Goal: Task Accomplishment & Management: Complete application form

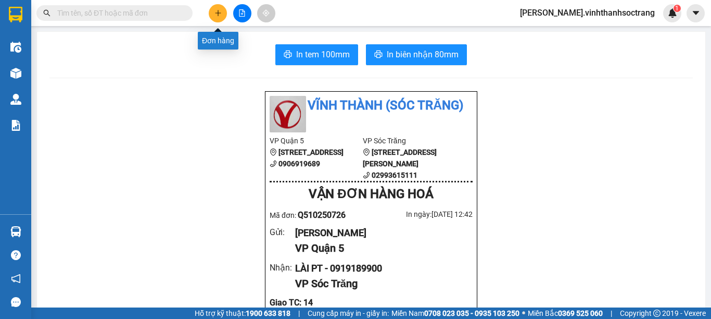
click at [217, 17] on button at bounding box center [218, 13] width 18 height 18
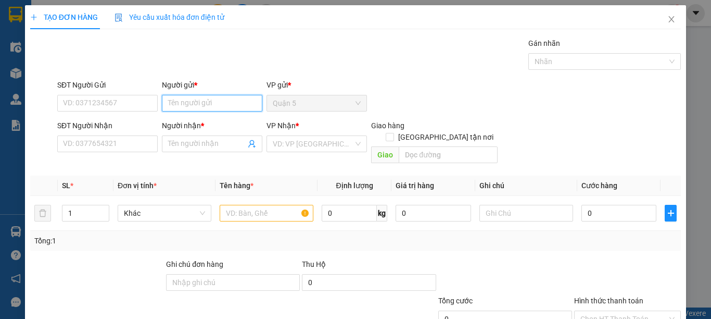
click at [197, 110] on input "Người gửi *" at bounding box center [212, 103] width 100 height 17
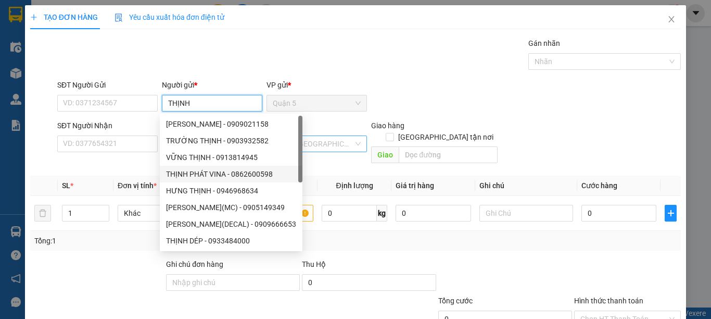
type input "THỊNH"
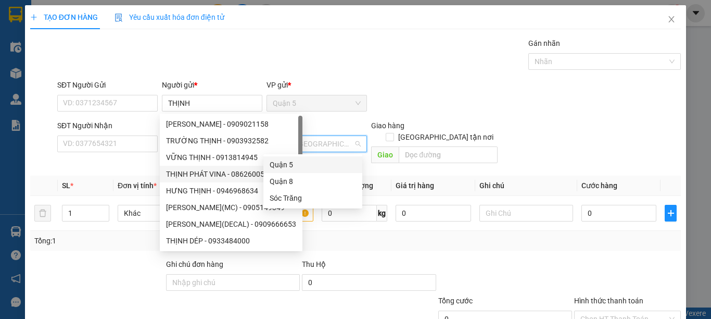
click at [314, 149] on input "search" at bounding box center [313, 144] width 81 height 16
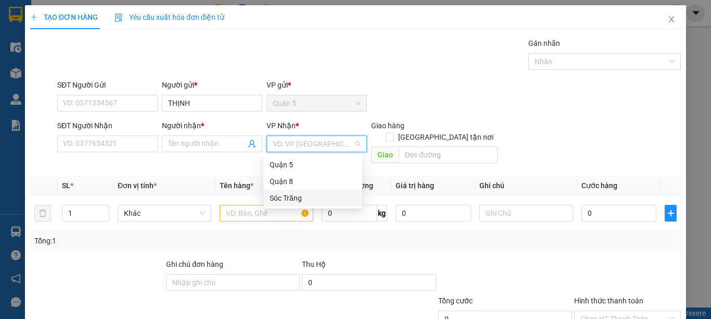
click at [282, 197] on div "Sóc Trăng" at bounding box center [313, 197] width 86 height 11
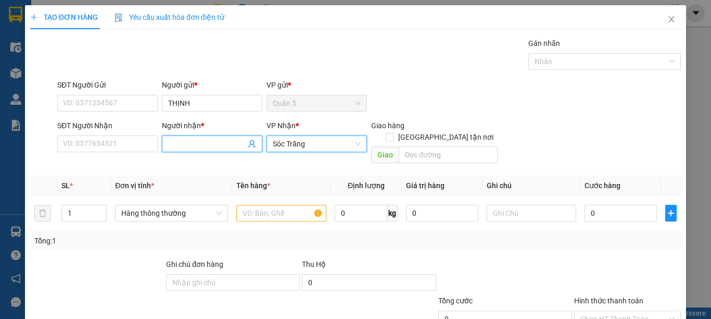
click at [195, 147] on input "Người nhận *" at bounding box center [207, 143] width 78 height 11
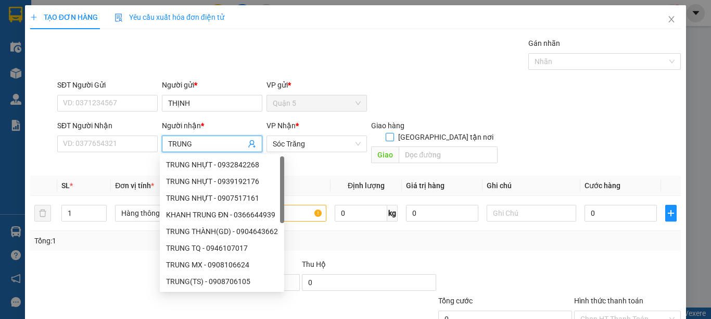
type input "TRUNG"
drag, startPoint x: 470, startPoint y: 120, endPoint x: 442, endPoint y: 128, distance: 29.2
click at [468, 131] on span "[GEOGRAPHIC_DATA] tận nơi" at bounding box center [446, 136] width 104 height 11
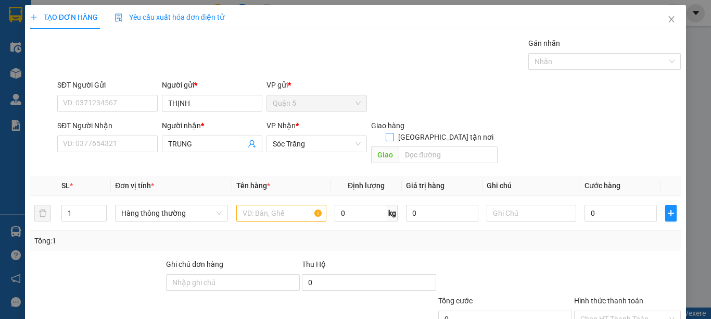
click at [445, 131] on span "[GEOGRAPHIC_DATA] tận nơi" at bounding box center [446, 136] width 104 height 11
click at [393, 133] on input "[GEOGRAPHIC_DATA] tận nơi" at bounding box center [389, 136] width 7 height 7
checkbox input "true"
click at [432, 146] on input "text" at bounding box center [448, 154] width 99 height 17
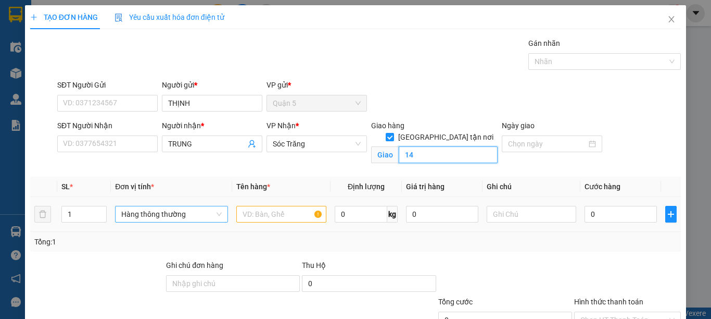
click at [171, 219] on span "Hàng thông thường" at bounding box center [171, 214] width 100 height 16
type input "14"
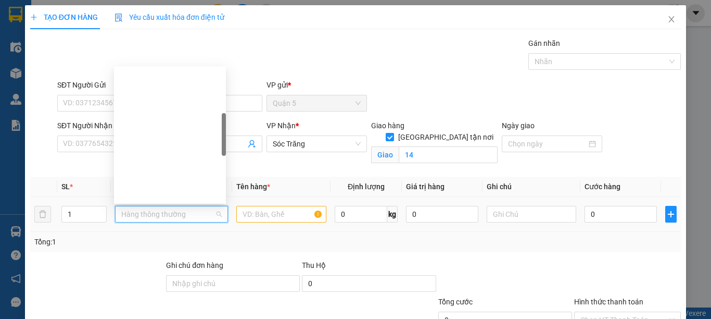
scroll to position [167, 0]
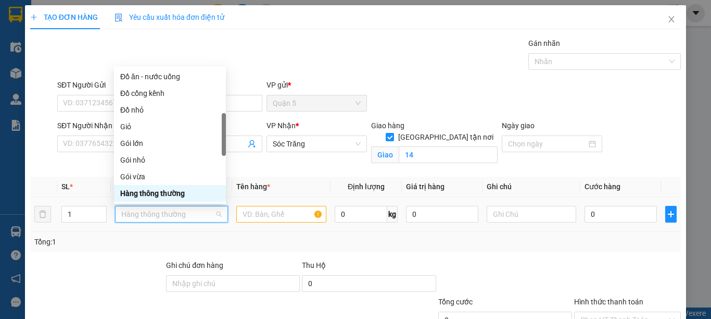
type input "B"
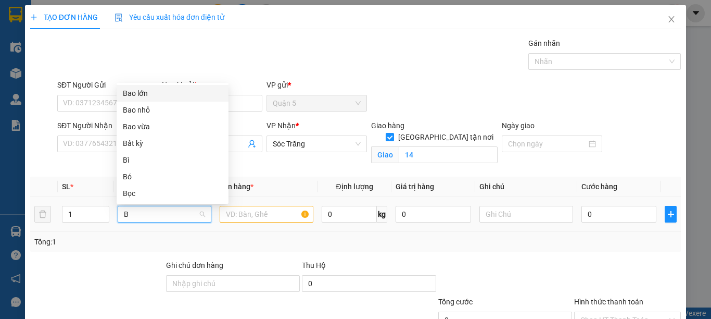
scroll to position [0, 0]
click at [136, 95] on div "Bao lớn" at bounding box center [172, 92] width 99 height 11
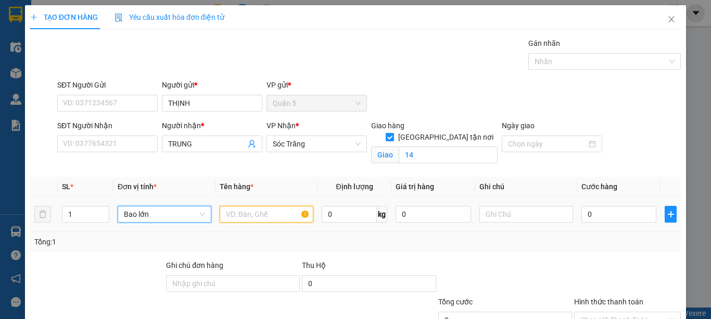
click at [232, 221] on input "text" at bounding box center [267, 214] width 94 height 17
type input "QA"
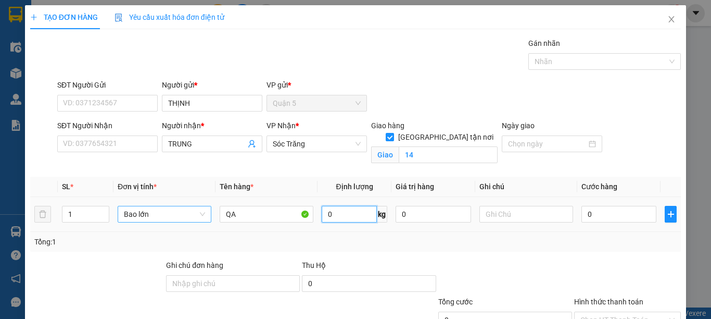
click at [338, 208] on input "0" at bounding box center [349, 214] width 55 height 17
type input "70"
click at [485, 220] on input "text" at bounding box center [526, 214] width 94 height 17
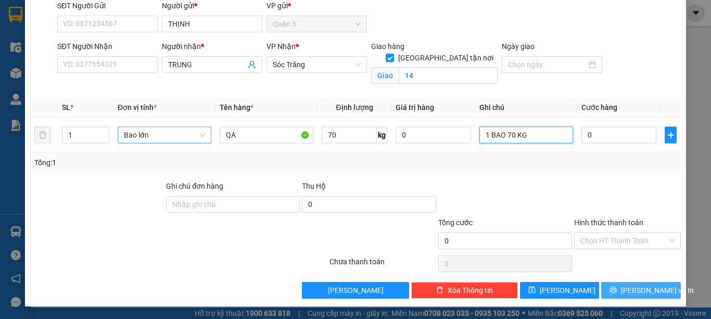
type input "1 BAO 70 KG"
click at [601, 287] on button "[PERSON_NAME] và In" at bounding box center [641, 290] width 80 height 17
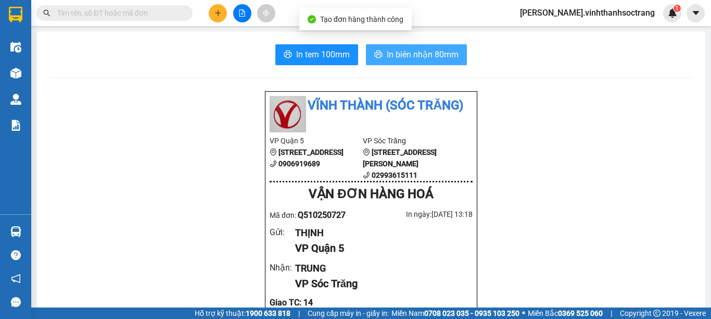
click at [419, 60] on span "In biên nhận 80mm" at bounding box center [423, 54] width 72 height 13
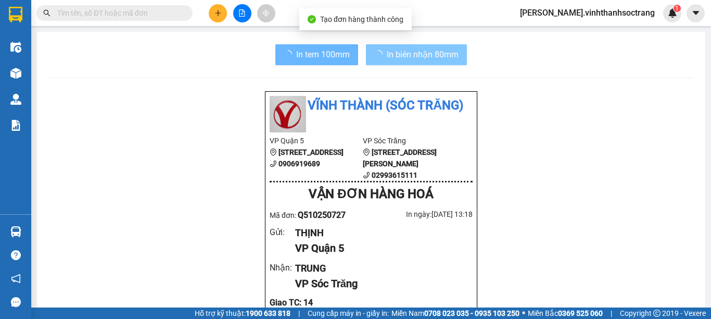
scroll to position [181, 0]
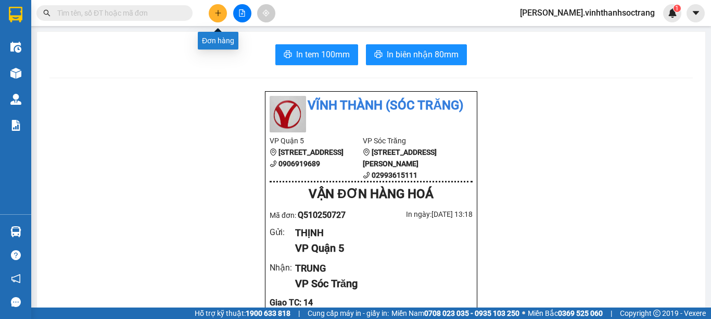
click at [220, 15] on icon "plus" at bounding box center [217, 12] width 7 height 7
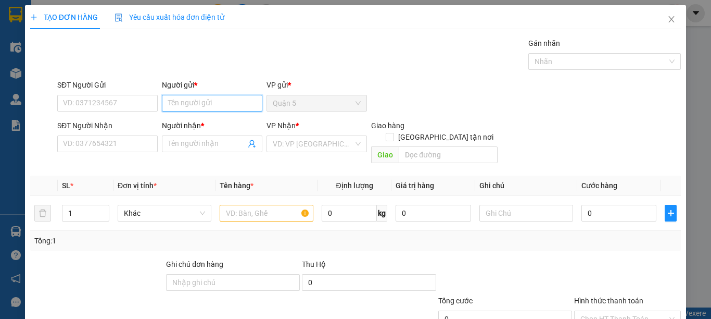
click at [191, 99] on input "Người gửi *" at bounding box center [212, 103] width 100 height 17
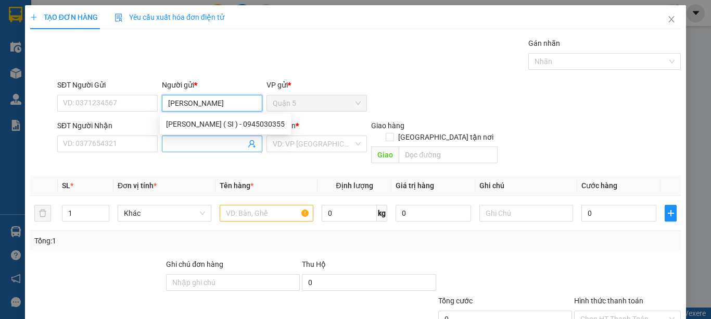
type input "LAN HƯƠNG"
click at [211, 137] on span at bounding box center [212, 143] width 100 height 17
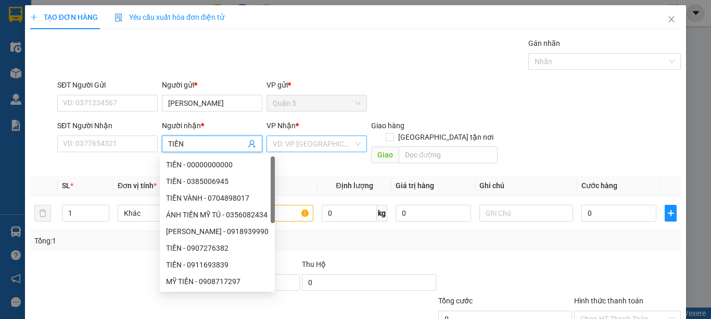
type input "TIỀN"
click at [297, 141] on input "search" at bounding box center [313, 144] width 81 height 16
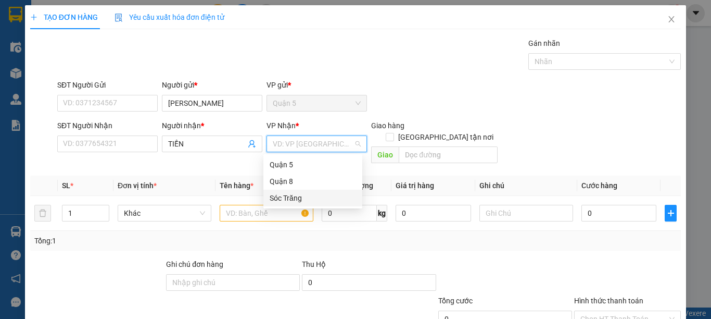
click at [287, 198] on div "Sóc Trăng" at bounding box center [313, 197] width 86 height 11
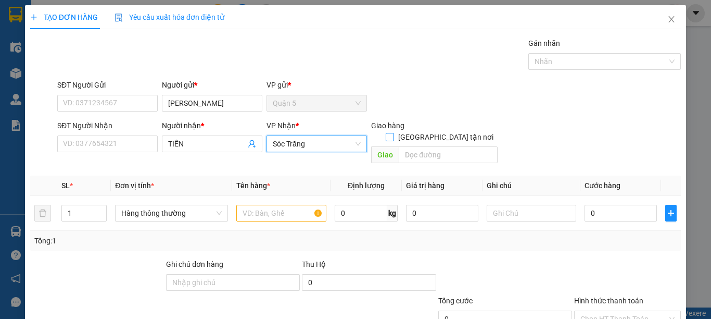
click at [393, 133] on input "[GEOGRAPHIC_DATA] tận nơi" at bounding box center [389, 136] width 7 height 7
checkbox input "true"
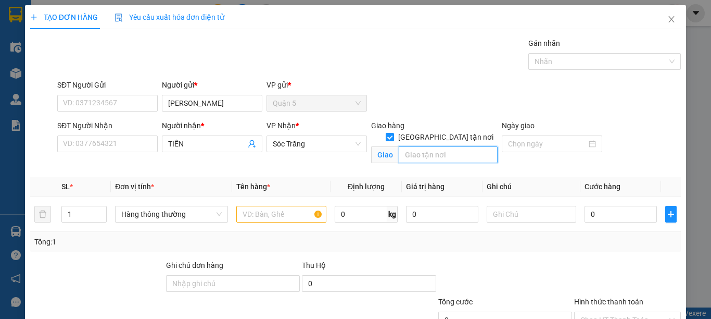
click at [442, 146] on input "text" at bounding box center [448, 154] width 99 height 17
click at [131, 212] on span "Hàng thông thường" at bounding box center [171, 214] width 100 height 16
type input "14"
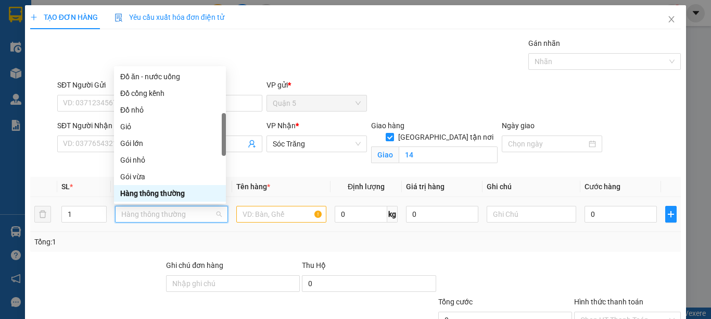
type input "G"
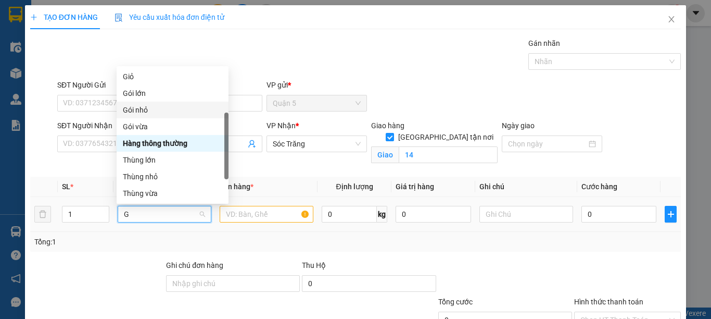
click at [148, 117] on div "Gói nhỏ" at bounding box center [173, 109] width 112 height 17
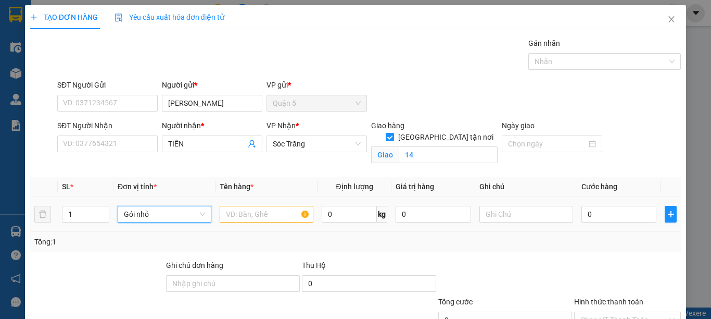
click at [156, 218] on span "Gói nhỏ" at bounding box center [164, 214] width 81 height 16
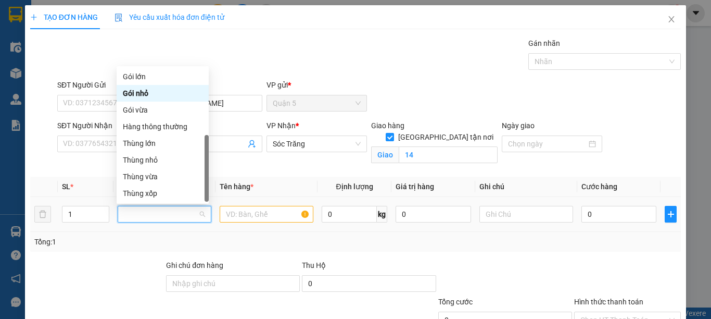
type input "G"
click at [144, 112] on div "Gói vừa" at bounding box center [163, 109] width 80 height 11
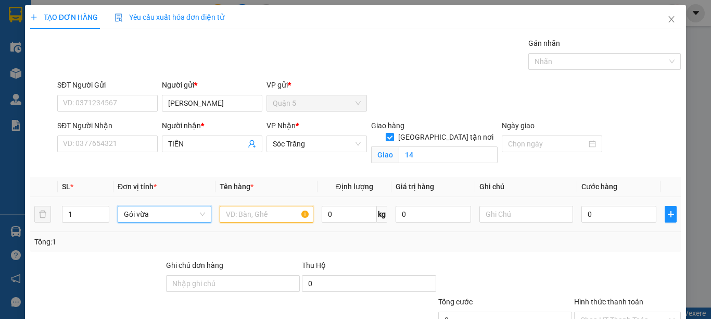
click at [240, 217] on input "text" at bounding box center [267, 214] width 94 height 17
type input "SIMILI"
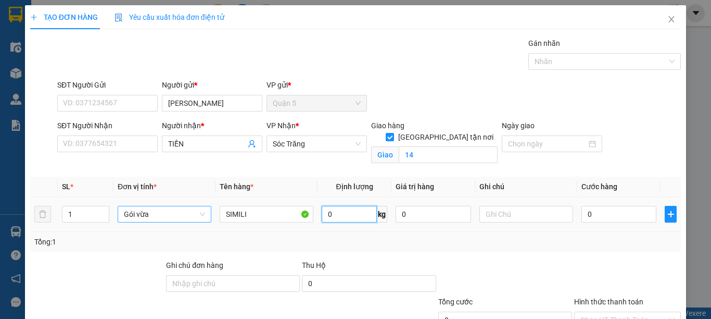
click at [331, 213] on input "0" at bounding box center [349, 214] width 55 height 17
type input "30"
click at [479, 211] on input "text" at bounding box center [526, 214] width 94 height 17
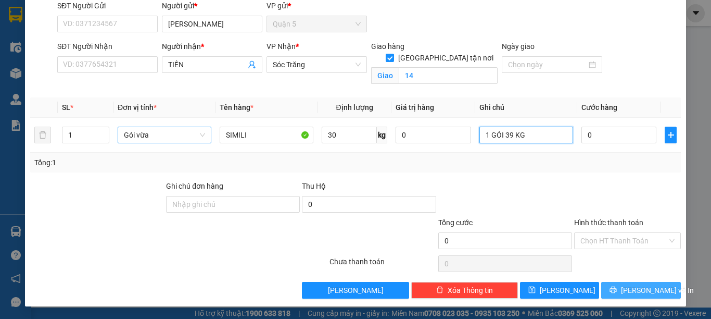
type input "1 GÓI 39 KG"
click at [601, 282] on button "[PERSON_NAME] và In" at bounding box center [641, 290] width 80 height 17
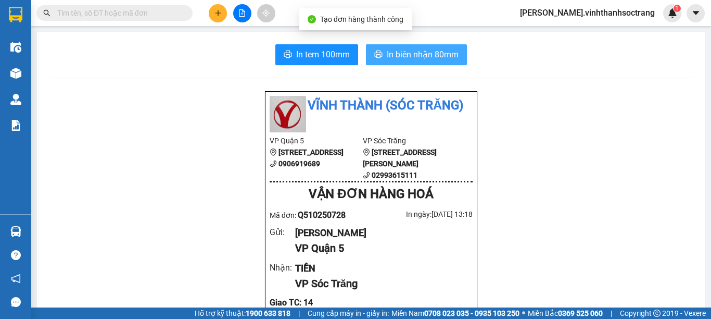
click at [448, 56] on span "In biên nhận 80mm" at bounding box center [423, 54] width 72 height 13
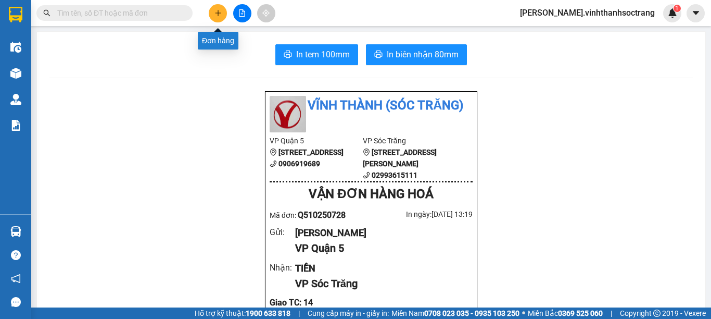
click at [218, 19] on button at bounding box center [218, 13] width 18 height 18
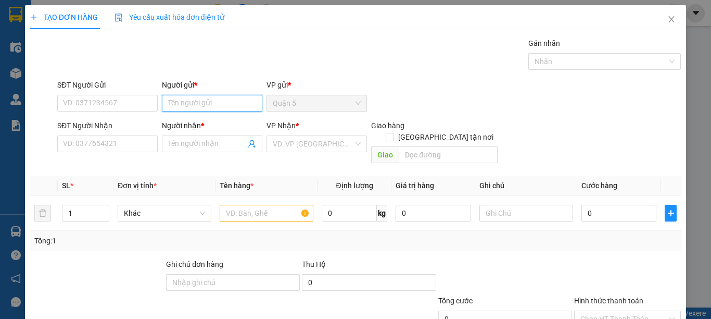
click at [184, 100] on input "Người gửi *" at bounding box center [212, 103] width 100 height 17
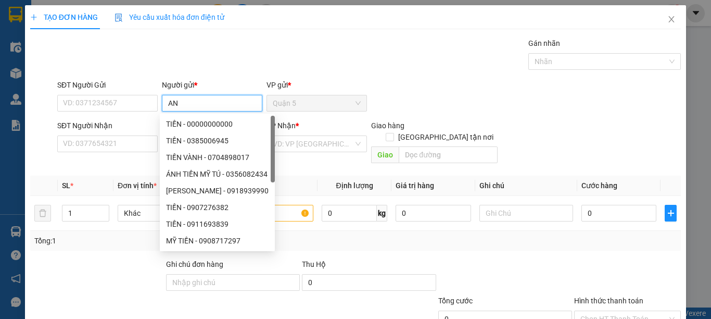
type input "A"
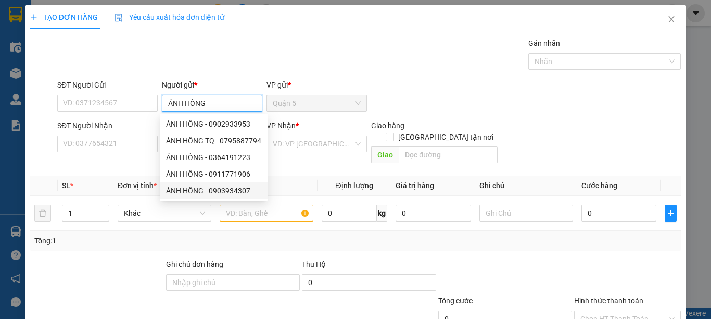
type input "ÁNH HỒNG"
click at [301, 235] on div "Tổng: 1" at bounding box center [355, 240] width 642 height 11
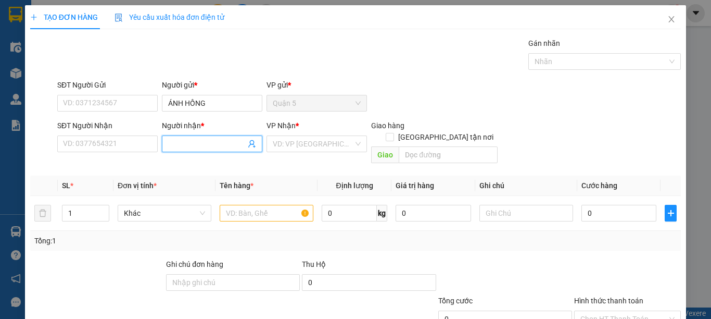
click at [176, 141] on input "Người nhận *" at bounding box center [207, 143] width 78 height 11
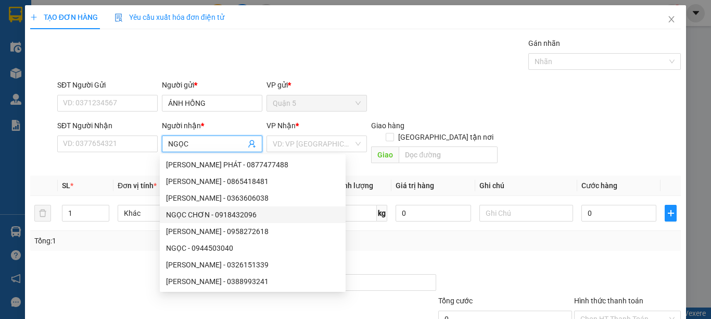
type input "NGỌC"
click at [131, 258] on div at bounding box center [97, 276] width 136 height 36
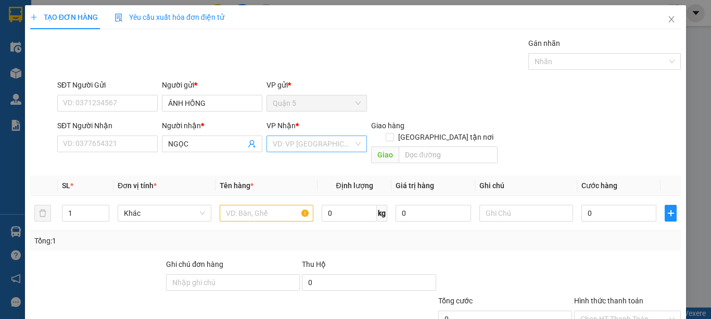
click at [344, 147] on input "search" at bounding box center [313, 144] width 81 height 16
click at [308, 198] on div "Sóc Trăng" at bounding box center [313, 197] width 86 height 11
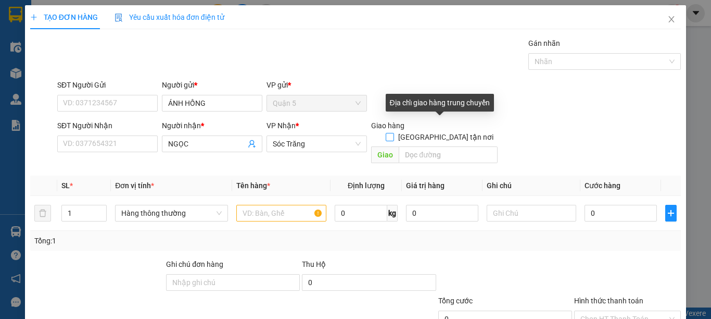
click at [444, 131] on span "[GEOGRAPHIC_DATA] tận nơi" at bounding box center [446, 136] width 104 height 11
click at [393, 133] on input "[GEOGRAPHIC_DATA] tận nơi" at bounding box center [389, 136] width 7 height 7
checkbox input "true"
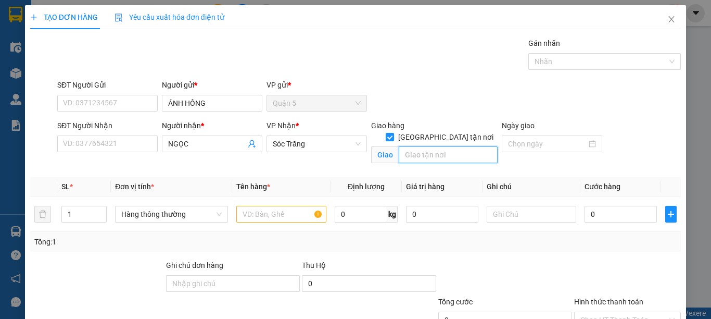
click at [424, 146] on input "text" at bounding box center [448, 154] width 99 height 17
type input "14"
click at [82, 216] on input "1" at bounding box center [84, 214] width 44 height 16
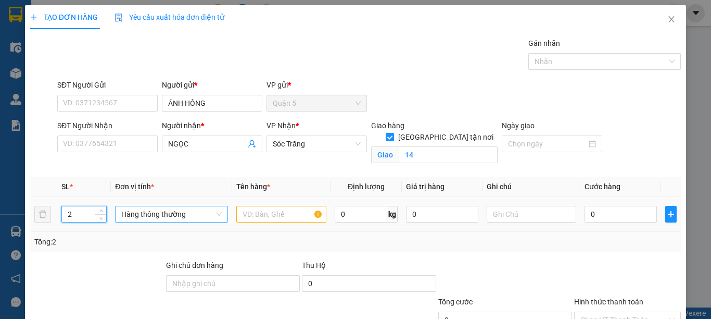
click at [162, 214] on span "Hàng thông thường" at bounding box center [171, 214] width 100 height 16
type input "2"
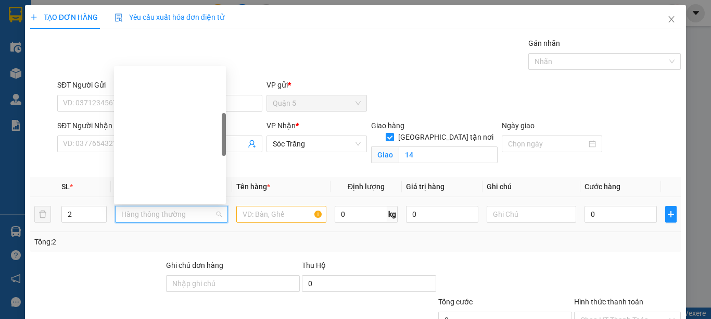
type input "M"
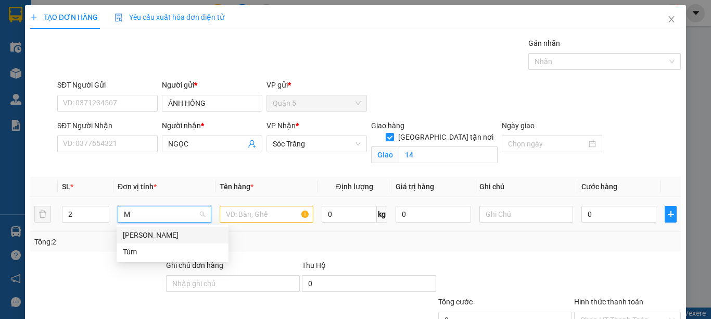
click at [146, 236] on div "[PERSON_NAME]" at bounding box center [172, 234] width 99 height 11
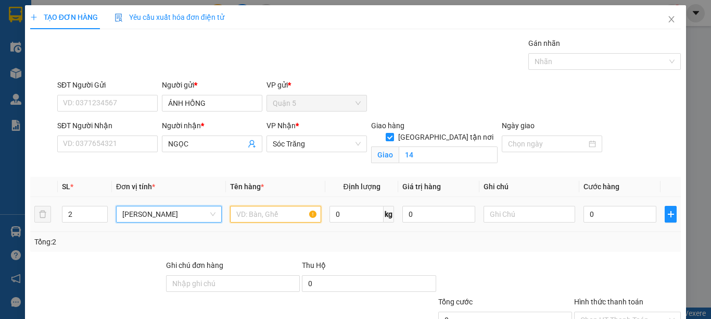
click at [247, 213] on input "text" at bounding box center [275, 214] width 91 height 17
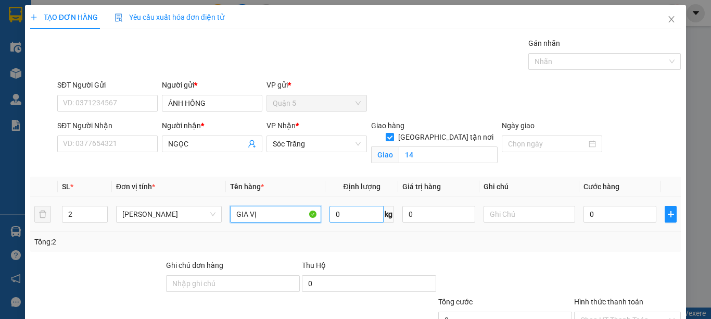
type input "GIA VỊ"
click at [342, 216] on input "0" at bounding box center [356, 214] width 54 height 17
type input "50"
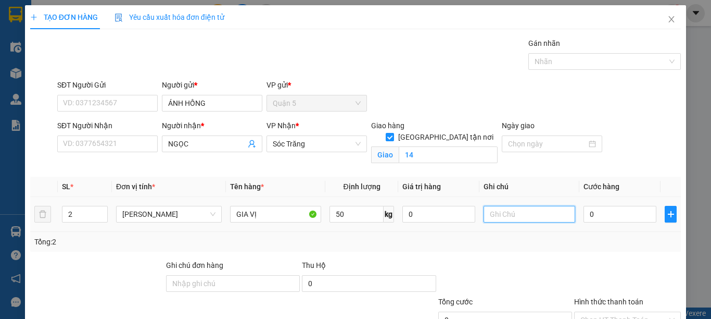
click at [508, 218] on input "text" at bounding box center [529, 214] width 91 height 17
type input "2"
click at [533, 212] on input "1 THÙNG 1 CAN 50KG" at bounding box center [529, 214] width 91 height 17
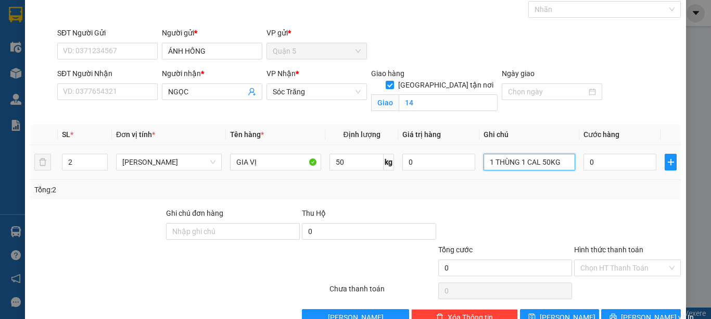
scroll to position [79, 0]
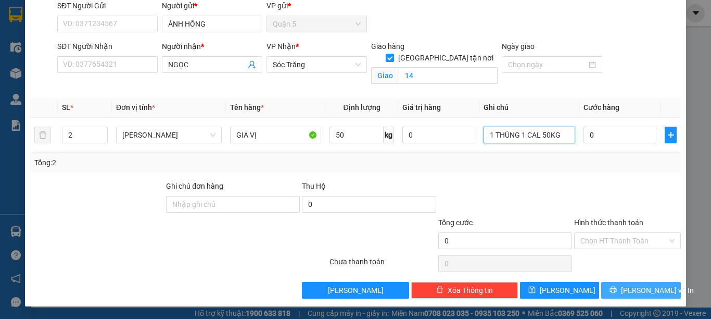
type input "1 THÙNG 1 CAL 50KG"
click at [639, 283] on button "[PERSON_NAME] và In" at bounding box center [641, 290] width 80 height 17
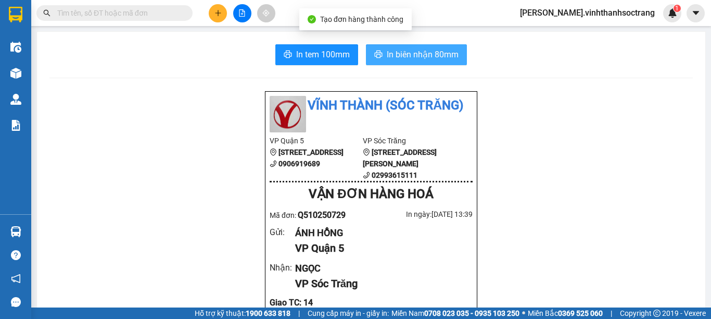
click at [422, 60] on span "In biên nhận 80mm" at bounding box center [423, 54] width 72 height 13
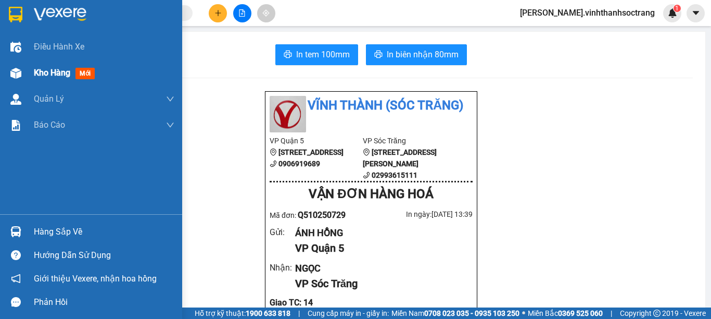
click at [54, 74] on span "Kho hàng" at bounding box center [52, 73] width 36 height 10
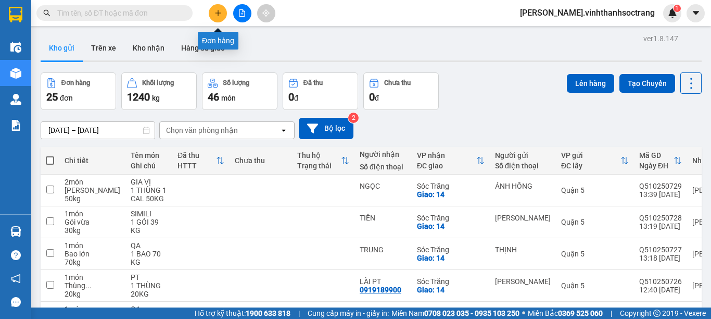
click at [212, 17] on button at bounding box center [218, 13] width 18 height 18
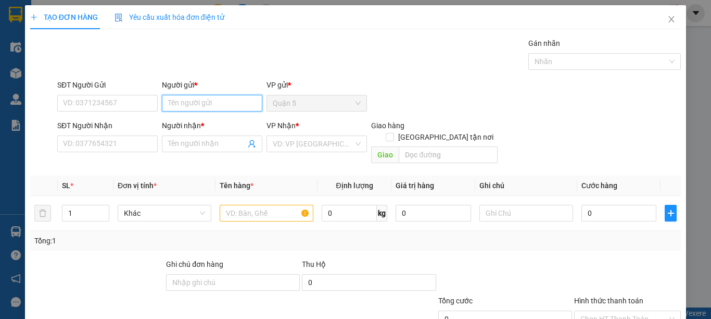
click at [211, 101] on input "Người gửi *" at bounding box center [212, 103] width 100 height 17
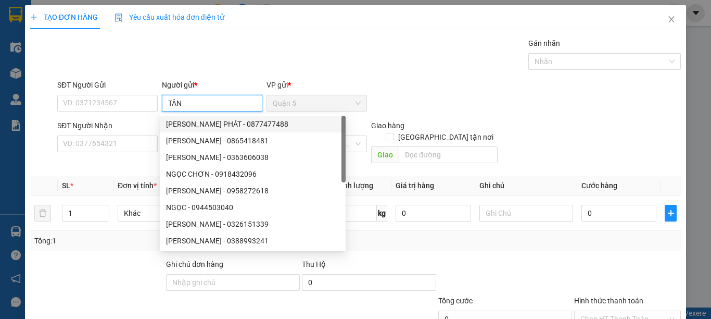
type input "TÂN"
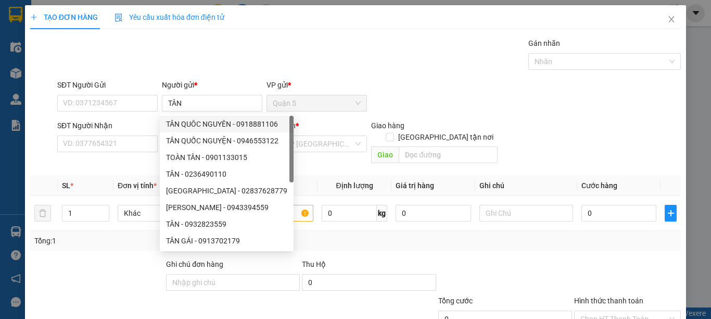
click at [393, 99] on div "SĐT Người Gửi VD: 0371234567 Người gửi * TÂN VP gửi * Quận 5" at bounding box center [369, 97] width 628 height 36
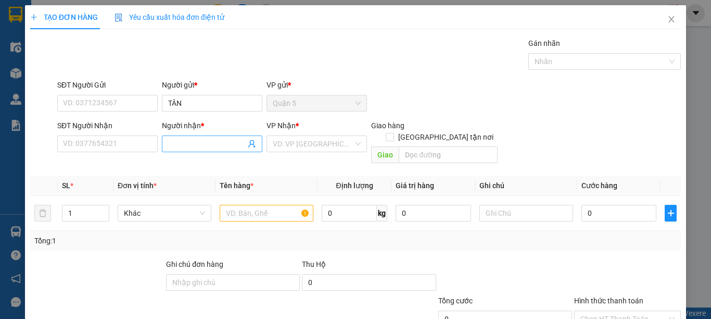
click at [227, 138] on input "Người nhận *" at bounding box center [207, 143] width 78 height 11
type input "TOÀN"
click at [82, 205] on input "1" at bounding box center [85, 213] width 46 height 16
type input "3"
click at [247, 205] on input "text" at bounding box center [267, 213] width 94 height 17
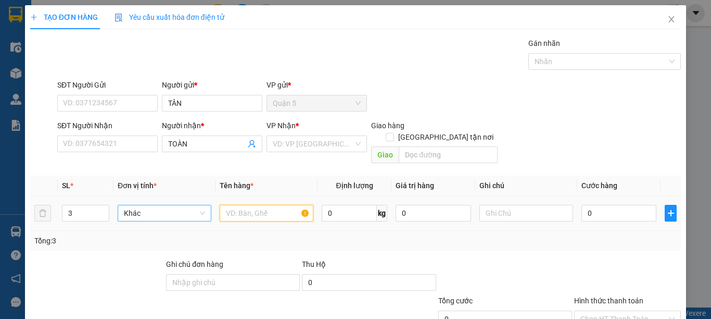
click at [189, 205] on span "Khác" at bounding box center [164, 213] width 81 height 16
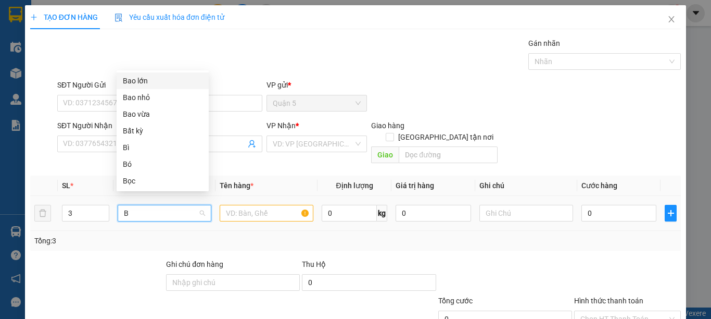
type input "BA"
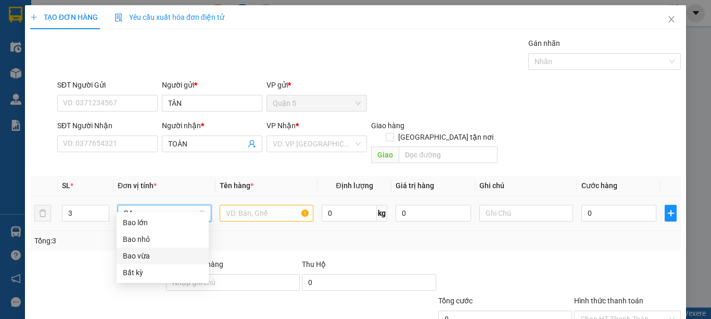
drag, startPoint x: 154, startPoint y: 252, endPoint x: 233, endPoint y: 221, distance: 85.4
click at [154, 252] on div "Bao vừa" at bounding box center [163, 255] width 80 height 11
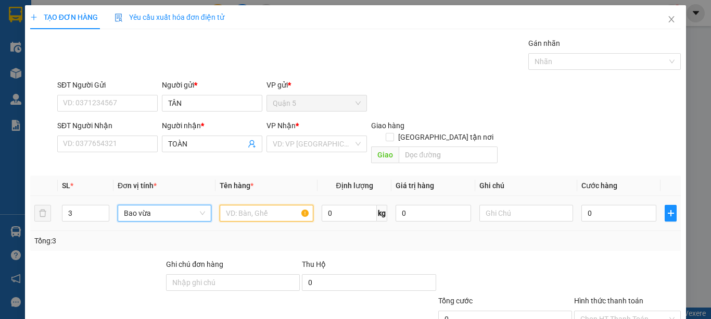
click at [244, 205] on input "text" at bounding box center [267, 213] width 94 height 17
type input "PT"
click at [349, 206] on input "0" at bounding box center [349, 213] width 55 height 17
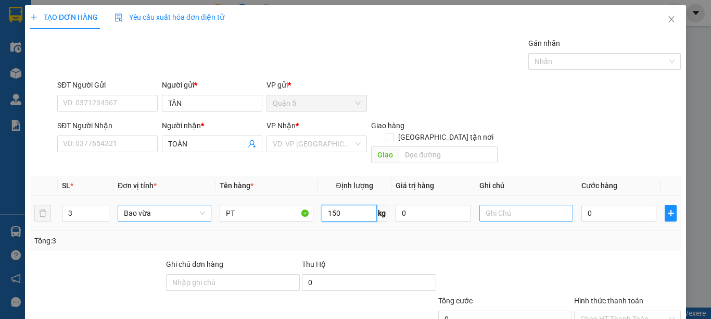
type input "150"
click at [520, 206] on input "text" at bounding box center [526, 213] width 94 height 17
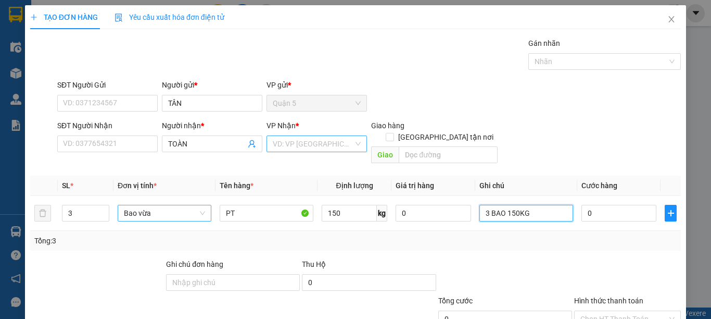
type input "3 BAO 150KG"
click at [342, 137] on input "search" at bounding box center [313, 144] width 81 height 16
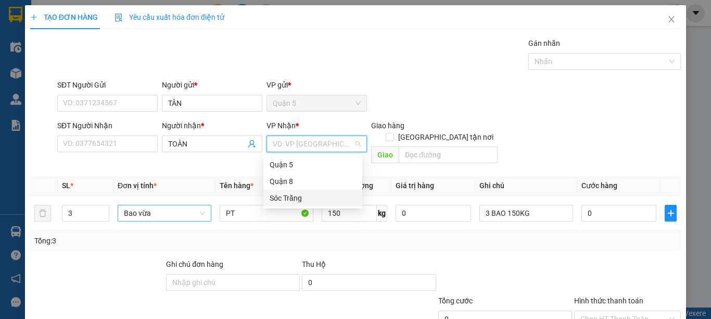
click at [299, 197] on div "Sóc Trăng" at bounding box center [313, 197] width 86 height 11
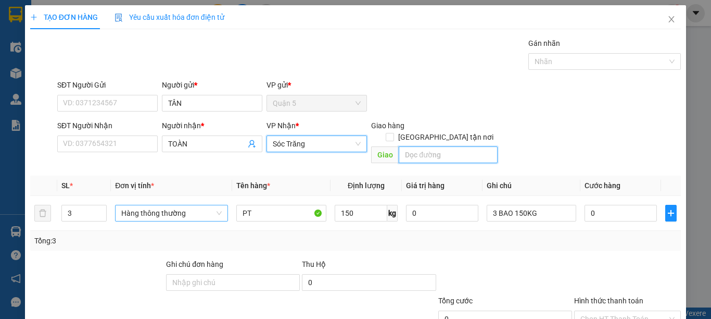
click at [409, 146] on input "text" at bounding box center [448, 154] width 99 height 17
type input "14"
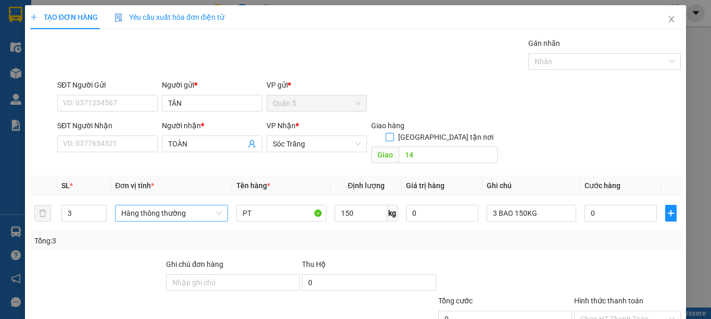
click at [445, 131] on span "[GEOGRAPHIC_DATA] tận nơi" at bounding box center [446, 136] width 104 height 11
click at [393, 133] on input "[GEOGRAPHIC_DATA] tận nơi" at bounding box center [389, 136] width 7 height 7
checkbox input "true"
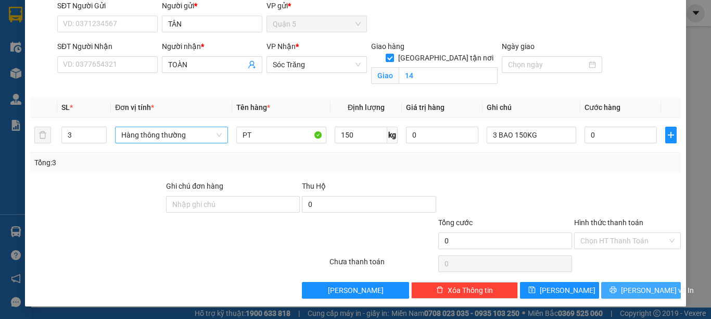
click at [612, 290] on button "[PERSON_NAME] và In" at bounding box center [641, 290] width 80 height 17
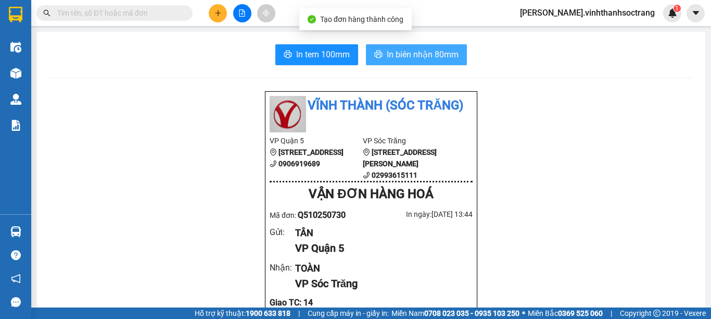
click at [404, 53] on span "In biên nhận 80mm" at bounding box center [423, 54] width 72 height 13
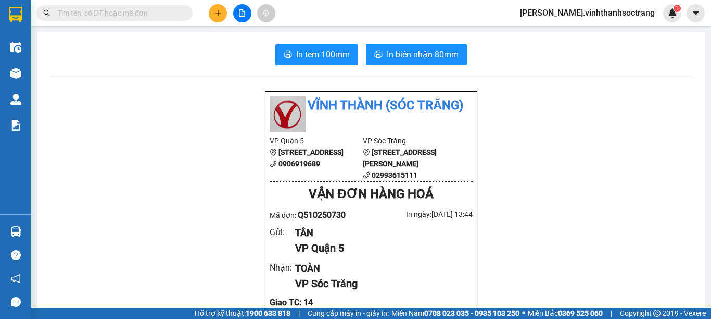
click at [219, 10] on icon "plus" at bounding box center [217, 12] width 7 height 7
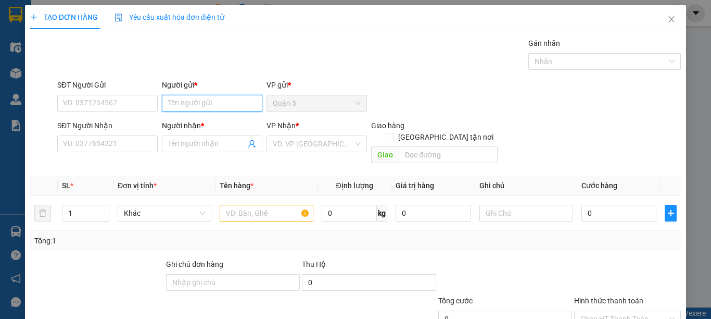
click at [188, 106] on input "Người gửi *" at bounding box center [212, 103] width 100 height 17
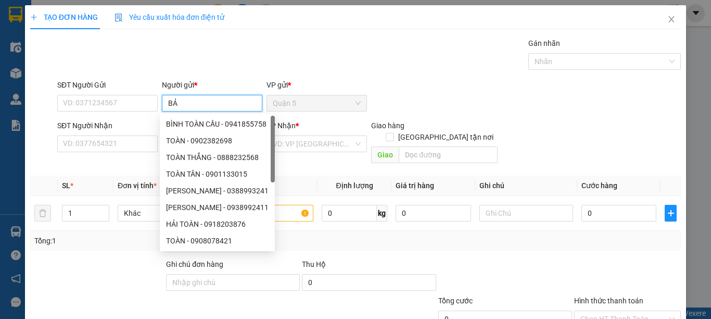
type input "B"
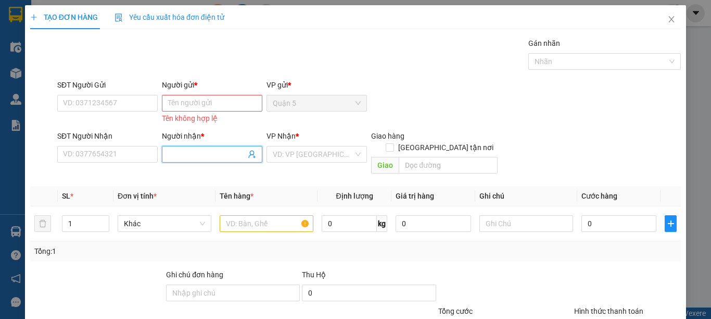
click at [181, 156] on input "Người nhận *" at bounding box center [207, 153] width 78 height 11
type input "B"
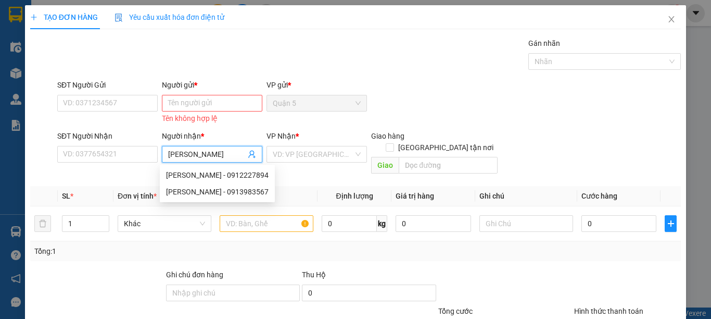
type input "THẢO QUỲNH"
click at [190, 105] on input "Người gửi *" at bounding box center [212, 103] width 100 height 17
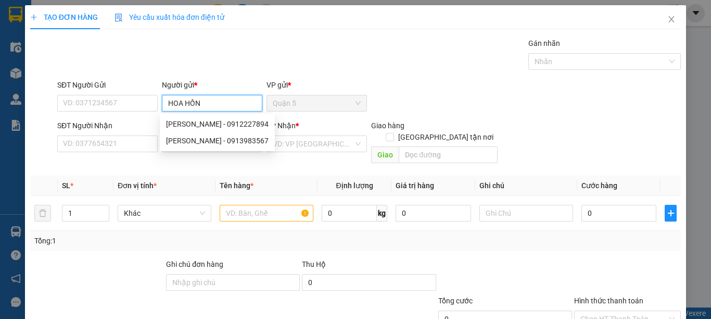
type input "HOA HỒNG"
click at [209, 121] on div "HOA HỒNG - 0973696604" at bounding box center [209, 123] width 86 height 11
type input "0973696604"
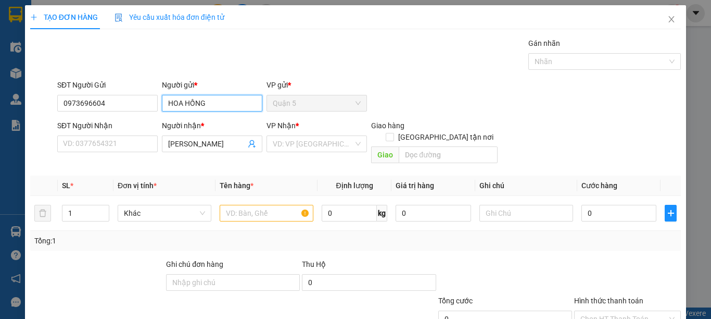
drag, startPoint x: 210, startPoint y: 103, endPoint x: 166, endPoint y: 112, distance: 45.1
click at [166, 112] on div "Người gửi * HOA HỒNG" at bounding box center [212, 97] width 100 height 36
type input "HOA HỒNG"
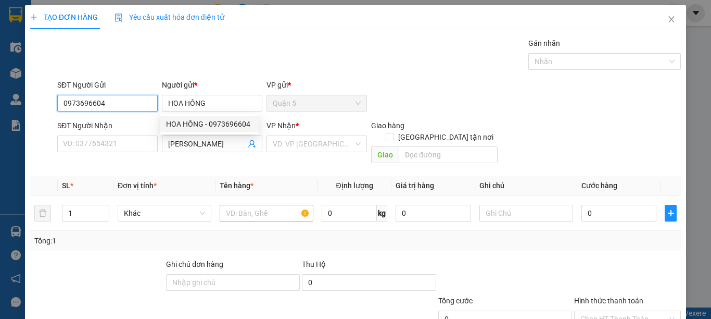
drag, startPoint x: 112, startPoint y: 103, endPoint x: 60, endPoint y: 107, distance: 51.7
click at [61, 107] on input "0973696604" at bounding box center [107, 103] width 100 height 17
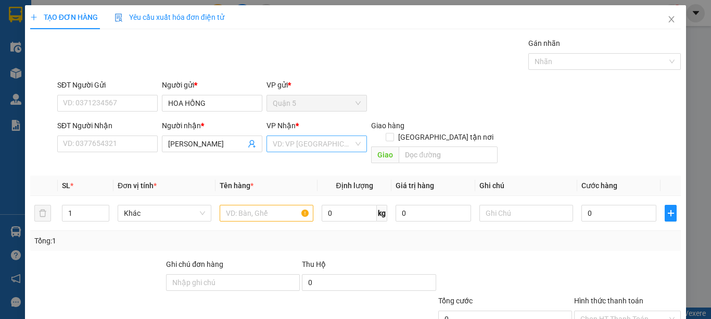
click at [326, 138] on input "search" at bounding box center [313, 144] width 81 height 16
drag, startPoint x: 301, startPoint y: 196, endPoint x: 354, endPoint y: 165, distance: 62.0
click at [302, 196] on div "Sóc Trăng" at bounding box center [313, 197] width 86 height 11
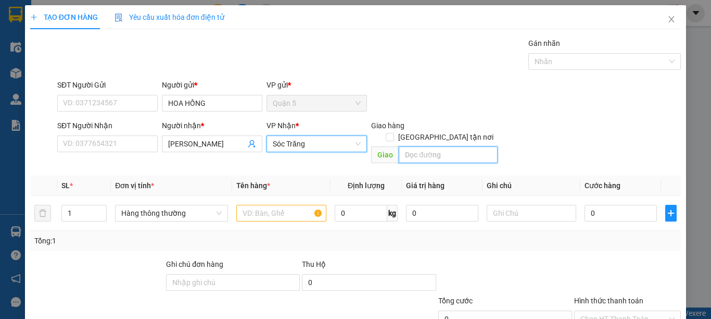
click at [410, 146] on input "text" at bounding box center [448, 154] width 99 height 17
type input "14"
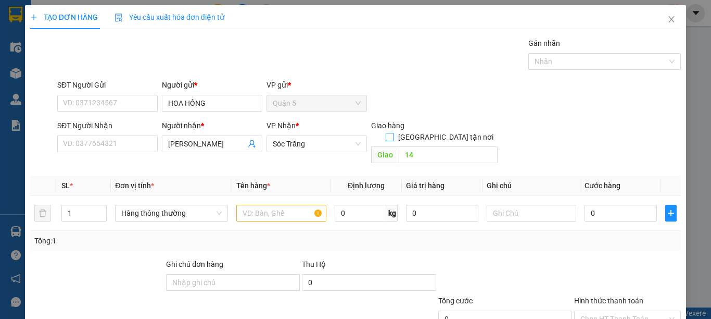
click at [393, 133] on input "[GEOGRAPHIC_DATA] tận nơi" at bounding box center [389, 136] width 7 height 7
checkbox input "true"
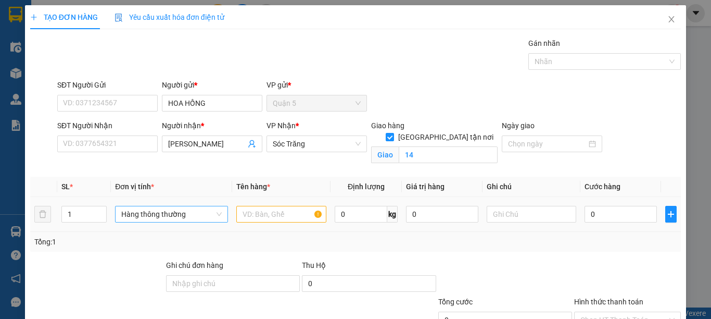
click at [141, 215] on span "Hàng thông thường" at bounding box center [171, 214] width 100 height 16
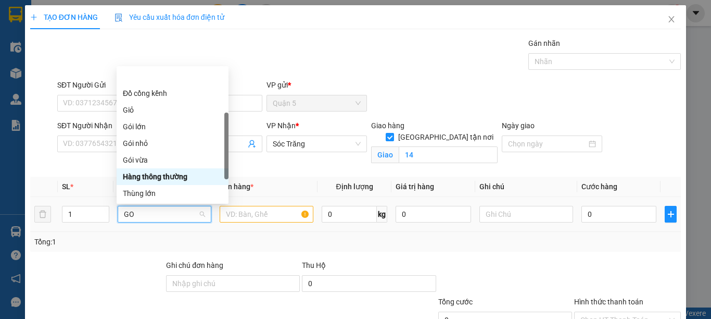
type input "GOI"
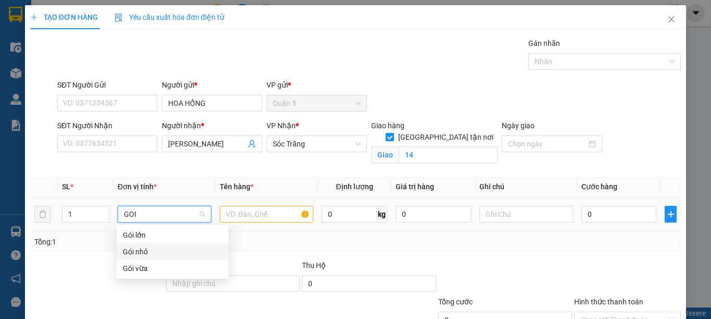
click at [154, 248] on div "Gói nhỏ" at bounding box center [172, 251] width 99 height 11
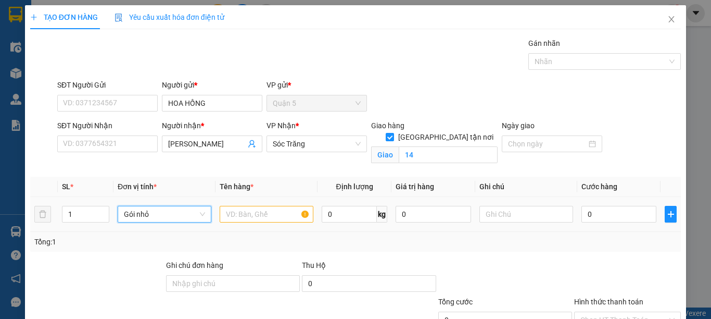
click at [147, 207] on span "Gói nhỏ" at bounding box center [164, 214] width 81 height 16
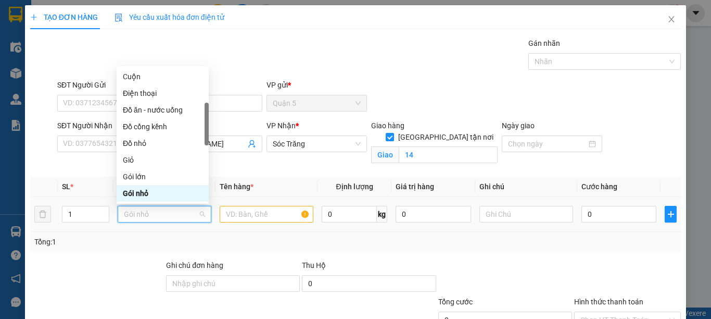
click at [157, 218] on span "Gói nhỏ" at bounding box center [164, 214] width 81 height 16
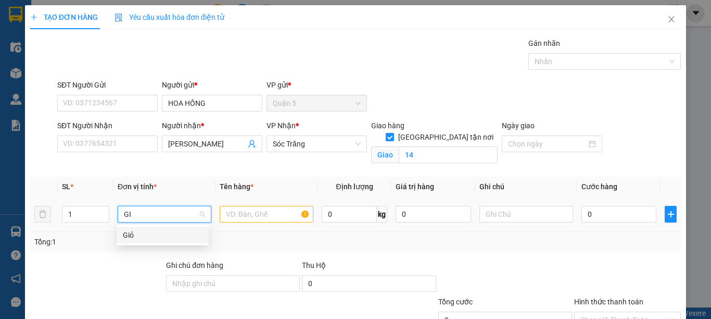
scroll to position [0, 0]
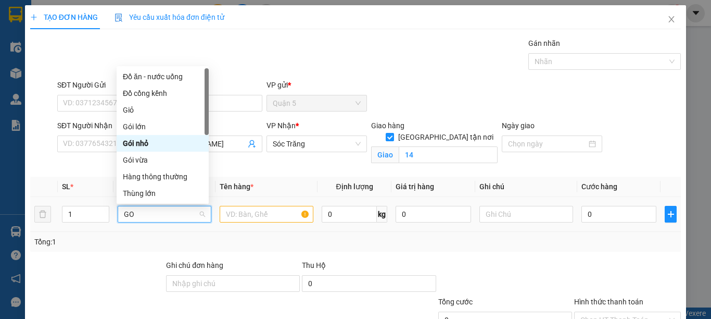
type input "GOI"
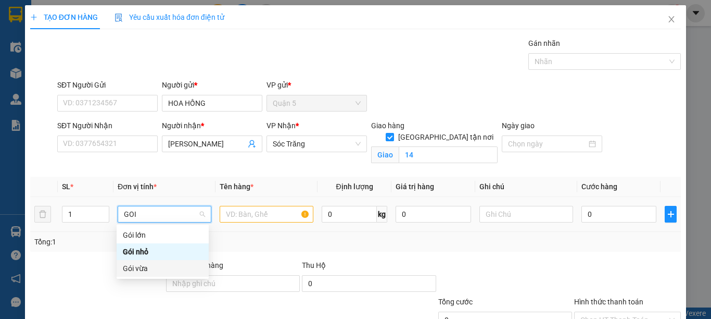
click at [145, 268] on div "Gói vừa" at bounding box center [163, 267] width 80 height 11
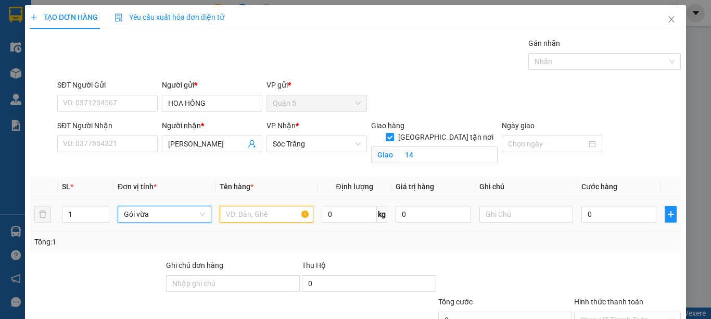
click at [270, 214] on input "text" at bounding box center [267, 214] width 94 height 17
type input "QA"
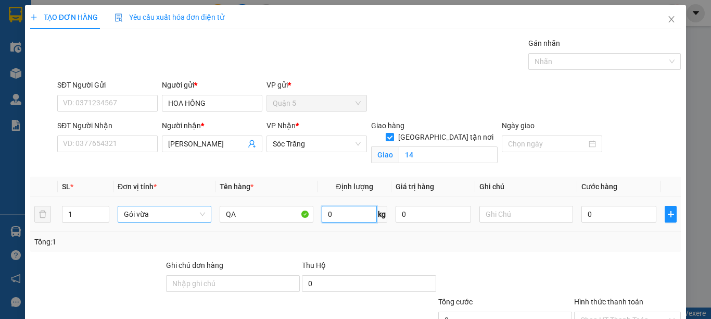
click at [352, 212] on input "0" at bounding box center [349, 214] width 55 height 17
type input "50"
click at [509, 212] on input "text" at bounding box center [526, 214] width 94 height 17
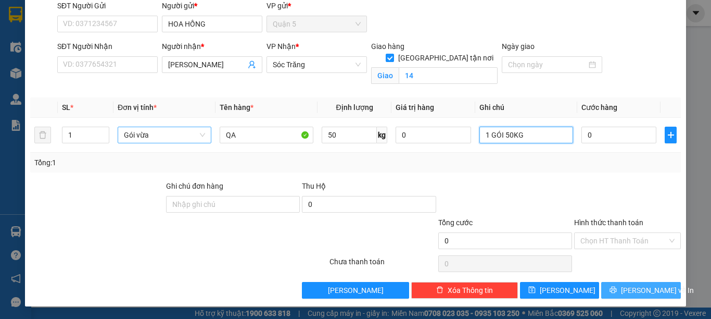
type input "1 GÓI 50KG"
click at [613, 283] on button "[PERSON_NAME] và In" at bounding box center [641, 290] width 80 height 17
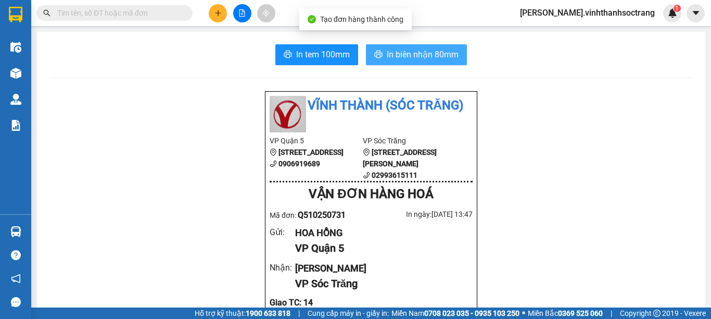
click at [414, 56] on span "In biên nhận 80mm" at bounding box center [423, 54] width 72 height 13
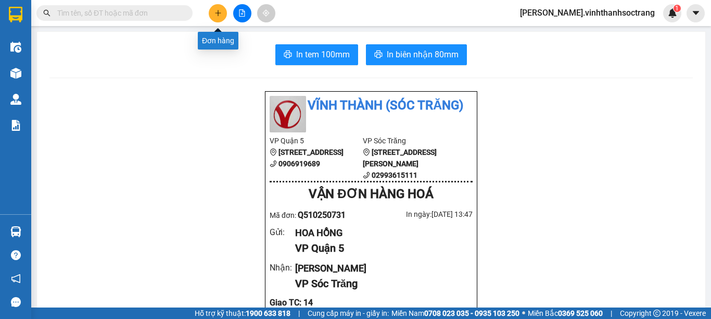
click at [216, 9] on button at bounding box center [218, 13] width 18 height 18
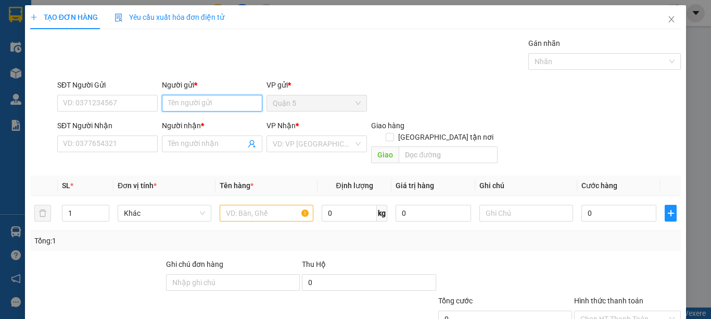
click at [226, 106] on input "Người gửi *" at bounding box center [212, 103] width 100 height 17
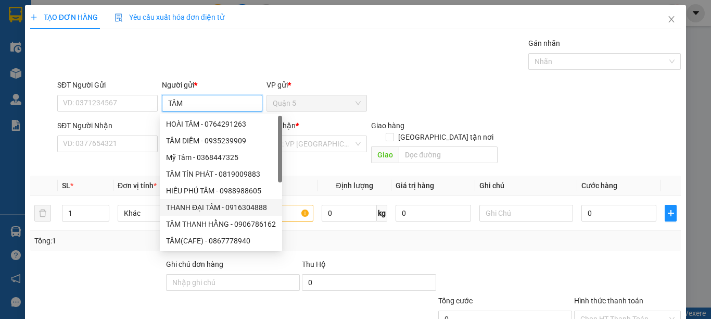
type input "TÂM"
click at [141, 161] on div "Transit Pickup Surcharge Ids Transit Deliver Surcharge Ids Transit Deliver Surc…" at bounding box center [355, 206] width 651 height 339
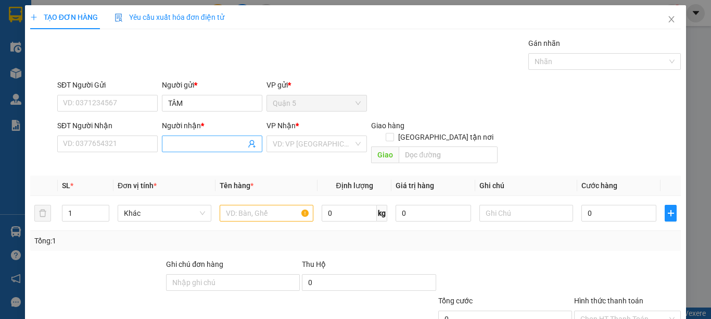
click at [187, 143] on input "Người nhận *" at bounding box center [207, 143] width 78 height 11
type input "HÀO KIỆT"
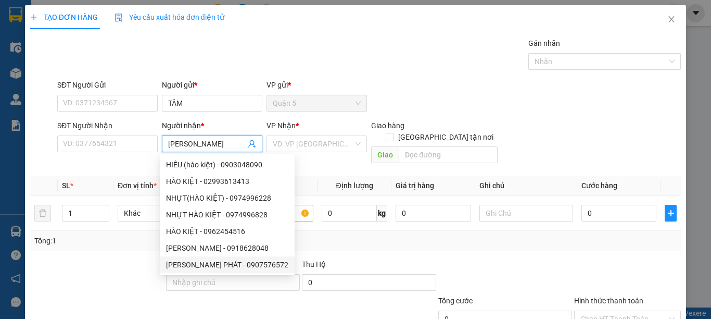
click at [224, 260] on div "HÀO KIỆT PHÁT - 0907576572" at bounding box center [227, 264] width 122 height 11
type input "0907576572"
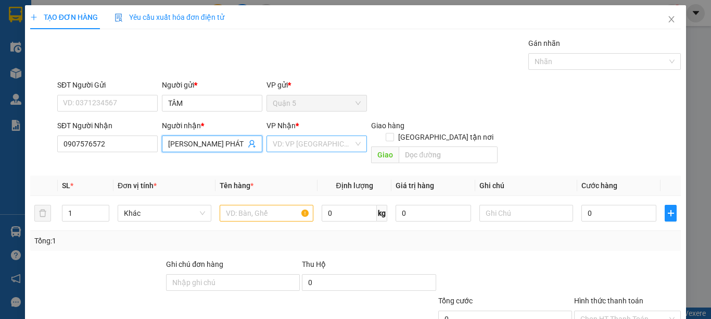
type input "HÀO KIỆT PHÁT"
click at [327, 147] on input "search" at bounding box center [313, 144] width 81 height 16
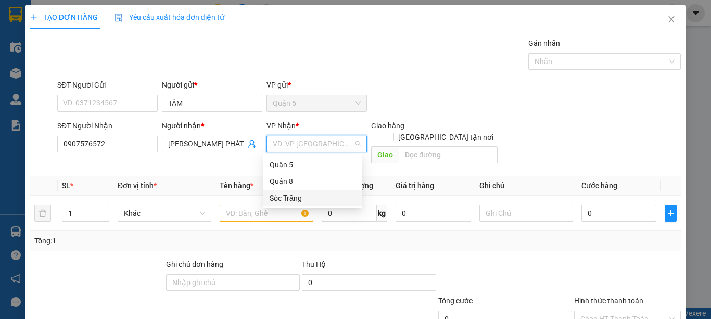
click at [304, 200] on div "Sóc Trăng" at bounding box center [313, 197] width 86 height 11
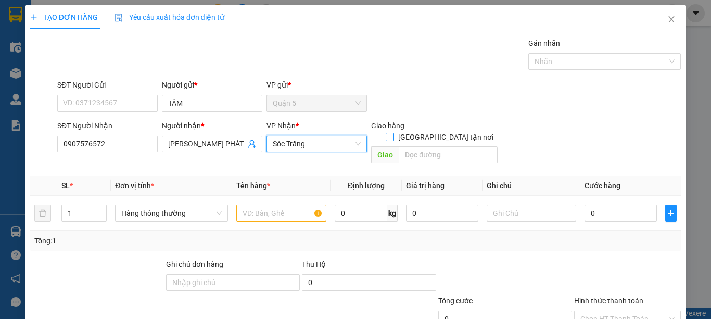
click at [393, 133] on input "[GEOGRAPHIC_DATA] tận nơi" at bounding box center [389, 136] width 7 height 7
checkbox input "true"
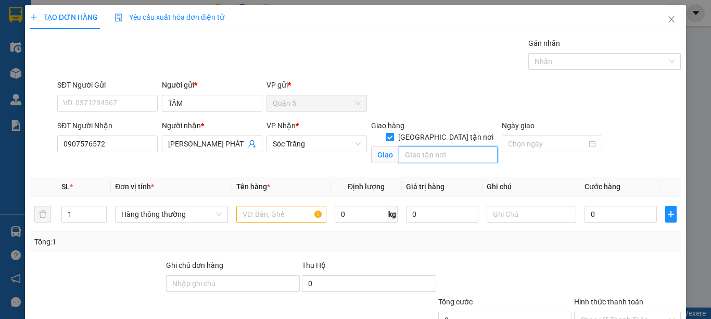
click at [432, 146] on input "text" at bounding box center [448, 154] width 99 height 17
click at [139, 214] on span "Hàng thông thường" at bounding box center [171, 214] width 100 height 16
type input "14"
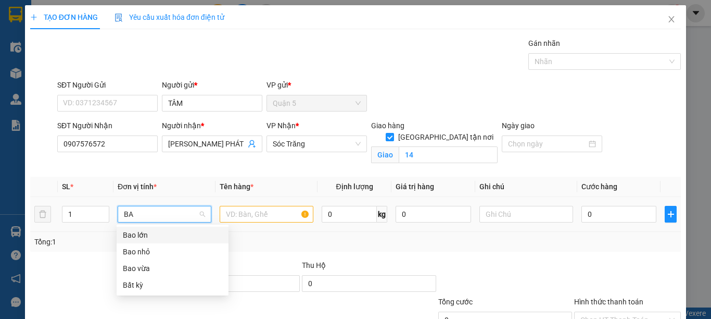
type input "BAO"
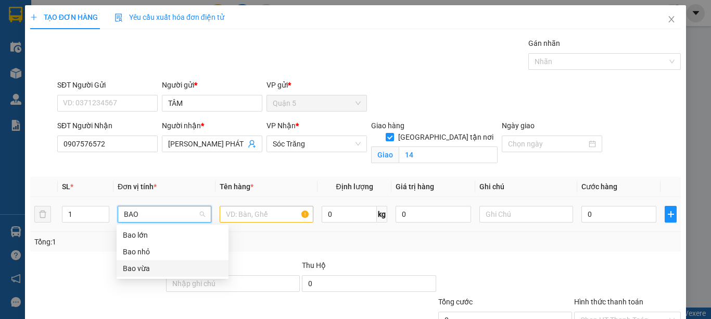
click at [146, 270] on div "Bao vừa" at bounding box center [172, 267] width 99 height 11
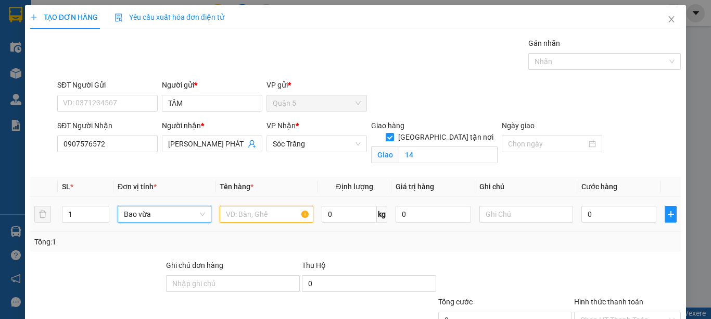
click at [256, 215] on input "text" at bounding box center [267, 214] width 94 height 17
type input "T"
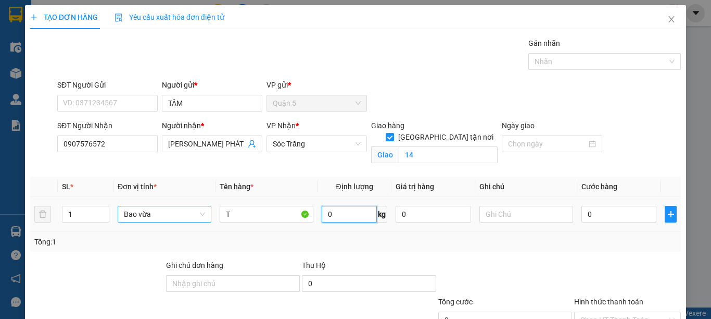
click at [347, 219] on input "0" at bounding box center [349, 214] width 55 height 17
type input "30"
click at [532, 218] on input "text" at bounding box center [526, 214] width 94 height 17
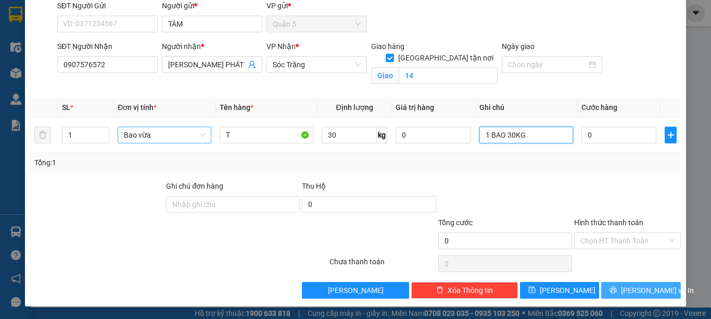
type input "1 BAO 30KG"
click at [605, 287] on button "[PERSON_NAME] và In" at bounding box center [641, 290] width 80 height 17
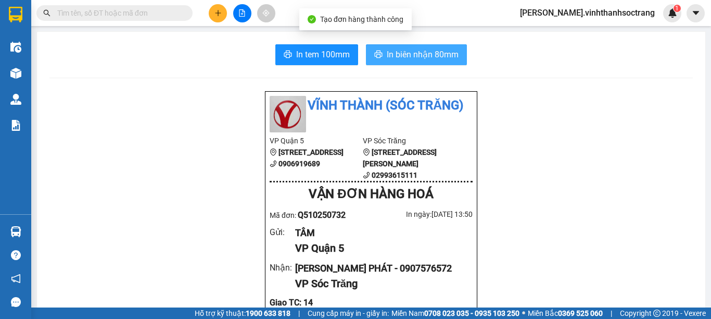
drag, startPoint x: 422, startPoint y: 55, endPoint x: 427, endPoint y: 54, distance: 5.4
click at [421, 56] on span "In biên nhận 80mm" at bounding box center [423, 54] width 72 height 13
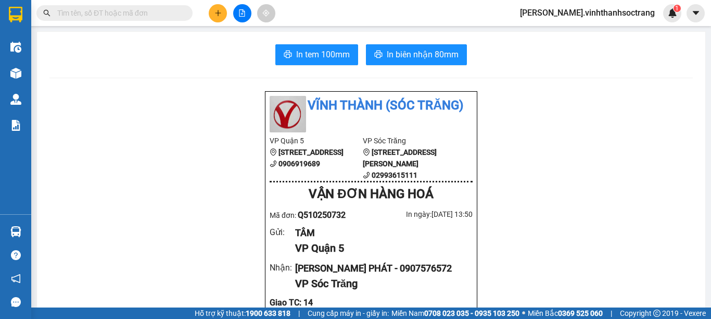
click at [214, 11] on icon "plus" at bounding box center [217, 12] width 7 height 7
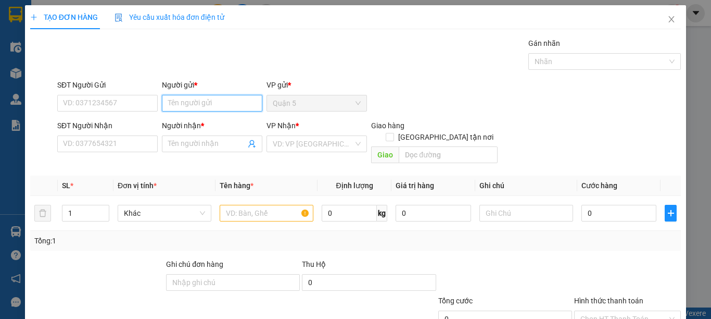
click at [193, 106] on input "Người gửi *" at bounding box center [212, 103] width 100 height 17
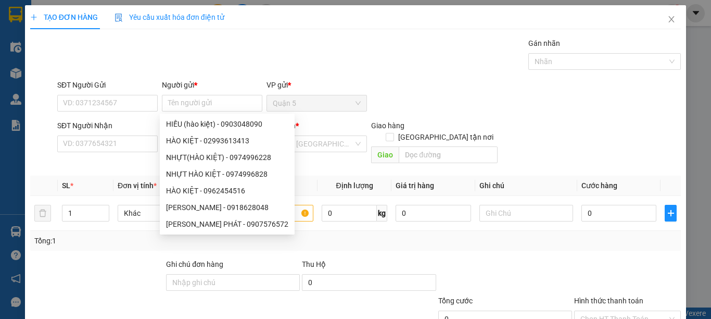
click at [407, 106] on div "SĐT Người Gửi VD: 0371234567 Người gửi * Tên người gửi VP gửi * Quận 5" at bounding box center [369, 97] width 628 height 36
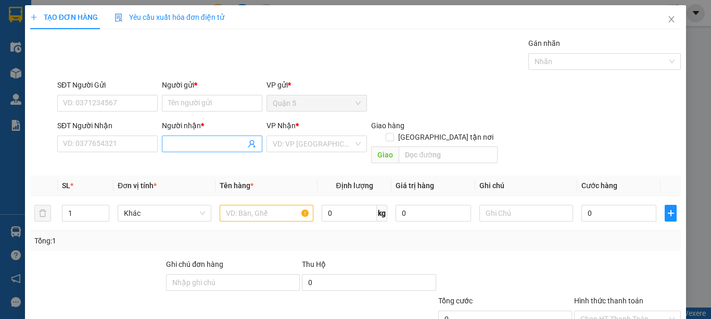
click at [178, 141] on input "Người nhận *" at bounding box center [207, 143] width 78 height 11
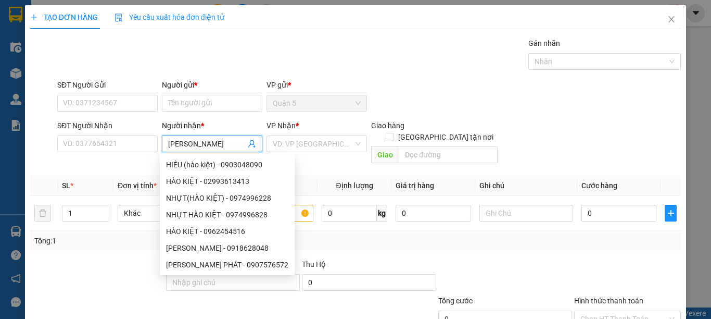
type input "KIM THO"
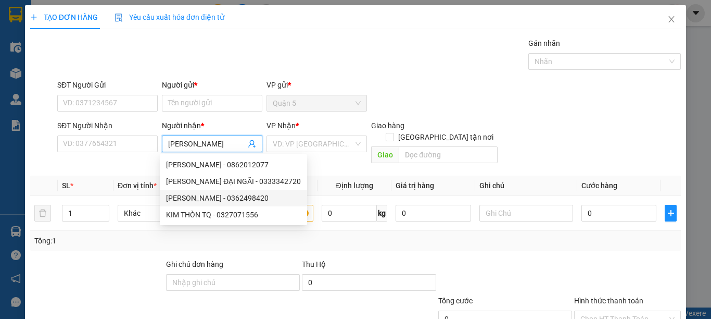
click at [217, 202] on div "KIM THOA_ĐN - 0362498420" at bounding box center [233, 197] width 135 height 11
type input "0362498420"
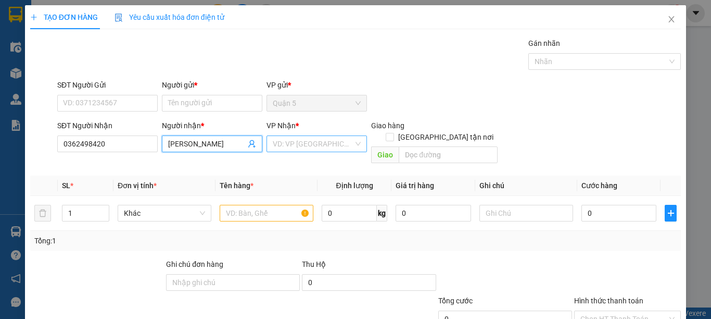
type input "KIM THOA_ĐN"
click at [326, 146] on input "search" at bounding box center [313, 144] width 81 height 16
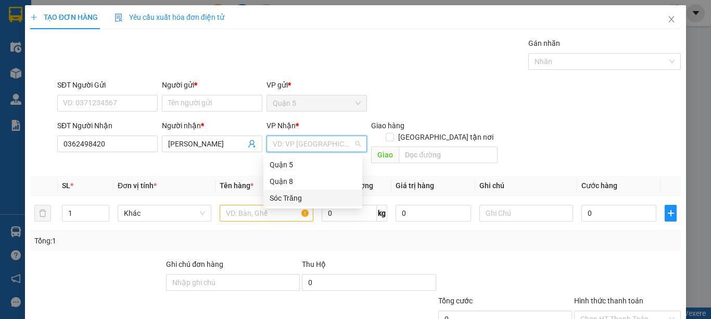
click at [308, 198] on div "Sóc Trăng" at bounding box center [313, 197] width 86 height 11
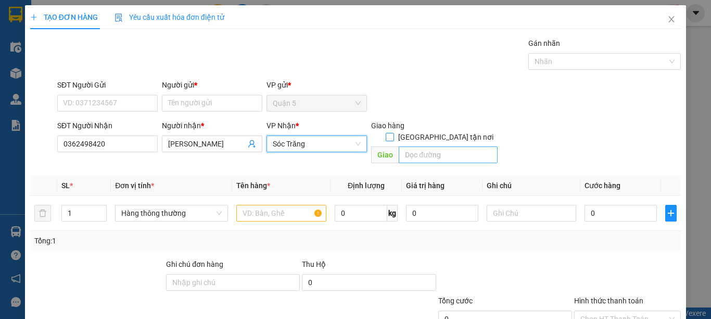
drag, startPoint x: 438, startPoint y: 125, endPoint x: 434, endPoint y: 136, distance: 12.0
click at [393, 133] on input "[GEOGRAPHIC_DATA] tận nơi" at bounding box center [389, 136] width 7 height 7
checkbox input "true"
click at [432, 146] on input "text" at bounding box center [448, 154] width 99 height 17
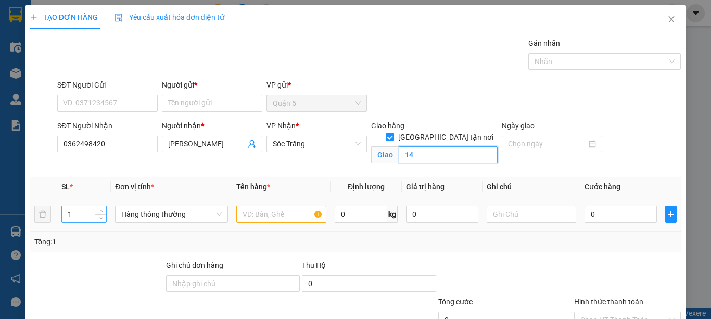
type input "14"
click at [86, 221] on input "1" at bounding box center [84, 214] width 44 height 16
click at [184, 211] on span "Hàng thông thường" at bounding box center [171, 214] width 100 height 16
type input "7"
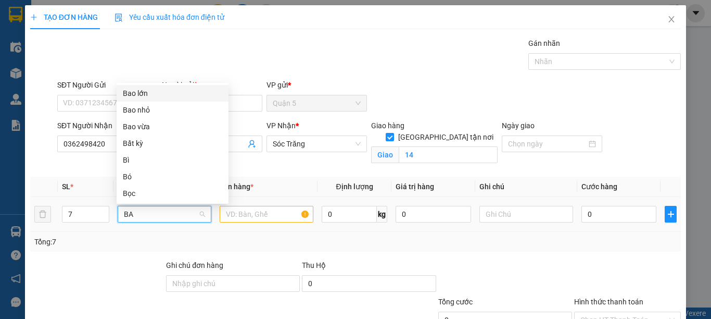
type input "BAO"
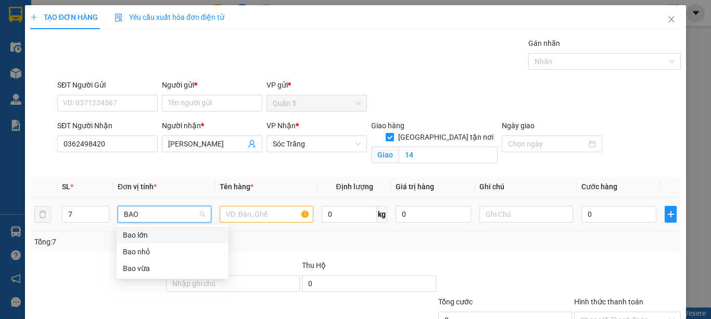
click at [169, 233] on div "Bao lớn" at bounding box center [172, 234] width 99 height 11
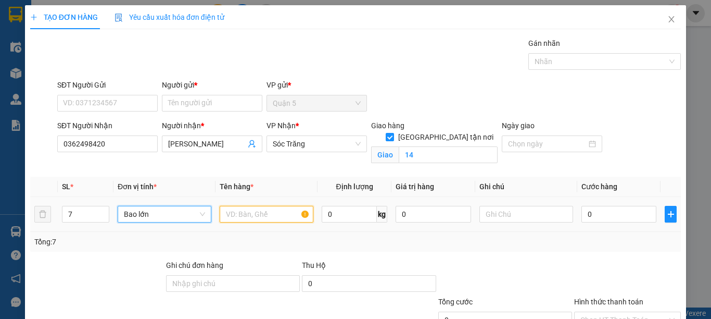
click at [247, 213] on input "text" at bounding box center [267, 214] width 94 height 17
type input "QA"
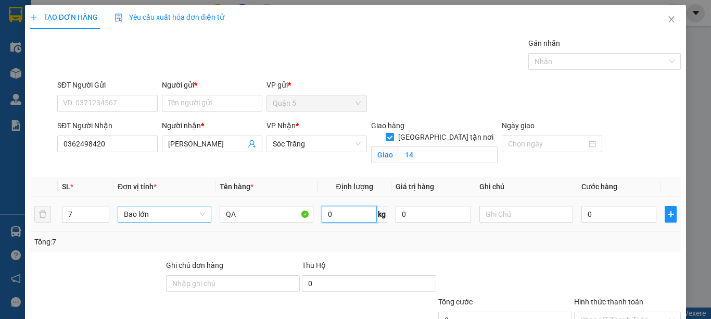
click at [349, 212] on input "0" at bounding box center [349, 214] width 55 height 17
type input "420"
click at [499, 214] on input "text" at bounding box center [526, 214] width 94 height 17
type input "7 BAO 420KG"
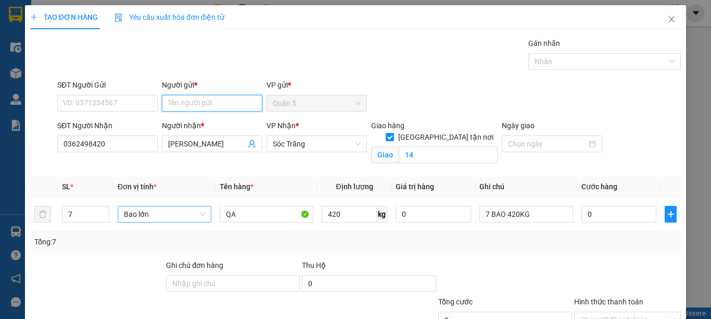
click at [183, 105] on input "Người gửi *" at bounding box center [212, 103] width 100 height 17
type input "BẢO QUYÊN"
click at [174, 172] on div "Transit Pickup Surcharge Ids Transit Deliver Surcharge Ids Transit Deliver Surc…" at bounding box center [355, 207] width 651 height 340
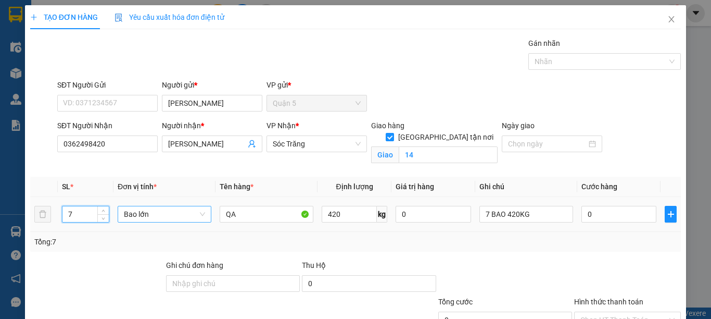
click at [78, 212] on input "7" at bounding box center [85, 214] width 46 height 16
type input "8"
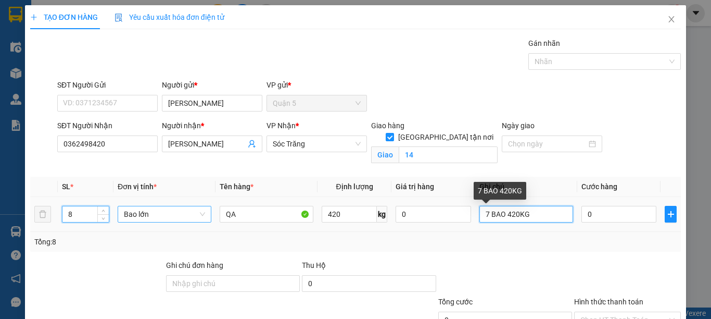
click at [484, 211] on input "7 BAO 420KG" at bounding box center [526, 214] width 94 height 17
click at [505, 217] on input "8 BAO 420KG" at bounding box center [526, 214] width 94 height 17
click at [511, 214] on input "8 BAO 420KG" at bounding box center [526, 214] width 94 height 17
type input "8 BAO 480KG"
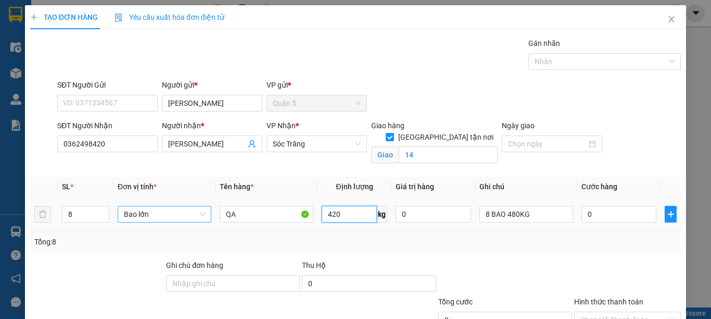
click at [352, 218] on input "420" at bounding box center [349, 214] width 55 height 17
type input "480"
click at [362, 248] on div "Tổng: 8" at bounding box center [355, 242] width 651 height 20
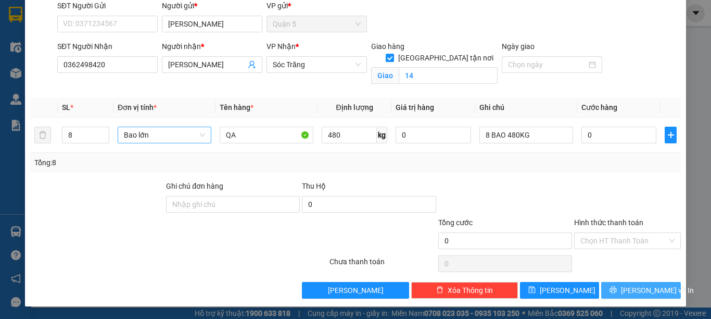
click at [636, 287] on span "[PERSON_NAME] và In" at bounding box center [657, 289] width 73 height 11
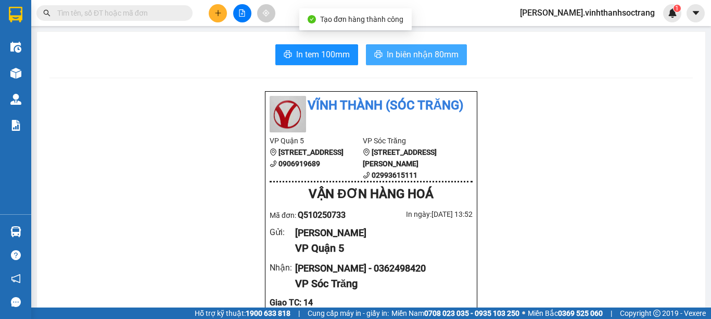
click at [433, 57] on span "In biên nhận 80mm" at bounding box center [423, 54] width 72 height 13
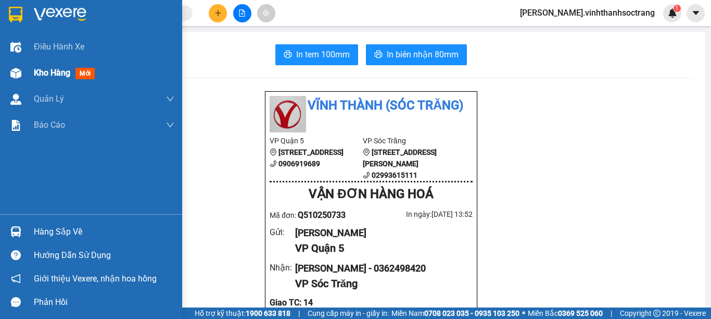
click at [44, 75] on span "Kho hàng" at bounding box center [52, 73] width 36 height 10
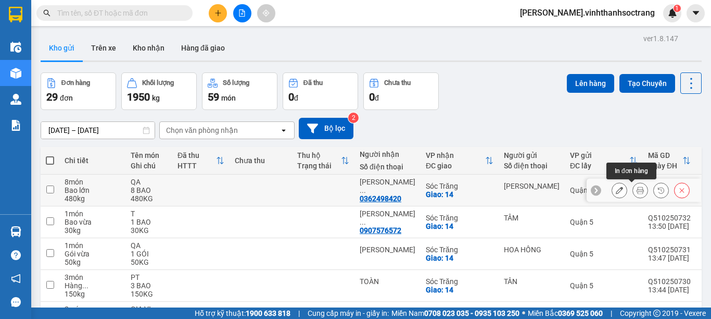
click at [616, 191] on icon at bounding box center [619, 189] width 7 height 7
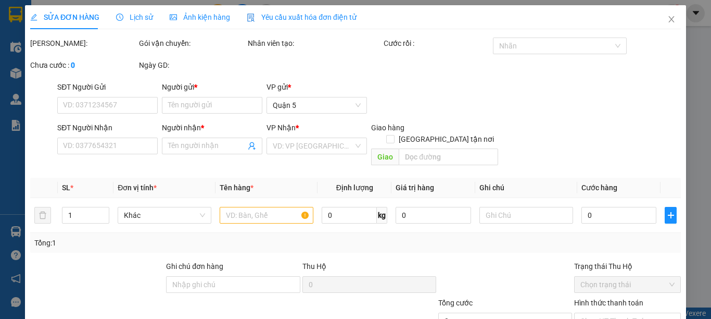
type input "BẢO QUYÊN"
type input "0362498420"
type input "KIM THOA_ĐN"
checkbox input "true"
type input "14"
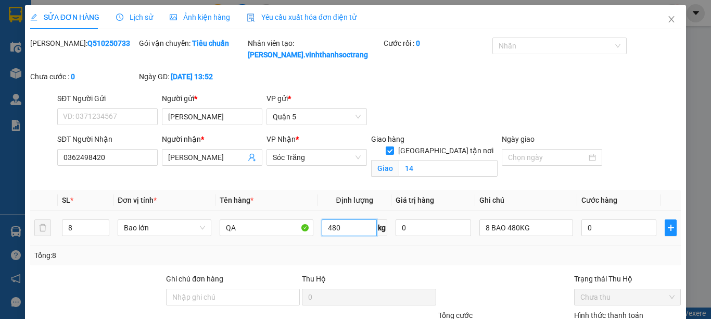
click at [343, 230] on input "480" at bounding box center [349, 227] width 55 height 17
click at [349, 229] on input "480" at bounding box center [349, 227] width 55 height 17
type input "470"
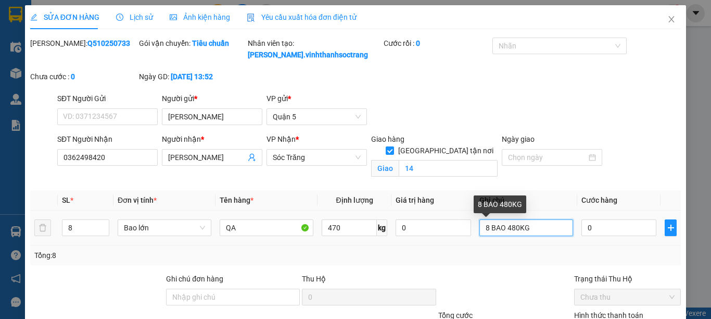
click at [482, 228] on input "8 BAO 480KG" at bounding box center [526, 227] width 94 height 17
type input "7 BAO 480KG"
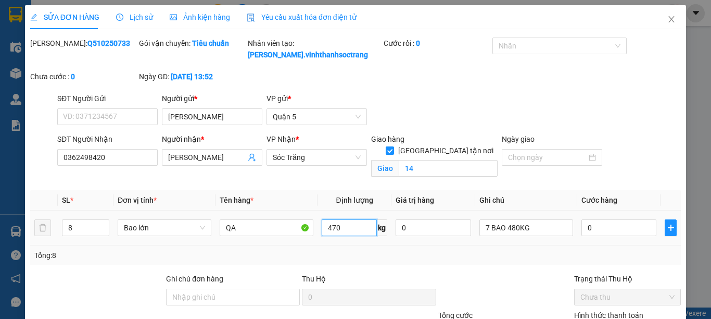
click at [350, 230] on input "470" at bounding box center [349, 227] width 55 height 17
type input "440"
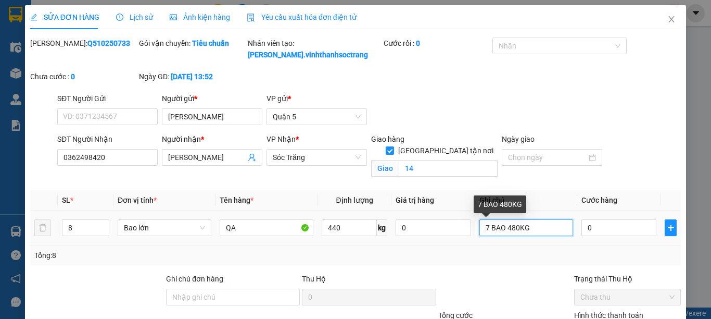
click at [483, 227] on input "7 BAO 480KG" at bounding box center [526, 227] width 94 height 17
click at [511, 229] on input "8 BAO 480KG" at bounding box center [526, 227] width 94 height 17
type input "8 BAO 440KG"
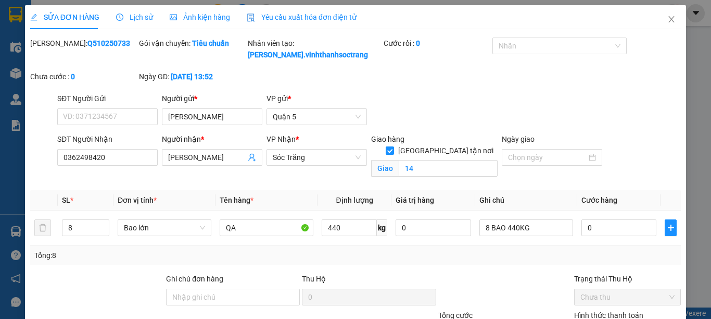
click at [480, 258] on div "Tổng: 8" at bounding box center [355, 254] width 642 height 11
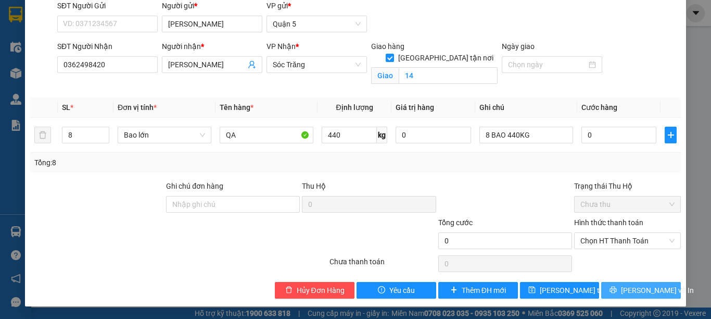
click at [632, 292] on span "[PERSON_NAME] và In" at bounding box center [657, 289] width 73 height 11
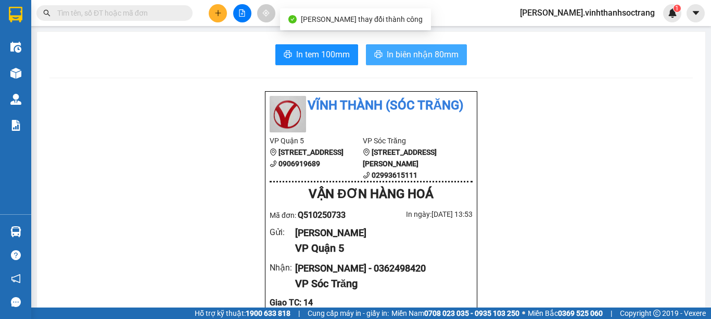
click at [418, 59] on span "In biên nhận 80mm" at bounding box center [423, 54] width 72 height 13
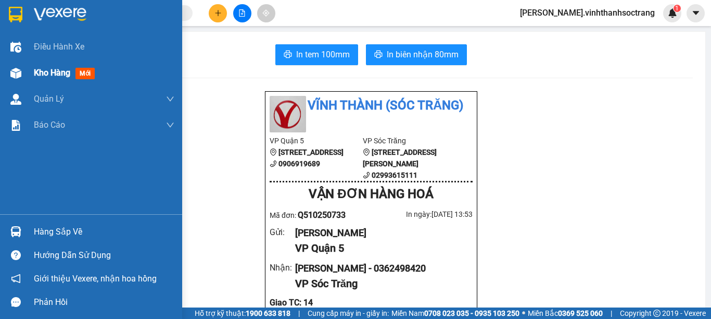
click at [52, 72] on span "Kho hàng" at bounding box center [52, 73] width 36 height 10
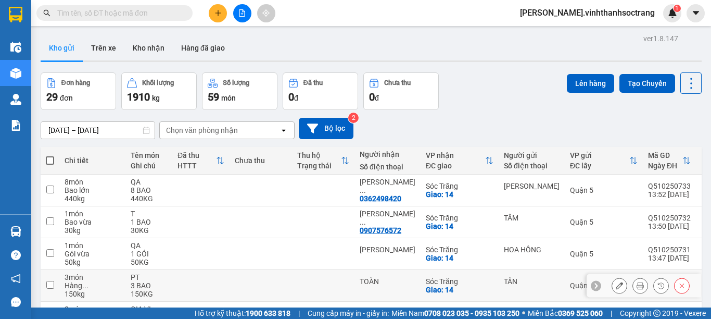
scroll to position [232, 0]
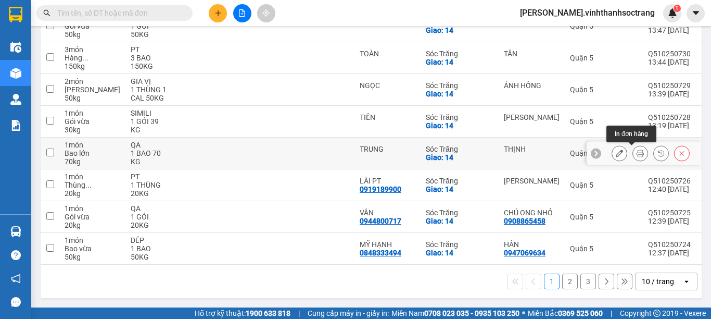
click at [633, 150] on button at bounding box center [640, 153] width 15 height 18
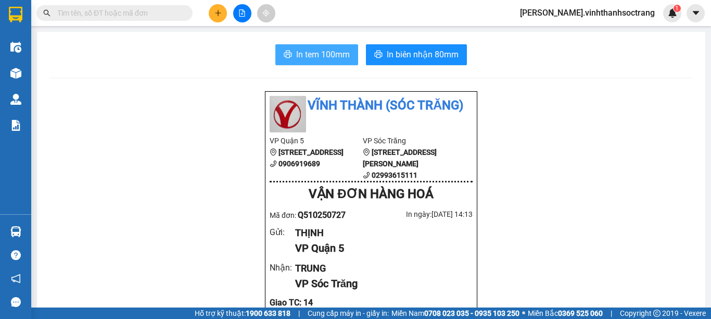
click at [312, 59] on span "In tem 100mm" at bounding box center [323, 54] width 54 height 13
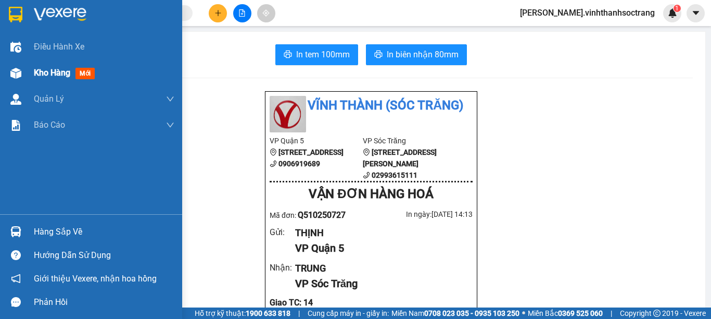
click at [39, 72] on span "Kho hàng" at bounding box center [52, 73] width 36 height 10
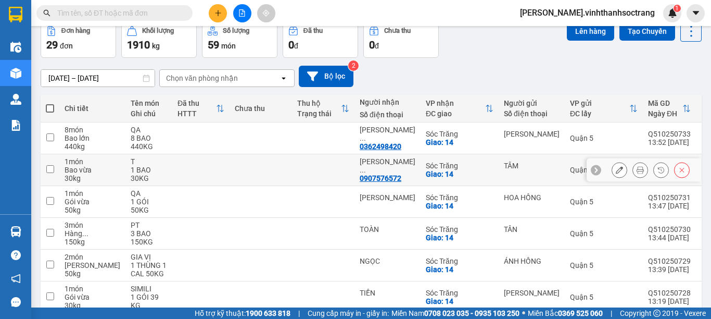
scroll to position [104, 0]
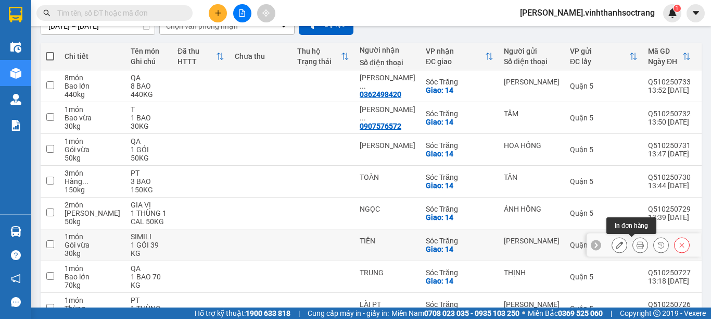
click at [637, 243] on icon at bounding box center [640, 244] width 7 height 7
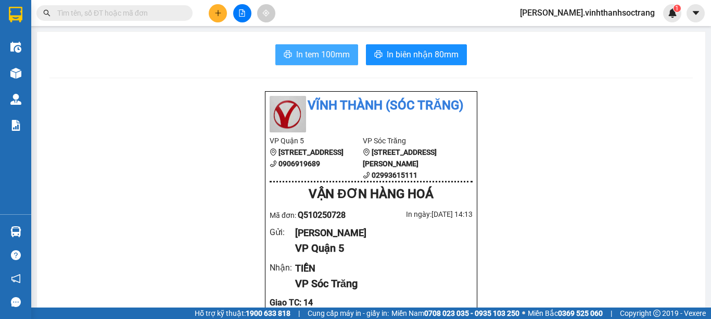
click at [307, 56] on span "In tem 100mm" at bounding box center [323, 54] width 54 height 13
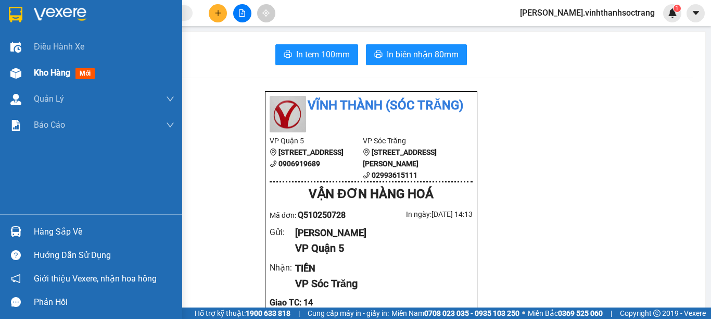
click at [35, 70] on span "Kho hàng" at bounding box center [52, 73] width 36 height 10
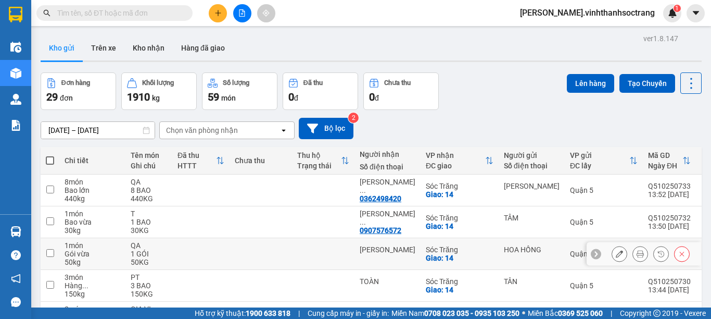
scroll to position [52, 0]
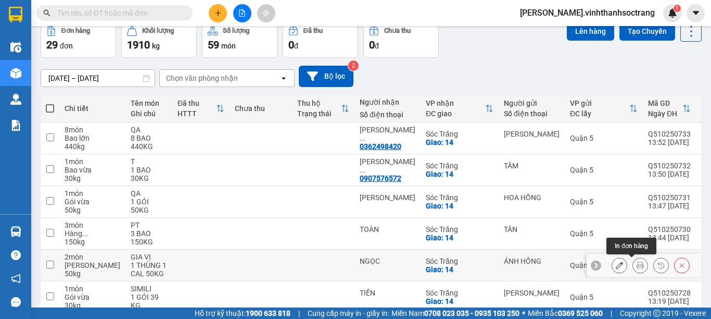
click at [637, 267] on icon at bounding box center [640, 264] width 7 height 7
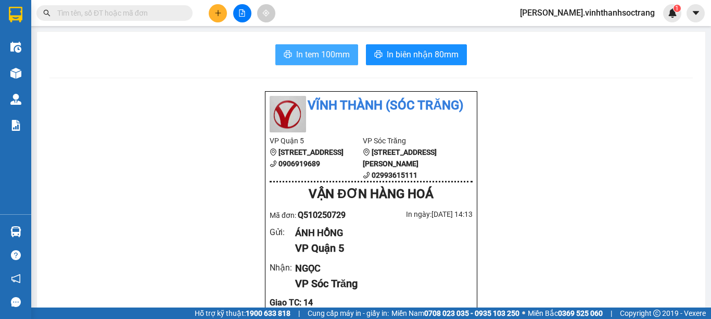
click at [326, 64] on button "In tem 100mm" at bounding box center [316, 54] width 83 height 21
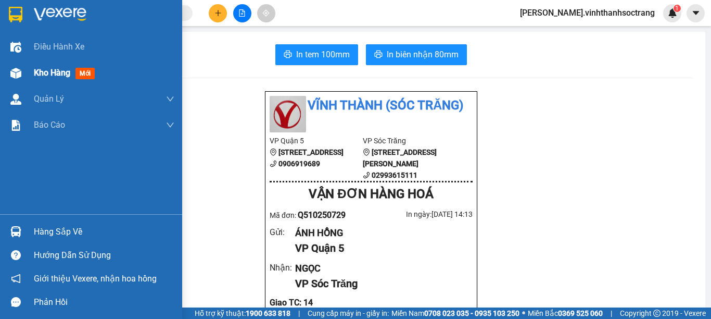
click at [52, 74] on span "Kho hàng" at bounding box center [52, 73] width 36 height 10
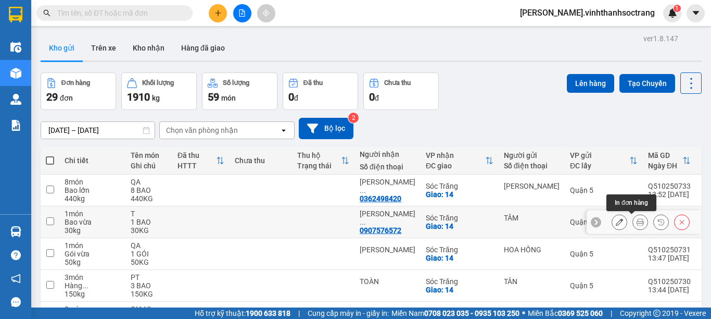
scroll to position [52, 0]
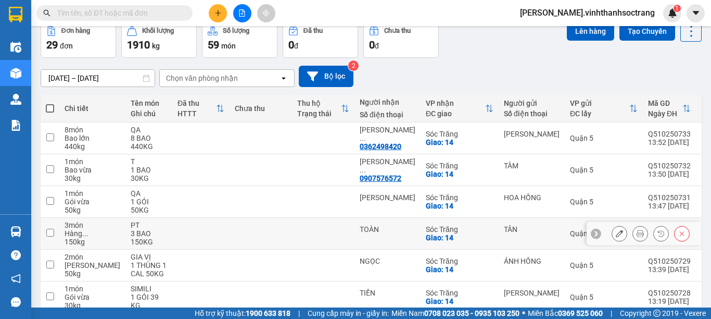
click at [637, 236] on icon at bounding box center [640, 233] width 7 height 7
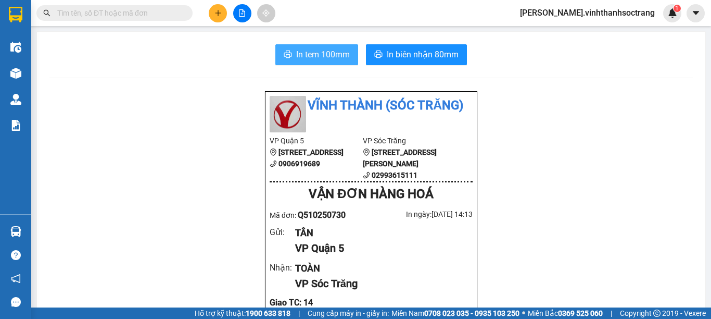
click at [309, 59] on span "In tem 100mm" at bounding box center [323, 54] width 54 height 13
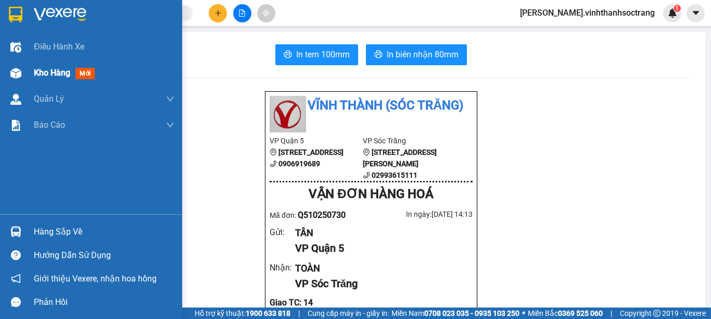
click at [41, 72] on span "Kho hàng" at bounding box center [52, 73] width 36 height 10
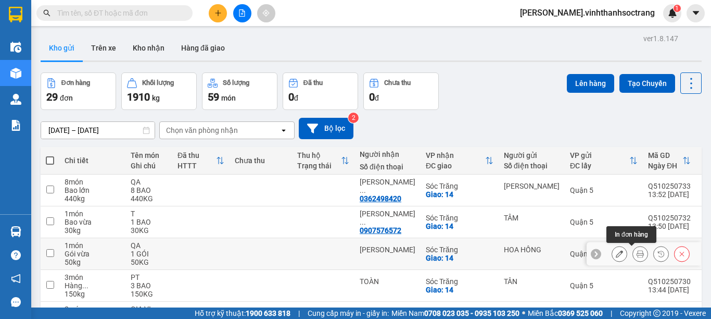
click at [637, 252] on icon at bounding box center [640, 253] width 7 height 7
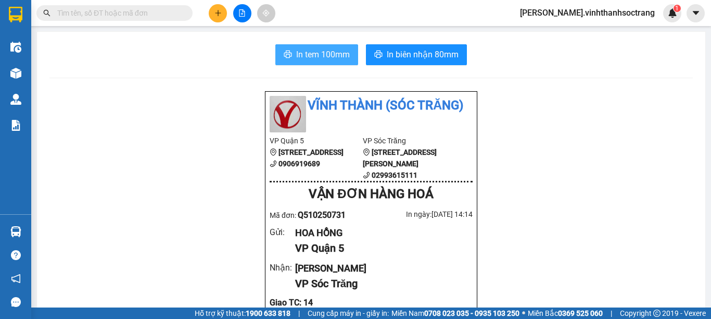
click at [329, 61] on span "In tem 100mm" at bounding box center [323, 54] width 54 height 13
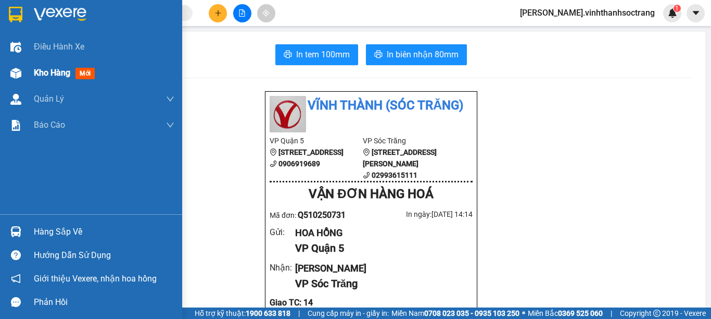
click at [45, 72] on span "Kho hàng" at bounding box center [52, 73] width 36 height 10
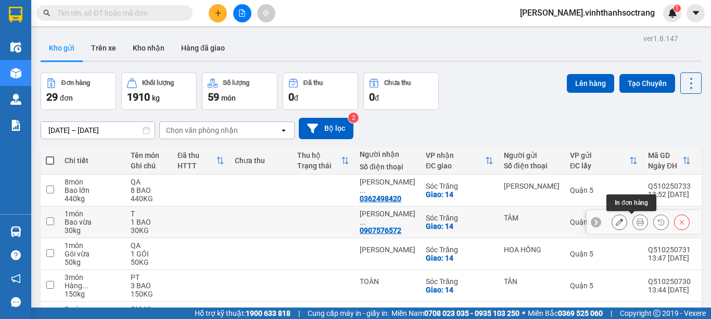
click at [637, 221] on icon at bounding box center [640, 221] width 7 height 7
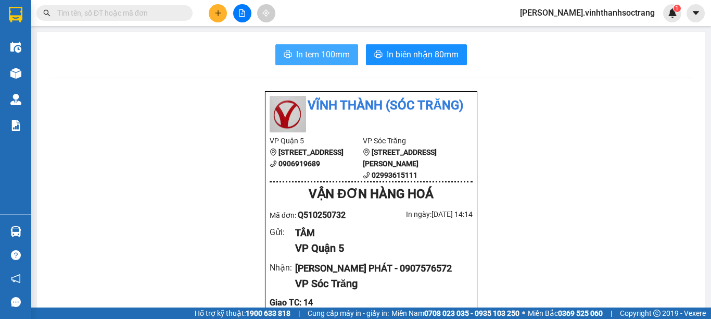
click at [333, 60] on span "In tem 100mm" at bounding box center [323, 54] width 54 height 13
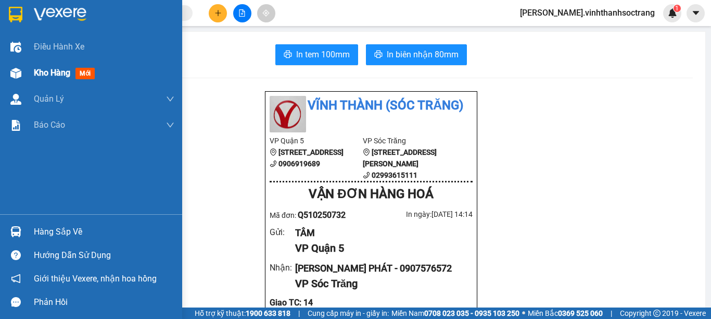
click at [42, 71] on span "Kho hàng" at bounding box center [52, 73] width 36 height 10
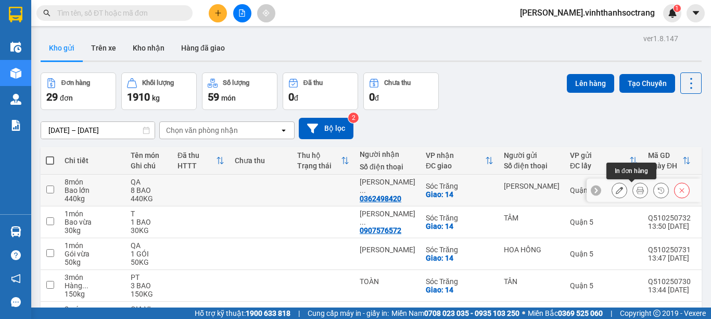
click at [633, 193] on button at bounding box center [640, 190] width 15 height 18
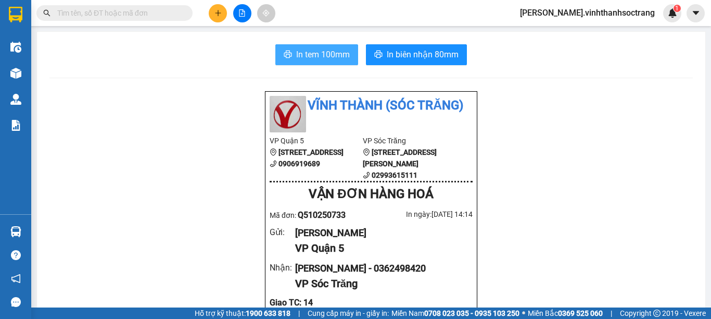
click at [311, 61] on span "In tem 100mm" at bounding box center [323, 54] width 54 height 13
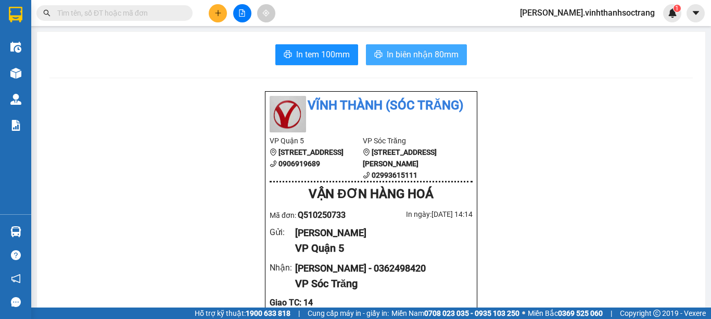
click at [437, 56] on span "In biên nhận 80mm" at bounding box center [423, 54] width 72 height 13
click at [214, 16] on button at bounding box center [218, 13] width 18 height 18
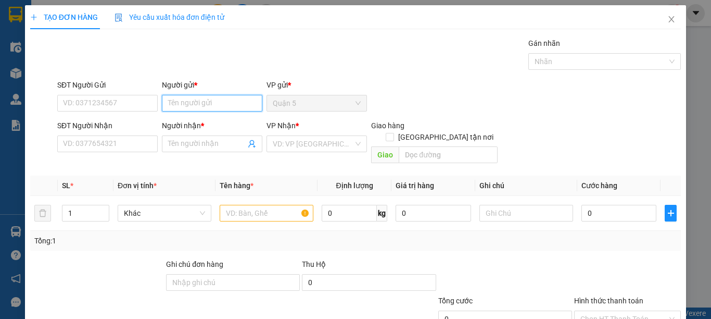
click at [197, 103] on input "Người gửi *" at bounding box center [212, 103] width 100 height 17
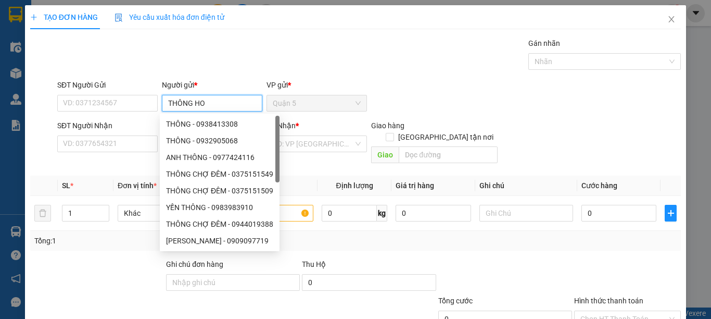
type input "THÔNG HOA"
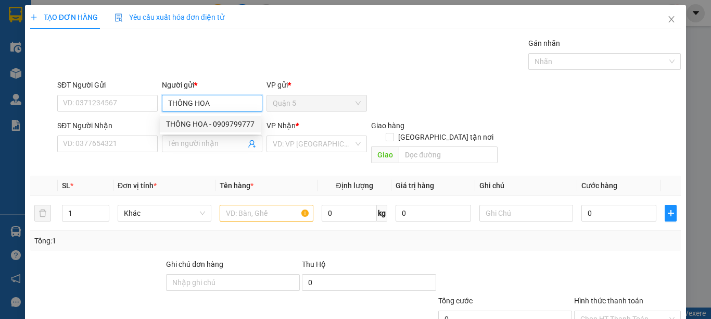
click at [195, 123] on div "THÔNG HOA - 0909799777" at bounding box center [210, 123] width 88 height 11
type input "0909799777"
type input "THÔNG HOA"
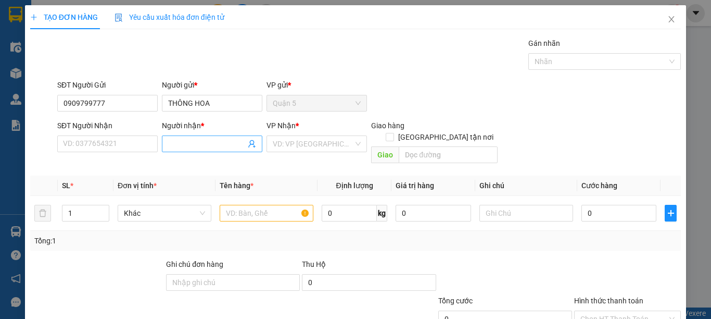
click at [197, 145] on input "Người nhận *" at bounding box center [207, 143] width 78 height 11
type input "THẠI"
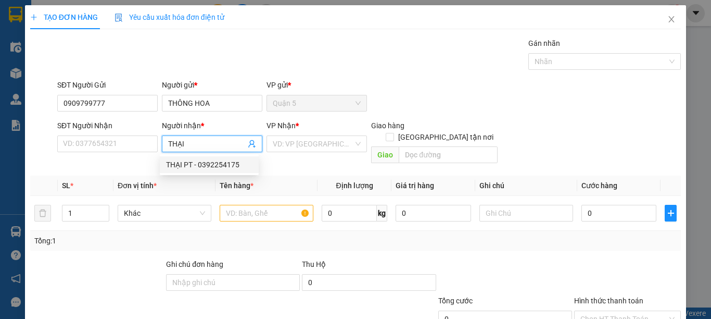
click at [193, 172] on div "THẠI PT - 0392254175" at bounding box center [209, 164] width 99 height 17
type input "0392254175"
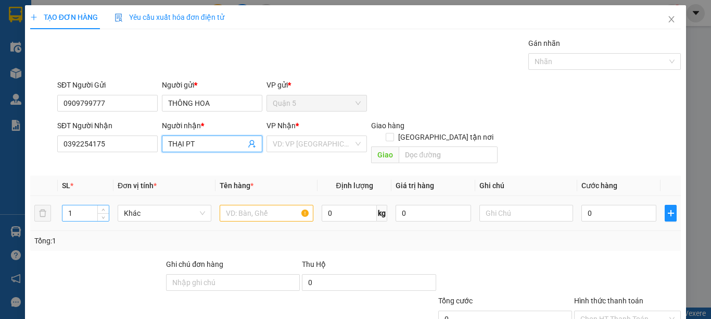
type input "THẠI PT"
click at [86, 205] on input "1" at bounding box center [85, 213] width 46 height 16
click at [144, 205] on span "Khác" at bounding box center [164, 213] width 81 height 16
type input "2"
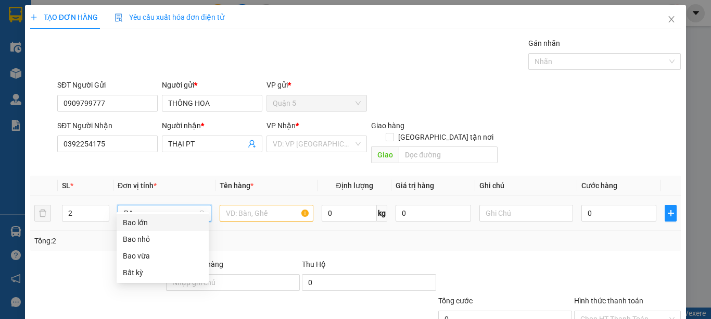
type input "BAO"
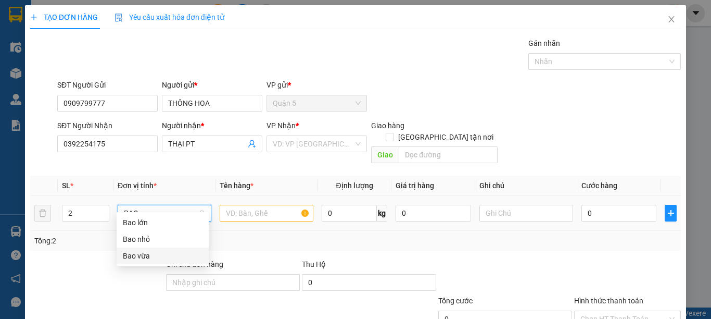
click at [155, 253] on div "Bao vừa" at bounding box center [163, 255] width 80 height 11
click at [240, 205] on input "text" at bounding box center [267, 213] width 94 height 17
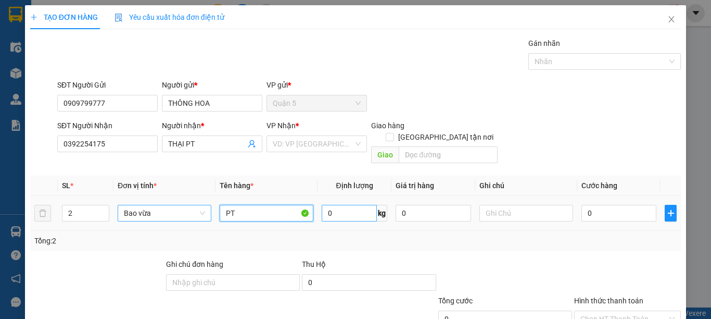
type input "PT"
click at [337, 205] on input "0" at bounding box center [349, 213] width 55 height 17
type input "80"
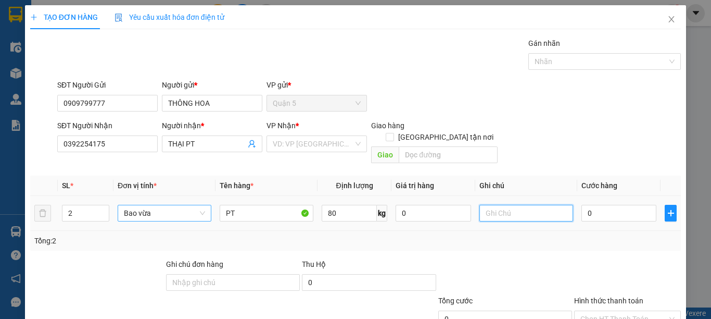
click at [538, 205] on input "text" at bounding box center [526, 213] width 94 height 17
type input "2 BAO 80KG"
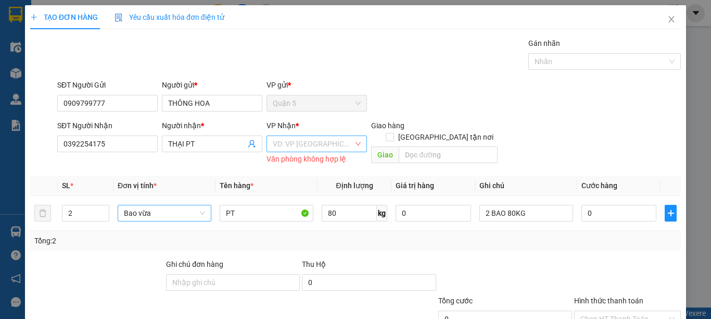
click at [323, 136] on input "search" at bounding box center [313, 144] width 81 height 16
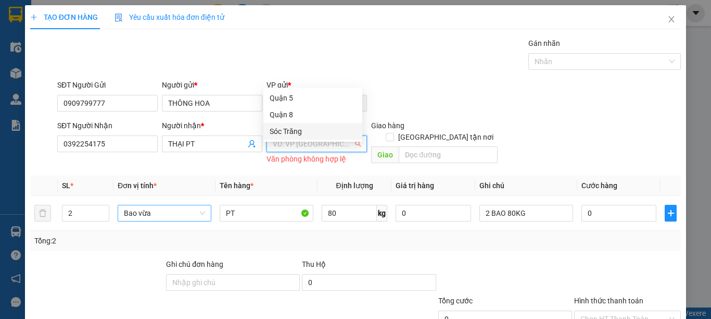
drag, startPoint x: 306, startPoint y: 131, endPoint x: 380, endPoint y: 89, distance: 85.3
click at [306, 131] on div "Sóc Trăng" at bounding box center [313, 130] width 86 height 11
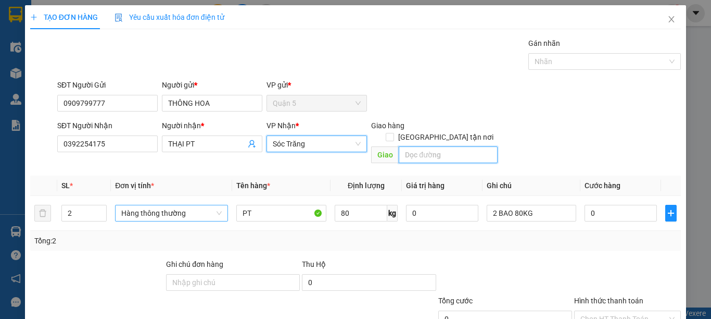
click at [422, 146] on input "text" at bounding box center [448, 154] width 99 height 17
type input "14"
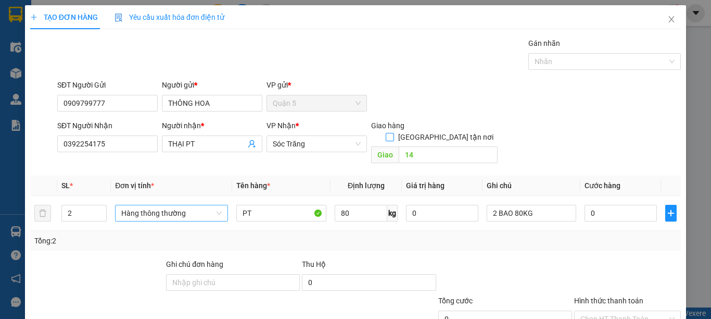
click at [393, 133] on input "[GEOGRAPHIC_DATA] tận nơi" at bounding box center [389, 136] width 7 height 7
checkbox input "true"
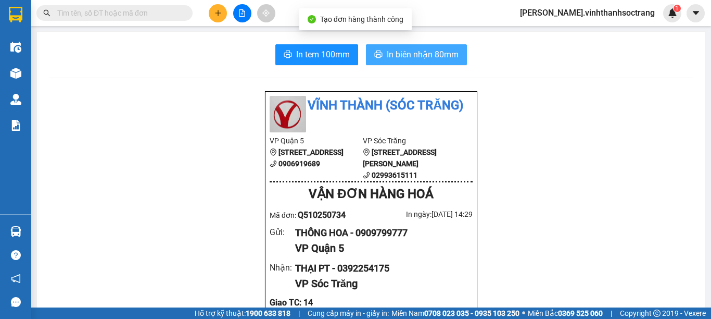
click at [401, 52] on span "In biên nhận 80mm" at bounding box center [423, 54] width 72 height 13
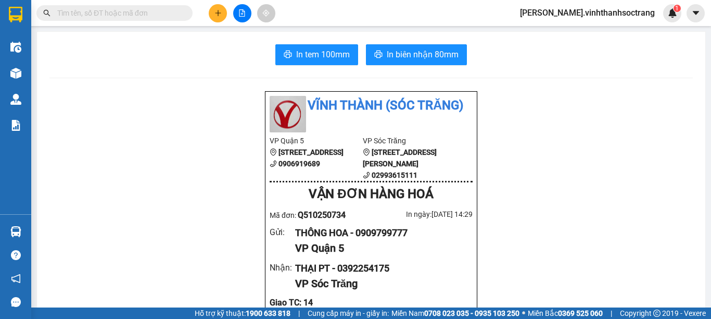
click at [218, 17] on button at bounding box center [218, 13] width 18 height 18
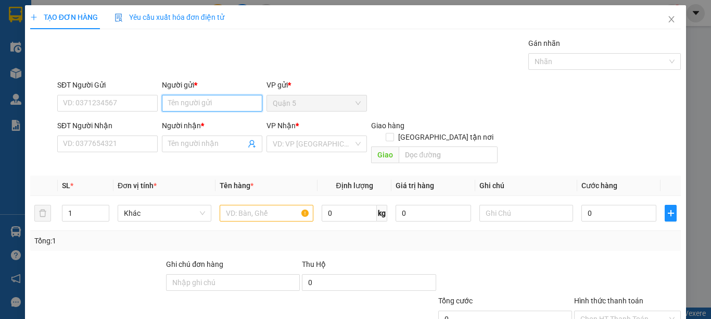
click at [225, 103] on input "Người gửi *" at bounding box center [212, 103] width 100 height 17
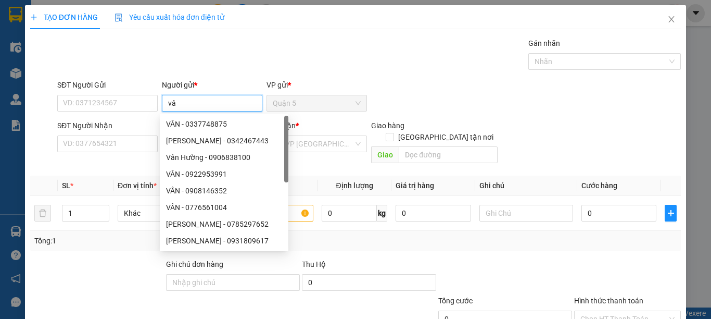
type input "v"
type input "VÂN"
click at [308, 146] on input "search" at bounding box center [313, 144] width 81 height 16
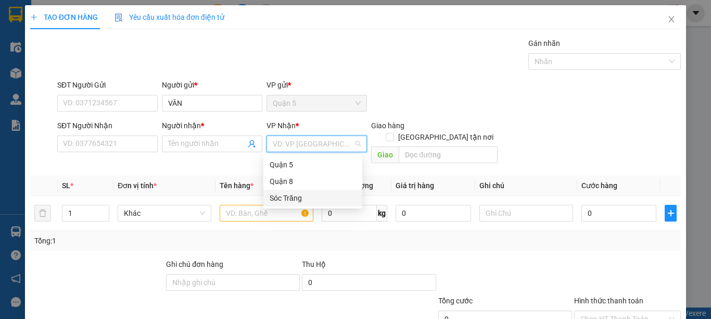
drag, startPoint x: 303, startPoint y: 192, endPoint x: 263, endPoint y: 170, distance: 45.2
click at [303, 192] on div "Sóc Trăng" at bounding box center [313, 197] width 86 height 11
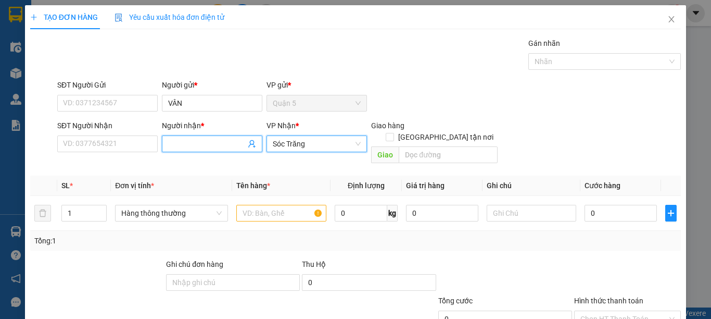
click at [192, 141] on input "Người nhận *" at bounding box center [207, 143] width 78 height 11
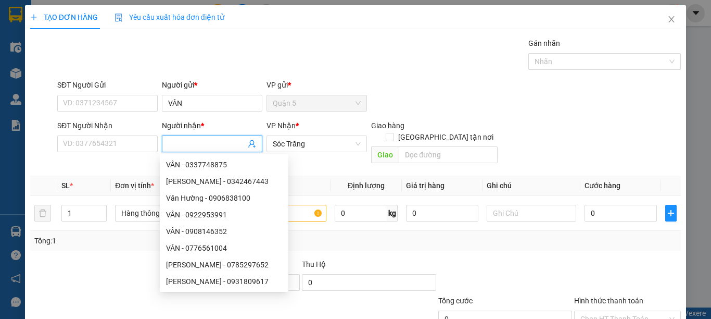
type input "J"
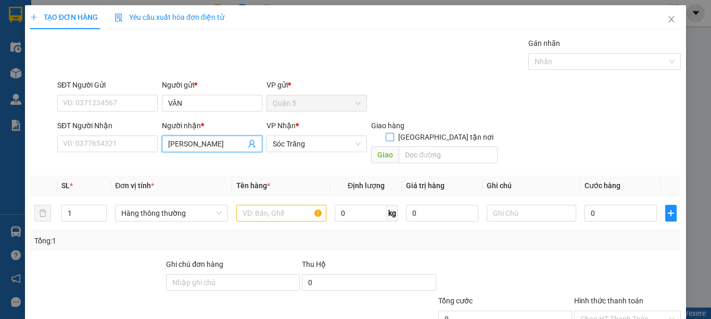
type input "[PERSON_NAME]"
click at [393, 133] on input "[GEOGRAPHIC_DATA] tận nơi" at bounding box center [389, 136] width 7 height 7
checkbox input "true"
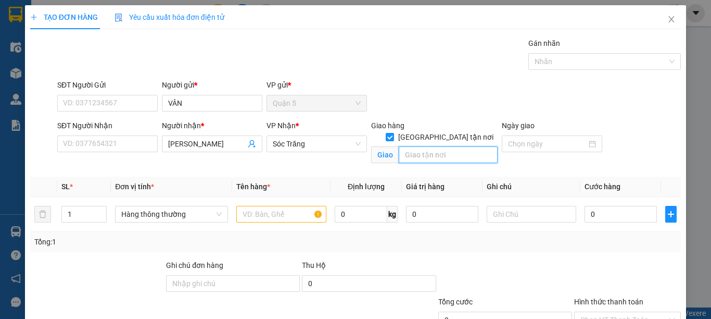
click at [428, 146] on input "text" at bounding box center [448, 154] width 99 height 17
click at [181, 214] on span "Hàng thông thường" at bounding box center [171, 214] width 100 height 16
type input "14"
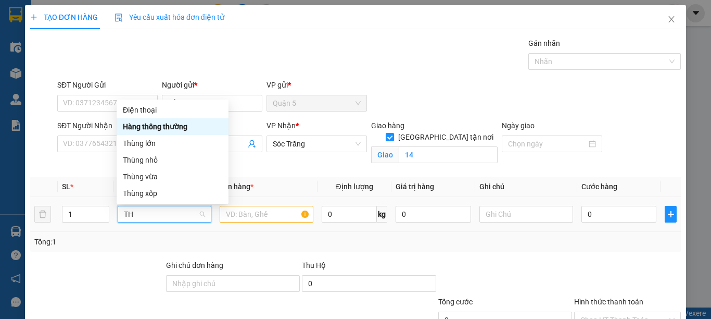
type input "T"
type input "THUN"
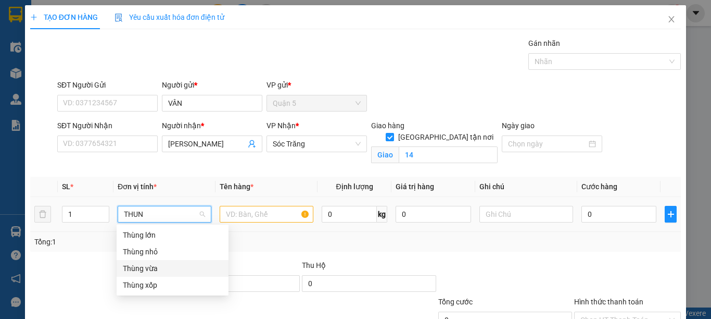
click at [178, 270] on div "Thùng vừa" at bounding box center [172, 267] width 99 height 11
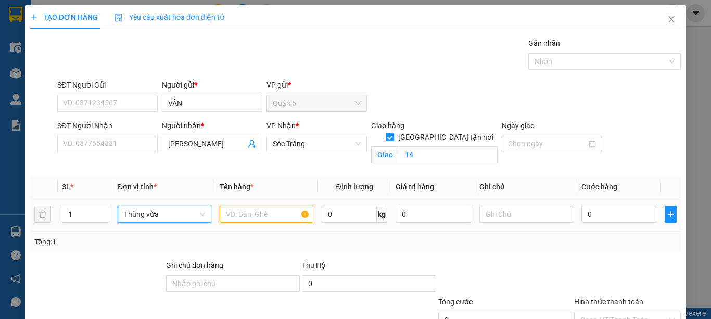
click at [252, 211] on input "text" at bounding box center [267, 214] width 94 height 17
type input "QA"
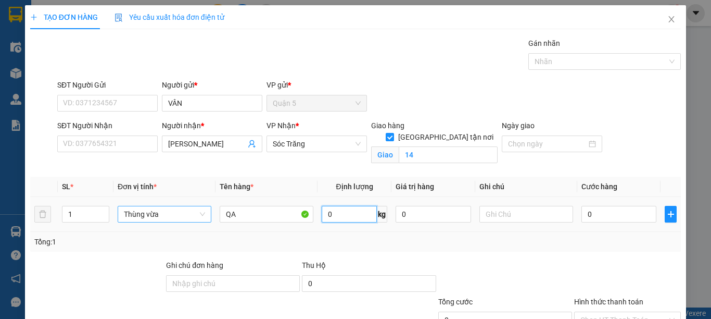
click at [346, 215] on input "0" at bounding box center [349, 214] width 55 height 17
type input "30"
click at [502, 212] on input "text" at bounding box center [526, 214] width 94 height 17
type input "1 THÙNG 30KG"
click at [524, 232] on div "Tổng: 1" at bounding box center [355, 242] width 651 height 20
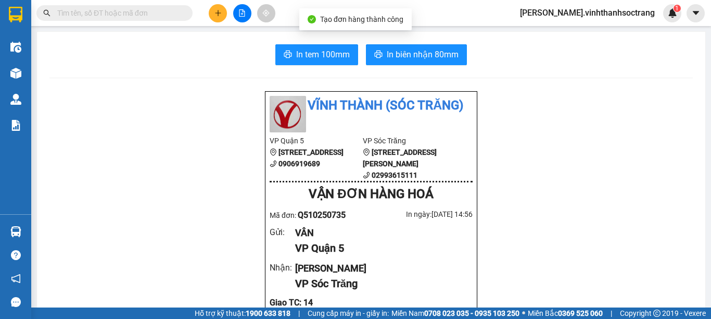
drag, startPoint x: 416, startPoint y: 57, endPoint x: 414, endPoint y: 62, distance: 5.9
click at [416, 57] on span "In biên nhận 80mm" at bounding box center [423, 54] width 72 height 13
click at [219, 10] on icon "plus" at bounding box center [217, 12] width 7 height 7
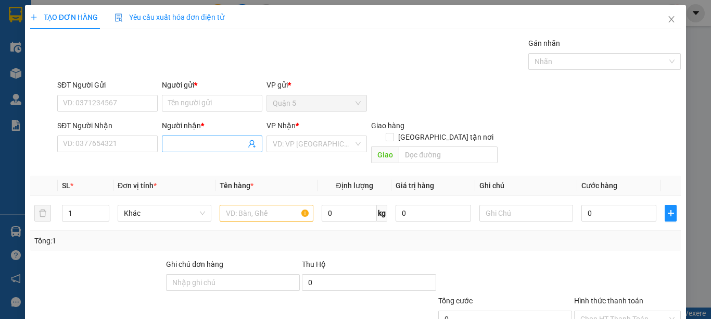
click at [208, 146] on input "Người nhận *" at bounding box center [207, 143] width 78 height 11
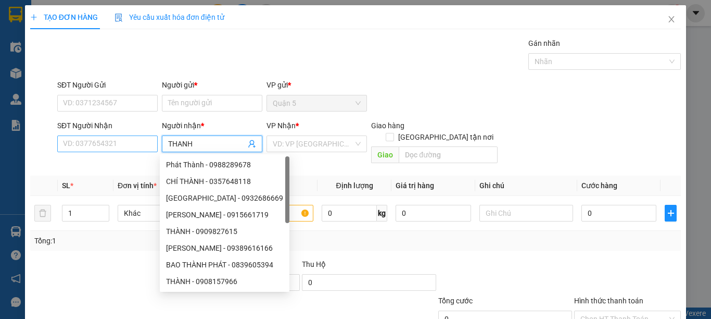
type input "THANH"
click at [112, 146] on input "SĐT Người Nhận" at bounding box center [107, 143] width 100 height 17
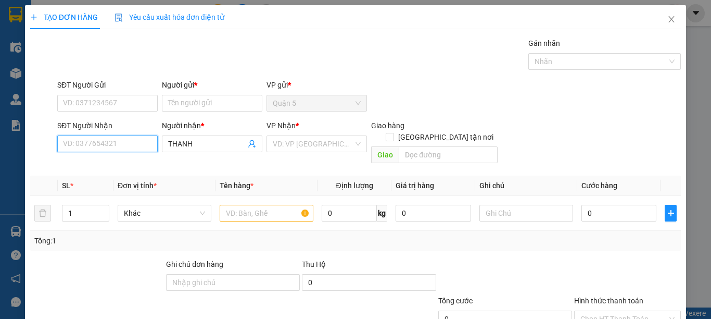
type input "2"
type input "0934782214"
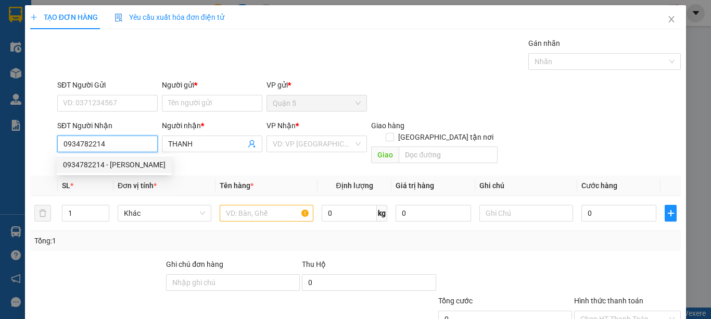
click at [120, 165] on div "0934782214 - THANH_DÉP" at bounding box center [114, 164] width 103 height 11
type input "THANH_DÉP"
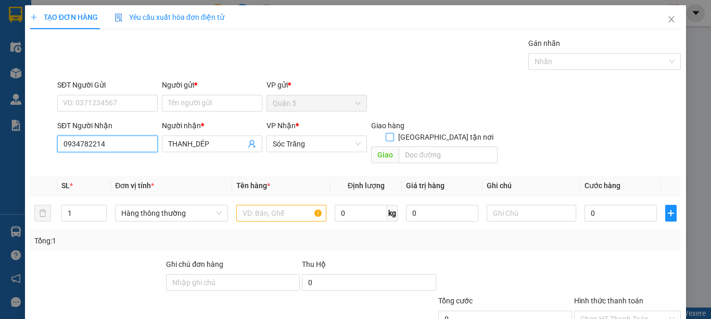
type input "0934782214"
click at [446, 131] on span "[GEOGRAPHIC_DATA] tận nơi" at bounding box center [446, 136] width 104 height 11
click at [393, 133] on input "[GEOGRAPHIC_DATA] tận nơi" at bounding box center [389, 136] width 7 height 7
checkbox input "true"
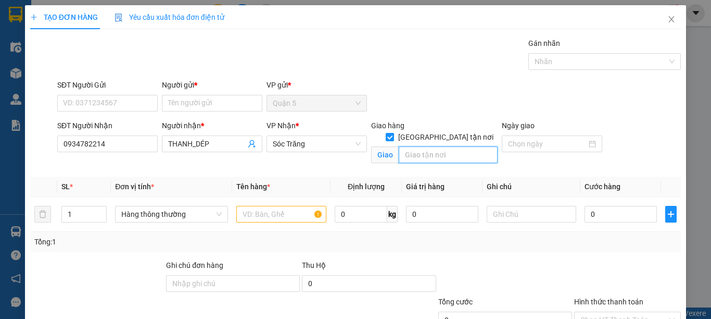
click at [433, 146] on input "text" at bounding box center [448, 154] width 99 height 17
type input "14"
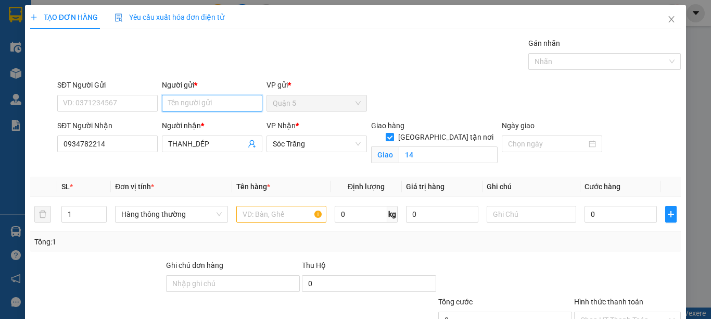
click at [187, 110] on input "Người gửi *" at bounding box center [212, 103] width 100 height 17
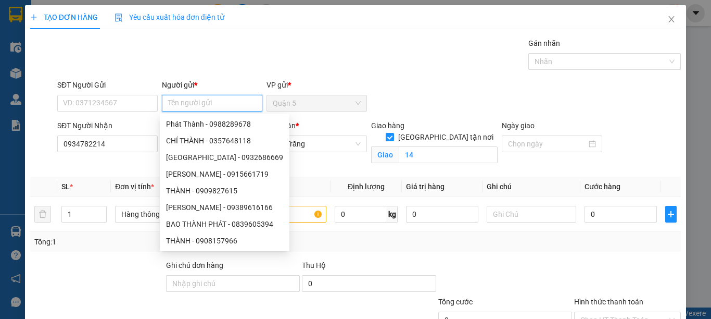
type input "C"
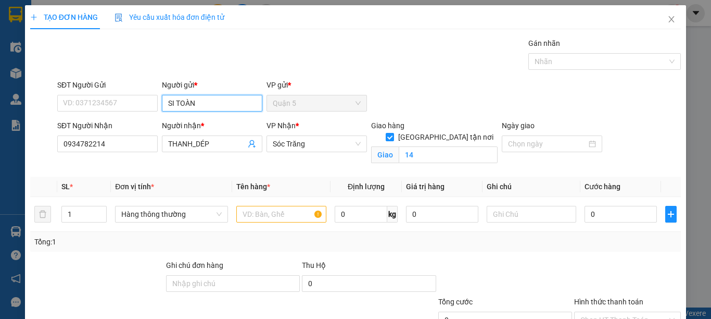
type input "SI TOÀN"
click at [305, 163] on div "VP Nhận * Sóc Trăng" at bounding box center [316, 144] width 105 height 49
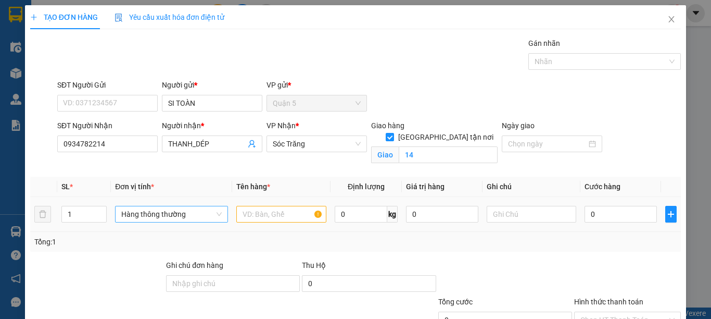
click at [151, 216] on span "Hàng thông thường" at bounding box center [171, 214] width 100 height 16
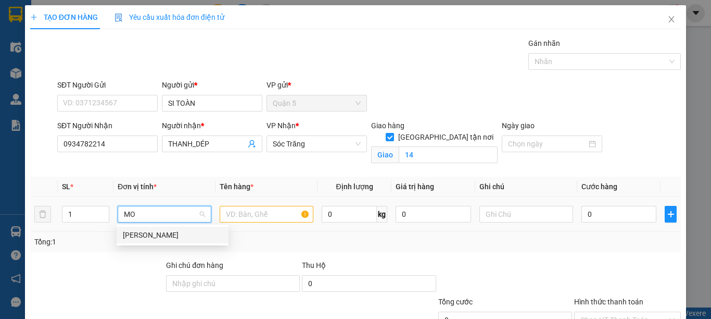
type input "MON"
click at [154, 236] on div "[PERSON_NAME]" at bounding box center [172, 234] width 99 height 11
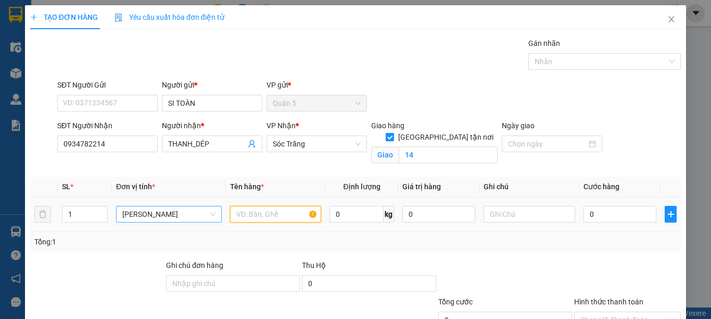
click at [249, 217] on input "text" at bounding box center [275, 214] width 91 height 17
type input "SIMILI"
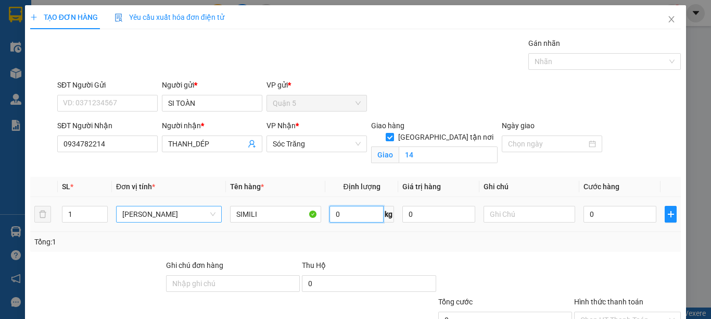
click at [342, 211] on input "0" at bounding box center [356, 214] width 54 height 17
type input "40"
click at [527, 217] on input "text" at bounding box center [529, 214] width 91 height 17
type input "1 CÂY 40KG"
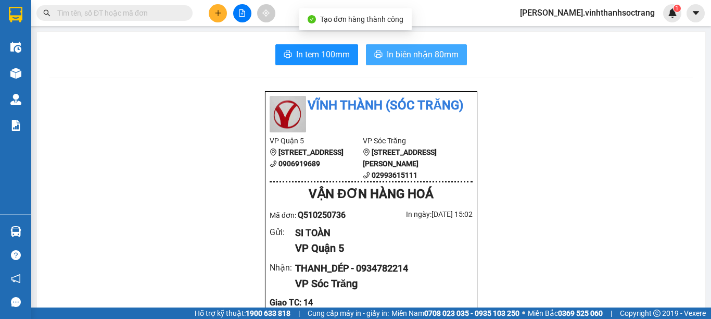
click at [417, 57] on span "In biên nhận 80mm" at bounding box center [423, 54] width 72 height 13
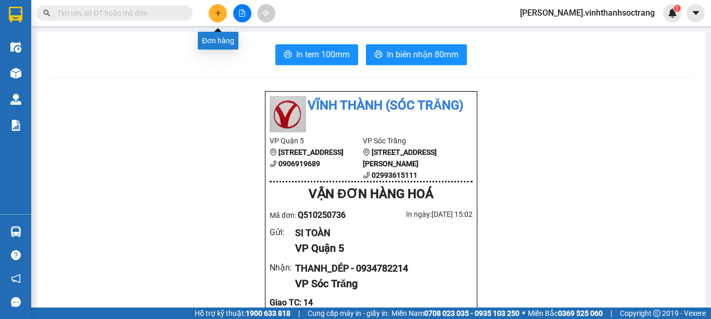
click at [215, 10] on icon "plus" at bounding box center [217, 12] width 7 height 7
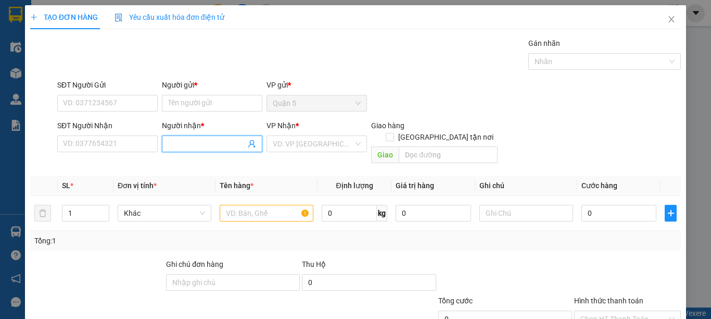
click at [200, 143] on input "Người nhận *" at bounding box center [207, 143] width 78 height 11
type input "SUA"
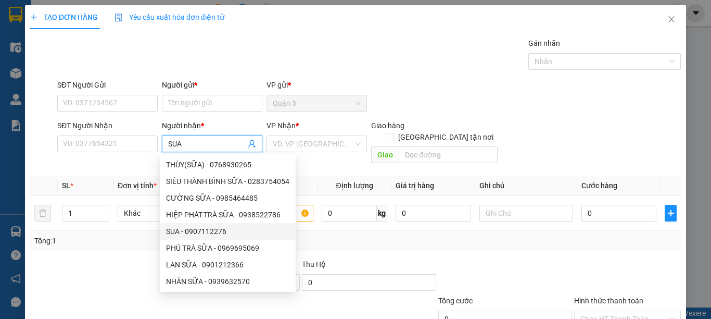
click at [222, 233] on div "SUA - 0907112276" at bounding box center [227, 230] width 123 height 11
type input "0907112276"
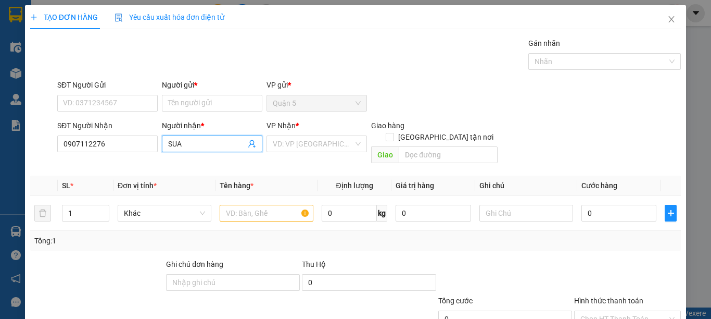
type input "SUA"
click at [669, 21] on icon "close" at bounding box center [672, 19] width 6 height 6
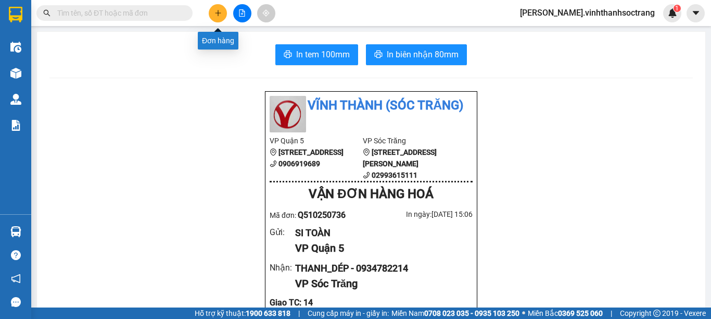
click at [221, 15] on icon "plus" at bounding box center [217, 12] width 7 height 7
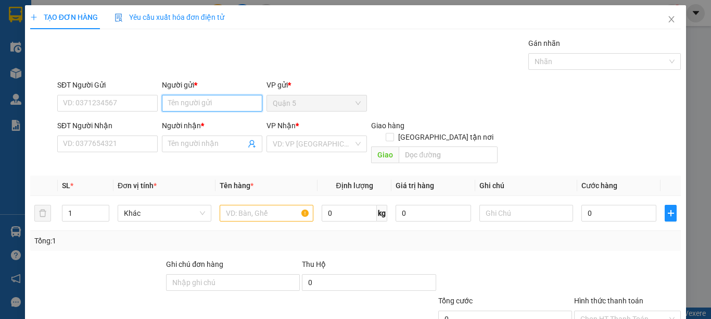
click at [229, 106] on input "Người gửi *" at bounding box center [212, 103] width 100 height 17
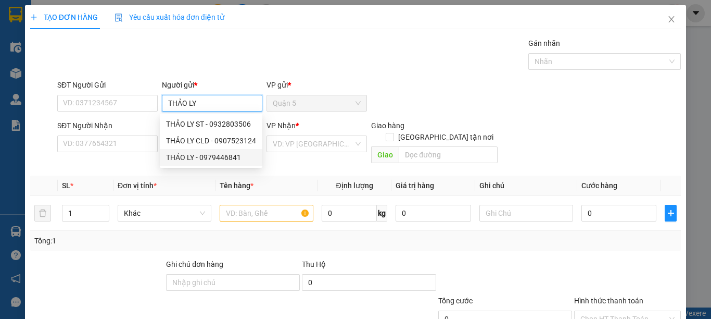
type input "THẢO LY"
click at [192, 180] on th "Đơn vị tính *" at bounding box center [164, 185] width 102 height 20
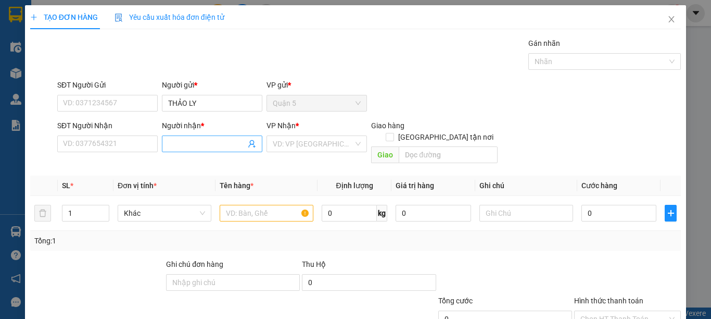
click at [196, 135] on span at bounding box center [212, 143] width 100 height 17
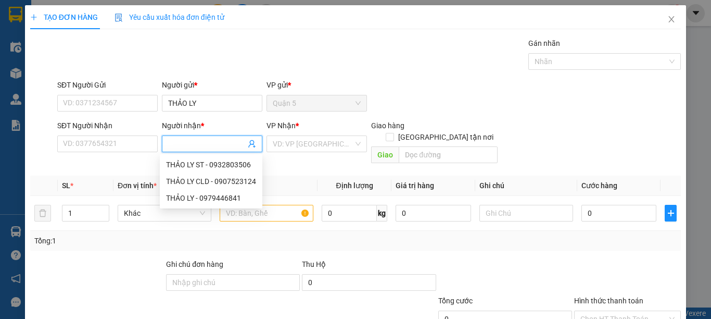
click at [195, 142] on input "Người nhận *" at bounding box center [207, 143] width 78 height 11
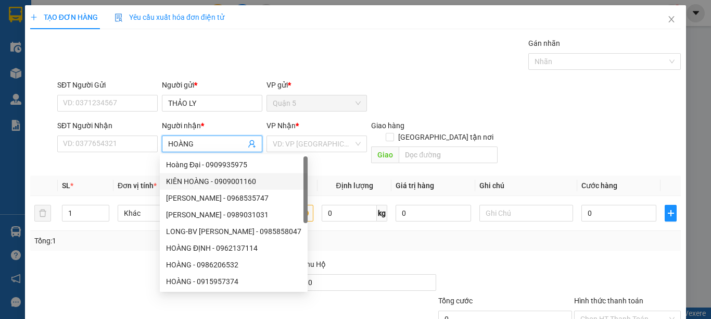
type input "HOÀNG"
click at [119, 276] on div at bounding box center [97, 276] width 136 height 36
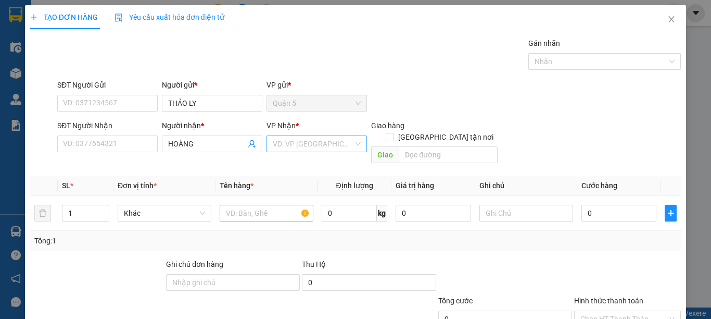
click at [307, 147] on input "search" at bounding box center [313, 144] width 81 height 16
click at [299, 198] on div "Sóc Trăng" at bounding box center [313, 197] width 86 height 11
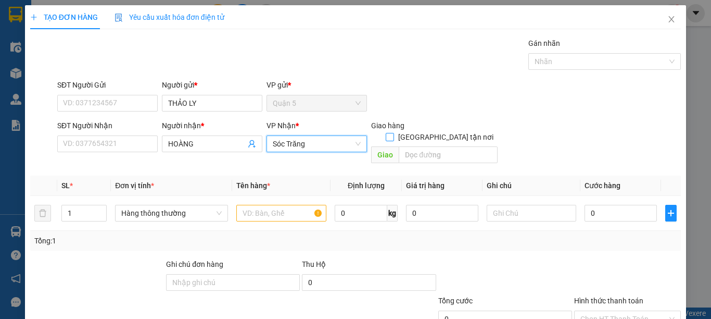
click at [393, 133] on input "[GEOGRAPHIC_DATA] tận nơi" at bounding box center [389, 136] width 7 height 7
checkbox input "true"
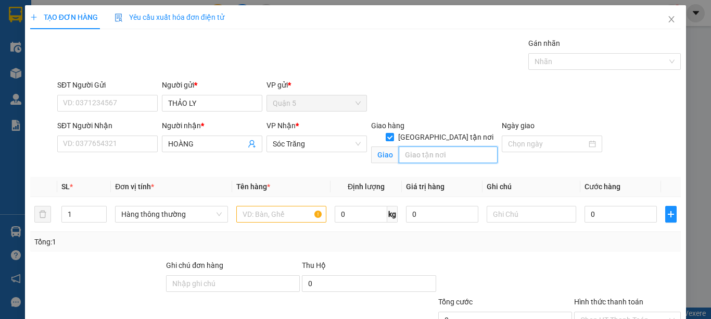
click at [431, 146] on input "text" at bounding box center [448, 154] width 99 height 17
type input "14"
click at [80, 218] on input "1" at bounding box center [84, 214] width 44 height 16
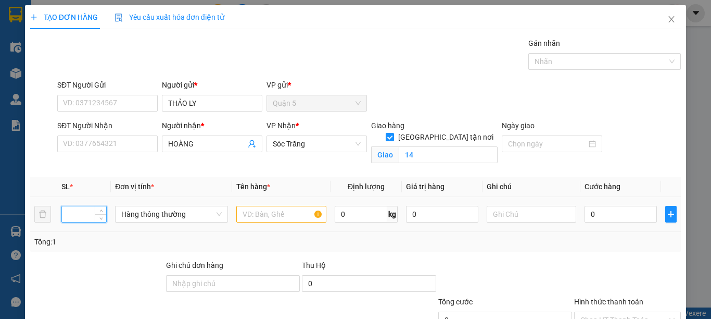
type input "2"
type input "1"
click at [137, 215] on span "Hàng thông thường" at bounding box center [171, 214] width 100 height 16
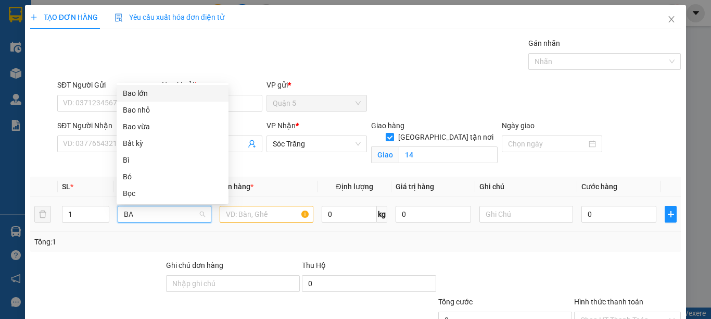
type input "BAO"
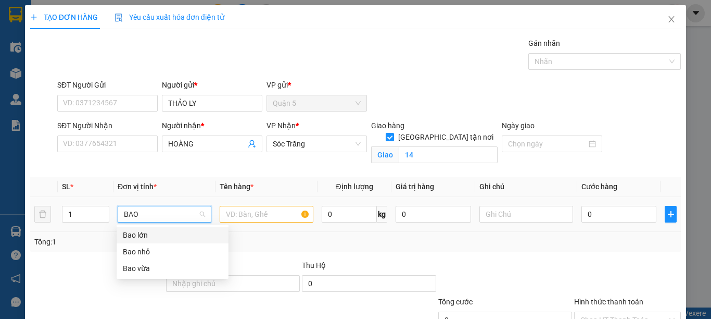
click at [149, 236] on div "Bao lớn" at bounding box center [172, 234] width 99 height 11
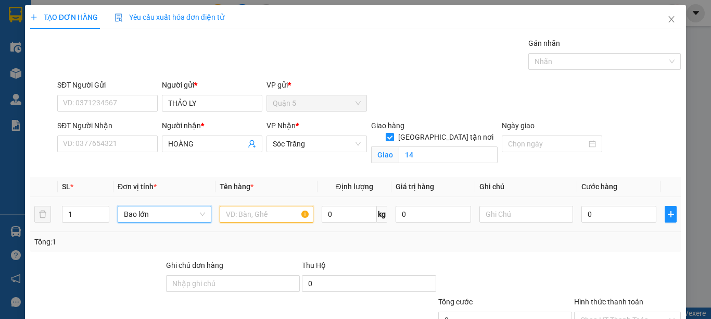
click at [249, 214] on input "text" at bounding box center [267, 214] width 94 height 17
type input "DÉP"
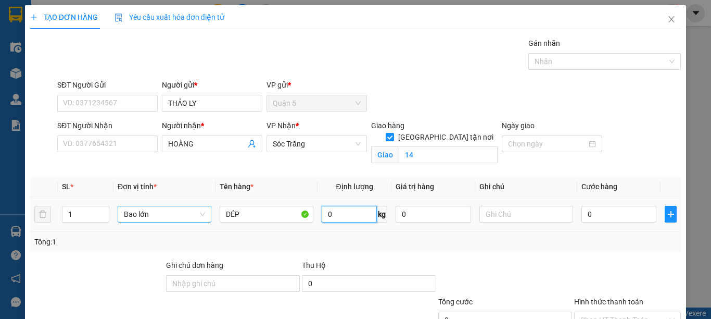
click at [351, 216] on input "0" at bounding box center [349, 214] width 55 height 17
type input "50"
click at [510, 216] on input "text" at bounding box center [526, 214] width 94 height 17
type input "1 BAO"
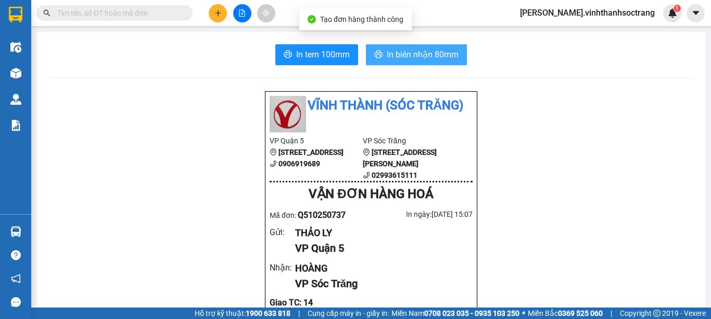
click at [412, 57] on span "In biên nhận 80mm" at bounding box center [423, 54] width 72 height 13
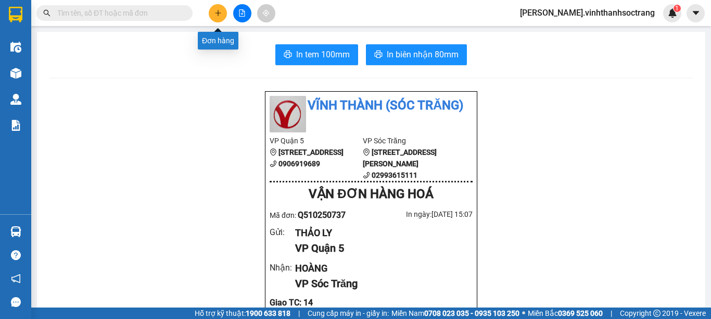
click at [214, 17] on button at bounding box center [218, 13] width 18 height 18
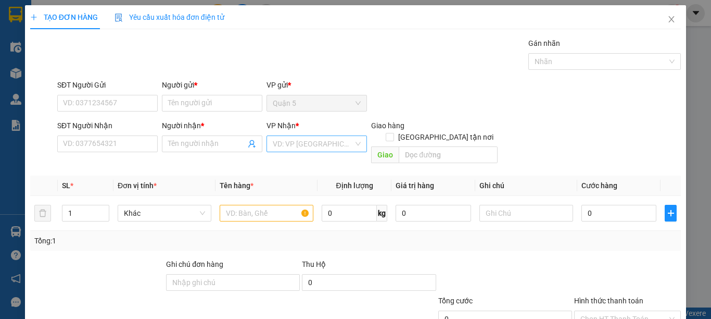
click at [317, 149] on input "search" at bounding box center [313, 144] width 81 height 16
click at [289, 194] on div "Sóc Trăng" at bounding box center [313, 197] width 86 height 11
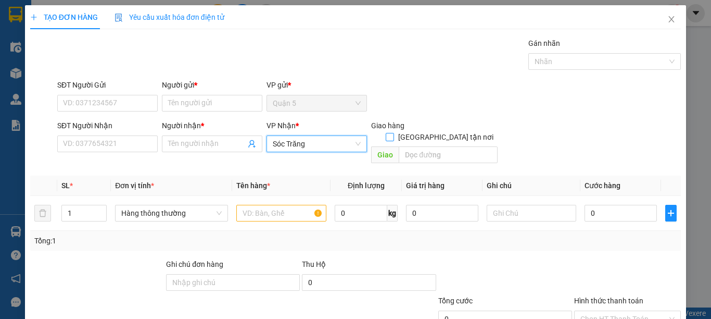
click at [393, 133] on input "[GEOGRAPHIC_DATA] tận nơi" at bounding box center [389, 136] width 7 height 7
checkbox input "true"
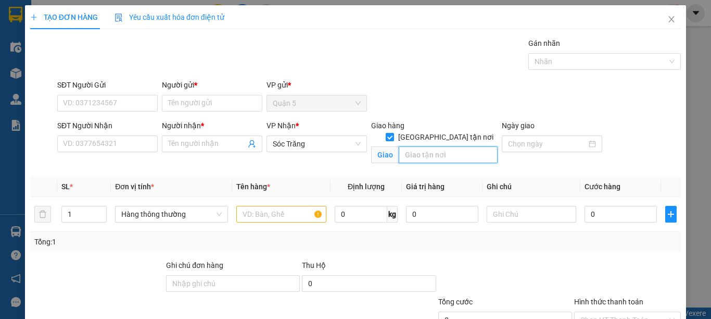
click at [437, 149] on input "text" at bounding box center [448, 154] width 99 height 17
type input "14"
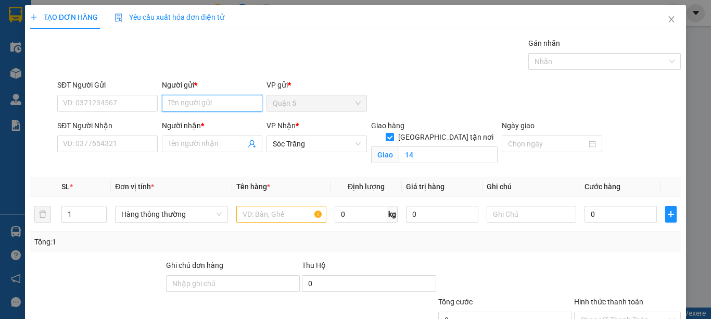
click at [243, 107] on input "Người gửi *" at bounding box center [212, 103] width 100 height 17
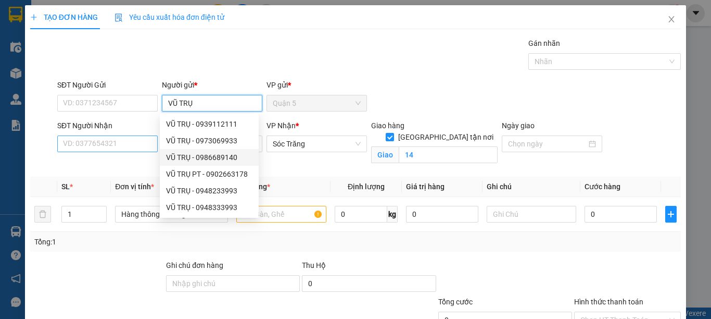
type input "VŨ TRỤ"
click at [141, 145] on input "SĐT Người Nhận" at bounding box center [107, 143] width 100 height 17
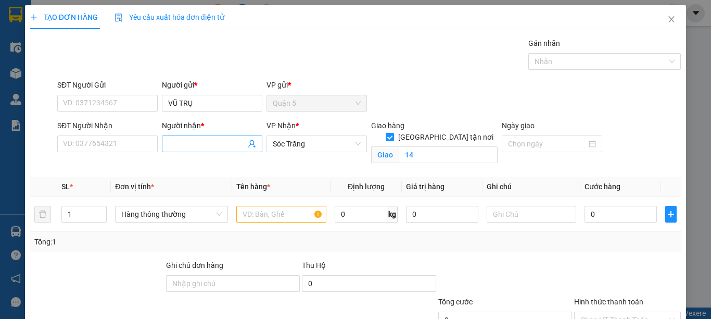
click at [186, 145] on input "Người nhận *" at bounding box center [207, 143] width 78 height 11
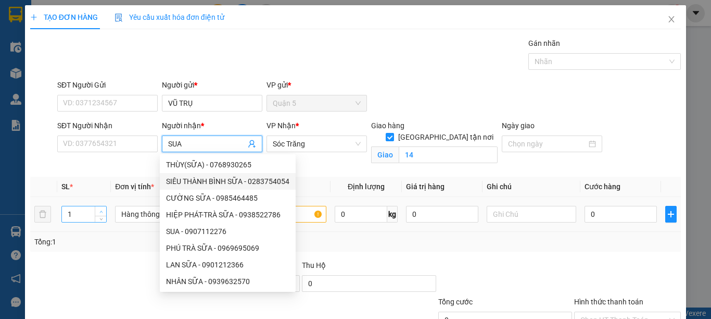
type input "SUA"
click at [101, 210] on icon "up" at bounding box center [101, 212] width 4 height 4
type input "3"
click at [101, 210] on icon "up" at bounding box center [101, 212] width 4 height 4
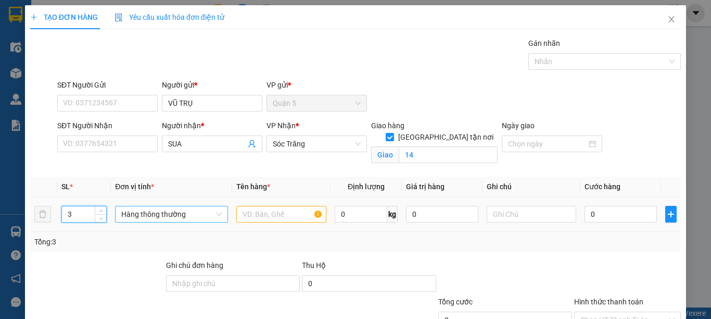
click at [123, 215] on span "Hàng thông thường" at bounding box center [171, 214] width 100 height 16
type input "M"
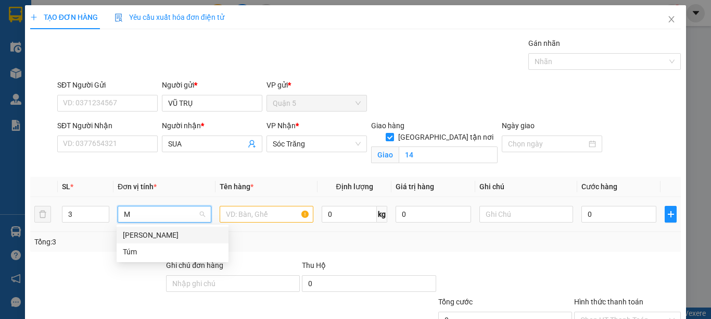
click at [124, 230] on div "[PERSON_NAME]" at bounding box center [172, 234] width 99 height 11
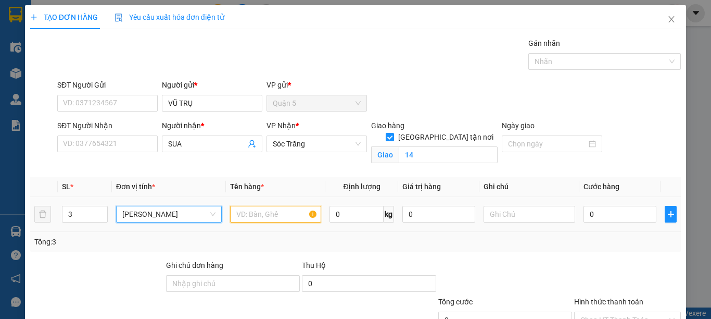
click at [263, 214] on input "text" at bounding box center [275, 214] width 91 height 17
type input "PT"
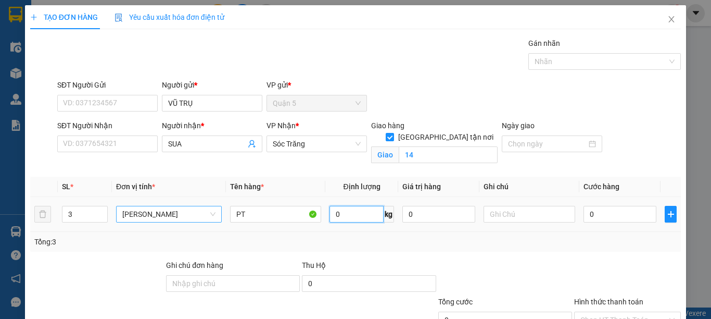
click at [337, 215] on input "0" at bounding box center [356, 214] width 54 height 17
type input "90"
click at [505, 215] on input "text" at bounding box center [529, 214] width 91 height 17
type input "2 THÙNG 1 BAO 90 KG"
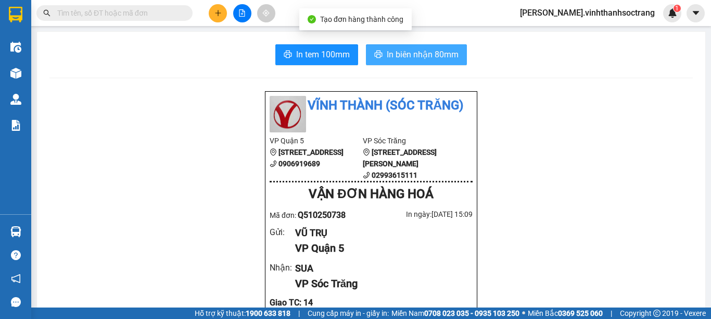
click at [425, 58] on span "In biên nhận 80mm" at bounding box center [423, 54] width 72 height 13
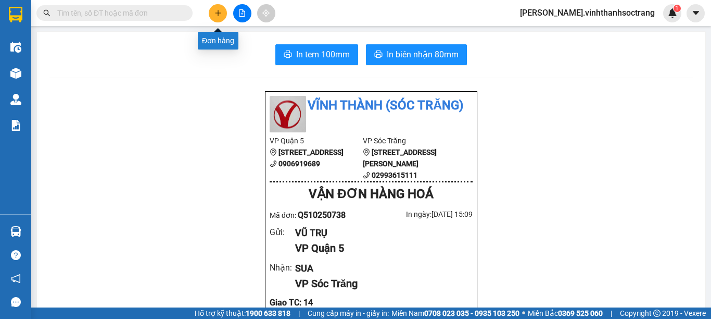
click at [221, 18] on button at bounding box center [218, 13] width 18 height 18
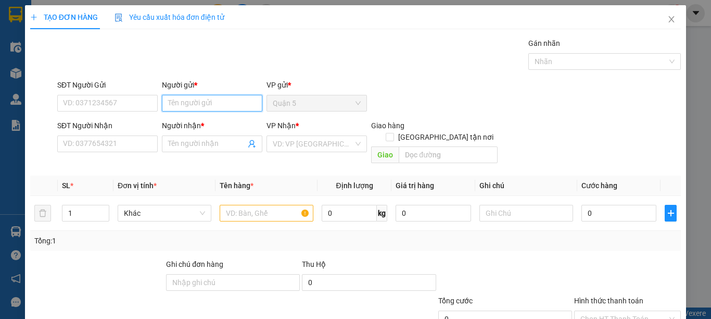
click at [210, 105] on input "Người gửi *" at bounding box center [212, 103] width 100 height 17
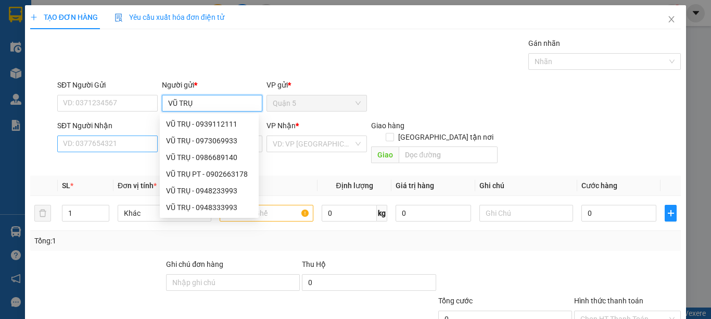
type input "VŨ TRỤ"
click at [134, 147] on input "SĐT Người Nhận" at bounding box center [107, 143] width 100 height 17
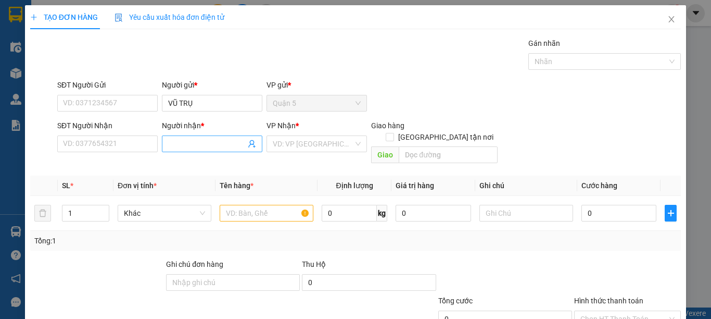
click at [191, 145] on input "Người nhận *" at bounding box center [207, 143] width 78 height 11
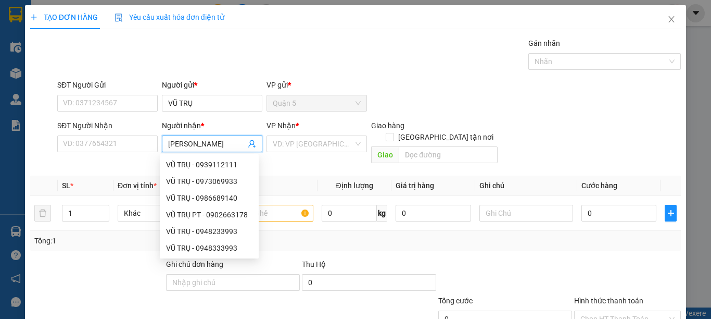
type input "[PERSON_NAME]"
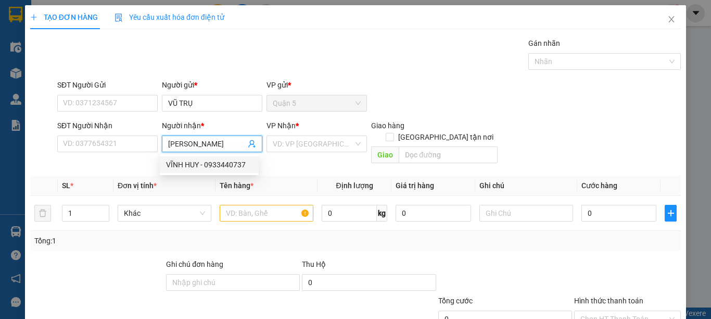
click at [187, 164] on div "VĨNH HUY - 0933440737" at bounding box center [209, 164] width 86 height 11
type input "0933440737"
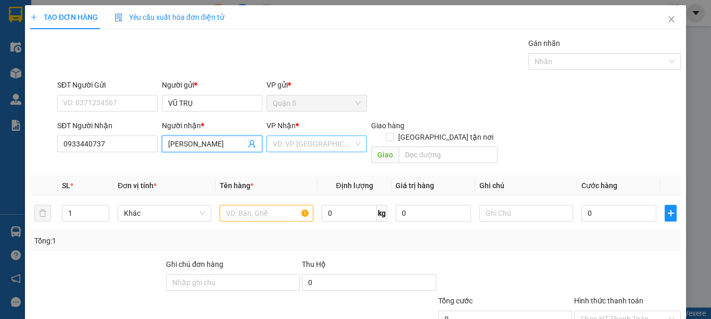
type input "[PERSON_NAME]"
click at [285, 147] on input "search" at bounding box center [313, 144] width 81 height 16
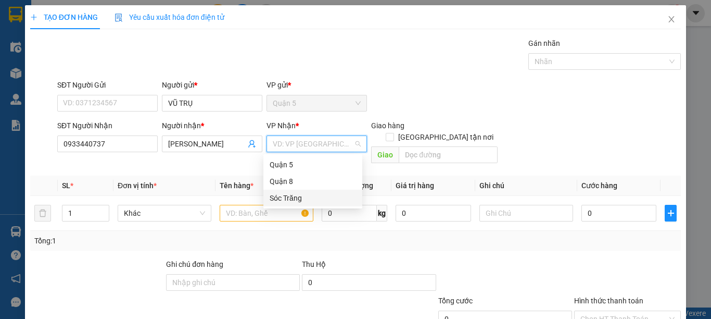
click at [287, 203] on div "Sóc Trăng" at bounding box center [313, 197] width 86 height 11
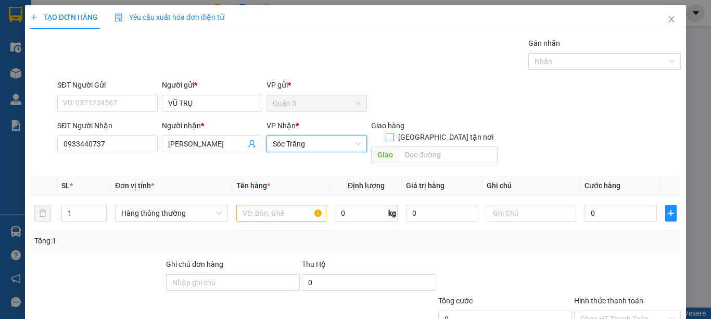
drag, startPoint x: 457, startPoint y: 118, endPoint x: 454, endPoint y: 125, distance: 7.2
click at [456, 121] on form "SĐT Người Gửi VD: 0371234567 Người gửi * VŨ TRỤ VP gửi * Quận 5 SĐT Người Nhận…" at bounding box center [355, 123] width 651 height 88
drag, startPoint x: 454, startPoint y: 125, endPoint x: 446, endPoint y: 143, distance: 20.0
click at [454, 131] on span "[GEOGRAPHIC_DATA] tận nơi" at bounding box center [446, 136] width 104 height 11
click at [393, 133] on input "[GEOGRAPHIC_DATA] tận nơi" at bounding box center [389, 136] width 7 height 7
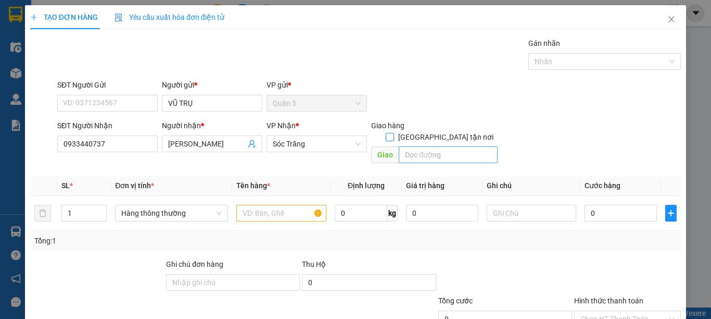
checkbox input "true"
click at [443, 151] on input "text" at bounding box center [448, 154] width 99 height 17
type input "14"
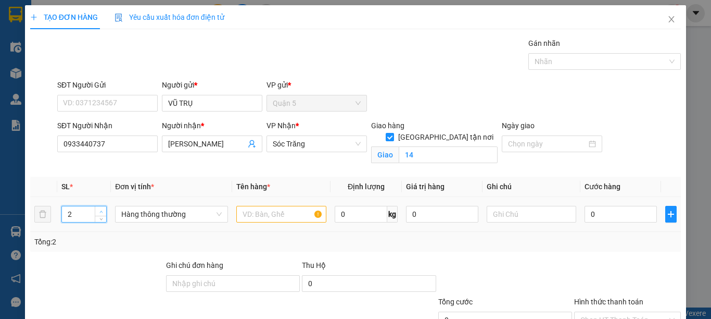
click at [103, 209] on span "up" at bounding box center [101, 211] width 6 height 6
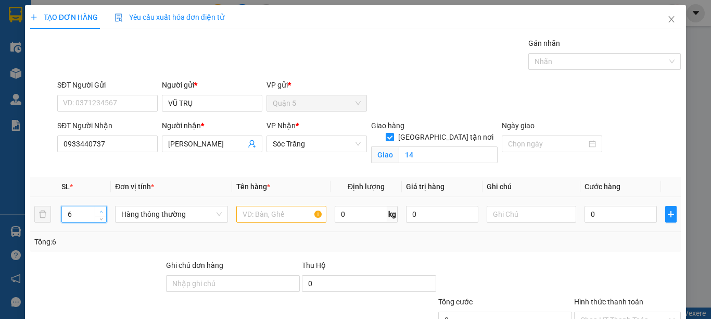
type input "7"
click at [103, 209] on span "up" at bounding box center [101, 211] width 6 height 6
click at [141, 218] on span "Hàng thông thường" at bounding box center [171, 214] width 100 height 16
type input "T"
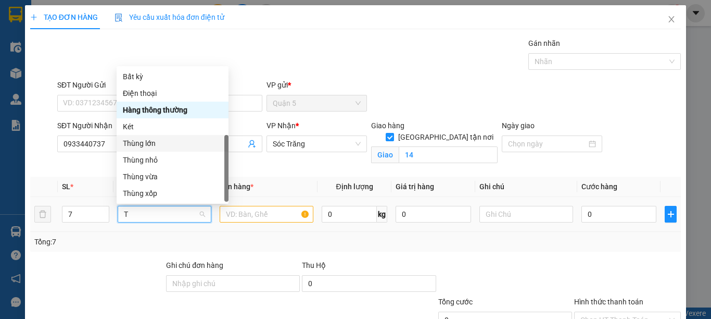
click at [149, 137] on div "Thùng lớn" at bounding box center [172, 142] width 99 height 11
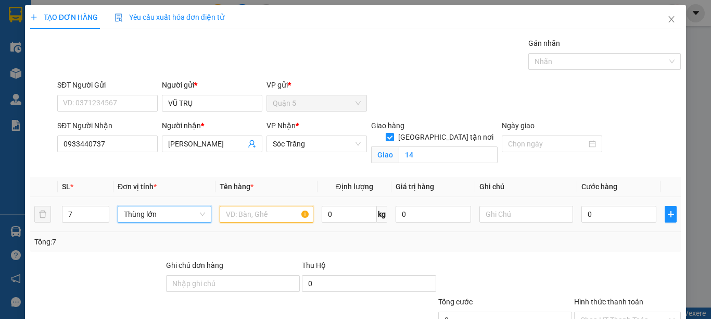
click at [239, 219] on input "text" at bounding box center [267, 214] width 94 height 17
type input "PT"
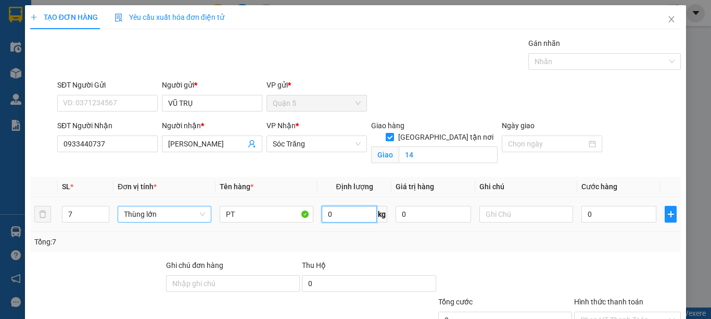
click at [338, 217] on input "0" at bounding box center [349, 214] width 55 height 17
type input "210"
click at [531, 218] on input "text" at bounding box center [526, 214] width 94 height 17
type input "7 THÙNG"
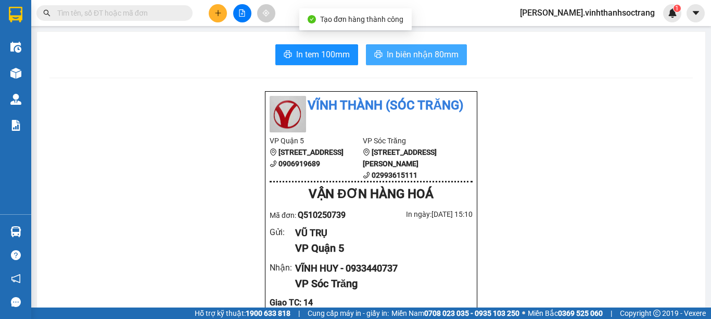
click at [433, 59] on span "In biên nhận 80mm" at bounding box center [423, 54] width 72 height 13
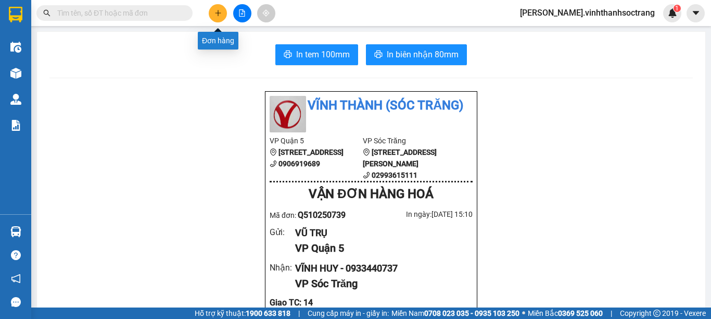
click at [217, 18] on button at bounding box center [218, 13] width 18 height 18
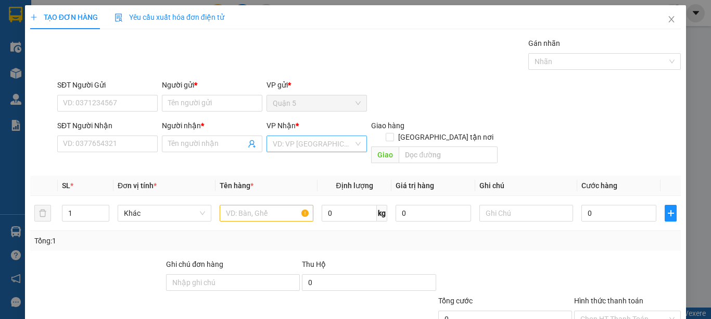
click at [299, 148] on input "search" at bounding box center [313, 144] width 81 height 16
click at [309, 195] on div "Sóc Trăng" at bounding box center [313, 197] width 86 height 11
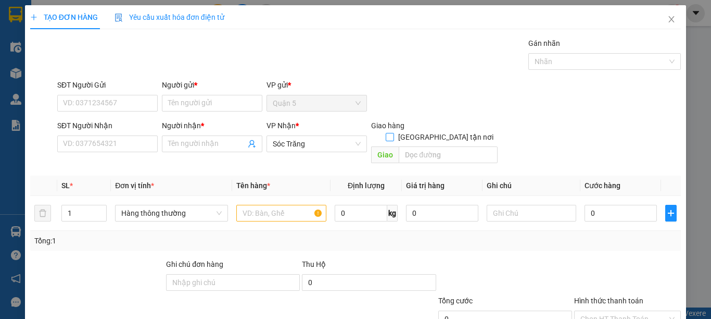
click at [440, 131] on label "[GEOGRAPHIC_DATA] tận nơi" at bounding box center [442, 136] width 112 height 11
click at [393, 133] on input "[GEOGRAPHIC_DATA] tận nơi" at bounding box center [389, 136] width 7 height 7
checkbox input "true"
click at [441, 146] on input "text" at bounding box center [448, 154] width 99 height 17
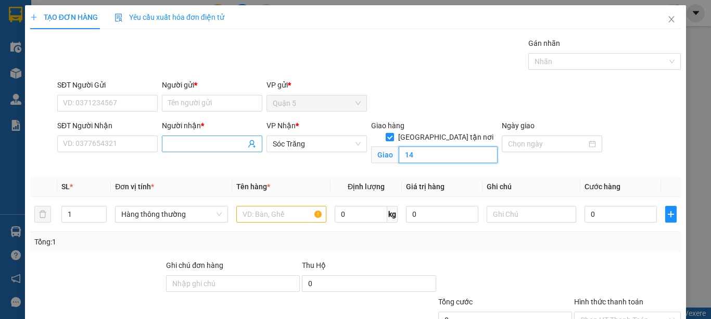
type input "14"
click at [192, 142] on input "Người nhận *" at bounding box center [207, 143] width 78 height 11
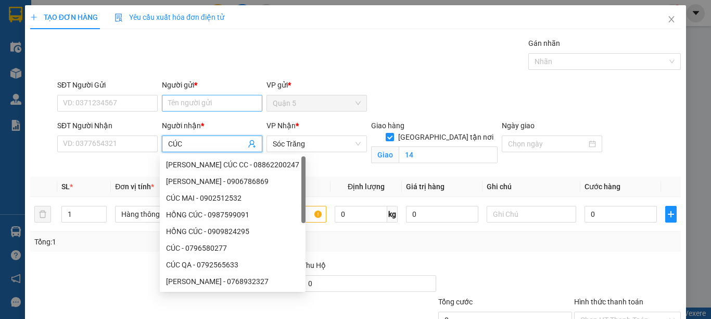
type input "CÚC"
click at [196, 101] on input "Người gửi *" at bounding box center [212, 103] width 100 height 17
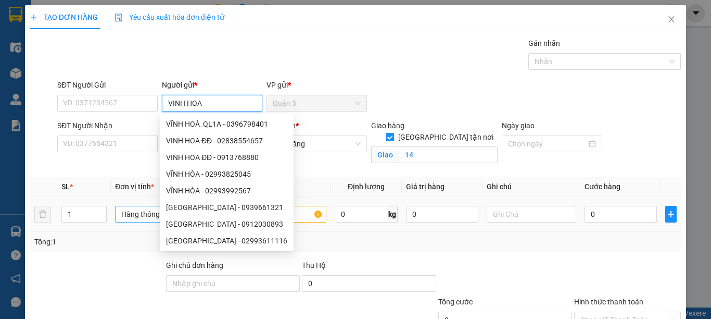
click at [131, 215] on span "Hàng thông thường" at bounding box center [171, 214] width 100 height 16
type input "VINH HOA"
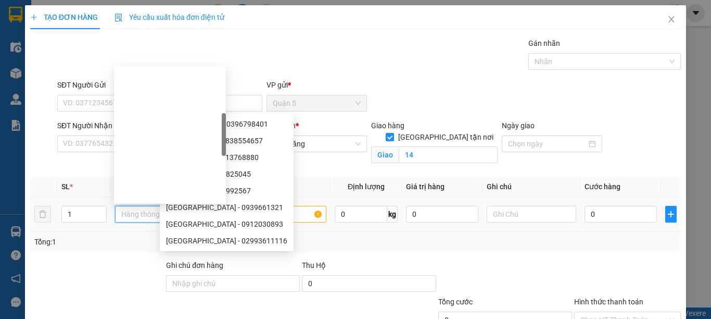
type input "T"
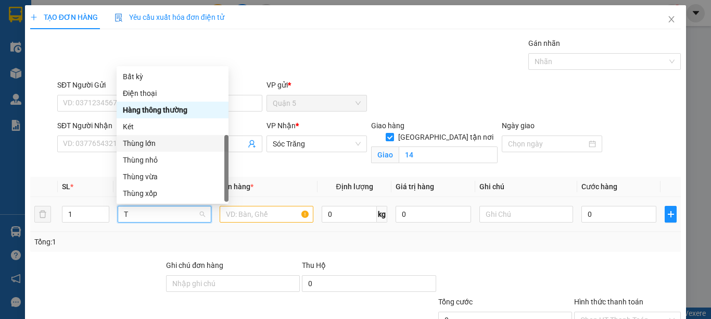
click at [143, 137] on div "Thùng lớn" at bounding box center [172, 142] width 99 height 11
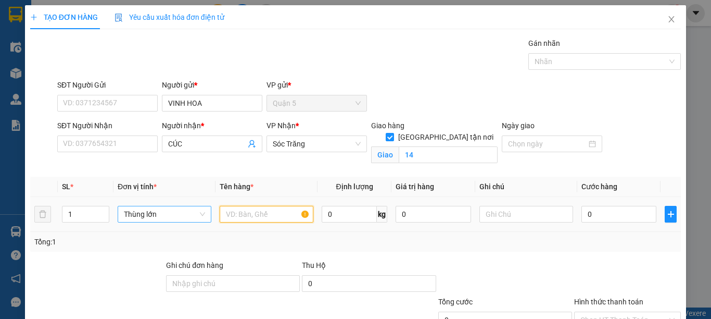
click at [240, 219] on input "text" at bounding box center [267, 214] width 94 height 17
type input "D"
type input "ĐC"
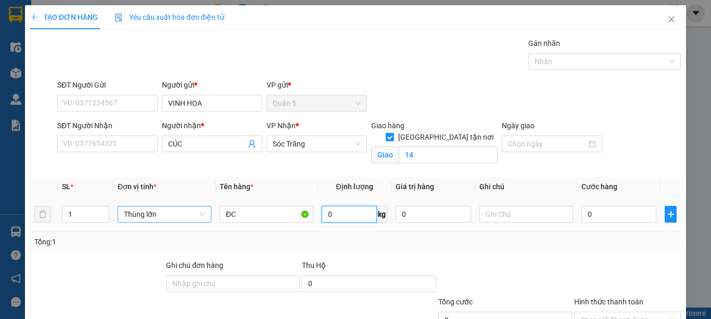
click at [338, 210] on input "0" at bounding box center [349, 214] width 55 height 17
type input "40"
click at [479, 213] on input "text" at bounding box center [526, 214] width 94 height 17
type input "1 THÙNG 40 KG"
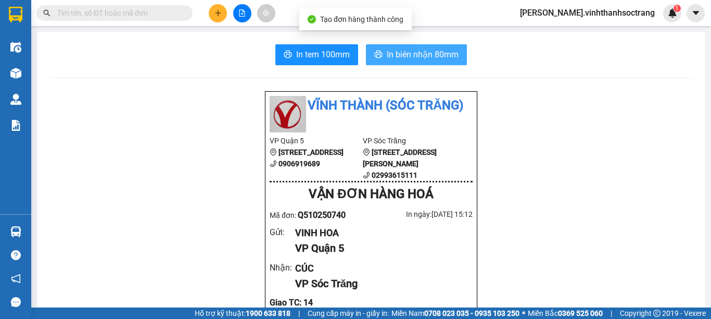
click at [366, 59] on button "In biên nhận 80mm" at bounding box center [416, 54] width 101 height 21
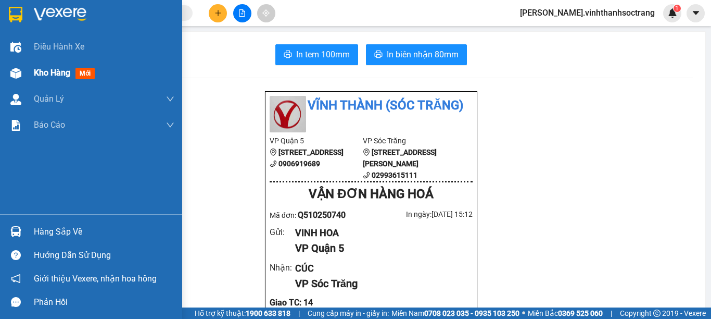
click at [21, 78] on div at bounding box center [16, 73] width 18 height 18
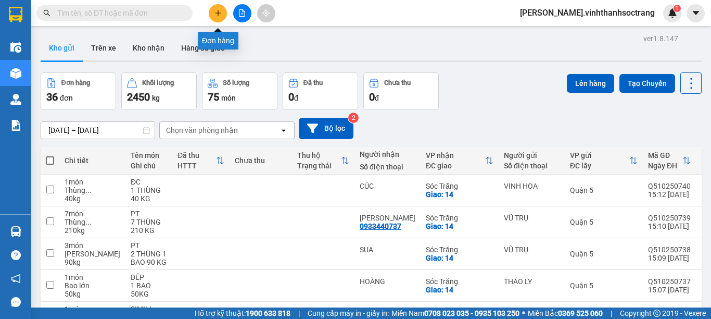
click at [215, 16] on icon "plus" at bounding box center [217, 12] width 7 height 7
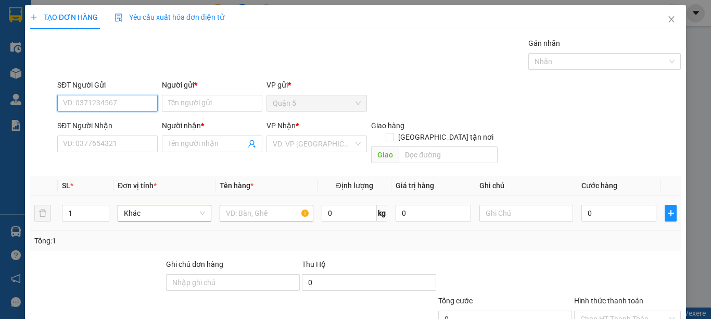
click at [149, 205] on span "Khác" at bounding box center [164, 213] width 81 height 16
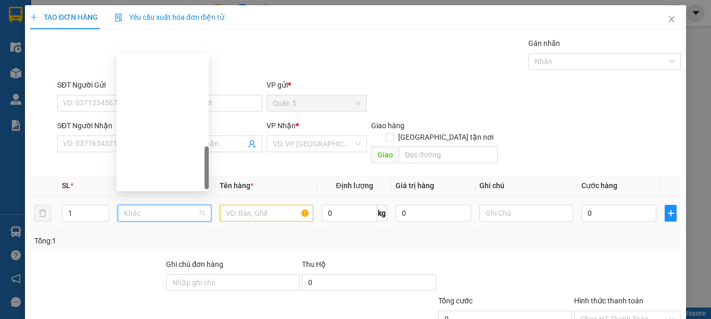
type input "M"
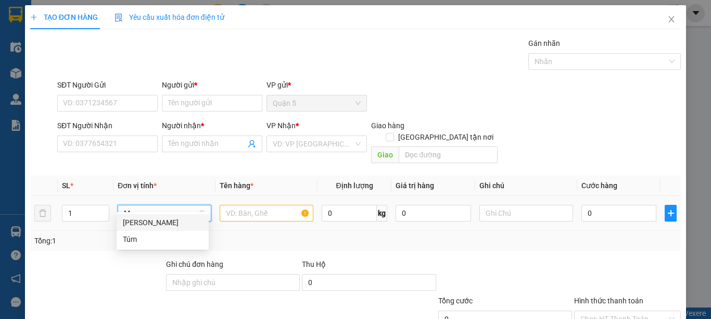
click at [137, 222] on div "[PERSON_NAME]" at bounding box center [163, 222] width 80 height 11
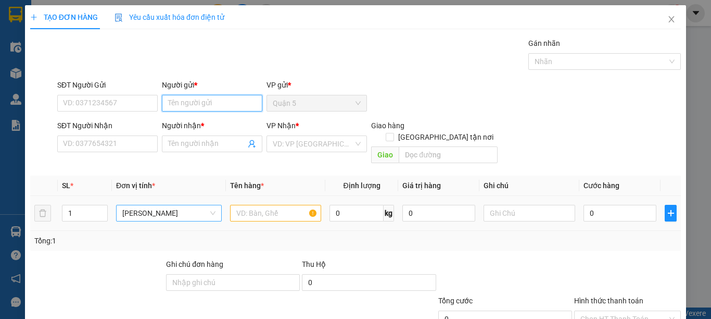
click at [196, 107] on input "Người gửi *" at bounding box center [212, 103] width 100 height 17
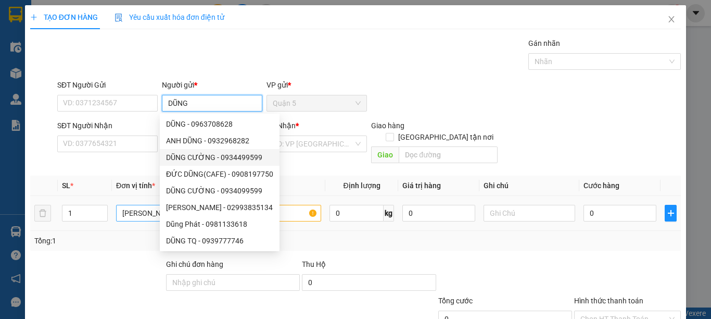
type input "DŨNG"
click at [149, 159] on div "Transit Pickup Surcharge Ids Transit Deliver Surcharge Ids Transit Deliver Surc…" at bounding box center [355, 206] width 651 height 339
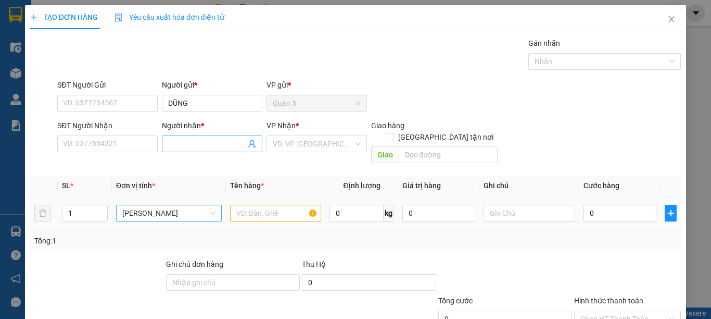
click at [182, 142] on input "Người nhận *" at bounding box center [207, 143] width 78 height 11
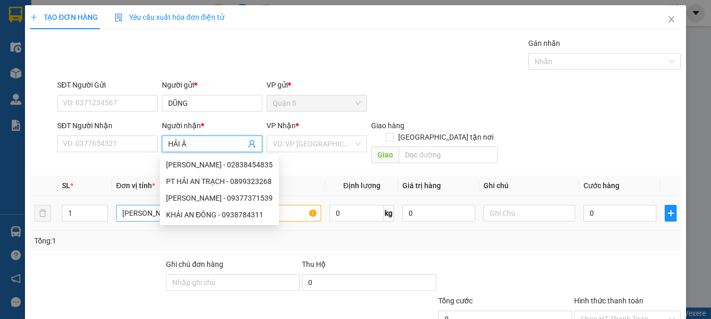
type input "HẢI ÂU"
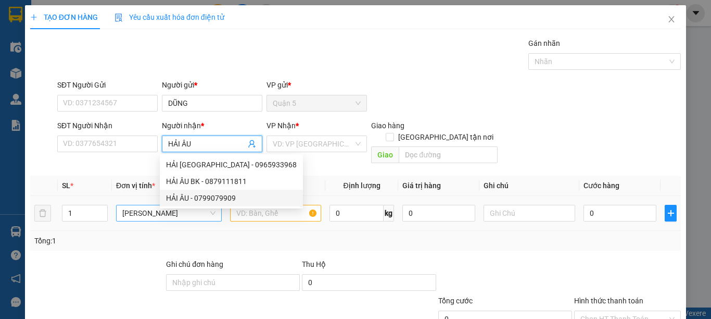
click at [196, 200] on div "HẢI ÂU - 0799079909" at bounding box center [231, 197] width 131 height 11
type input "0799079909"
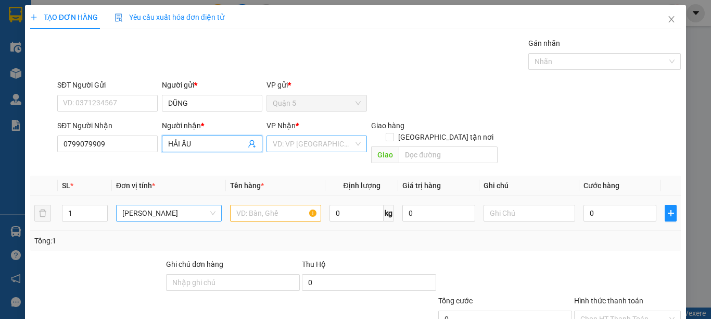
type input "HẢI ÂU"
click at [318, 148] on input "search" at bounding box center [313, 144] width 81 height 16
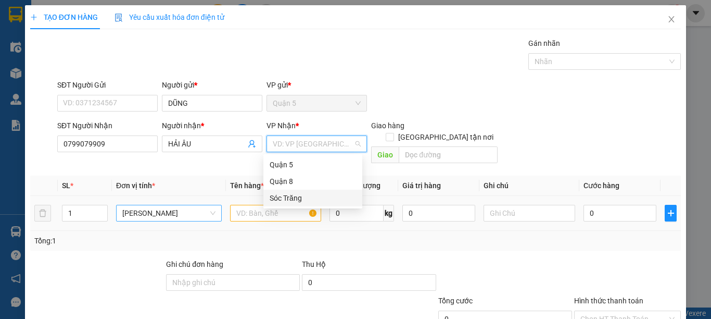
click at [296, 200] on div "Sóc Trăng" at bounding box center [313, 197] width 86 height 11
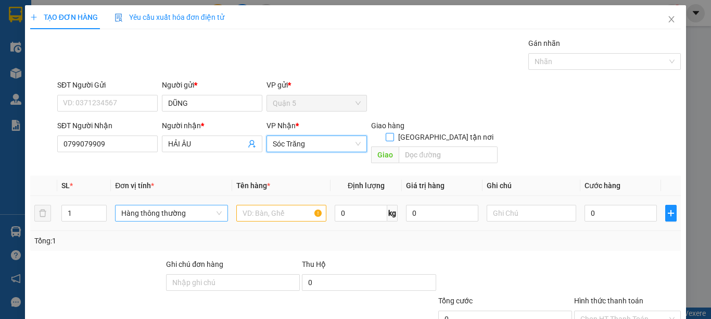
click at [394, 133] on span at bounding box center [390, 137] width 8 height 8
click at [393, 133] on input "[GEOGRAPHIC_DATA] tận nơi" at bounding box center [389, 136] width 7 height 7
checkbox input "true"
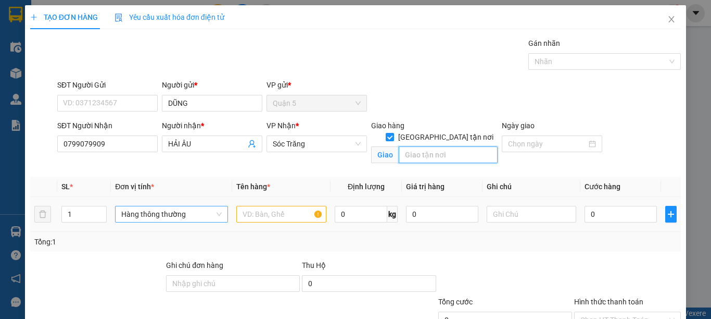
click at [431, 146] on input "text" at bounding box center [448, 154] width 99 height 17
click at [155, 213] on span "Hàng thông thường" at bounding box center [171, 214] width 100 height 16
type input "14"
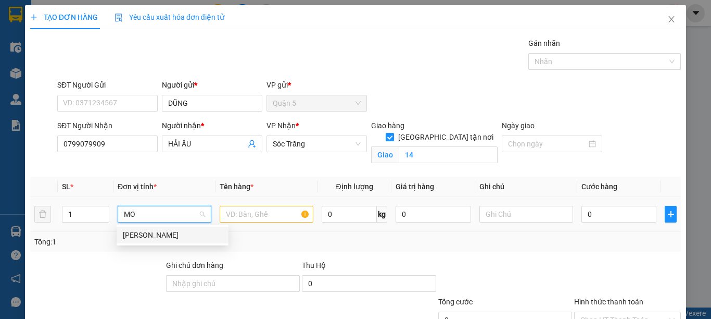
type input "MON"
click at [163, 237] on div "[PERSON_NAME]" at bounding box center [172, 234] width 99 height 11
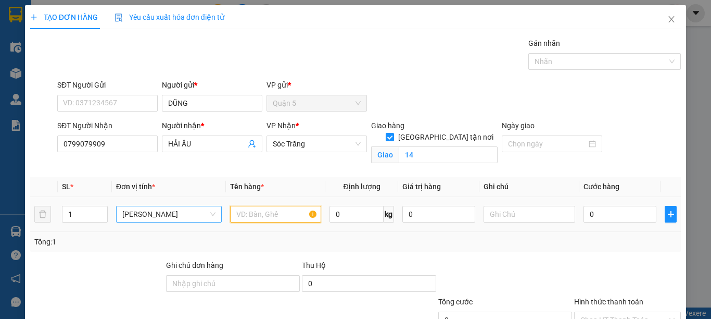
click at [239, 216] on input "text" at bounding box center [275, 214] width 91 height 17
type input "MÚT"
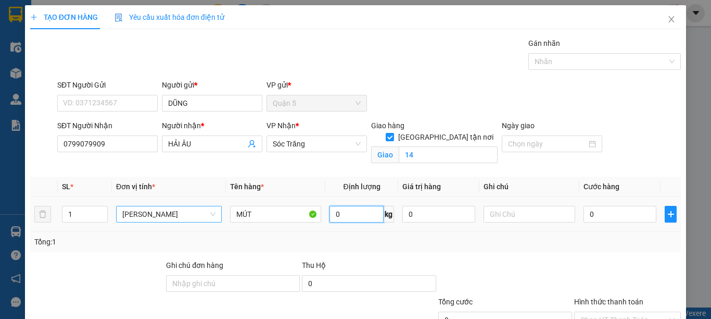
click at [345, 212] on input "0" at bounding box center [356, 214] width 54 height 17
type input "20"
click at [494, 219] on input "text" at bounding box center [529, 214] width 91 height 17
type input "1 BÓ"
click at [525, 236] on div "Tổng: 1" at bounding box center [355, 241] width 642 height 11
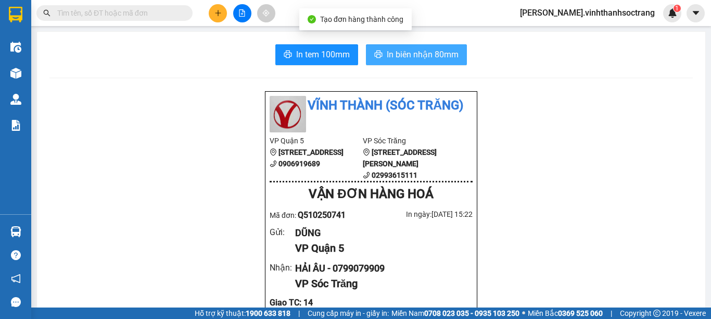
click at [422, 54] on span "In biên nhận 80mm" at bounding box center [423, 54] width 72 height 13
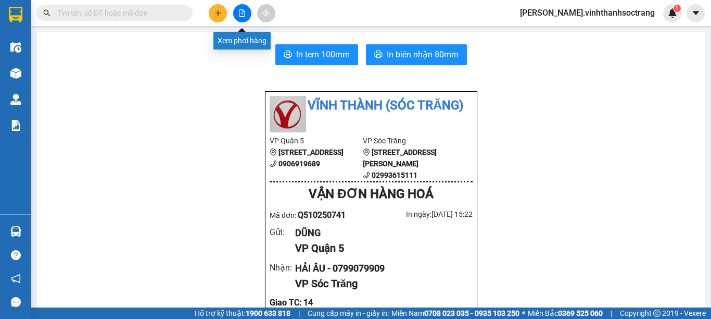
click at [224, 16] on button at bounding box center [218, 13] width 18 height 18
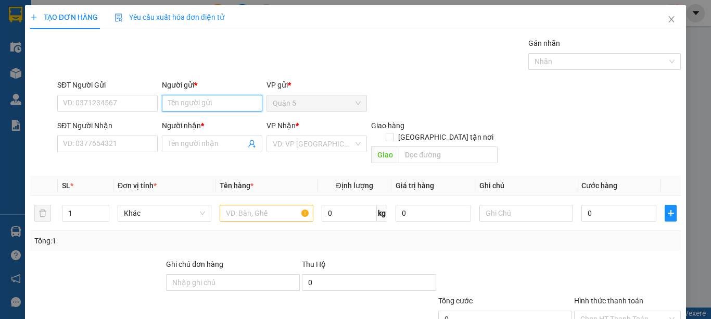
click at [181, 104] on input "Người gửi *" at bounding box center [212, 103] width 100 height 17
type input "ACE"
click at [284, 67] on div "Gói vận chuyển * Tiêu chuẩn Gán nhãn Nhãn" at bounding box center [369, 55] width 628 height 36
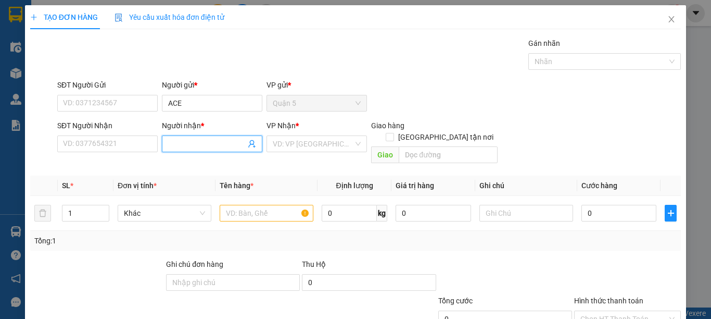
click at [219, 149] on span at bounding box center [212, 143] width 100 height 17
type input "NGHIA THANH"
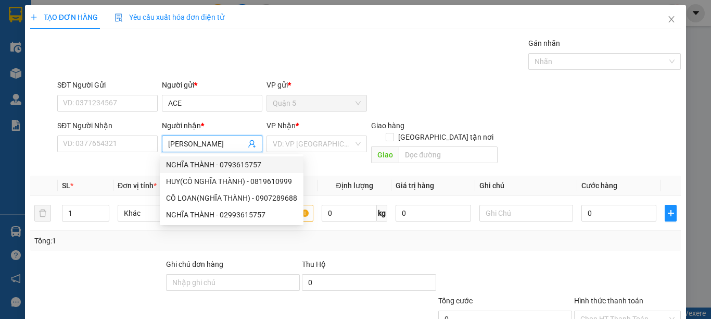
click at [208, 164] on div "NGHĨA THÀNH - 0793615757" at bounding box center [231, 164] width 131 height 11
type input "0793615757"
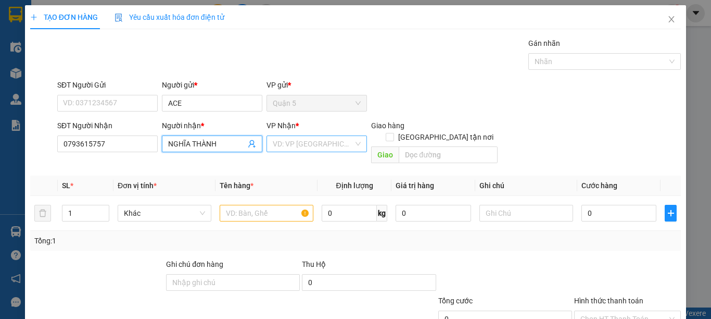
type input "NGHĨA THÀNH"
click at [305, 146] on input "search" at bounding box center [313, 144] width 81 height 16
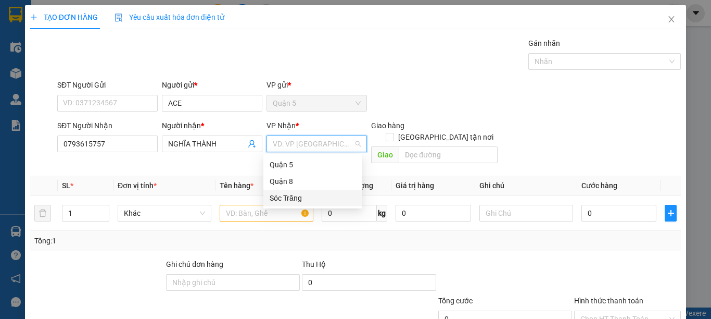
click at [304, 196] on div "Sóc Trăng" at bounding box center [313, 197] width 86 height 11
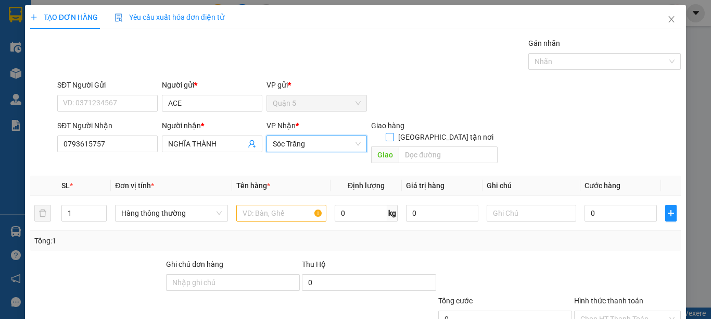
click at [436, 131] on label "[GEOGRAPHIC_DATA] tận nơi" at bounding box center [442, 136] width 112 height 11
click at [393, 133] on input "[GEOGRAPHIC_DATA] tận nơi" at bounding box center [389, 136] width 7 height 7
checkbox input "true"
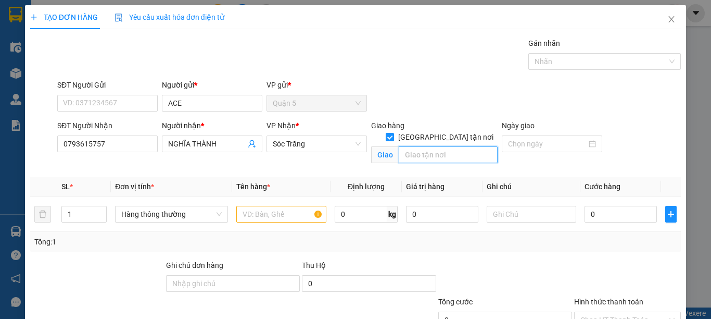
click at [429, 147] on input "text" at bounding box center [448, 154] width 99 height 17
type input "14"
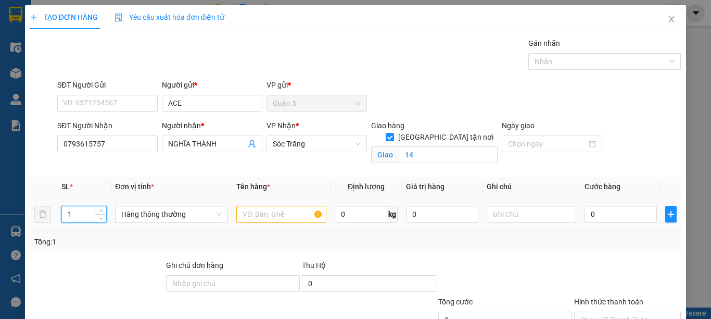
click at [88, 213] on input "1" at bounding box center [84, 214] width 44 height 16
click at [170, 215] on span "Hàng thông thường" at bounding box center [171, 214] width 100 height 16
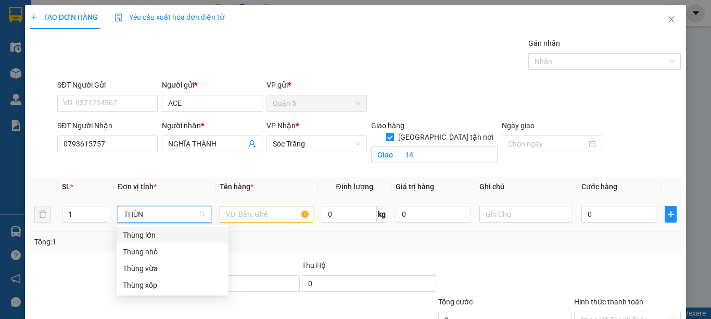
type input "THÙNG"
drag, startPoint x: 148, startPoint y: 269, endPoint x: 211, endPoint y: 245, distance: 67.4
click at [148, 269] on div "Thùng vừa" at bounding box center [172, 267] width 99 height 11
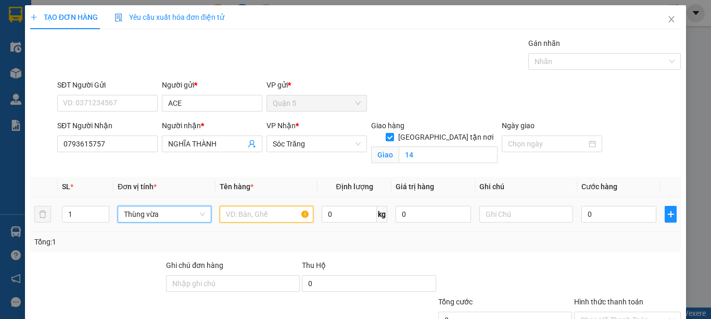
click at [239, 214] on input "text" at bounding box center [267, 214] width 94 height 17
type input "PT"
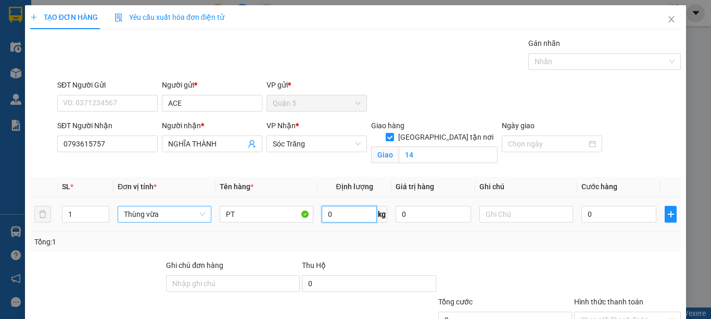
click at [342, 213] on input "0" at bounding box center [349, 214] width 55 height 17
click at [515, 210] on input "text" at bounding box center [526, 214] width 94 height 17
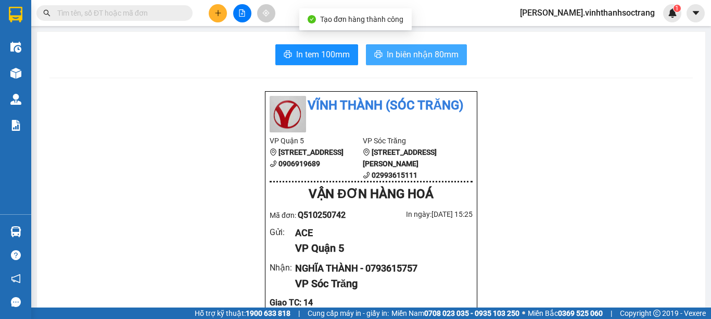
click at [408, 50] on span "In biên nhận 80mm" at bounding box center [423, 54] width 72 height 13
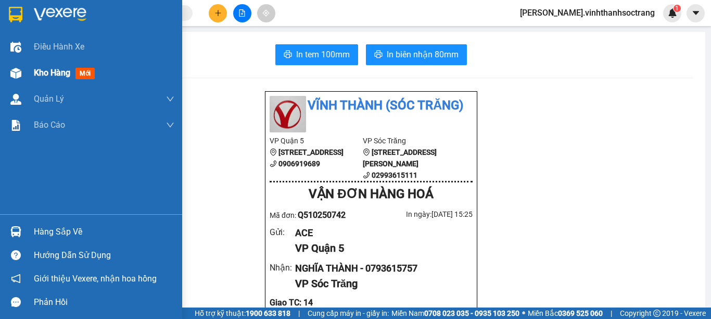
click at [45, 73] on span "Kho hàng" at bounding box center [52, 73] width 36 height 10
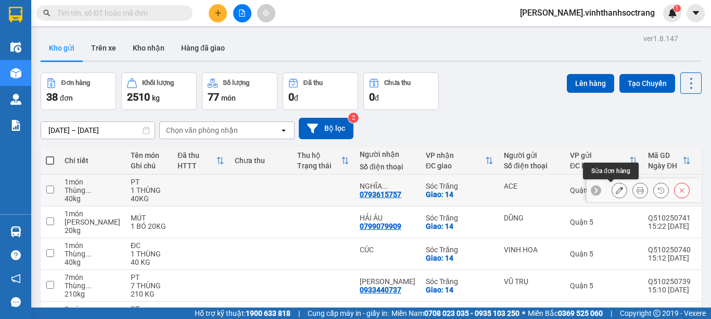
click at [612, 193] on button at bounding box center [619, 190] width 15 height 18
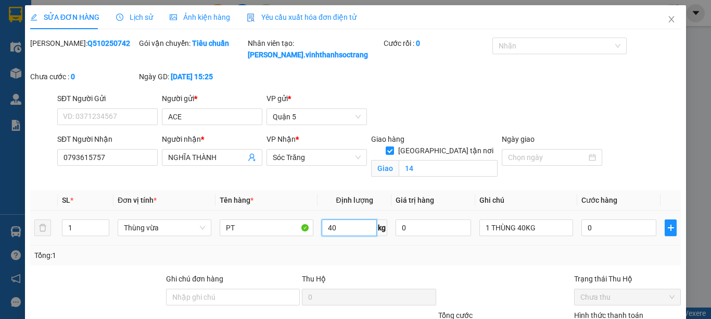
click at [346, 230] on input "40" at bounding box center [349, 227] width 55 height 17
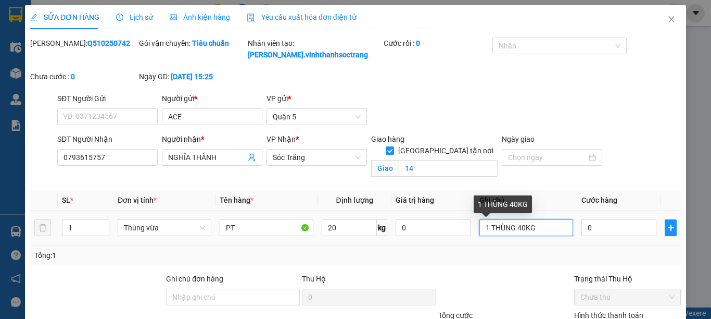
click at [519, 225] on input "1 THÙNG 40KG" at bounding box center [526, 227] width 94 height 17
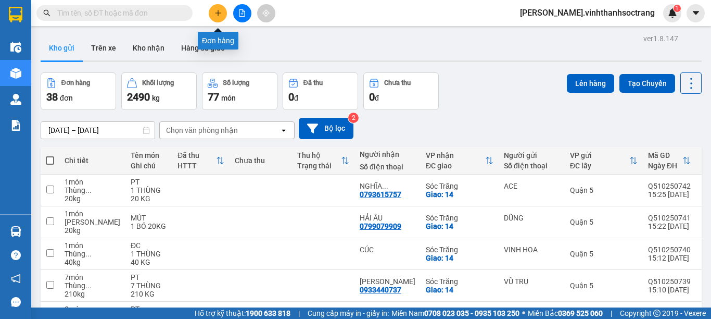
click at [217, 12] on icon "plus" at bounding box center [217, 12] width 7 height 7
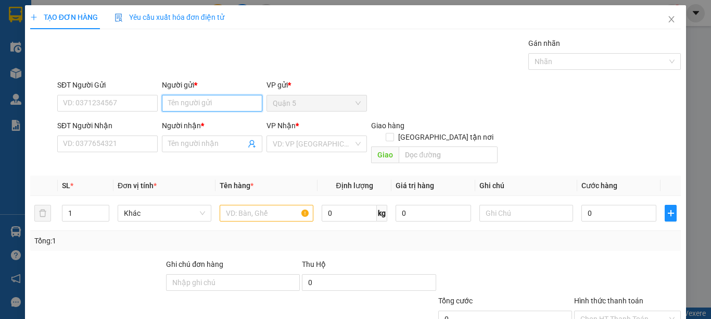
click at [208, 105] on input "Người gửi *" at bounding box center [212, 103] width 100 height 17
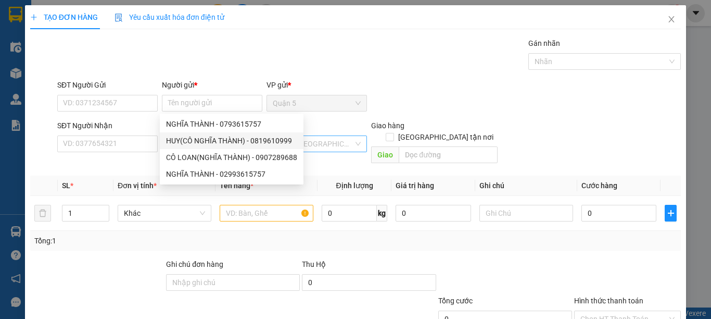
click at [347, 146] on input "search" at bounding box center [313, 144] width 81 height 16
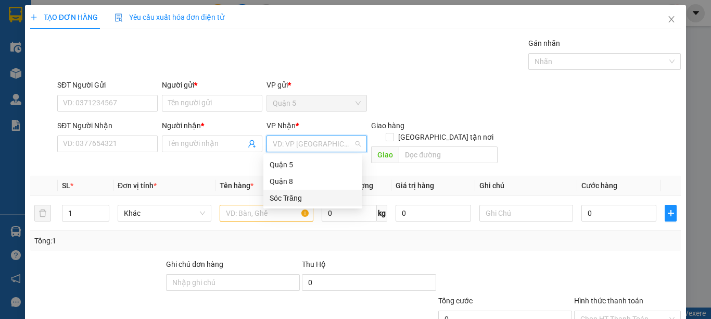
click at [315, 194] on div "Sóc Trăng" at bounding box center [313, 197] width 86 height 11
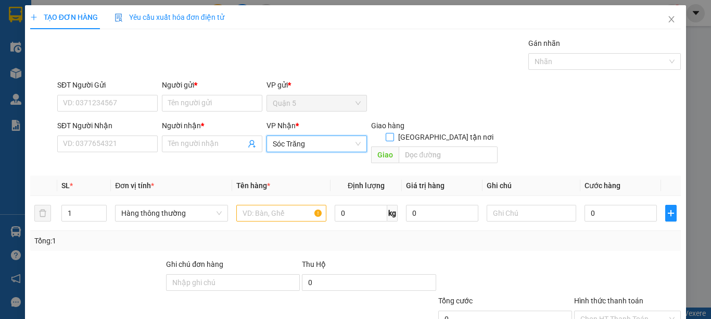
click at [445, 131] on span "[GEOGRAPHIC_DATA] tận nơi" at bounding box center [446, 136] width 104 height 11
click at [393, 133] on input "[GEOGRAPHIC_DATA] tận nơi" at bounding box center [389, 136] width 7 height 7
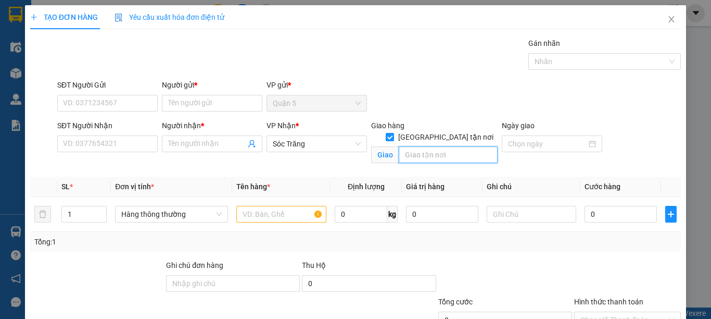
click at [435, 146] on input "text" at bounding box center [448, 154] width 99 height 17
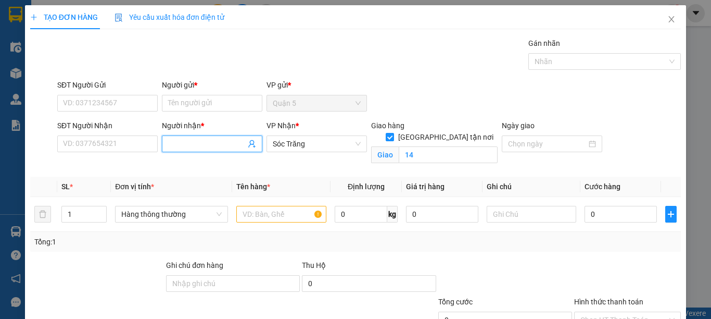
click at [199, 147] on input "Người nhận *" at bounding box center [207, 143] width 78 height 11
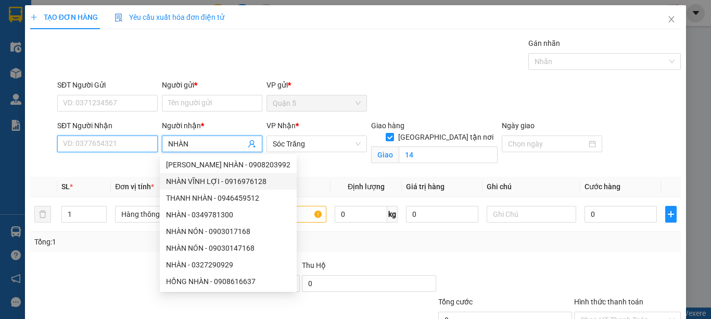
click at [83, 148] on input "SĐT Người Nhận" at bounding box center [107, 143] width 100 height 17
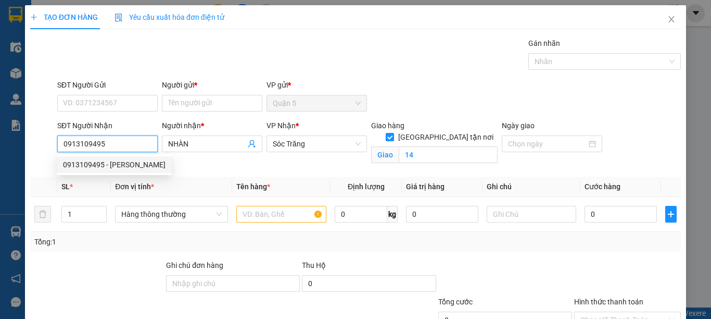
click at [112, 158] on div "0913109495 - TRẦN LÂM" at bounding box center [114, 164] width 115 height 17
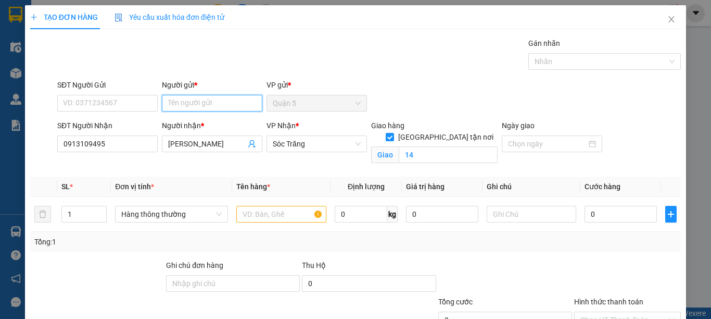
click at [184, 103] on input "Người gửi *" at bounding box center [212, 103] width 100 height 17
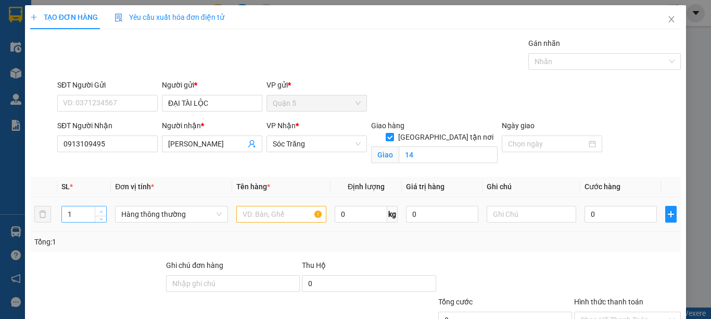
click at [100, 211] on icon "up" at bounding box center [101, 212] width 4 height 4
click at [137, 220] on span "Hàng thông thường" at bounding box center [171, 214] width 100 height 16
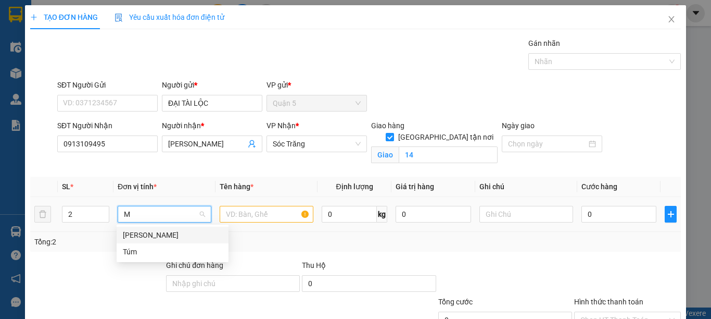
click at [136, 231] on div "[PERSON_NAME]" at bounding box center [172, 234] width 99 height 11
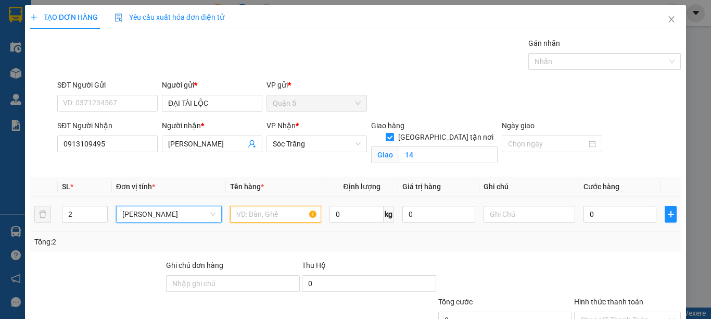
click at [252, 216] on input "text" at bounding box center [275, 214] width 91 height 17
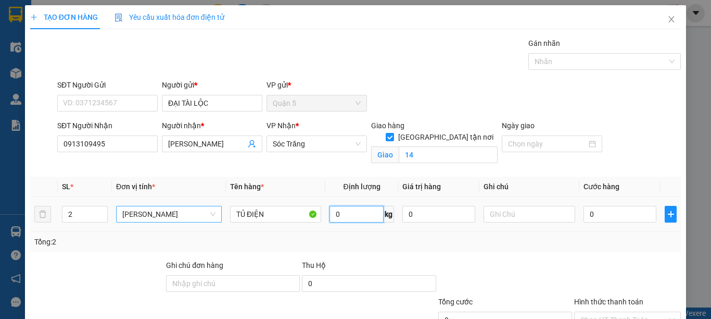
click at [329, 215] on input "0" at bounding box center [356, 214] width 54 height 17
click at [490, 211] on input "text" at bounding box center [529, 214] width 91 height 17
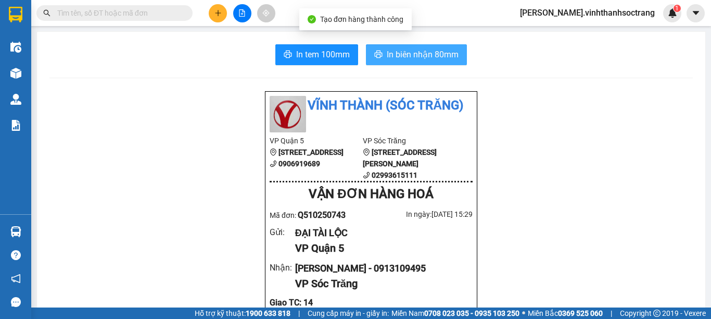
click at [426, 60] on span "In biên nhận 80mm" at bounding box center [423, 54] width 72 height 13
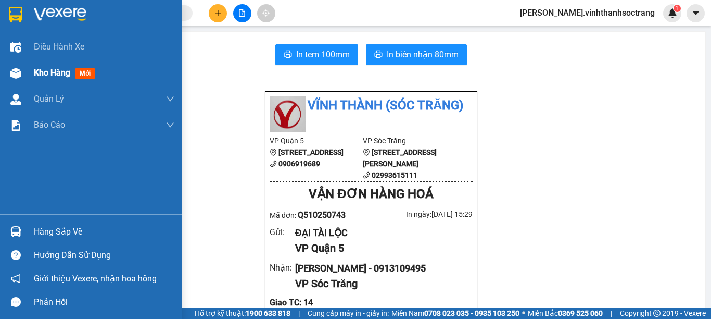
click at [48, 73] on span "Kho hàng" at bounding box center [52, 73] width 36 height 10
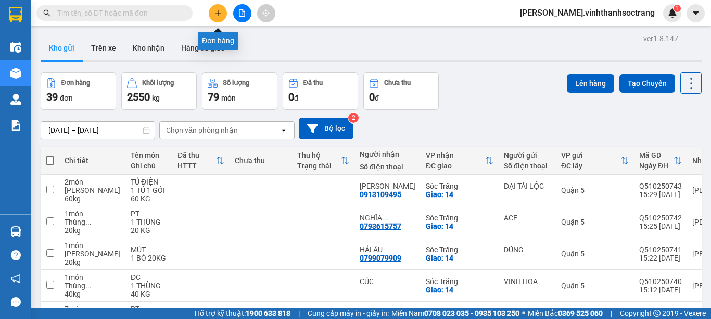
click at [217, 15] on icon "plus" at bounding box center [217, 12] width 7 height 7
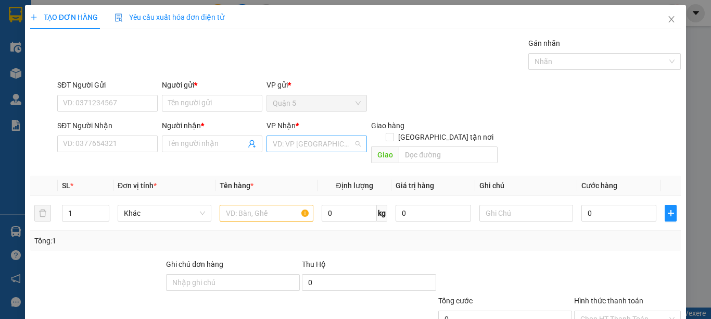
click at [314, 140] on input "search" at bounding box center [313, 144] width 81 height 16
click at [280, 192] on div "Sóc Trăng" at bounding box center [312, 197] width 99 height 17
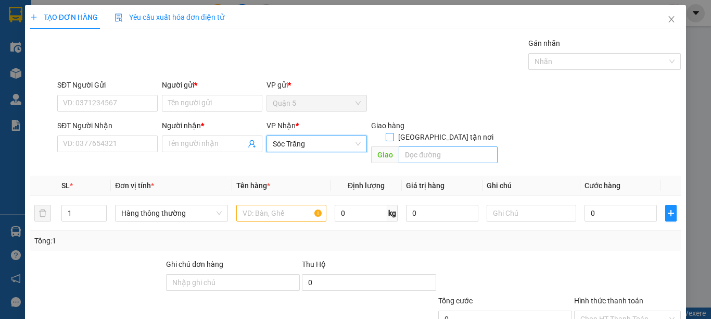
drag, startPoint x: 440, startPoint y: 128, endPoint x: 438, endPoint y: 142, distance: 14.8
click at [393, 133] on input "[GEOGRAPHIC_DATA] tận nơi" at bounding box center [389, 136] width 7 height 7
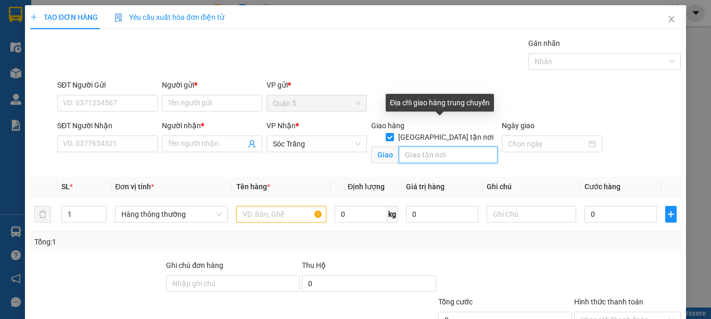
click at [438, 146] on input "text" at bounding box center [448, 154] width 99 height 17
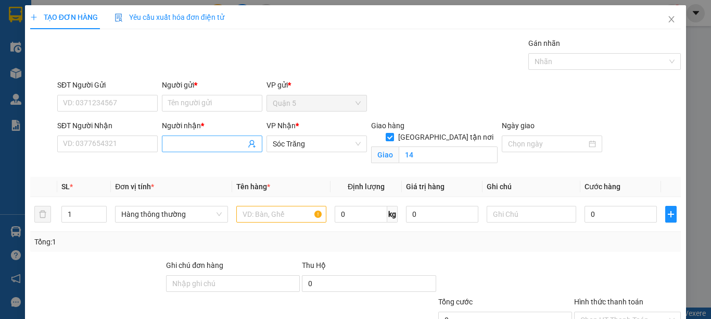
click at [189, 145] on input "Người nhận *" at bounding box center [207, 143] width 78 height 11
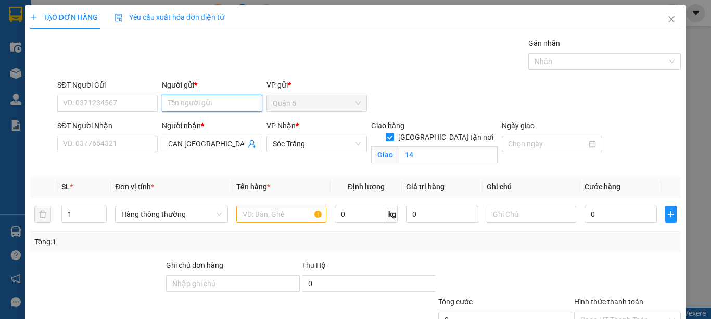
click at [224, 107] on input "Người gửi *" at bounding box center [212, 103] width 100 height 17
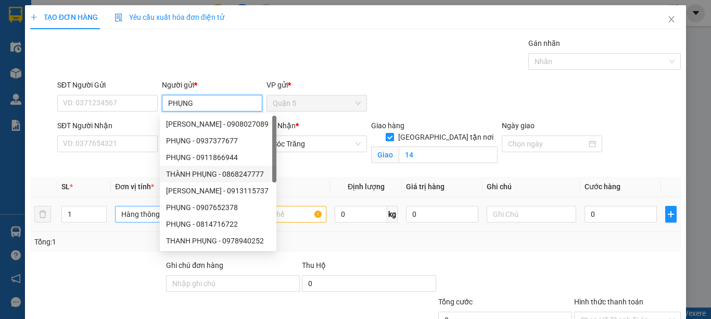
click at [128, 217] on span "Hàng thông thường" at bounding box center [171, 214] width 100 height 16
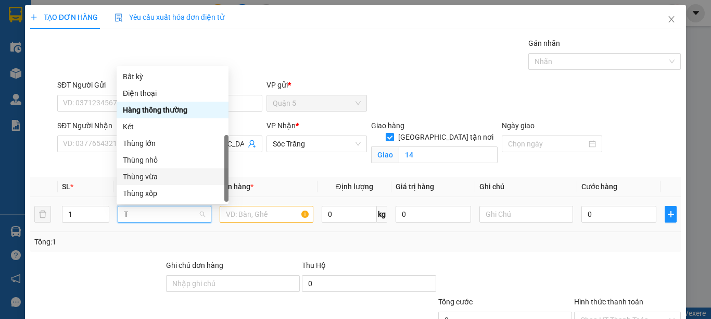
click at [148, 171] on div "Thùng vừa" at bounding box center [172, 176] width 99 height 11
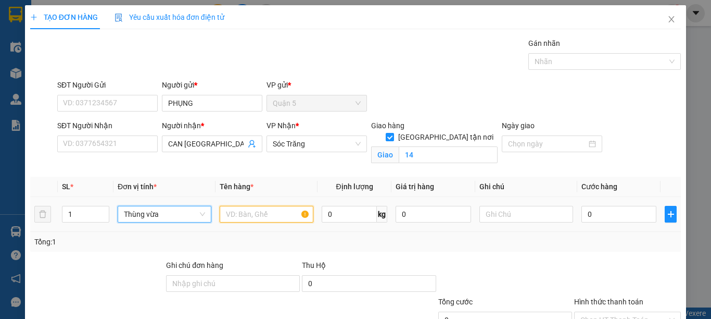
click at [236, 209] on input "text" at bounding box center [267, 214] width 94 height 17
click at [235, 214] on input "text" at bounding box center [267, 214] width 94 height 17
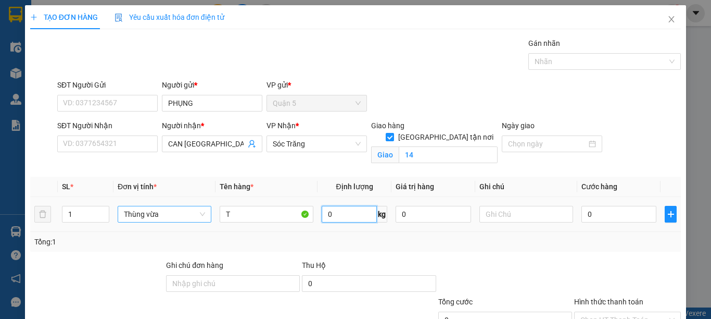
click at [333, 220] on input "0" at bounding box center [349, 214] width 55 height 17
click at [509, 215] on input "text" at bounding box center [526, 214] width 94 height 17
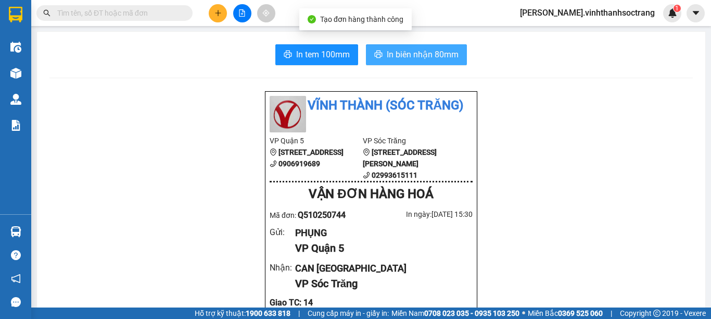
click at [418, 53] on span "In biên nhận 80mm" at bounding box center [423, 54] width 72 height 13
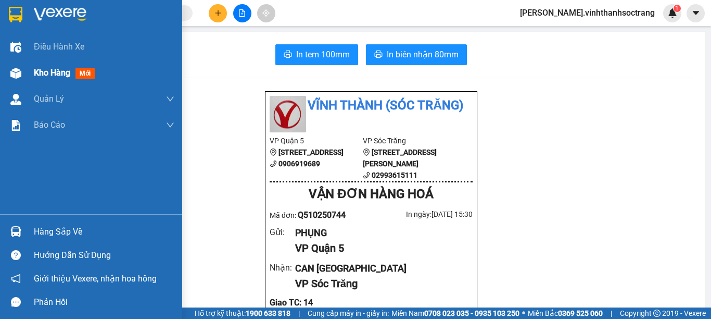
drag, startPoint x: 46, startPoint y: 70, endPoint x: 59, endPoint y: 85, distance: 19.5
click at [46, 70] on span "Kho hàng" at bounding box center [52, 73] width 36 height 10
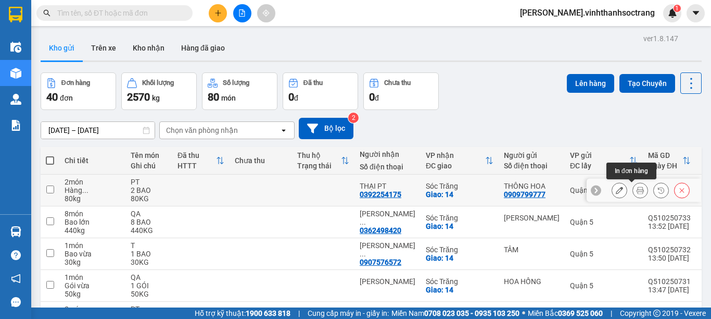
click at [633, 188] on button at bounding box center [640, 190] width 15 height 18
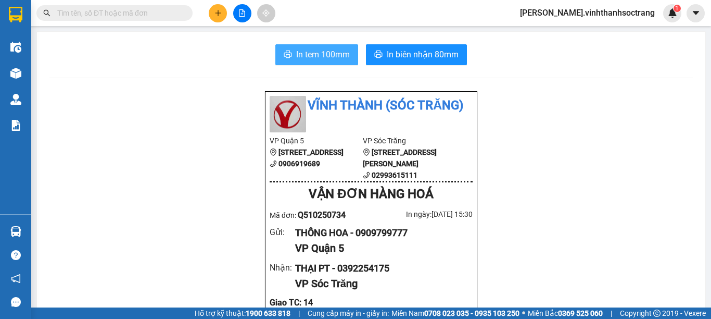
click at [324, 59] on span "In tem 100mm" at bounding box center [323, 54] width 54 height 13
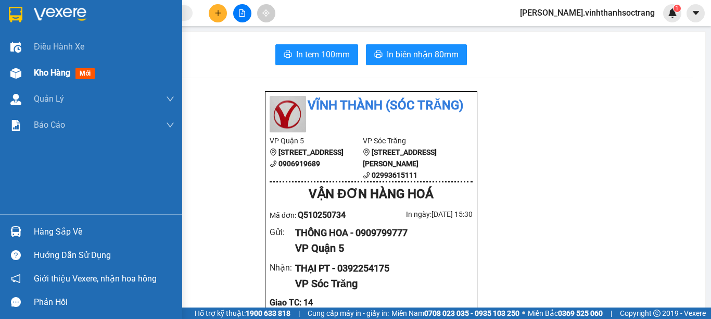
click at [49, 68] on span "Kho hàng" at bounding box center [52, 73] width 36 height 10
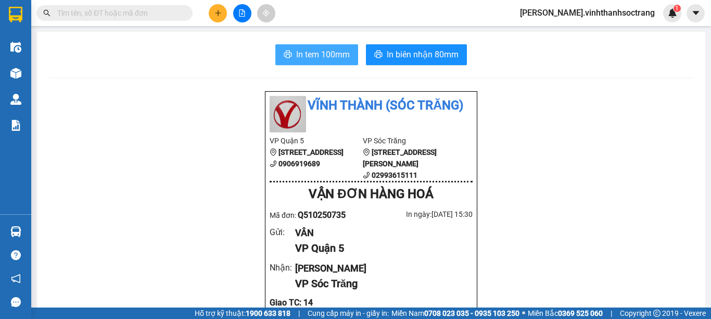
click at [297, 44] on button "In tem 100mm" at bounding box center [316, 54] width 83 height 21
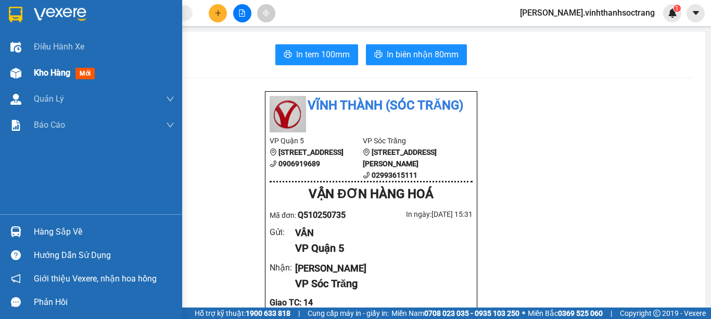
click at [54, 71] on span "Kho hàng" at bounding box center [52, 73] width 36 height 10
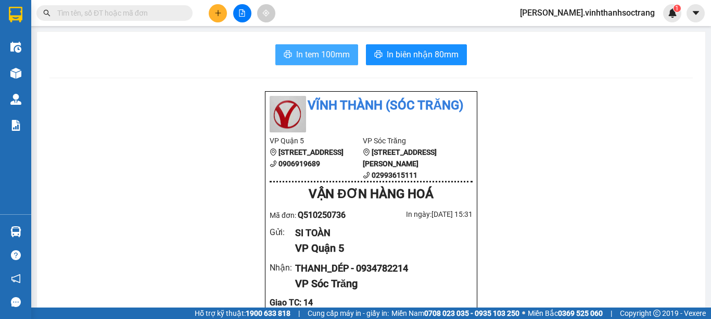
click at [304, 44] on button "In tem 100mm" at bounding box center [316, 54] width 83 height 21
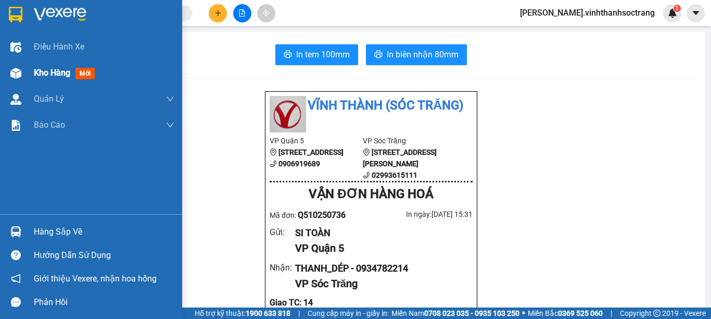
click at [39, 71] on span "Kho hàng" at bounding box center [52, 73] width 36 height 10
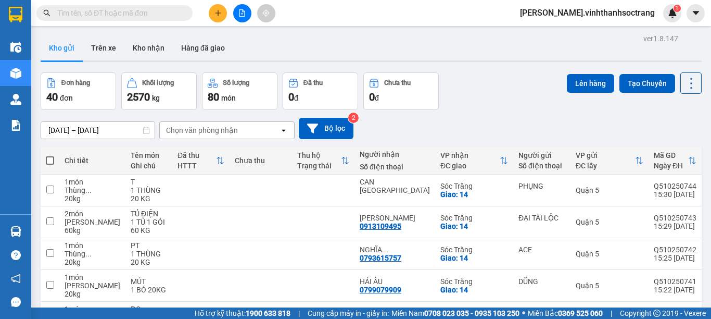
scroll to position [156, 0]
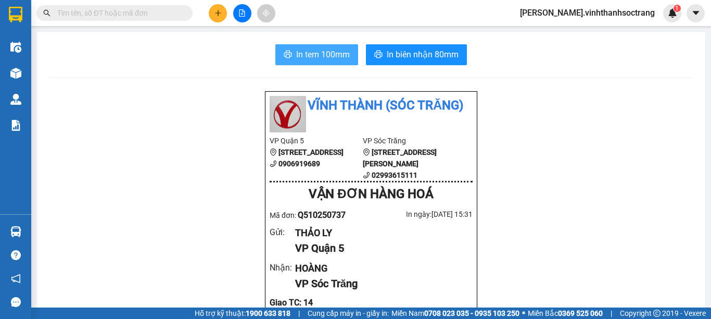
click at [320, 51] on span "In tem 100mm" at bounding box center [323, 54] width 54 height 13
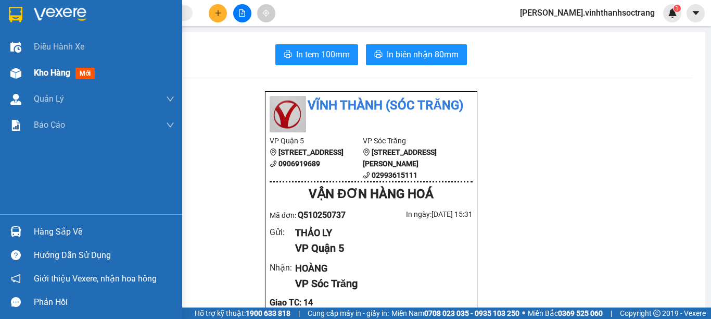
click at [49, 71] on span "Kho hàng" at bounding box center [52, 73] width 36 height 10
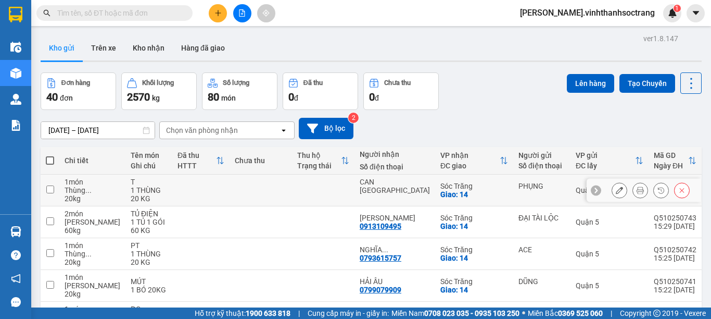
scroll to position [156, 0]
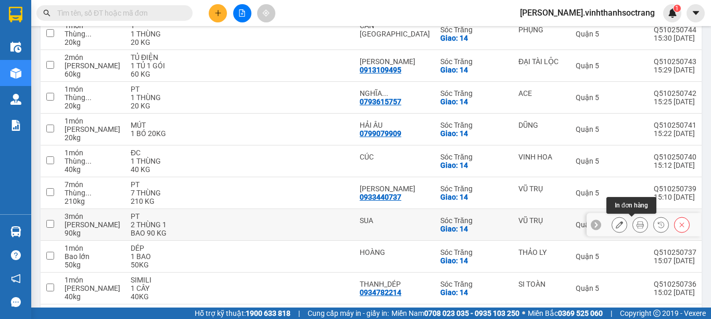
click at [633, 220] on button at bounding box center [640, 224] width 15 height 18
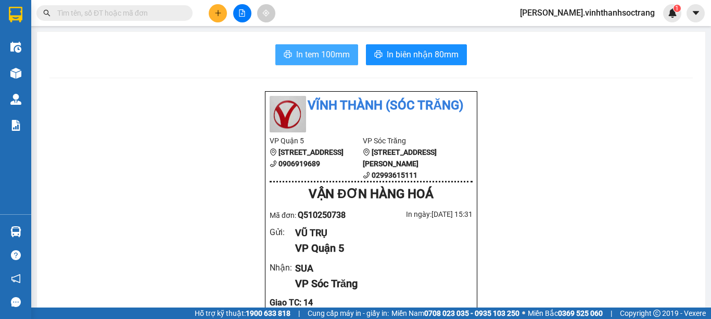
click at [339, 62] on button "In tem 100mm" at bounding box center [316, 54] width 83 height 21
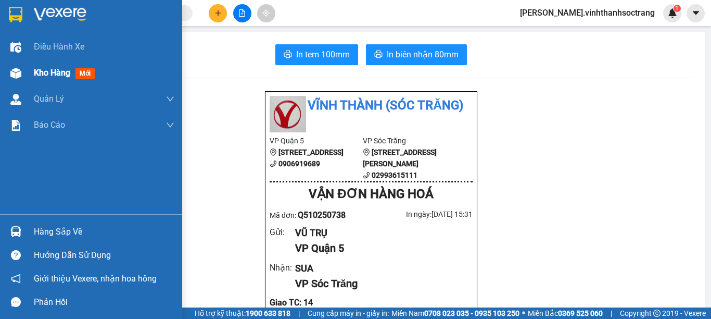
click at [57, 72] on span "Kho hàng" at bounding box center [52, 73] width 36 height 10
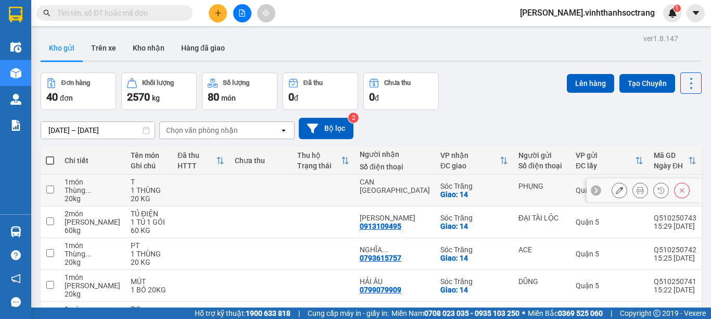
scroll to position [104, 0]
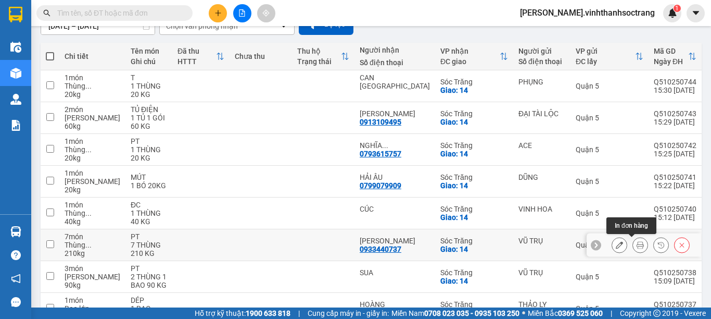
click at [637, 244] on icon at bounding box center [640, 244] width 7 height 7
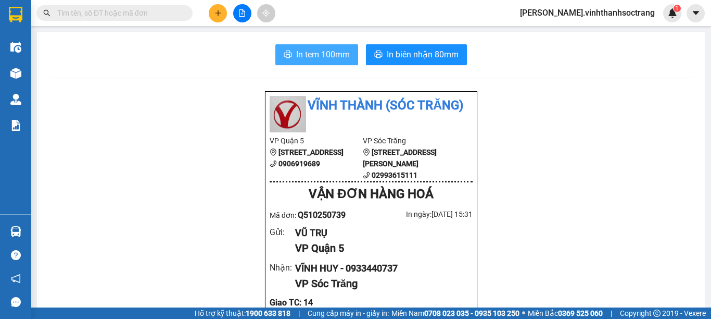
click at [335, 61] on span "In tem 100mm" at bounding box center [323, 54] width 54 height 13
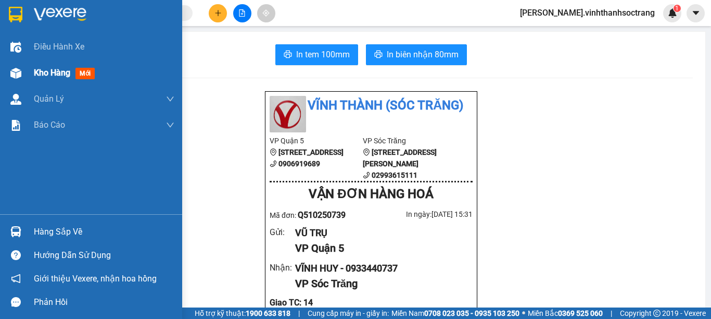
click at [41, 74] on span "Kho hàng" at bounding box center [52, 73] width 36 height 10
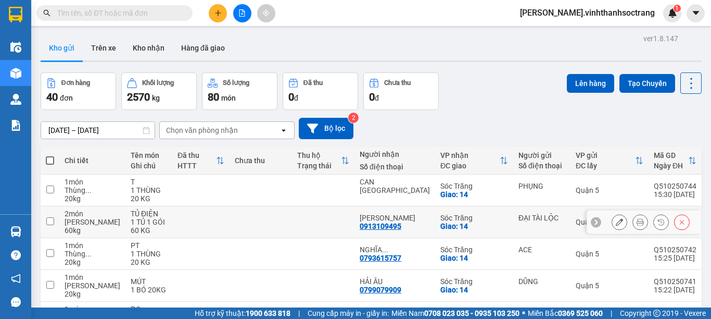
scroll to position [104, 0]
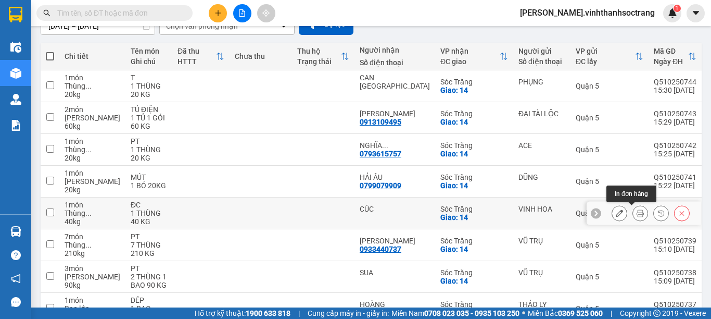
click at [637, 212] on icon at bounding box center [640, 212] width 7 height 7
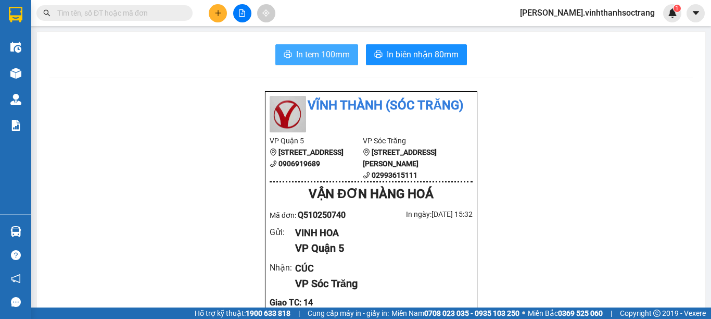
click at [308, 55] on span "In tem 100mm" at bounding box center [323, 54] width 54 height 13
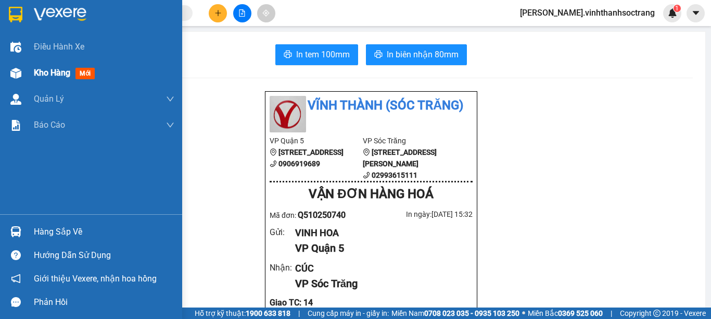
click at [47, 72] on span "Kho hàng" at bounding box center [52, 73] width 36 height 10
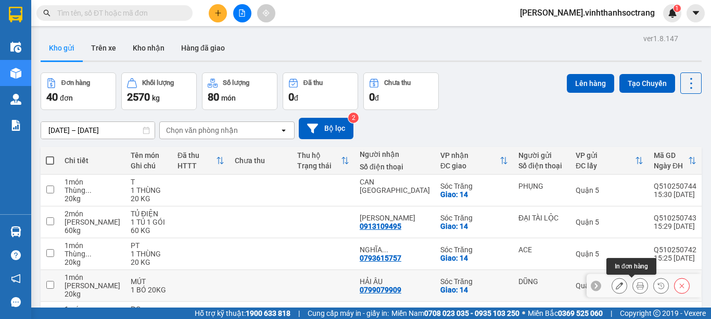
click at [637, 284] on icon at bounding box center [640, 285] width 7 height 7
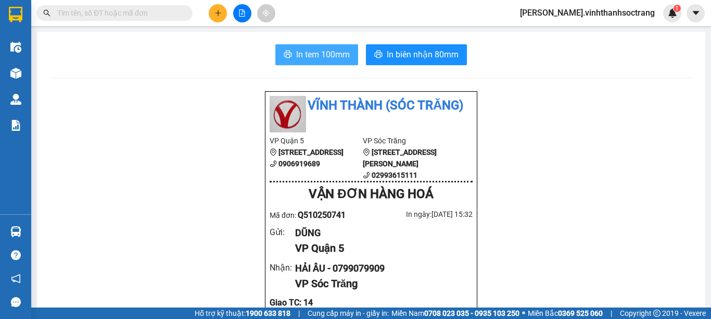
click at [304, 57] on span "In tem 100mm" at bounding box center [323, 54] width 54 height 13
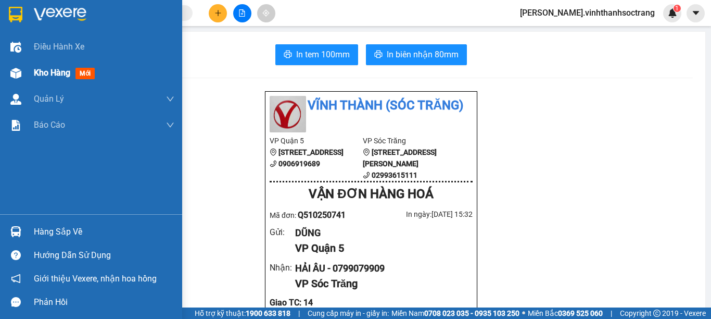
click at [38, 73] on span "Kho hàng" at bounding box center [52, 73] width 36 height 10
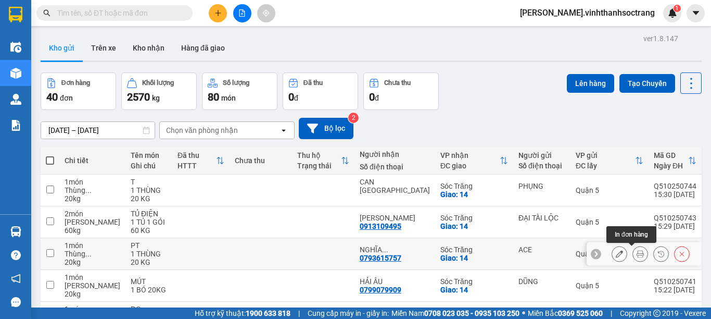
click at [635, 254] on button at bounding box center [640, 254] width 15 height 18
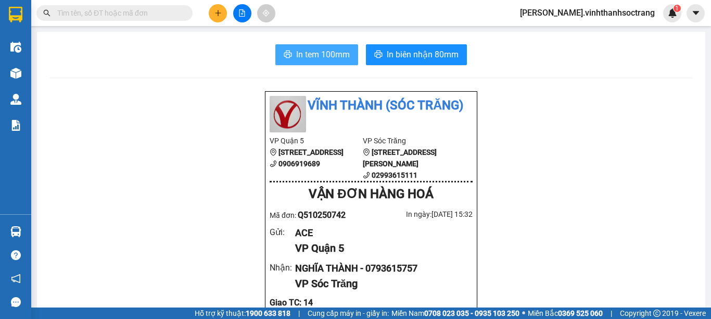
click at [335, 55] on span "In tem 100mm" at bounding box center [323, 54] width 54 height 13
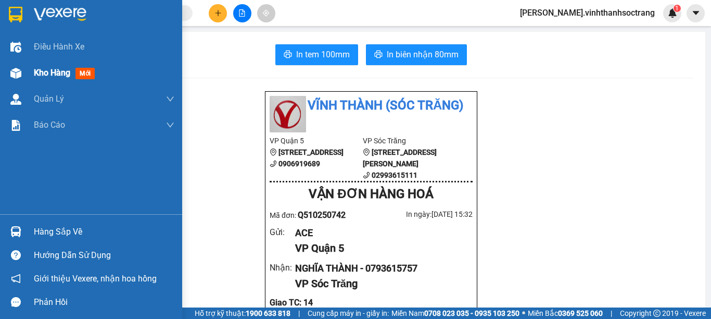
click at [54, 75] on span "Kho hàng" at bounding box center [52, 73] width 36 height 10
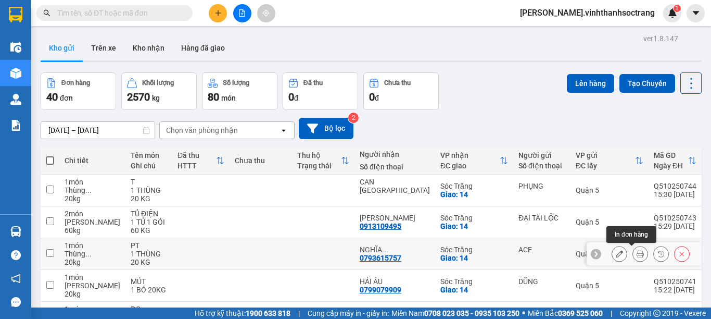
click at [637, 253] on icon at bounding box center [640, 253] width 7 height 7
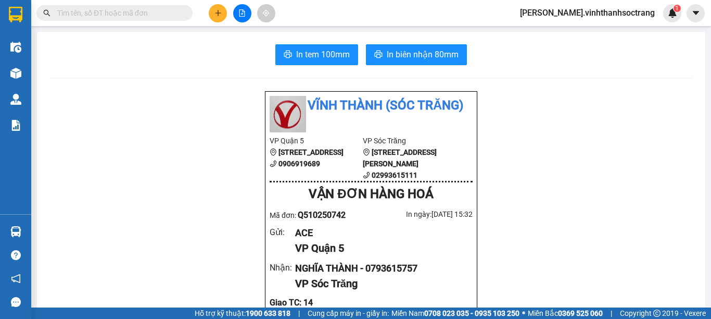
click at [337, 61] on button "In tem 100mm" at bounding box center [316, 54] width 83 height 21
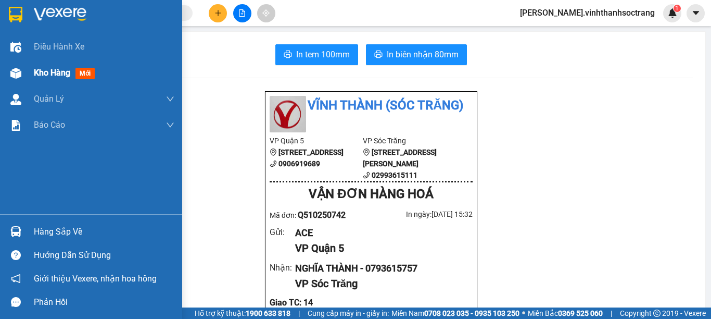
click at [47, 72] on span "Kho hàng" at bounding box center [52, 73] width 36 height 10
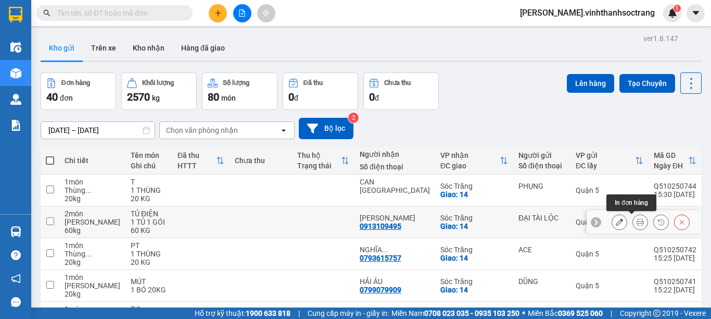
click at [633, 221] on button at bounding box center [640, 222] width 15 height 18
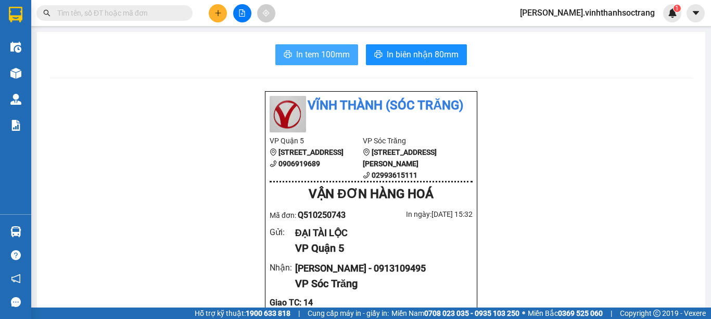
click at [297, 62] on button "In tem 100mm" at bounding box center [316, 54] width 83 height 21
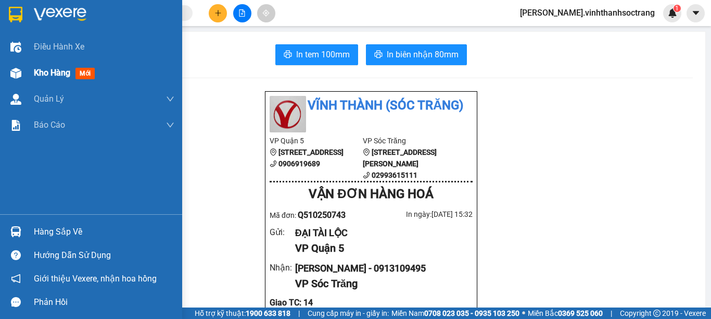
click at [45, 73] on span "Kho hàng" at bounding box center [52, 73] width 36 height 10
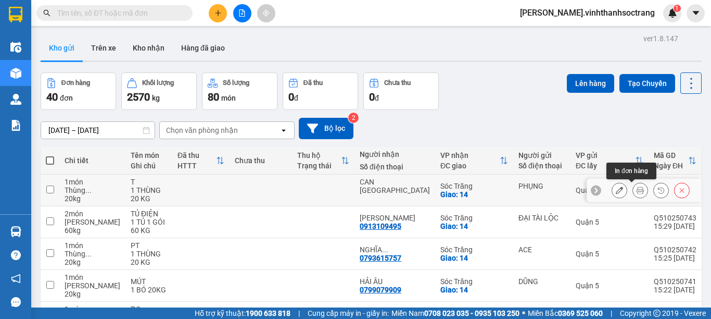
drag, startPoint x: 633, startPoint y: 186, endPoint x: 656, endPoint y: 189, distance: 23.1
click at [645, 188] on div at bounding box center [651, 190] width 78 height 16
click at [637, 189] on icon at bounding box center [640, 189] width 7 height 7
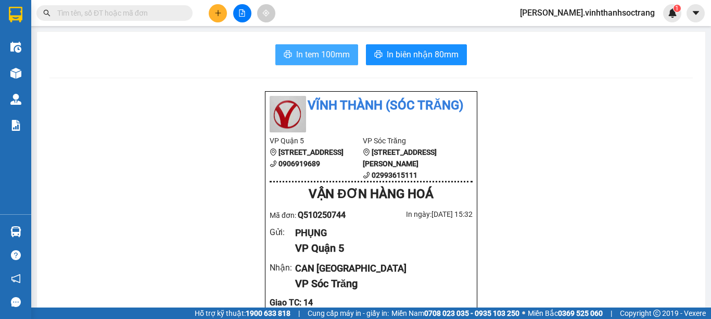
click at [319, 45] on button "In tem 100mm" at bounding box center [316, 54] width 83 height 21
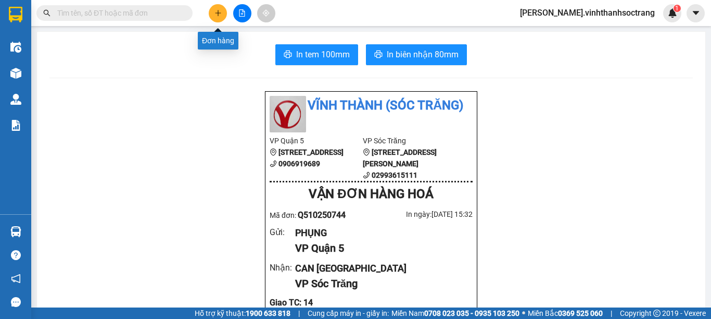
click at [218, 19] on button at bounding box center [218, 13] width 18 height 18
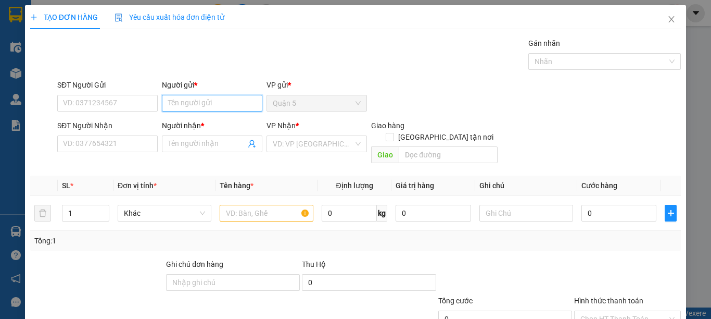
click at [176, 108] on input "Người gửi *" at bounding box center [212, 103] width 100 height 17
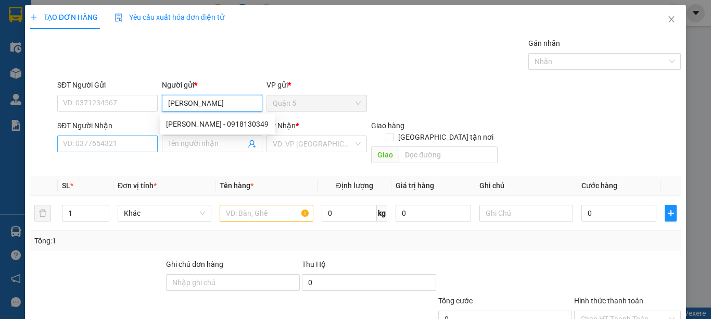
type input "[PERSON_NAME]"
drag, startPoint x: 132, startPoint y: 146, endPoint x: 159, endPoint y: 143, distance: 27.8
click at [133, 147] on input "SĐT Người Nhận" at bounding box center [107, 143] width 100 height 17
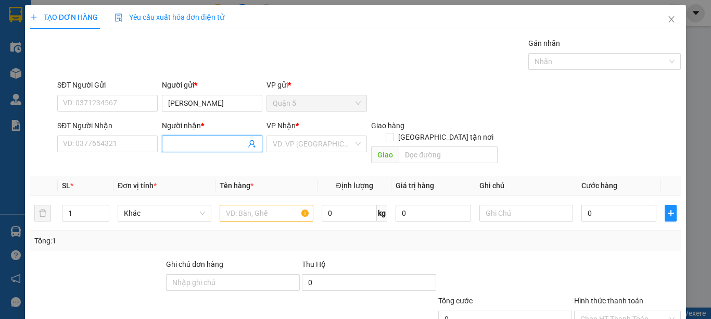
click at [173, 142] on input "Người nhận *" at bounding box center [207, 143] width 78 height 11
type input "NGHĨA THÀNH"
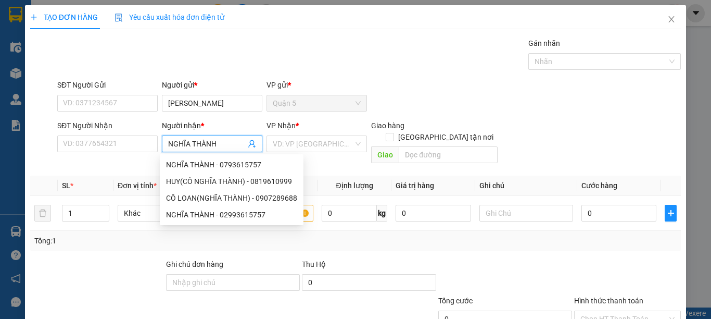
click at [195, 164] on div "NGHĨA THÀNH - 0793615757" at bounding box center [231, 164] width 131 height 11
type input "0793615757"
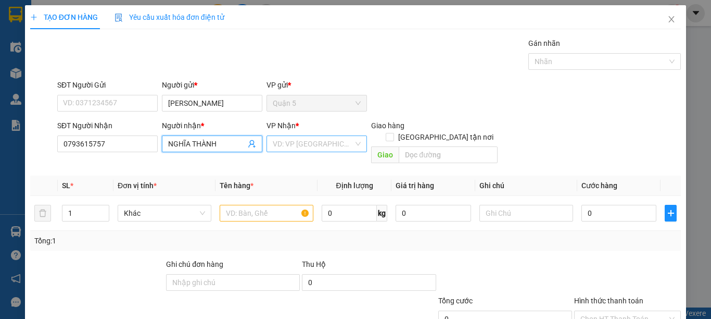
type input "NGHĨA THÀNH"
click at [288, 139] on input "search" at bounding box center [313, 144] width 81 height 16
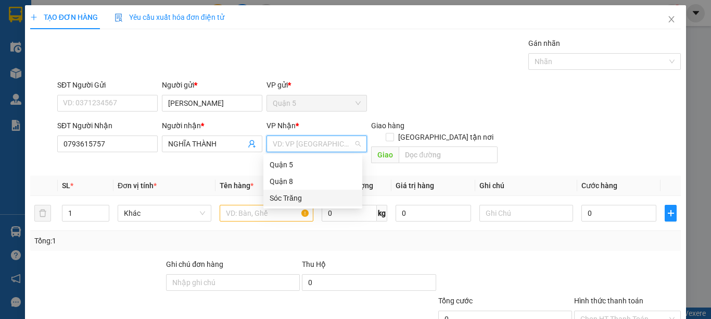
click at [288, 192] on div "Sóc Trăng" at bounding box center [313, 197] width 86 height 11
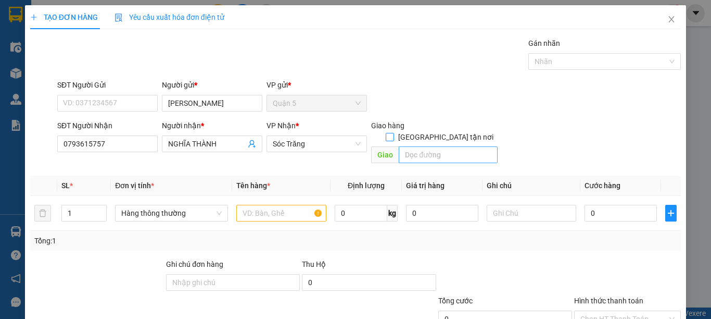
drag, startPoint x: 440, startPoint y: 126, endPoint x: 440, endPoint y: 137, distance: 10.9
click at [393, 133] on input "[GEOGRAPHIC_DATA] tận nơi" at bounding box center [389, 136] width 7 height 7
checkbox input "true"
click at [440, 146] on input "text" at bounding box center [448, 154] width 99 height 17
type input "14"
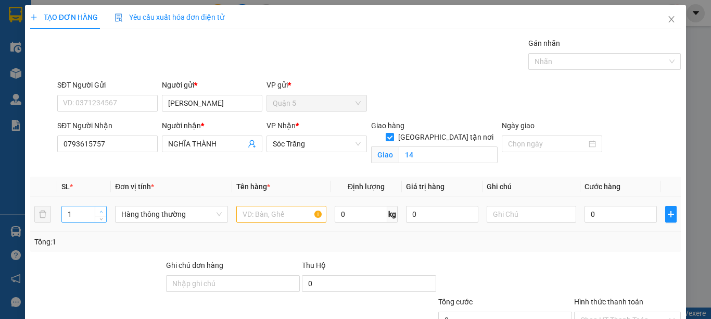
click at [99, 210] on icon "up" at bounding box center [101, 212] width 4 height 4
type input "3"
click at [99, 210] on icon "up" at bounding box center [101, 212] width 4 height 4
click at [136, 215] on span "Hàng thông thường" at bounding box center [171, 214] width 100 height 16
type input "M"
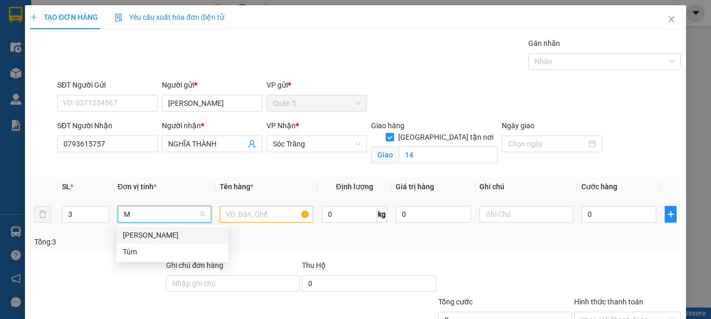
click at [135, 235] on div "[PERSON_NAME]" at bounding box center [172, 234] width 99 height 11
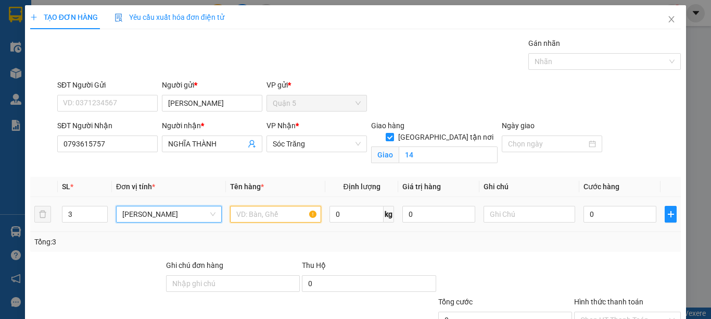
click at [230, 216] on input "text" at bounding box center [275, 214] width 91 height 17
type input "PT"
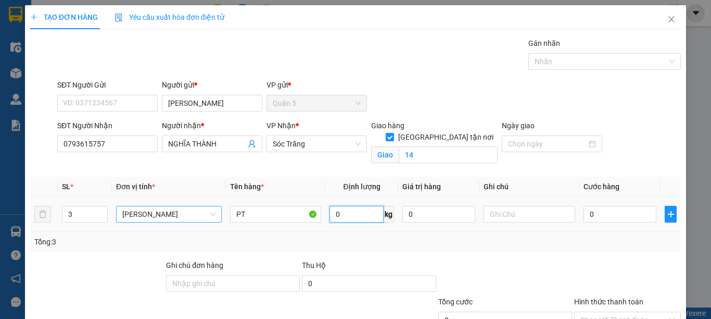
click at [332, 218] on input "0" at bounding box center [356, 214] width 54 height 17
type input "50"
click at [500, 208] on input "text" at bounding box center [529, 214] width 91 height 17
type input "2 THÙNG 1 GÓI 50KG"
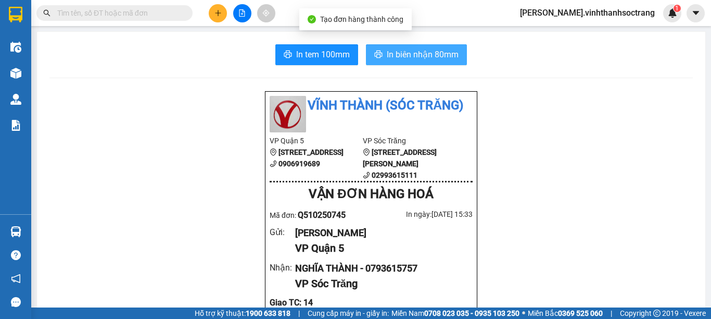
click at [442, 55] on span "In biên nhận 80mm" at bounding box center [423, 54] width 72 height 13
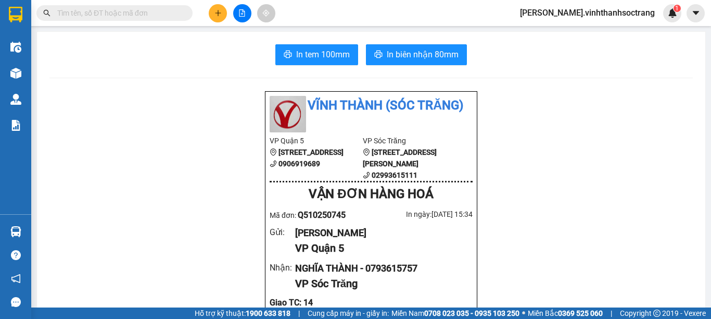
click at [217, 14] on icon "plus" at bounding box center [217, 12] width 7 height 7
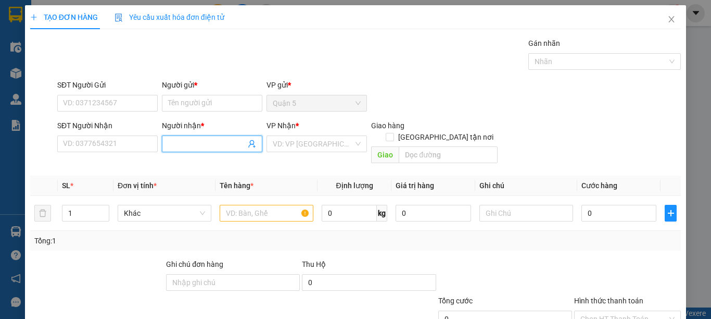
click at [208, 143] on input "Người nhận *" at bounding box center [207, 143] width 78 height 11
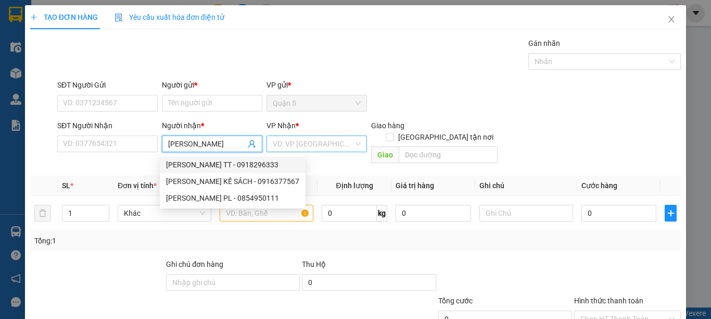
type input "[PERSON_NAME]"
click at [300, 147] on input "search" at bounding box center [313, 144] width 81 height 16
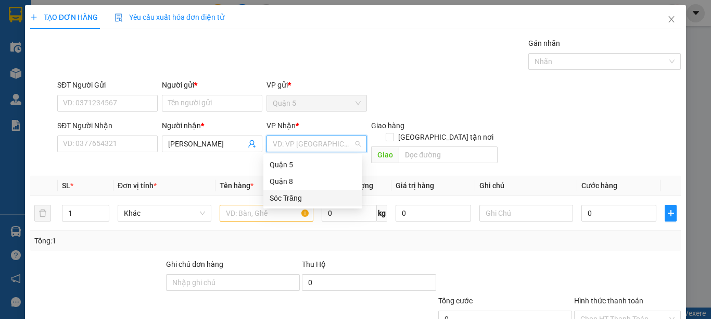
click at [300, 191] on div "Sóc Trăng" at bounding box center [312, 197] width 99 height 17
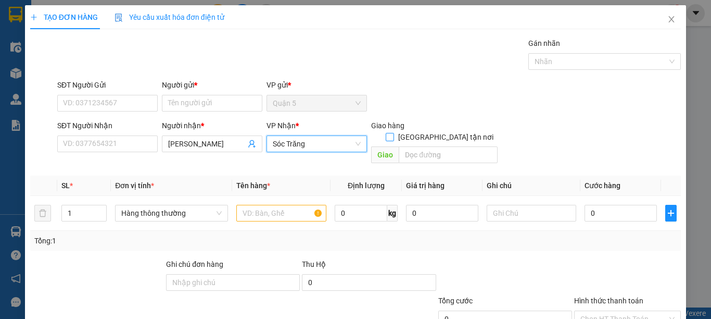
click at [393, 133] on input "[GEOGRAPHIC_DATA] tận nơi" at bounding box center [389, 136] width 7 height 7
checkbox input "true"
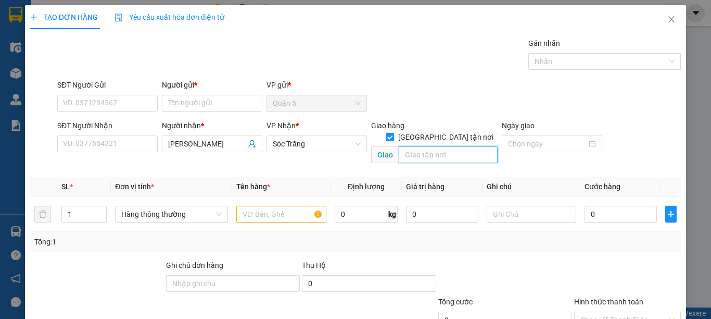
click at [437, 146] on input "text" at bounding box center [448, 154] width 99 height 17
click at [430, 150] on input "text" at bounding box center [448, 154] width 99 height 17
type input "14"
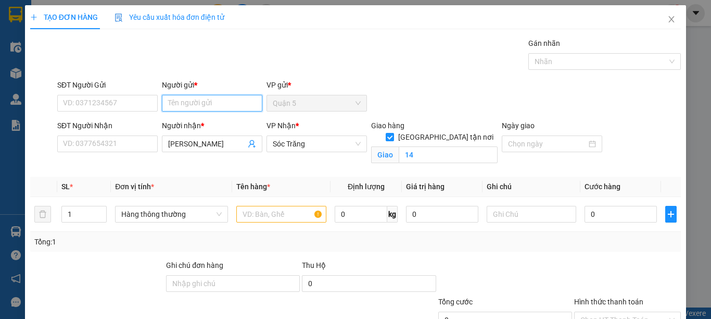
click at [175, 105] on input "Người gửi *" at bounding box center [212, 103] width 100 height 17
type input "PHƯƠNG NHÀN"
click at [207, 128] on div "PHƯƠNG NHÀN - 0939131326" at bounding box center [217, 123] width 102 height 11
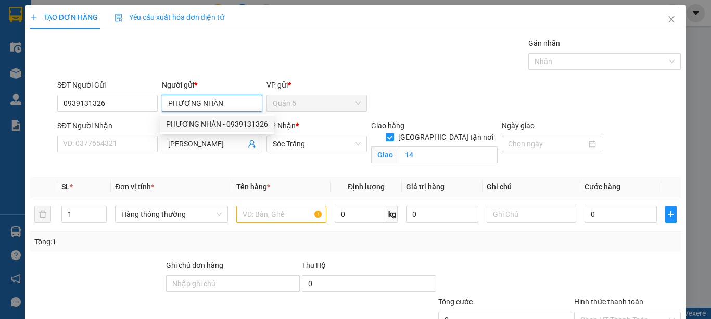
type input "0939131326"
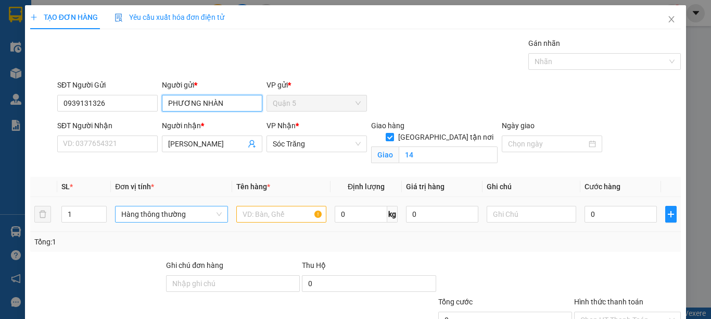
click at [133, 219] on span "Hàng thông thường" at bounding box center [171, 214] width 100 height 16
type input "PHƯƠNG NHÀN"
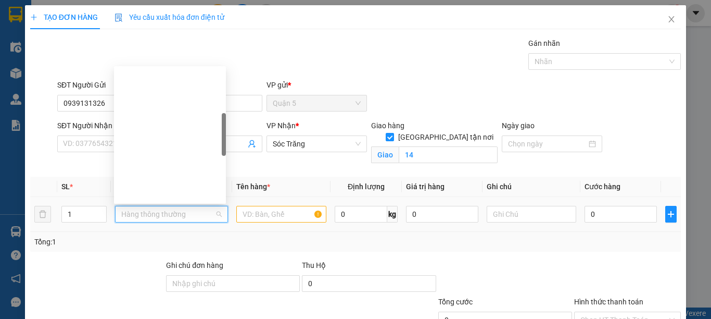
type input "B"
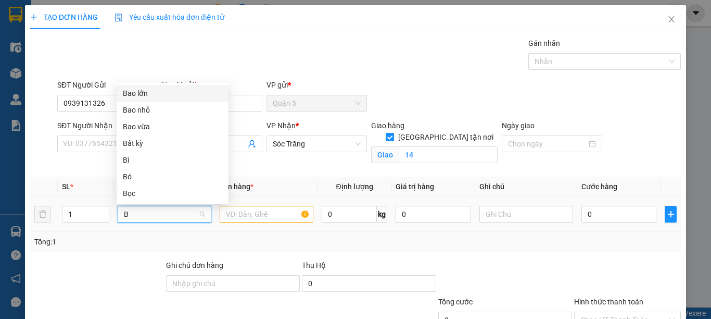
click at [143, 94] on div "Bao lớn" at bounding box center [172, 92] width 99 height 11
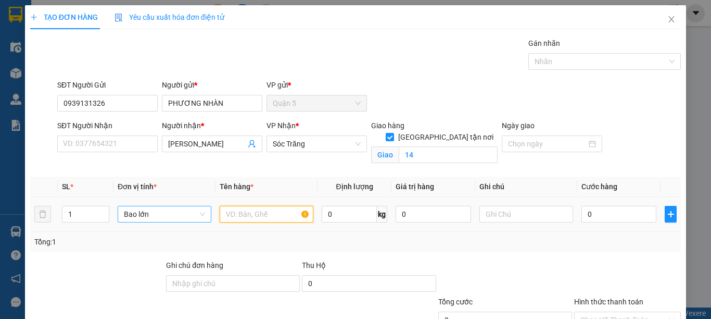
click at [239, 216] on input "text" at bounding box center [267, 214] width 94 height 17
type input "TÚI XÁCH"
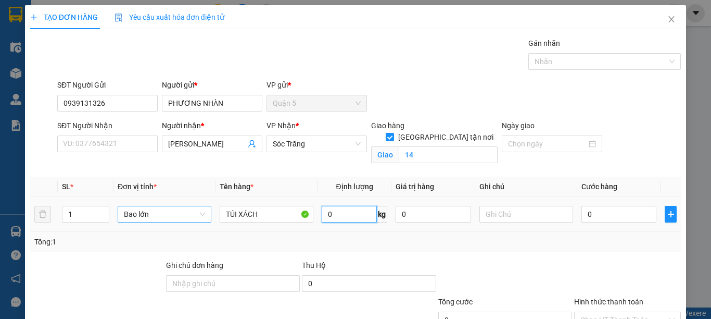
click at [332, 218] on input "0" at bounding box center [349, 214] width 55 height 17
type input "50"
click at [482, 213] on input "text" at bounding box center [526, 214] width 94 height 17
type input "1 BAO"
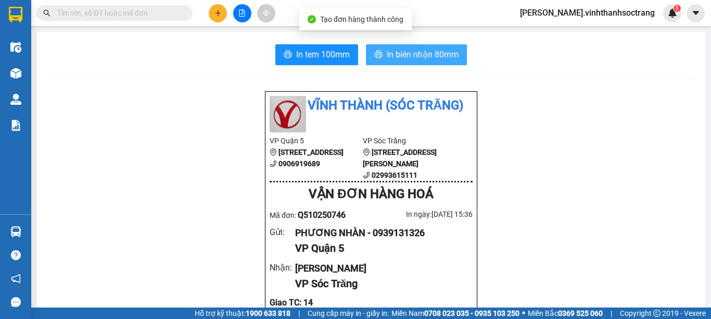
click at [377, 54] on icon "printer" at bounding box center [378, 54] width 8 height 8
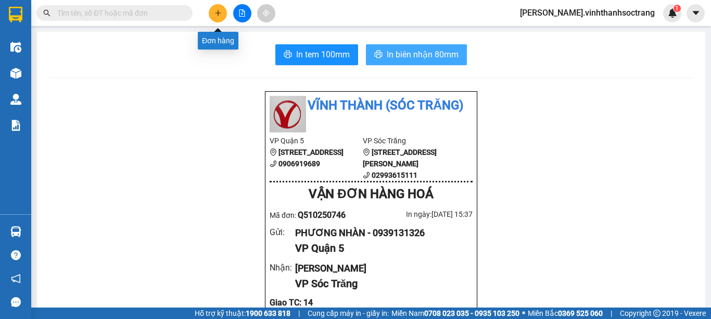
click at [214, 12] on icon "plus" at bounding box center [217, 12] width 7 height 7
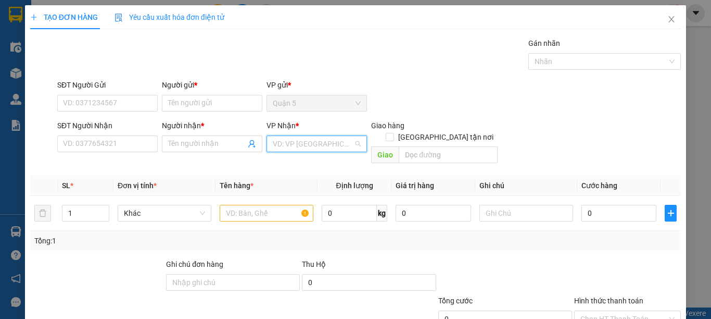
click at [278, 141] on input "search" at bounding box center [313, 144] width 81 height 16
click at [292, 196] on div "Sóc Trăng" at bounding box center [313, 197] width 86 height 11
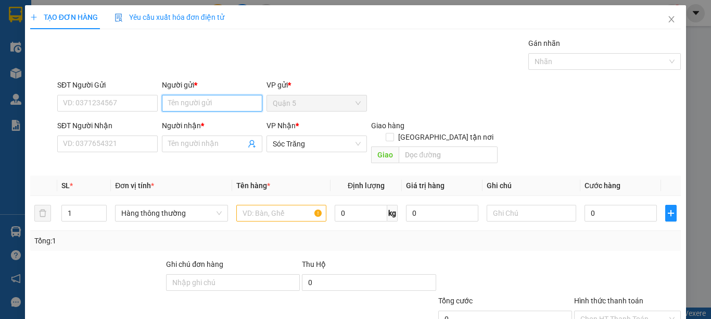
click at [202, 99] on input "Người gửi *" at bounding box center [212, 103] width 100 height 17
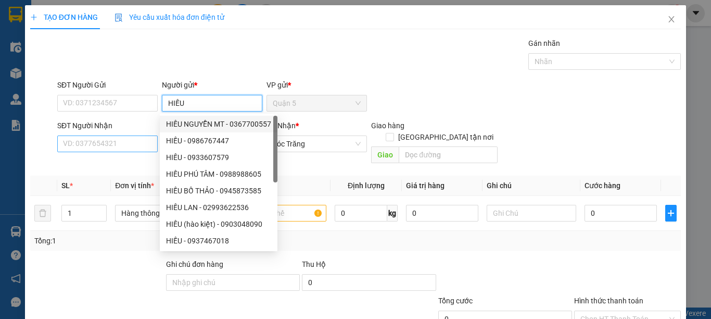
type input "HIẾU"
click at [104, 137] on input "SĐT Người Nhận" at bounding box center [107, 143] width 100 height 17
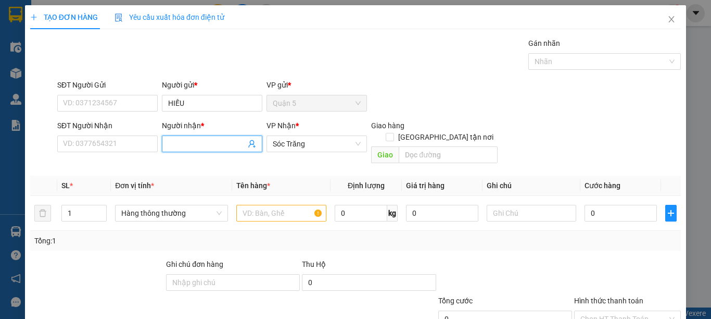
click at [178, 143] on input "Người nhận *" at bounding box center [207, 143] width 78 height 11
type input "NGHĨA THÀNH"
drag, startPoint x: 437, startPoint y: 129, endPoint x: 437, endPoint y: 137, distance: 7.8
click at [437, 131] on label "[GEOGRAPHIC_DATA] tận nơi" at bounding box center [442, 136] width 112 height 11
click at [393, 133] on input "[GEOGRAPHIC_DATA] tận nơi" at bounding box center [389, 136] width 7 height 7
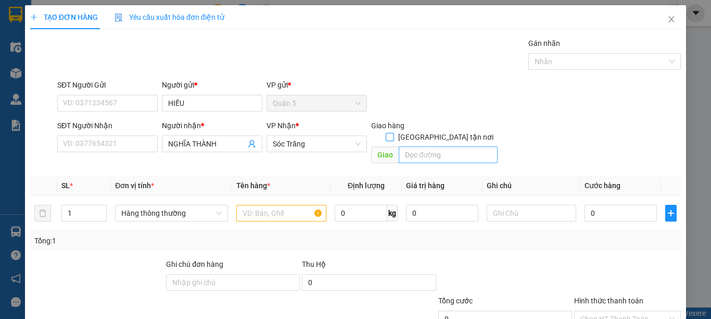
checkbox input "true"
drag, startPoint x: 437, startPoint y: 137, endPoint x: 436, endPoint y: 129, distance: 7.8
click at [437, 146] on input "text" at bounding box center [448, 154] width 99 height 17
type input "14"
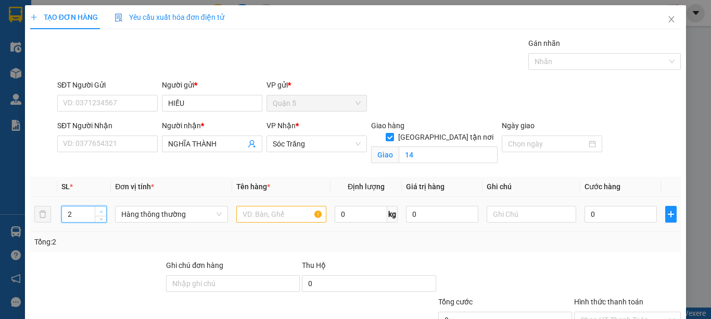
click at [98, 210] on span "up" at bounding box center [101, 211] width 6 height 6
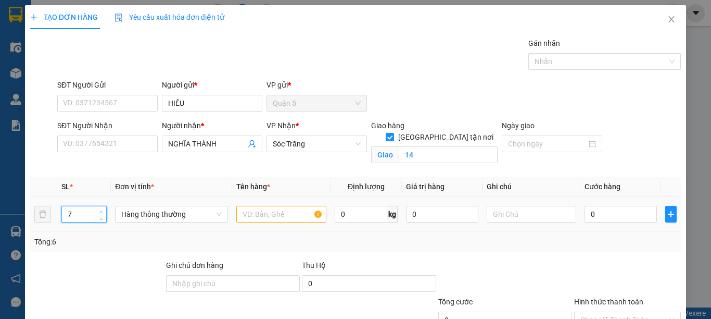
click at [98, 210] on span "up" at bounding box center [101, 211] width 6 height 6
type input "9"
click at [98, 210] on span "up" at bounding box center [101, 211] width 6 height 6
click at [129, 214] on span "Hàng thông thường" at bounding box center [171, 214] width 100 height 16
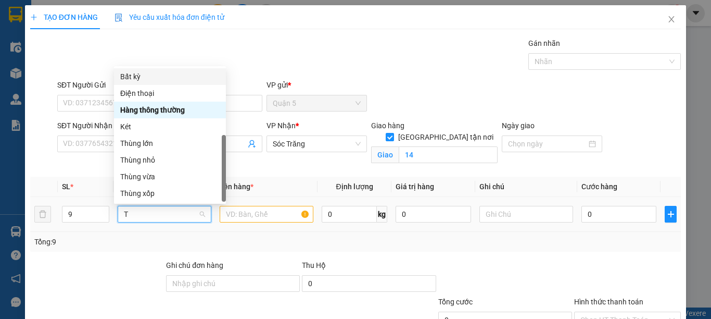
type input "T"
click at [146, 171] on div "Thùng vừa" at bounding box center [172, 176] width 99 height 11
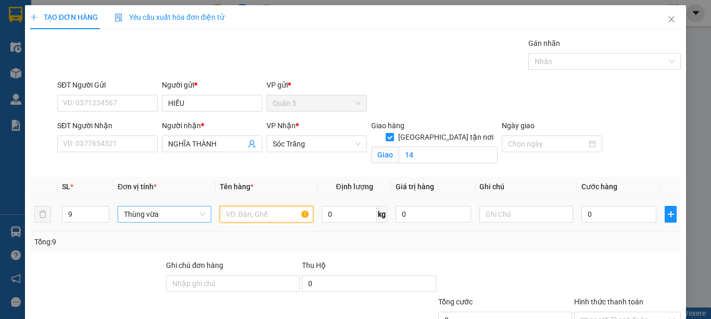
click at [239, 219] on input "text" at bounding box center [267, 214] width 94 height 17
type input "PT"
type input "8"
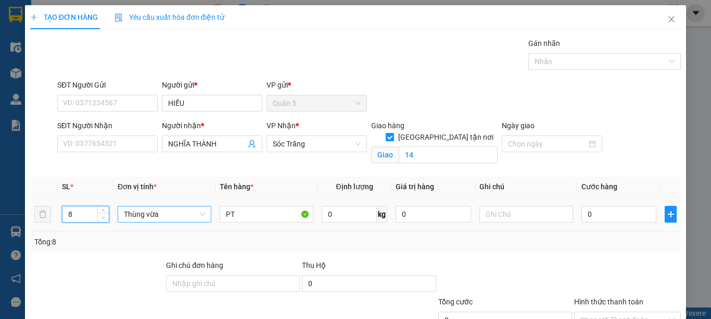
click at [102, 218] on icon "down" at bounding box center [103, 218] width 3 height 2
click at [339, 217] on input "0" at bounding box center [349, 214] width 55 height 17
click at [338, 214] on input "0" at bounding box center [349, 214] width 55 height 17
type input "0"
type input "55"
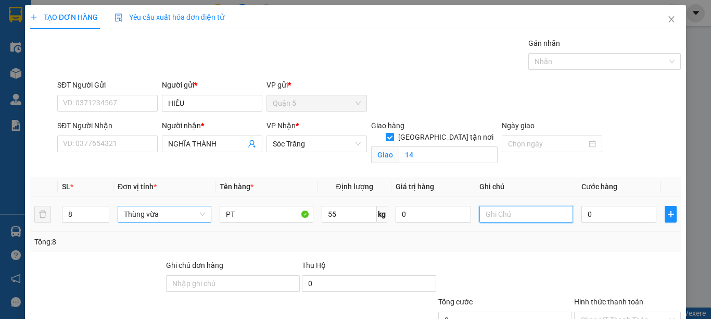
click at [518, 217] on input "text" at bounding box center [526, 214] width 94 height 17
type input "8 THÙNG 55 KG"
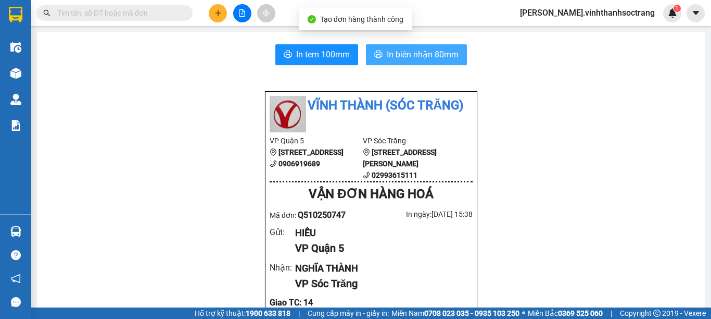
click at [376, 58] on icon "printer" at bounding box center [378, 54] width 8 height 8
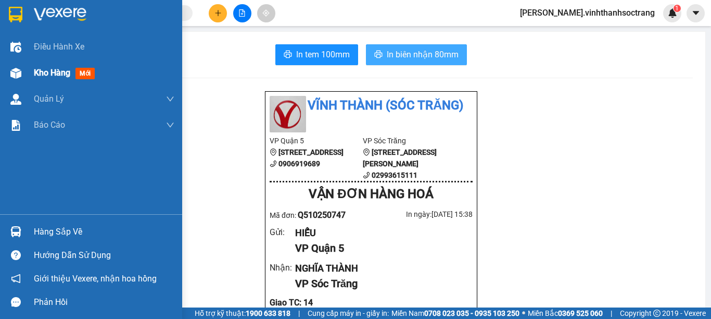
click at [39, 70] on span "Kho hàng" at bounding box center [52, 73] width 36 height 10
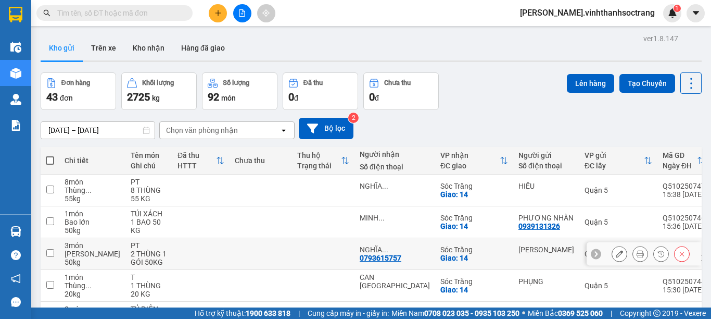
click at [637, 255] on icon at bounding box center [640, 253] width 7 height 7
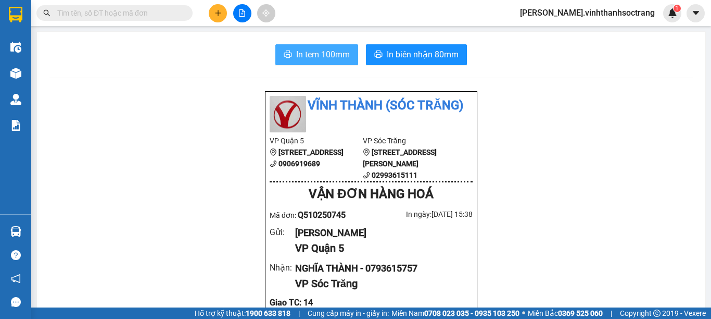
click at [325, 55] on span "In tem 100mm" at bounding box center [323, 54] width 54 height 13
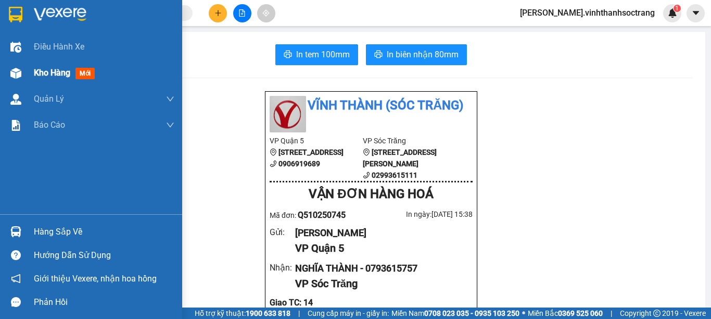
click at [42, 71] on span "Kho hàng" at bounding box center [52, 73] width 36 height 10
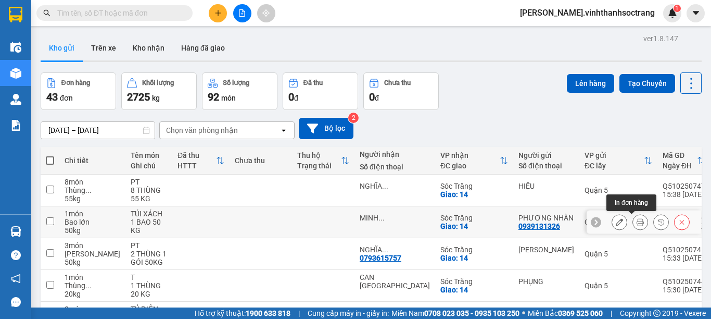
click at [636, 224] on button at bounding box center [640, 222] width 15 height 18
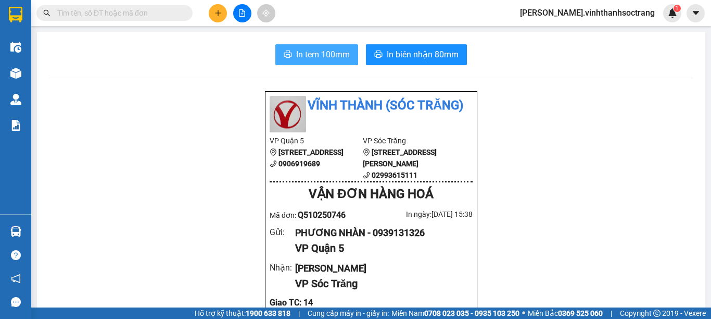
click at [346, 56] on button "In tem 100mm" at bounding box center [316, 54] width 83 height 21
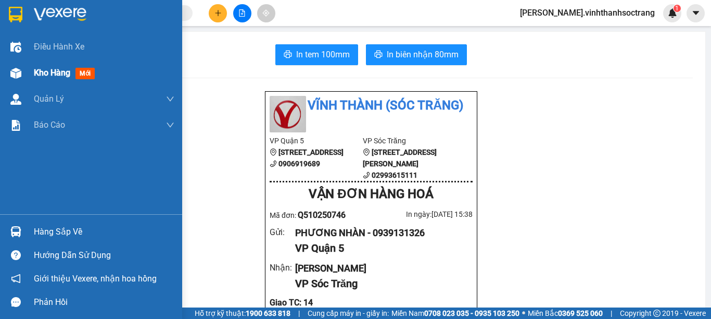
click at [35, 73] on span "Kho hàng" at bounding box center [52, 73] width 36 height 10
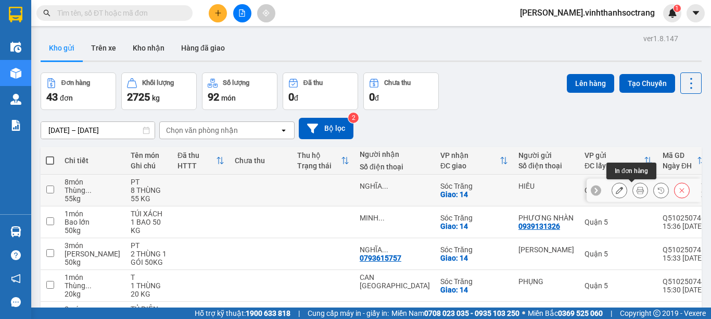
click at [635, 193] on button at bounding box center [640, 190] width 15 height 18
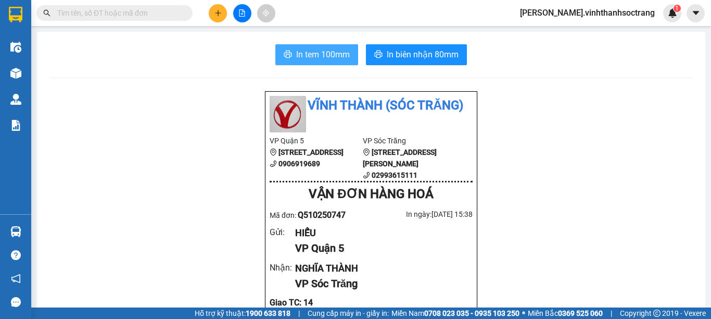
click at [290, 56] on button "In tem 100mm" at bounding box center [316, 54] width 83 height 21
click at [224, 12] on button at bounding box center [218, 13] width 18 height 18
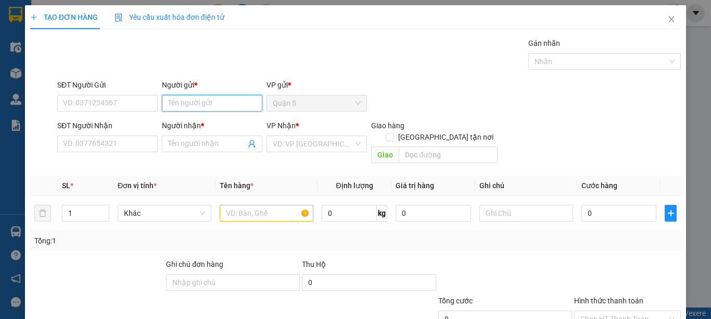
click at [194, 105] on input "Người gửi *" at bounding box center [212, 103] width 100 height 17
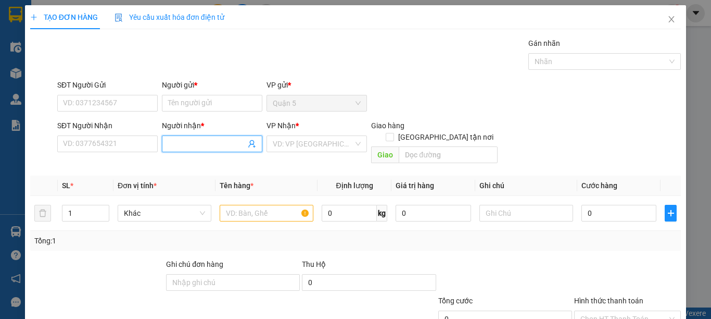
click at [208, 142] on input "Người nhận *" at bounding box center [207, 143] width 78 height 11
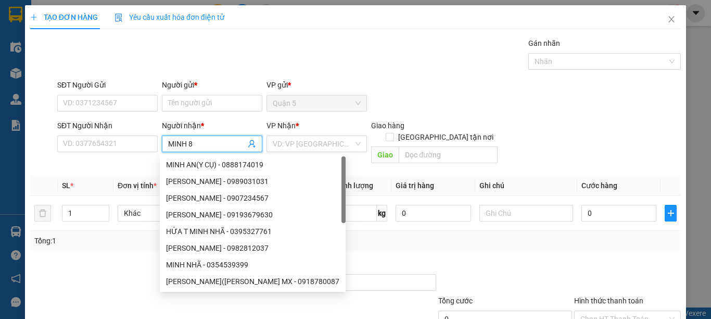
type input "MINH 81"
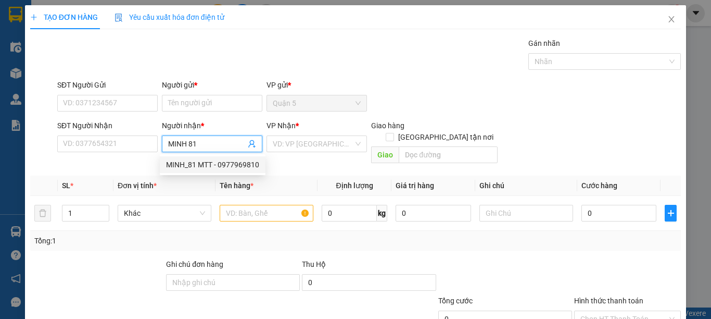
click at [217, 169] on div "MINH_81 MTT - 0977969810" at bounding box center [212, 164] width 93 height 11
type input "0977969810"
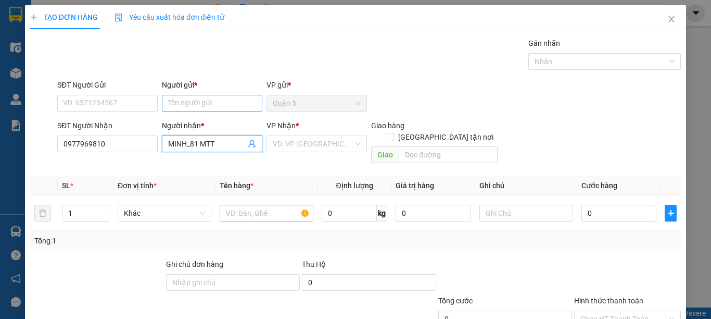
type input "MINH_81 MTT"
click at [200, 101] on input "Người gửi *" at bounding box center [212, 103] width 100 height 17
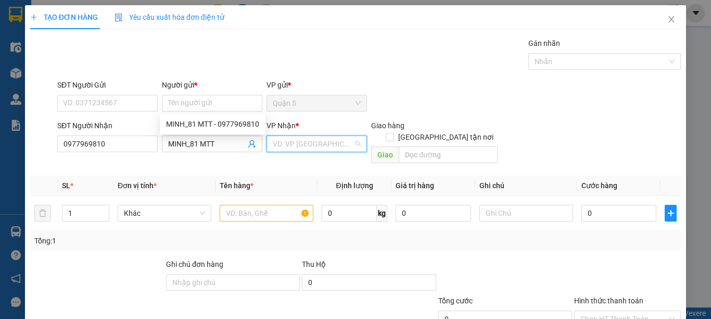
click at [324, 149] on input "search" at bounding box center [313, 144] width 81 height 16
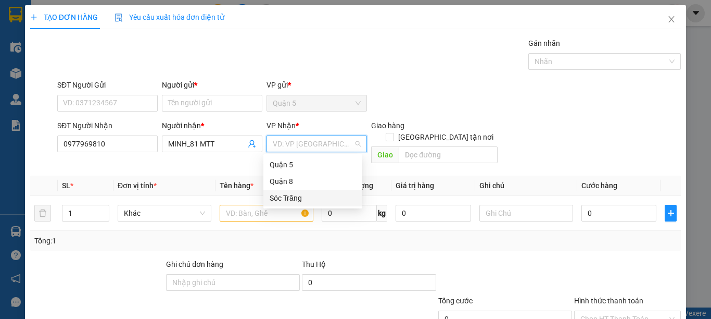
click at [313, 196] on div "Sóc Trăng" at bounding box center [313, 197] width 86 height 11
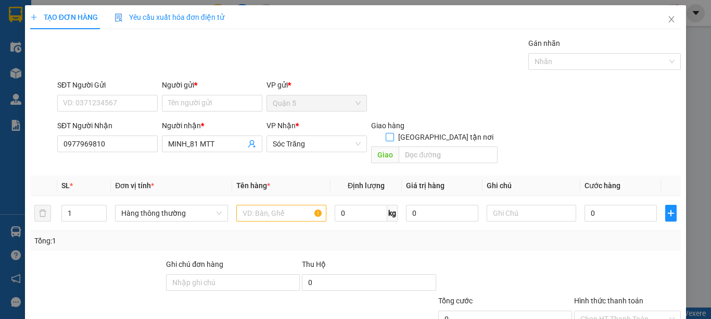
click at [393, 133] on input "[GEOGRAPHIC_DATA] tận nơi" at bounding box center [389, 136] width 7 height 7
checkbox input "true"
click at [430, 147] on input "text" at bounding box center [448, 154] width 99 height 17
click at [448, 91] on div "SĐT Người Gửi VD: 0371234567 Người gửi * Tên người gửi VP gửi * Quận 5" at bounding box center [369, 97] width 628 height 36
click at [434, 146] on input "text" at bounding box center [448, 154] width 99 height 17
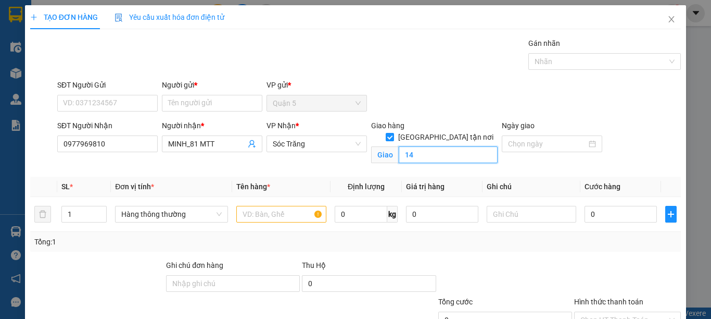
type input "14"
click at [413, 97] on div "SĐT Người Gửi VD: 0371234567 Người gửi * Tên người gửi VP gửi * Quận 5" at bounding box center [369, 97] width 628 height 36
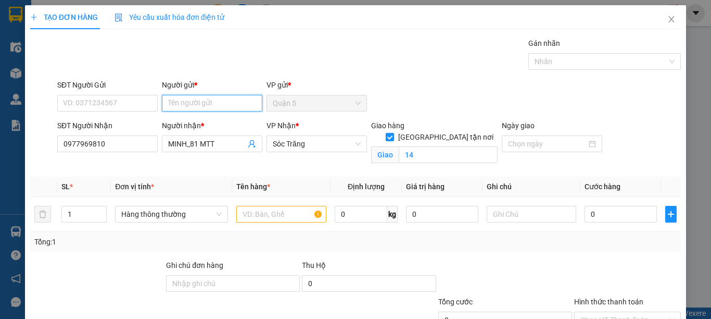
click at [187, 104] on input "Người gửi *" at bounding box center [212, 103] width 100 height 17
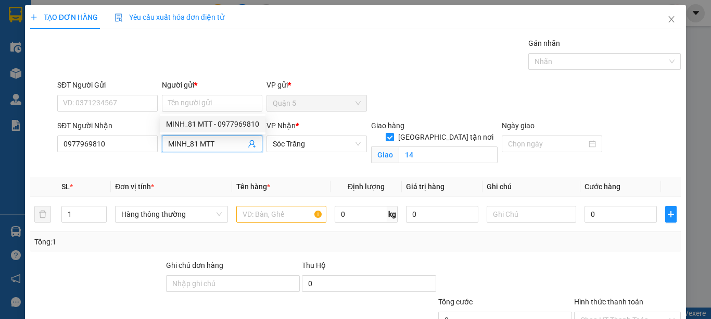
click at [219, 148] on input "MINH_81 MTT" at bounding box center [207, 143] width 78 height 11
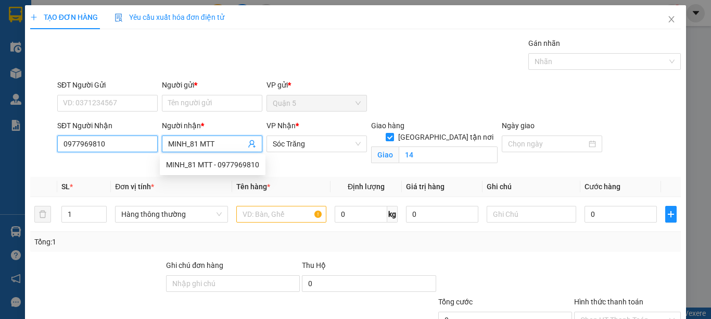
click at [124, 148] on input "0977969810" at bounding box center [107, 143] width 100 height 17
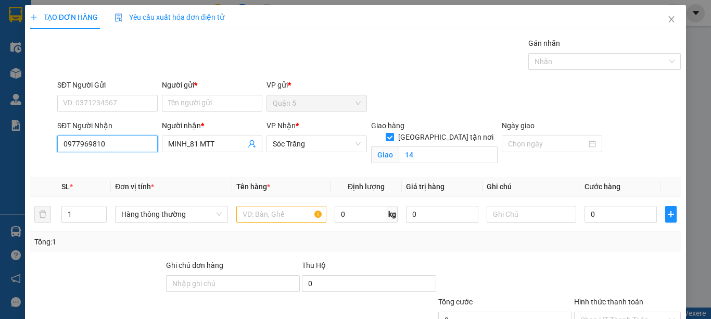
click at [109, 148] on input "0977969810" at bounding box center [107, 143] width 100 height 17
type input "0"
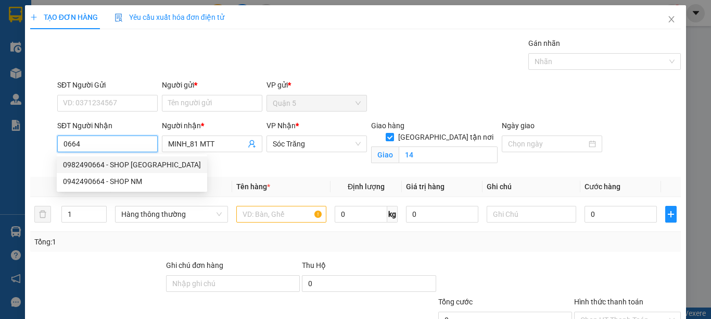
click at [116, 166] on div "0982490664 - SHOP [GEOGRAPHIC_DATA]" at bounding box center [132, 164] width 138 height 11
type input "0982490664"
type input "SHOP [GEOGRAPHIC_DATA]"
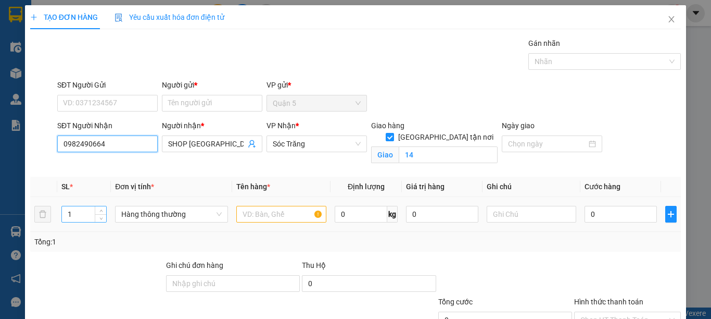
type input "0982490664"
click at [92, 214] on input "1" at bounding box center [84, 214] width 44 height 16
click at [165, 215] on span "Hàng thông thường" at bounding box center [171, 214] width 100 height 16
type input "2"
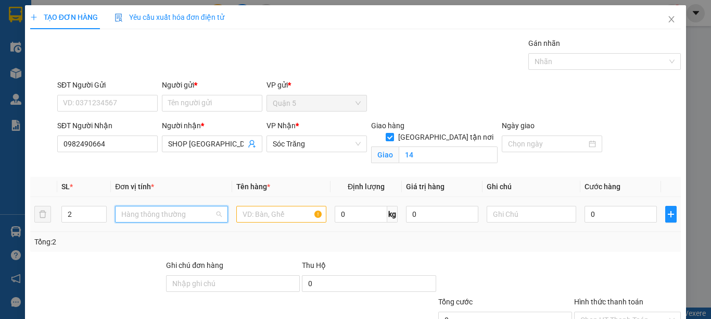
type input "B"
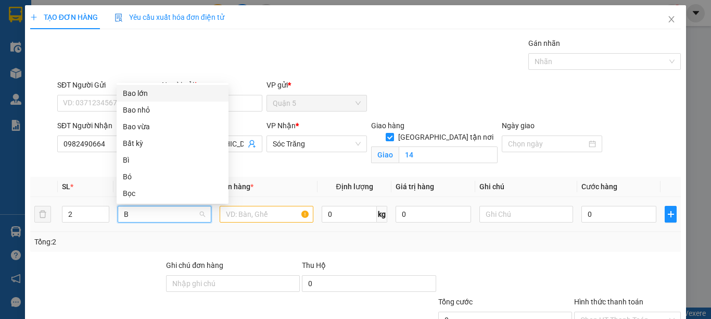
click at [153, 93] on div "Bao lớn" at bounding box center [172, 92] width 99 height 11
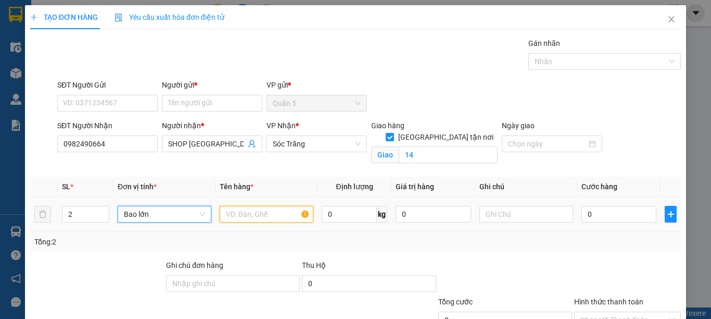
click at [259, 209] on input "text" at bounding box center [267, 214] width 94 height 17
type input "QA"
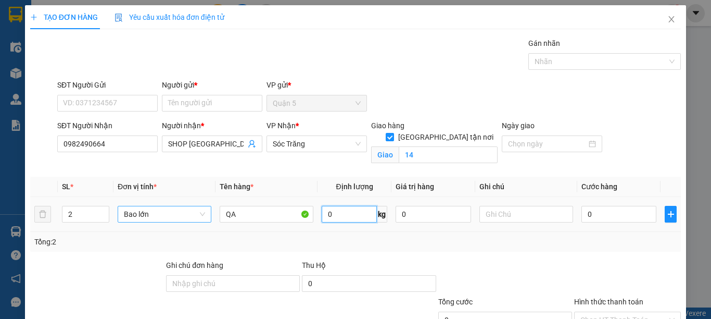
click at [343, 213] on input "0" at bounding box center [349, 214] width 55 height 17
type input "120"
click at [504, 220] on input "text" at bounding box center [526, 214] width 94 height 17
type input "2"
type input "2 BAO 120 KG"
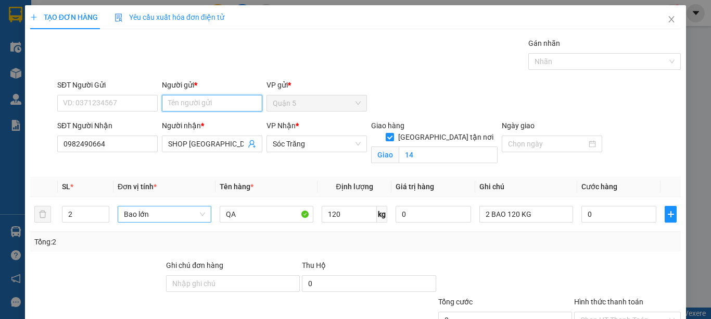
click at [228, 104] on input "Người gửi *" at bounding box center [212, 103] width 100 height 17
click at [204, 101] on input "Người gửi *" at bounding box center [212, 103] width 100 height 17
type input "P"
type input "Q"
type input "V2"
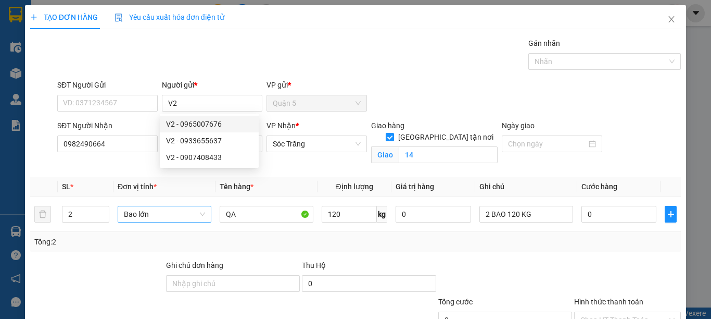
click at [407, 94] on div "SĐT Người Gửi VD: 0371234567 Người gửi * V2 VP gửi * Quận 5" at bounding box center [369, 97] width 628 height 36
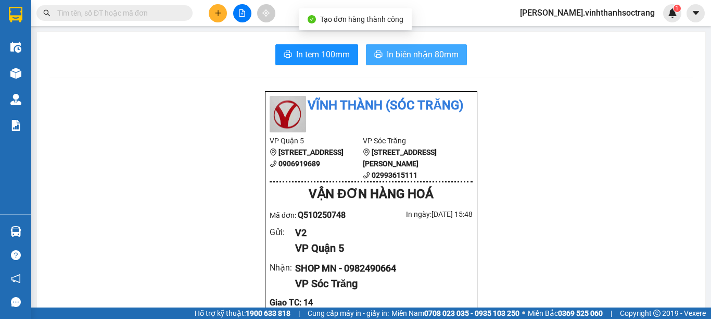
click at [405, 52] on span "In biên nhận 80mm" at bounding box center [423, 54] width 72 height 13
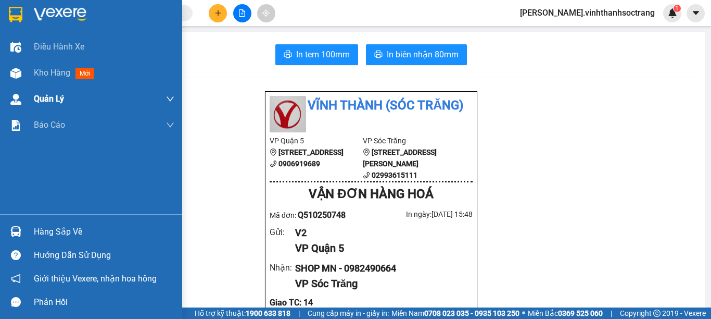
drag, startPoint x: 57, startPoint y: 70, endPoint x: 128, endPoint y: 101, distance: 77.1
click at [57, 70] on span "Kho hàng" at bounding box center [52, 73] width 36 height 10
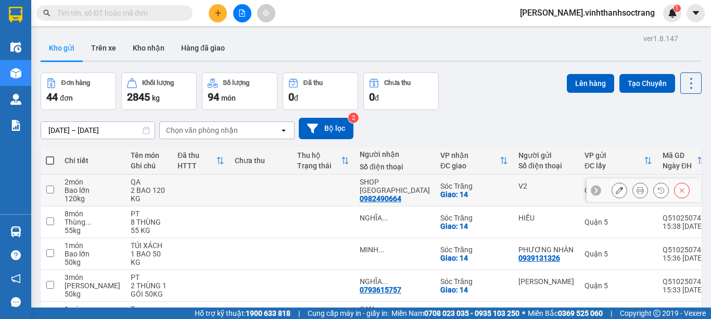
click at [637, 190] on icon at bounding box center [640, 189] width 7 height 7
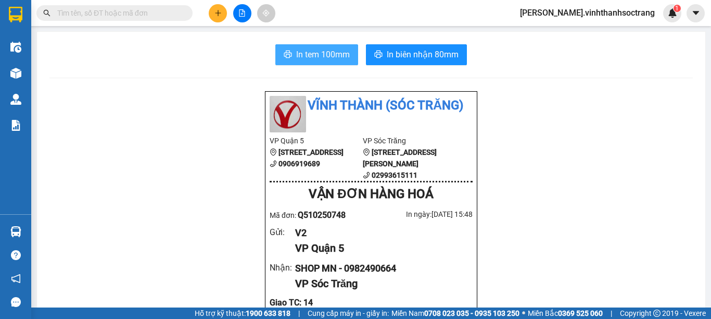
click at [336, 50] on span "In tem 100mm" at bounding box center [323, 54] width 54 height 13
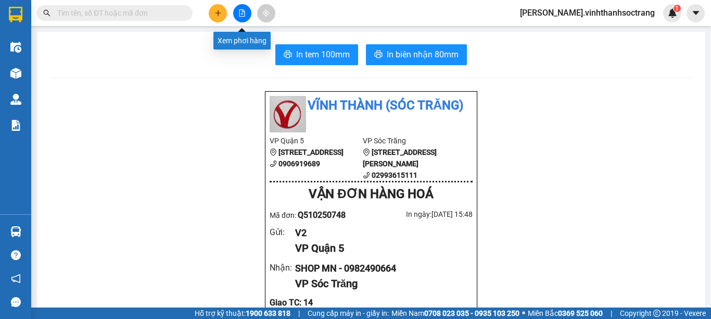
click at [215, 12] on icon "plus" at bounding box center [217, 12] width 7 height 7
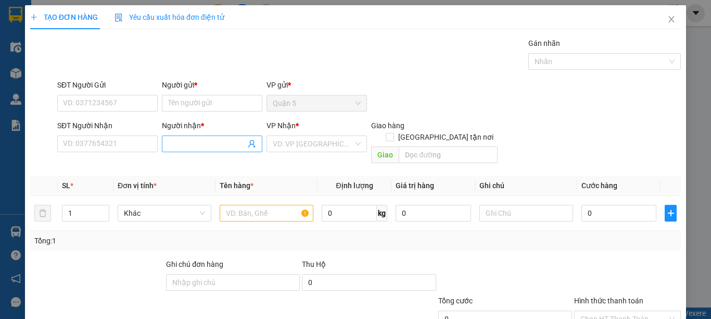
click at [194, 137] on span at bounding box center [212, 143] width 100 height 17
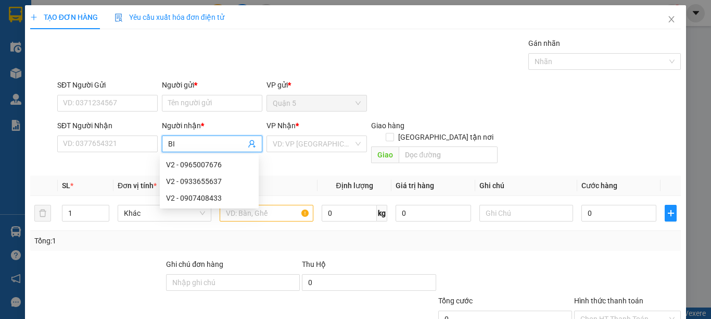
type input "B"
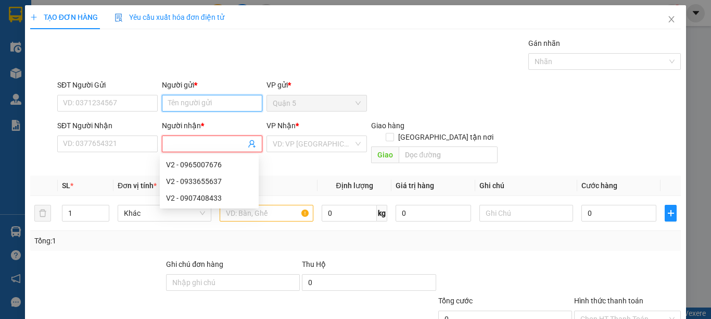
click at [177, 107] on input "Người gửi *" at bounding box center [212, 103] width 100 height 17
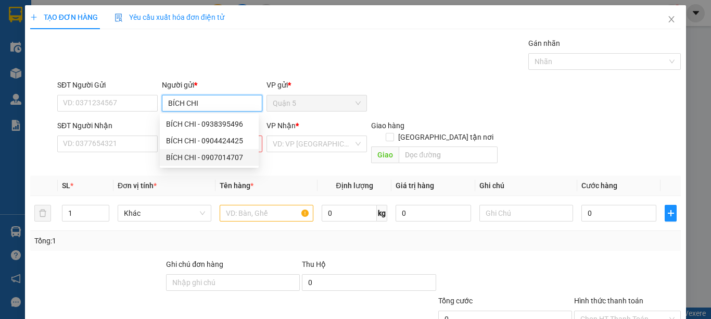
type input "BÍCH CHI"
click at [192, 178] on th "Đơn vị tính *" at bounding box center [164, 185] width 102 height 20
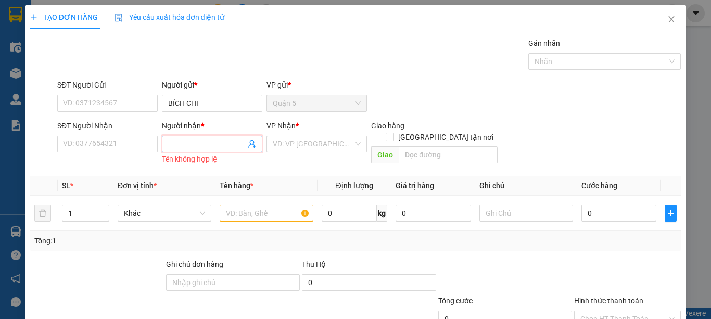
click at [193, 142] on input "Người nhận *" at bounding box center [207, 143] width 78 height 11
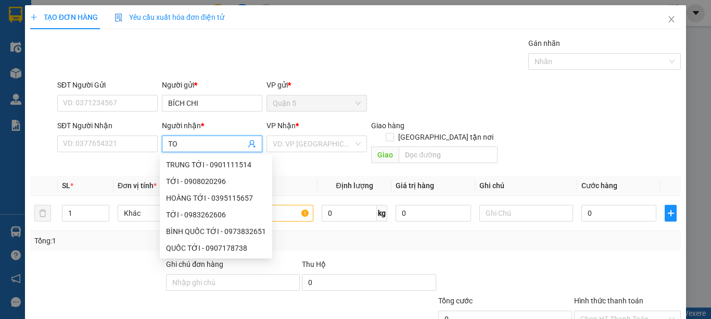
type input "T"
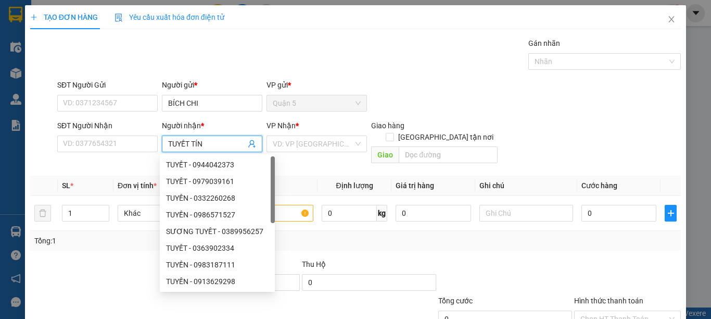
type input "TUYẾT TÍNH"
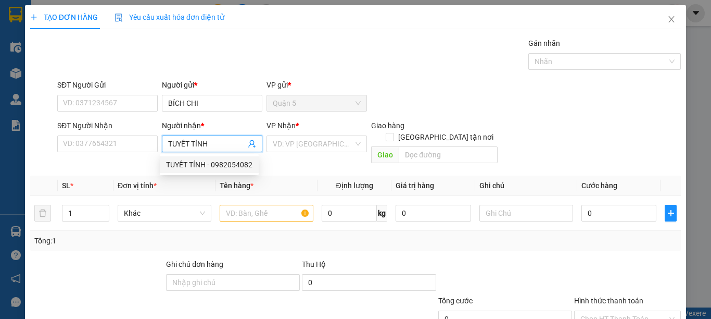
click at [210, 167] on div "TUYẾT TÍNH - 0982054082" at bounding box center [209, 164] width 86 height 11
type input "0982054082"
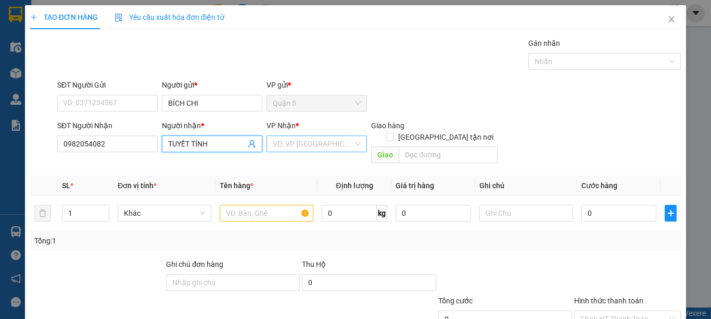
type input "TUYẾT TÍNH"
click at [301, 139] on input "search" at bounding box center [313, 144] width 81 height 16
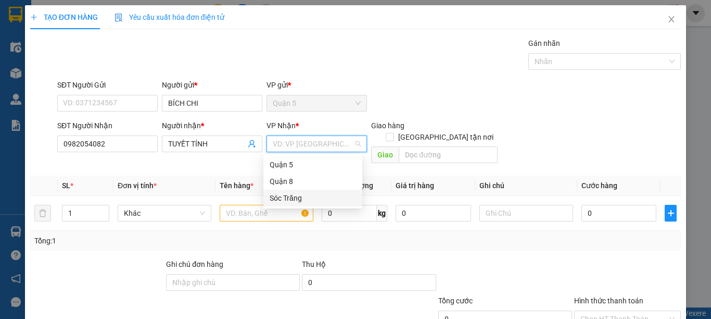
click at [299, 197] on div "Sóc Trăng" at bounding box center [313, 197] width 86 height 11
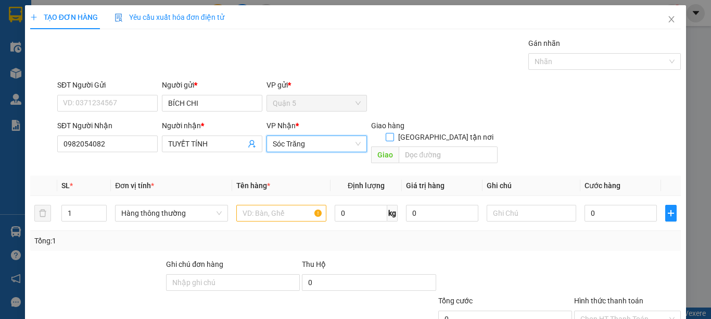
click at [440, 131] on label "[GEOGRAPHIC_DATA] tận nơi" at bounding box center [442, 136] width 112 height 11
click at [393, 133] on input "[GEOGRAPHIC_DATA] tận nơi" at bounding box center [389, 136] width 7 height 7
checkbox input "true"
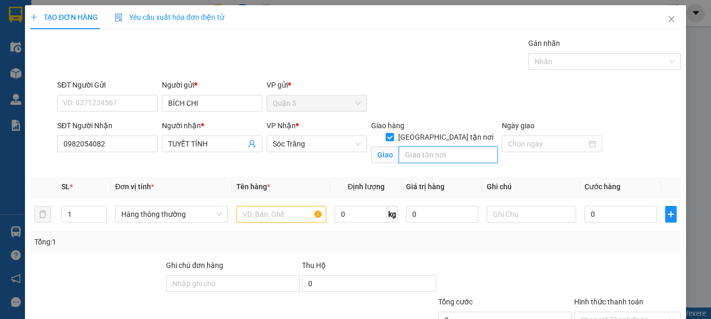
click at [430, 146] on input "text" at bounding box center [448, 154] width 99 height 17
click at [184, 215] on span "Hàng thông thường" at bounding box center [171, 214] width 100 height 16
type input "14"
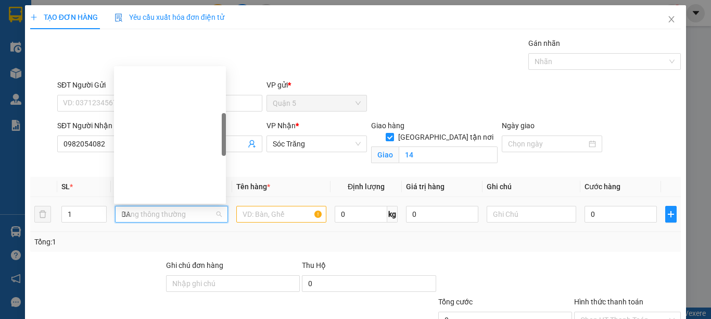
type input "BAO"
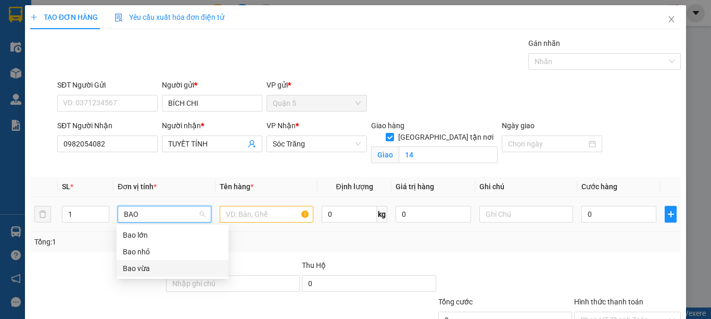
drag, startPoint x: 156, startPoint y: 267, endPoint x: 183, endPoint y: 261, distance: 28.3
click at [156, 267] on div "Bao vừa" at bounding box center [172, 267] width 99 height 11
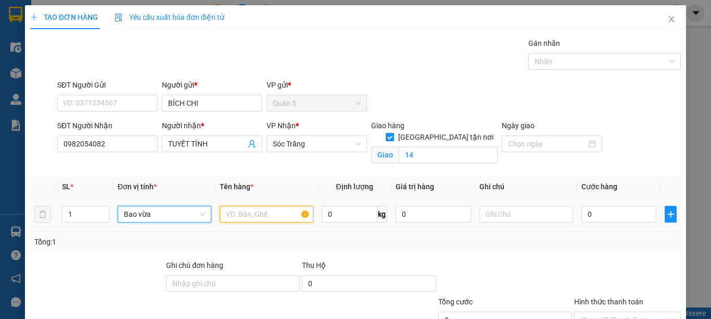
click at [270, 217] on input "text" at bounding box center [267, 214] width 94 height 17
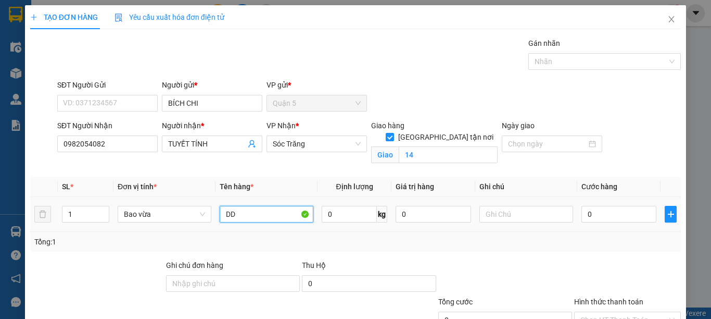
type input "D"
type input "ĐỒ SI"
click at [336, 213] on input "0" at bounding box center [349, 214] width 55 height 17
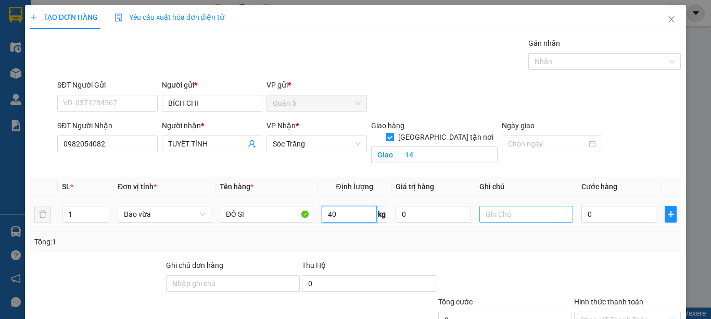
type input "40"
click at [486, 218] on input "text" at bounding box center [526, 214] width 94 height 17
type input "1 BAO 40KG"
click at [528, 264] on div at bounding box center [505, 277] width 136 height 36
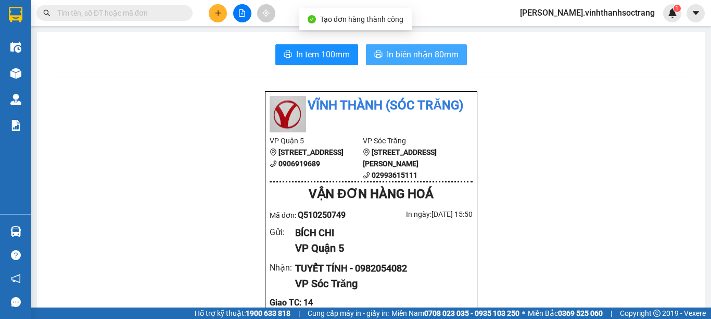
click at [445, 58] on span "In biên nhận 80mm" at bounding box center [423, 54] width 72 height 13
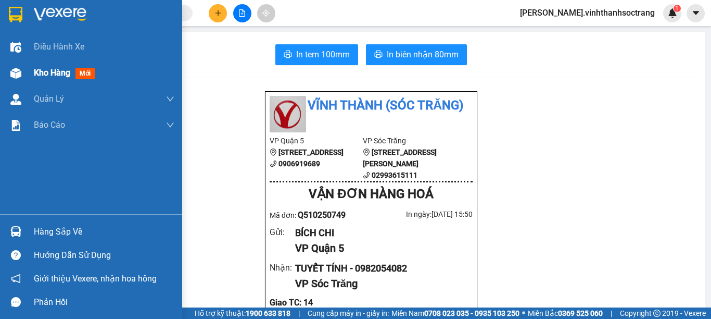
click at [48, 72] on span "Kho hàng" at bounding box center [52, 73] width 36 height 10
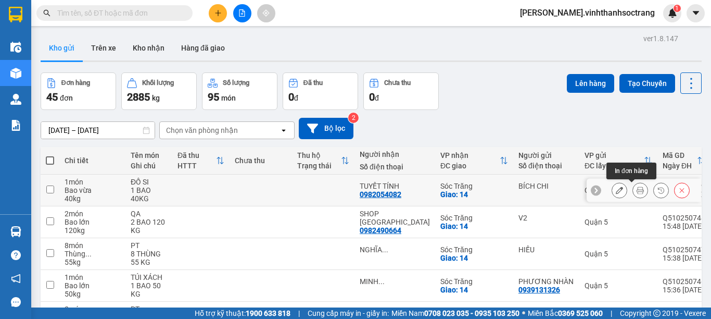
click at [637, 191] on icon at bounding box center [640, 189] width 7 height 7
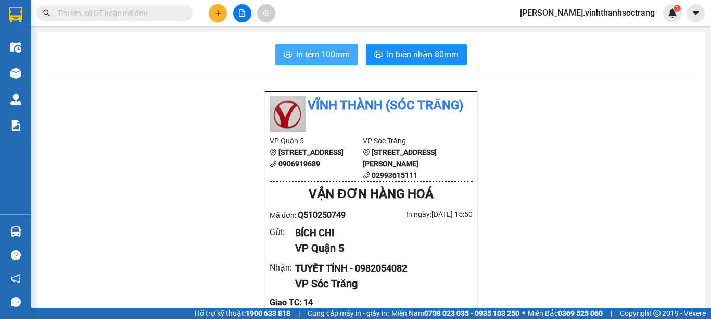
click at [337, 51] on span "In tem 100mm" at bounding box center [323, 54] width 54 height 13
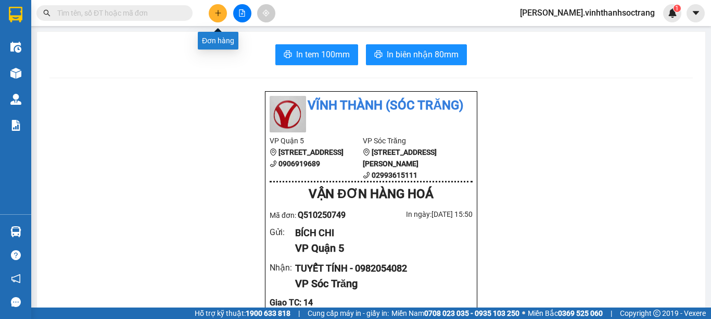
click at [212, 16] on button at bounding box center [218, 13] width 18 height 18
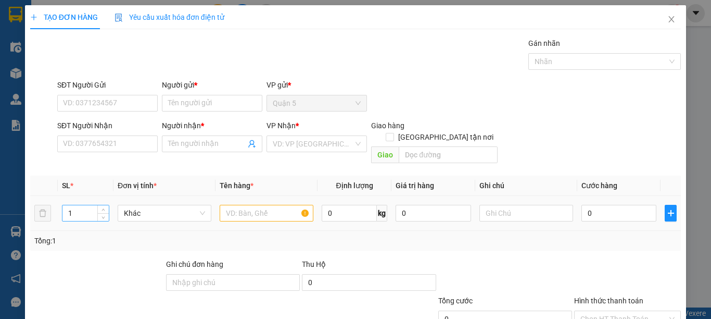
click at [71, 207] on input "1" at bounding box center [85, 213] width 46 height 16
click at [145, 205] on span "Khác" at bounding box center [164, 213] width 81 height 16
type input "2"
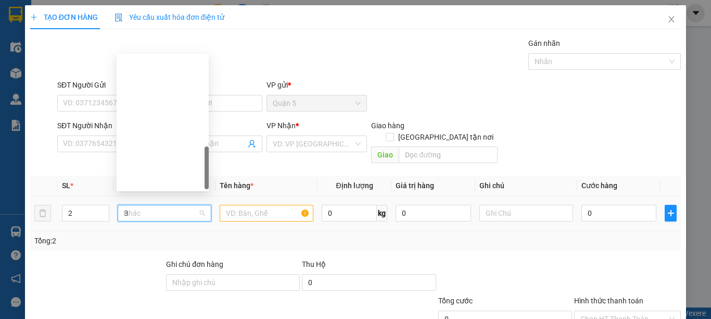
type input "BA"
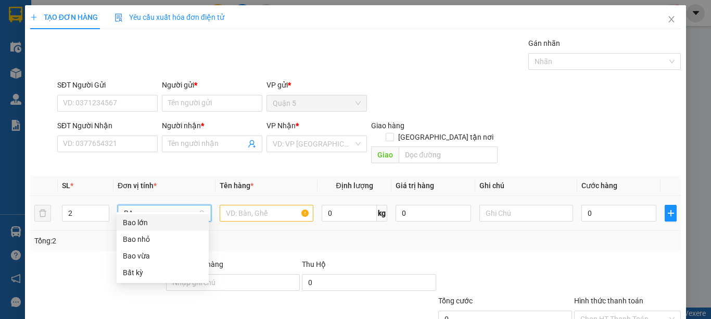
click at [153, 222] on div "Bao lớn" at bounding box center [163, 222] width 80 height 11
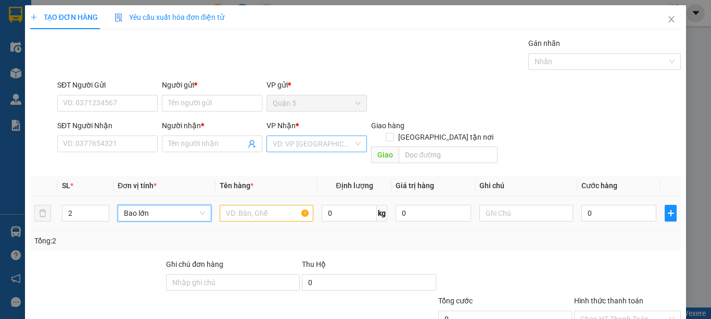
click at [328, 144] on input "search" at bounding box center [313, 144] width 81 height 16
click at [307, 199] on div "Sóc Trăng" at bounding box center [313, 197] width 86 height 11
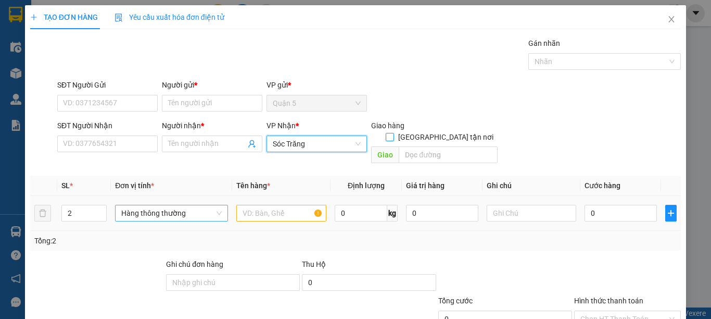
click at [393, 133] on input "[GEOGRAPHIC_DATA] tận nơi" at bounding box center [389, 136] width 7 height 7
checkbox input "true"
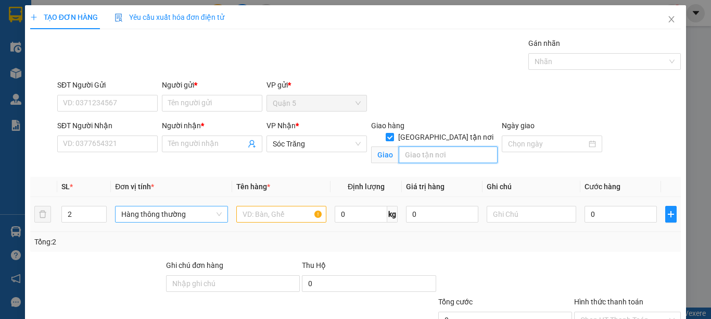
click at [405, 148] on input "text" at bounding box center [448, 154] width 99 height 17
type input "14"
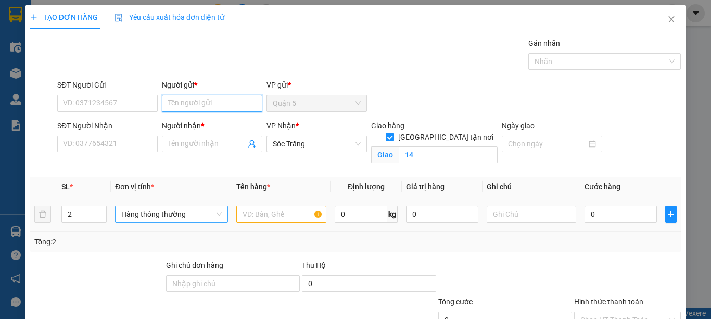
click at [186, 101] on input "Người gửi *" at bounding box center [212, 103] width 100 height 17
type input "[PERSON_NAME]"
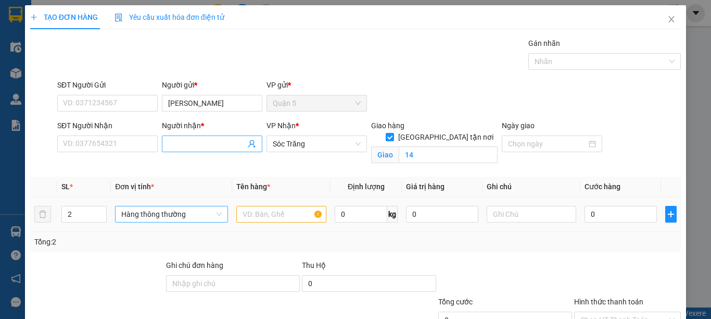
click at [192, 145] on input "Người nhận *" at bounding box center [207, 143] width 78 height 11
type input "YẾN THÔNG"
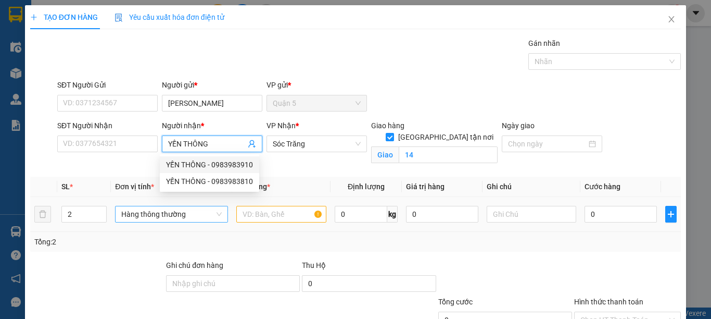
click at [201, 160] on div "YẾN THÔNG - 0983983910" at bounding box center [209, 164] width 87 height 11
type input "0983983910"
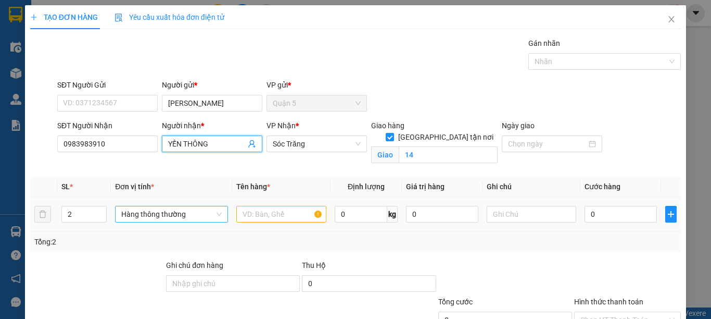
type input "YẾN THÔNG"
click at [257, 218] on input "text" at bounding box center [281, 214] width 90 height 17
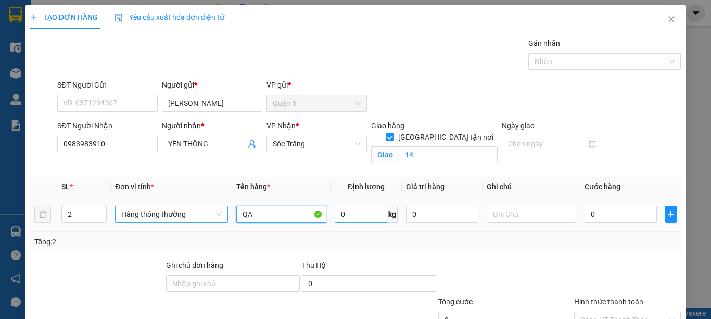
type input "QA"
click at [366, 212] on input "0" at bounding box center [361, 214] width 53 height 17
type input "120"
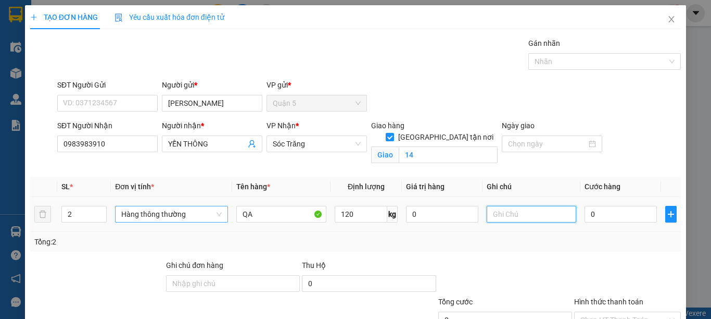
click at [506, 214] on input "text" at bounding box center [532, 214] width 90 height 17
type input "2 BAO 120 KG"
click at [527, 255] on div "Transit Pickup Surcharge Ids Transit Deliver Surcharge Ids Transit Deliver Surc…" at bounding box center [355, 207] width 651 height 340
click at [172, 213] on span "Hàng thông thường" at bounding box center [171, 214] width 100 height 16
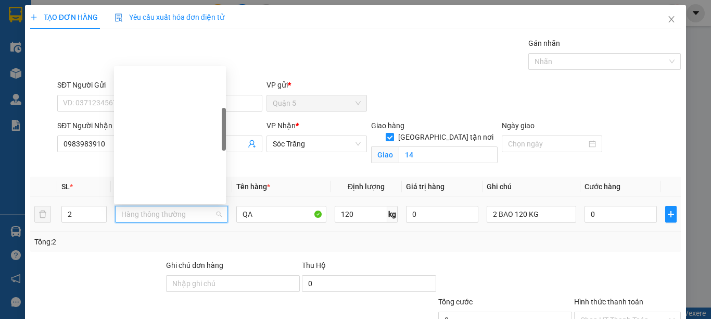
type input "B"
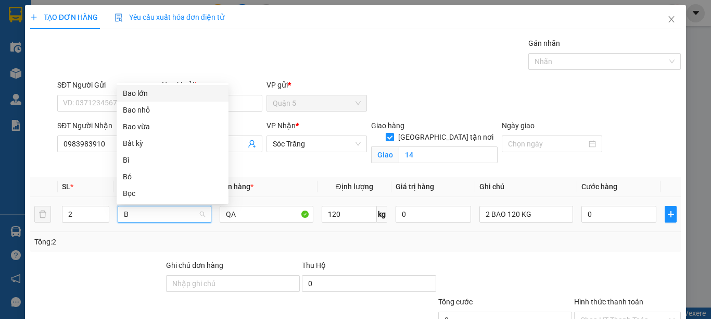
click at [153, 95] on div "Bao lớn" at bounding box center [172, 92] width 99 height 11
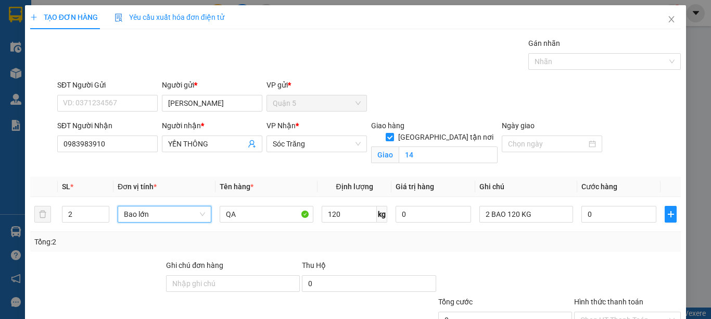
click at [257, 247] on div "Tổng: 2" at bounding box center [355, 242] width 651 height 20
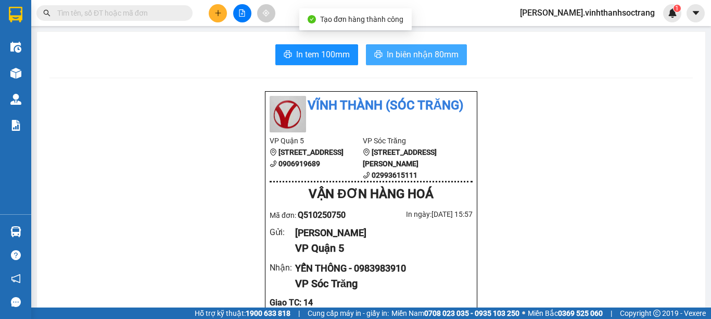
click at [410, 54] on span "In biên nhận 80mm" at bounding box center [423, 54] width 72 height 13
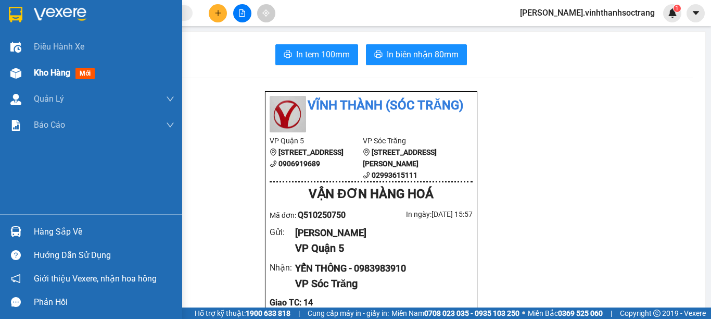
click at [50, 71] on span "Kho hàng" at bounding box center [52, 73] width 36 height 10
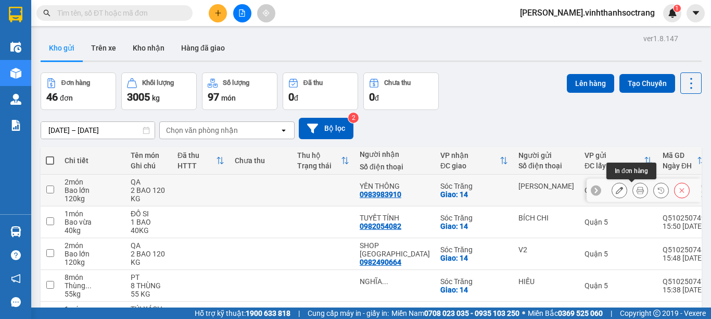
click at [637, 191] on icon at bounding box center [640, 189] width 7 height 7
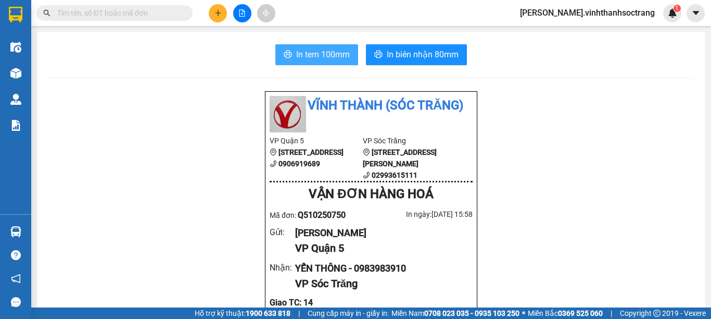
click at [328, 58] on span "In tem 100mm" at bounding box center [323, 54] width 54 height 13
click at [214, 4] on div at bounding box center [242, 13] width 78 height 18
click at [218, 12] on icon "plus" at bounding box center [218, 13] width 1 height 6
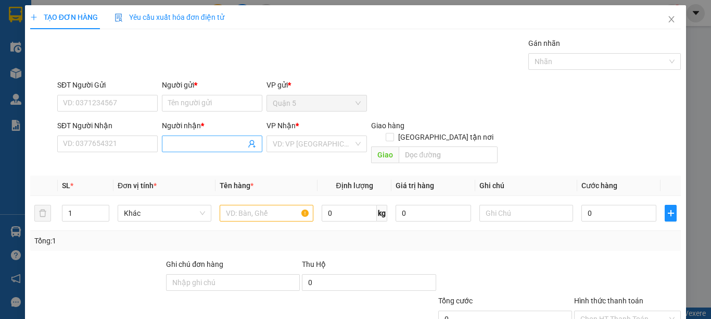
click at [194, 144] on input "Người nhận *" at bounding box center [207, 143] width 78 height 11
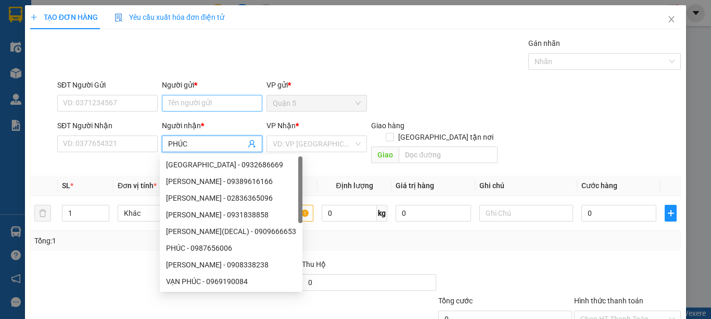
type input "PHÚC"
click at [187, 103] on input "Người gửi *" at bounding box center [212, 103] width 100 height 17
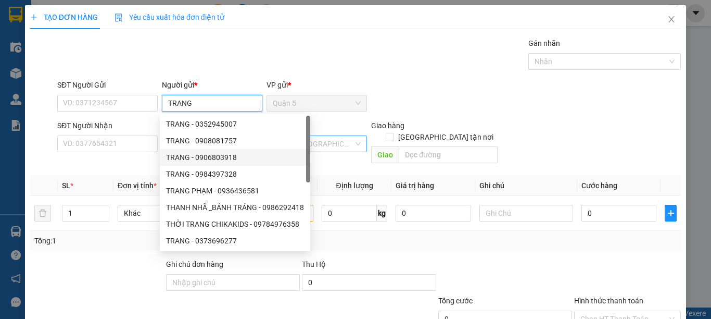
type input "TRANG"
click at [333, 148] on input "search" at bounding box center [313, 144] width 81 height 16
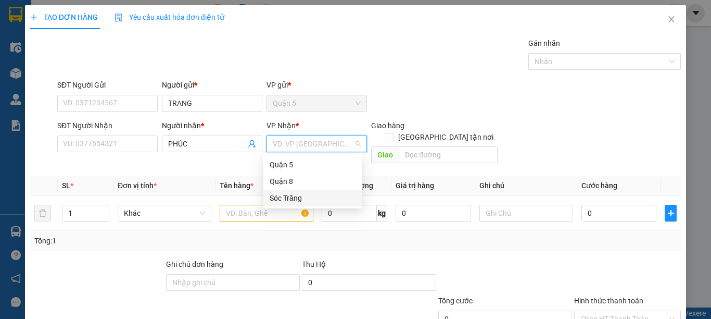
click at [320, 198] on div "Sóc Trăng" at bounding box center [313, 197] width 86 height 11
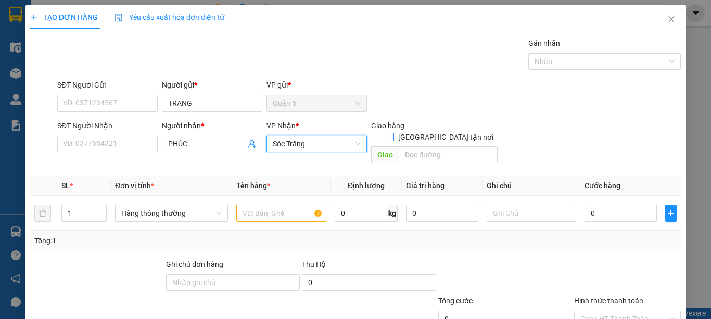
click at [393, 133] on input "[GEOGRAPHIC_DATA] tận nơi" at bounding box center [389, 136] width 7 height 7
checkbox input "true"
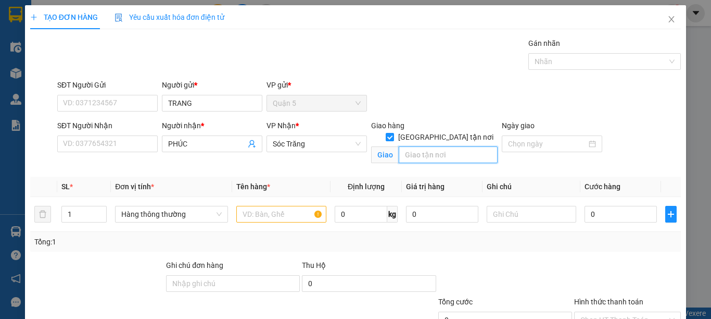
click at [408, 146] on input "text" at bounding box center [448, 154] width 99 height 17
click at [167, 213] on span "Hàng thông thường" at bounding box center [171, 214] width 100 height 16
type input "14"
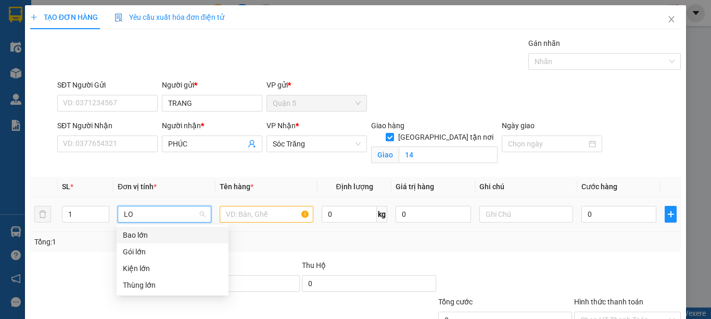
type input "L"
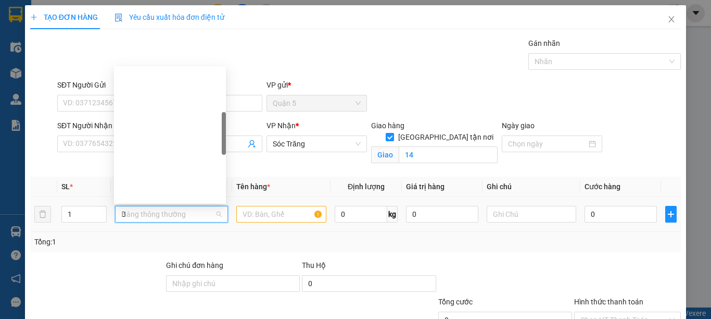
type input "BA"
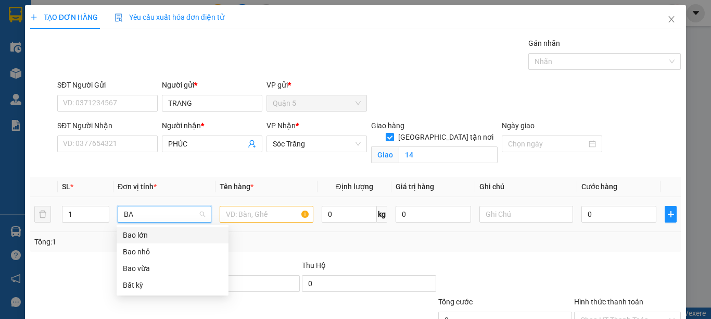
click at [178, 235] on div "Bao lớn" at bounding box center [172, 234] width 99 height 11
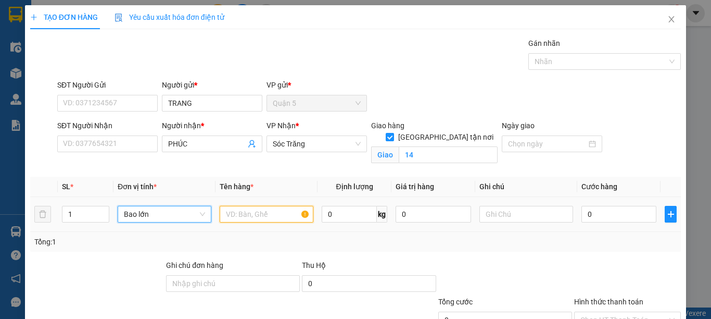
click at [236, 211] on input "text" at bounding box center [267, 214] width 94 height 17
type input "VẢI"
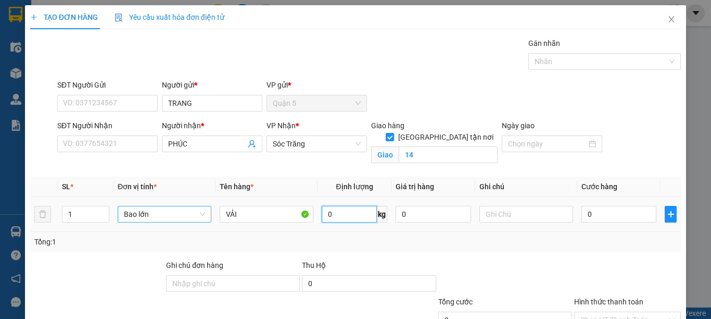
click at [331, 217] on input "0" at bounding box center [349, 214] width 55 height 17
type input "70"
click at [495, 209] on input "text" at bounding box center [526, 214] width 94 height 17
type input "1 BAO 70"
click at [459, 91] on div "SĐT Người Gửi VD: 0371234567 Người gửi * TRANG VP gửi * Quận 5" at bounding box center [369, 97] width 628 height 36
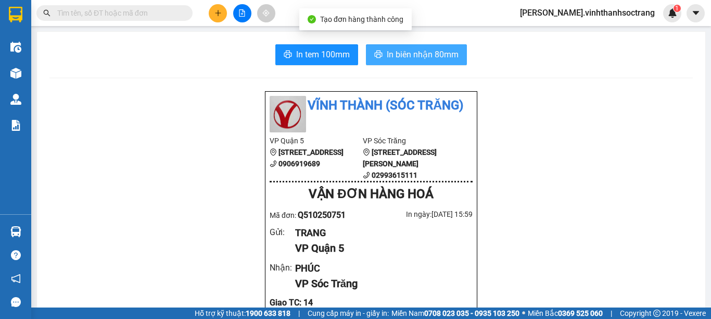
click at [431, 58] on span "In biên nhận 80mm" at bounding box center [423, 54] width 72 height 13
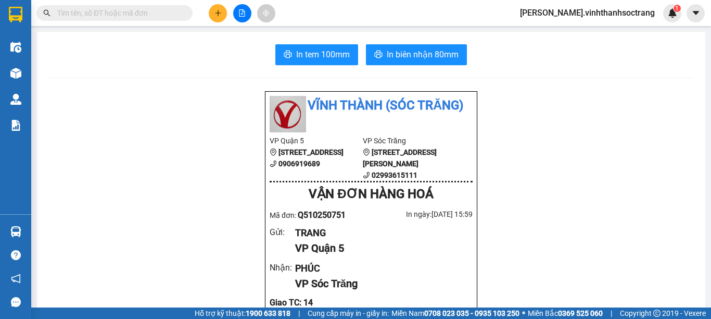
click at [218, 15] on icon "plus" at bounding box center [217, 12] width 7 height 7
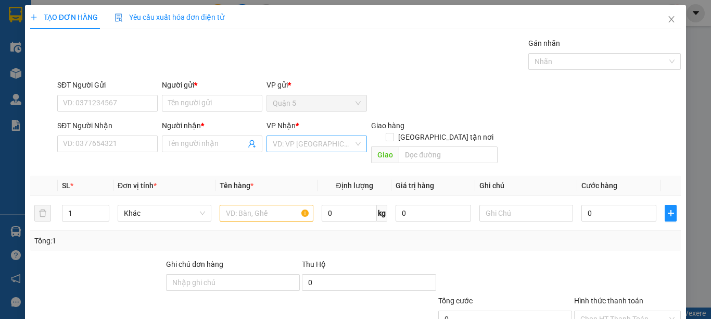
click at [290, 145] on input "search" at bounding box center [313, 144] width 81 height 16
click at [278, 198] on div "Sóc Trăng" at bounding box center [313, 197] width 86 height 11
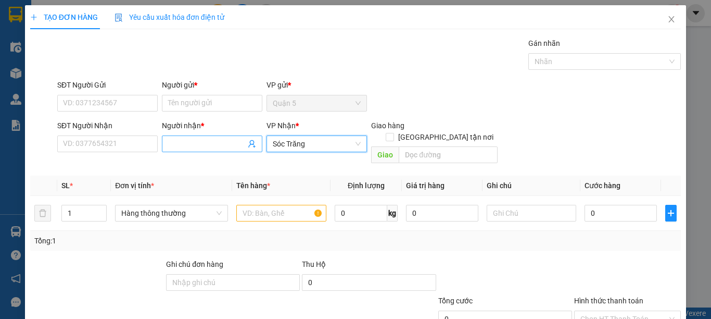
click at [169, 147] on input "Người nhận *" at bounding box center [207, 143] width 78 height 11
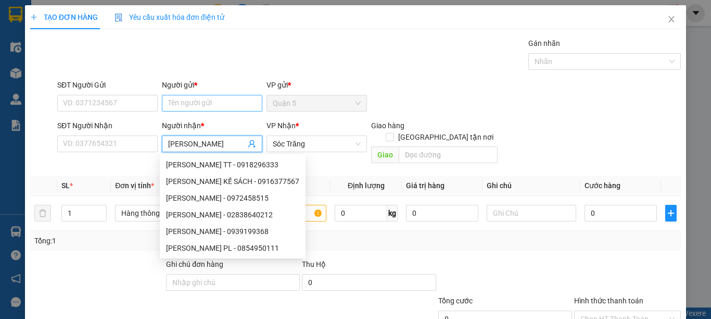
type input "[PERSON_NAME]"
click at [221, 108] on input "Người gửi *" at bounding box center [212, 103] width 100 height 17
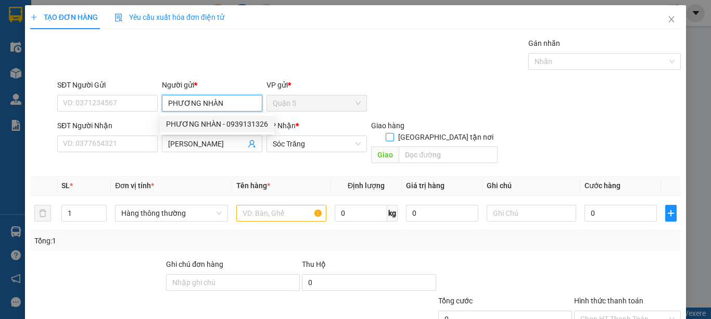
type input "PHƯƠNG NHÀN"
click at [393, 133] on input "[GEOGRAPHIC_DATA] tận nơi" at bounding box center [389, 136] width 7 height 7
checkbox input "true"
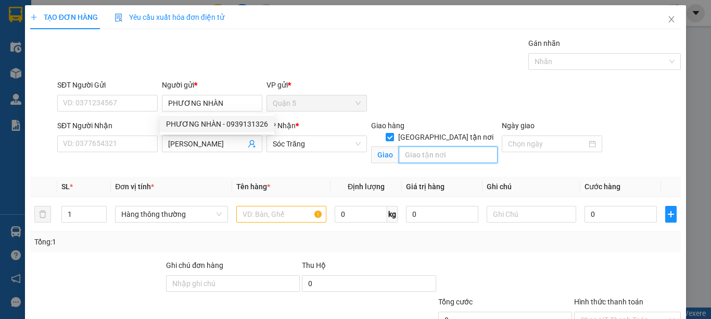
click at [442, 146] on input "text" at bounding box center [448, 154] width 99 height 17
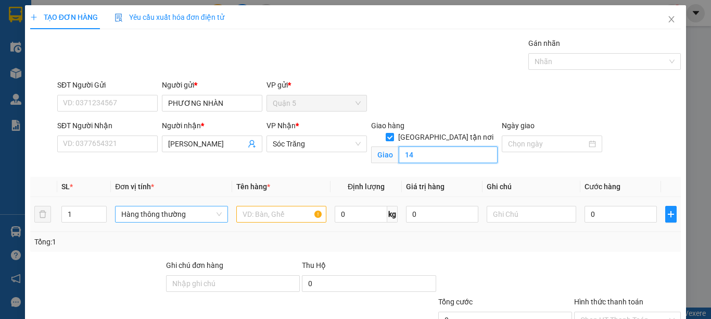
click at [137, 216] on span "Hàng thông thường" at bounding box center [171, 214] width 100 height 16
type input "14"
type input "B"
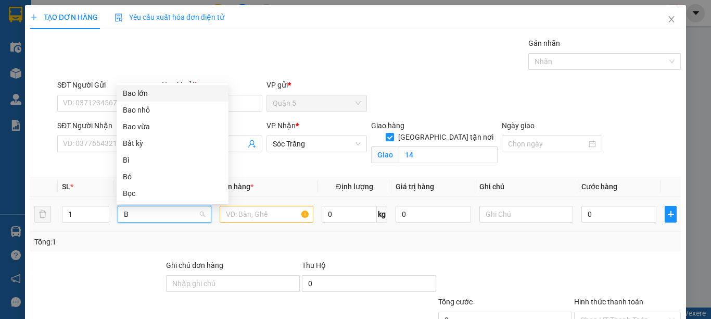
click at [120, 94] on div "Bao lớn" at bounding box center [173, 93] width 112 height 17
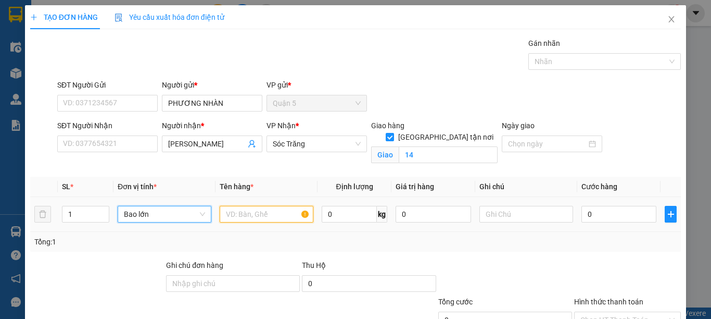
click at [244, 214] on input "text" at bounding box center [267, 214] width 94 height 17
type input "TÚI XÁCH"
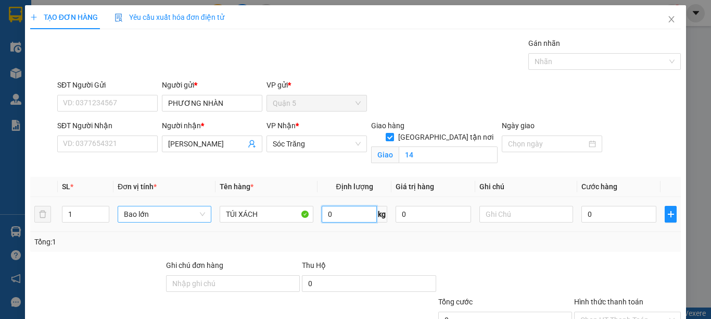
click at [336, 214] on input "0" at bounding box center [349, 214] width 55 height 17
type input "40"
click at [506, 221] on input "text" at bounding box center [526, 214] width 94 height 17
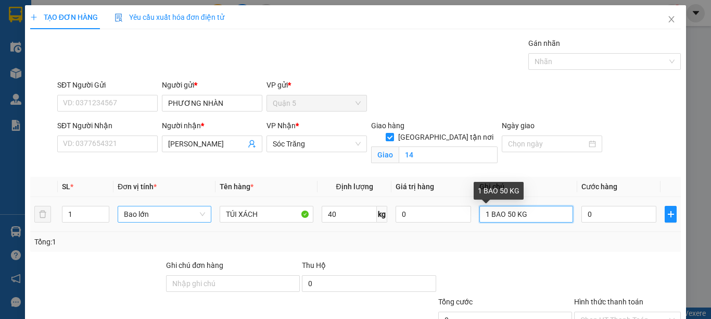
click at [511, 206] on input "1 BAO 50 KG" at bounding box center [526, 214] width 94 height 17
type input "1 BAO KG"
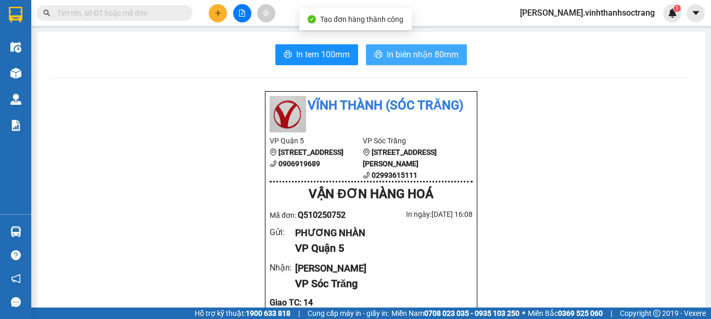
click at [438, 59] on span "In biên nhận 80mm" at bounding box center [423, 54] width 72 height 13
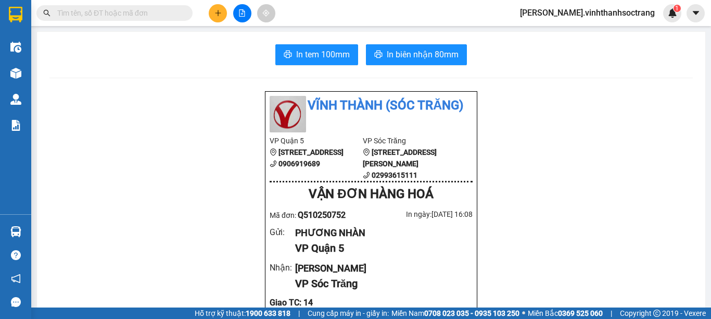
click at [211, 11] on button at bounding box center [218, 13] width 18 height 18
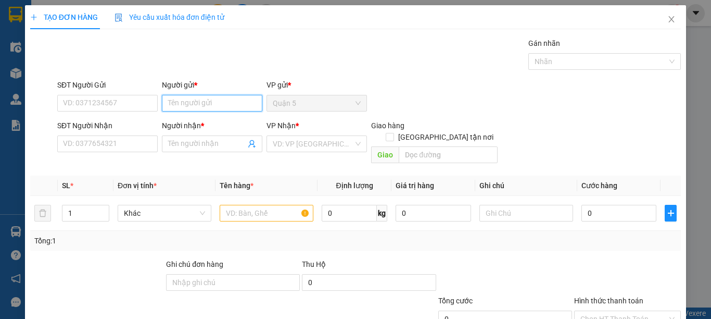
click at [219, 103] on input "Người gửi *" at bounding box center [212, 103] width 100 height 17
type input "[PERSON_NAME]"
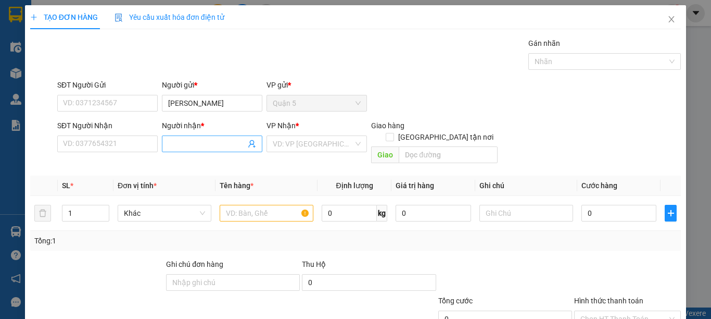
click at [197, 150] on span at bounding box center [212, 143] width 100 height 17
type input "BÍCH NGUYÊN"
click at [306, 147] on input "search" at bounding box center [313, 144] width 81 height 16
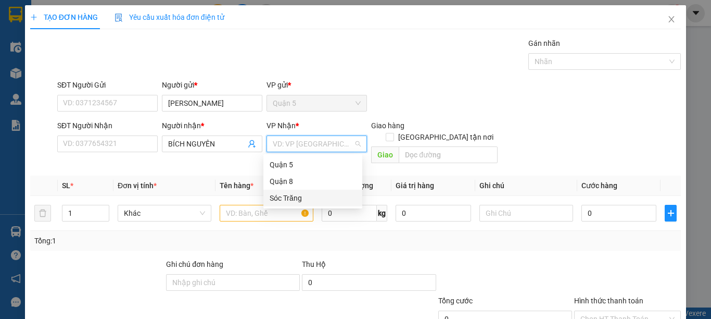
click at [316, 196] on div "Sóc Trăng" at bounding box center [313, 197] width 86 height 11
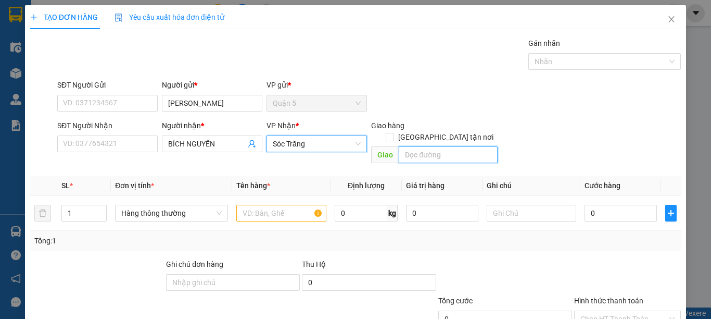
drag, startPoint x: 400, startPoint y: 146, endPoint x: 412, endPoint y: 147, distance: 12.0
click at [400, 147] on input "text" at bounding box center [448, 154] width 99 height 17
type input "14"
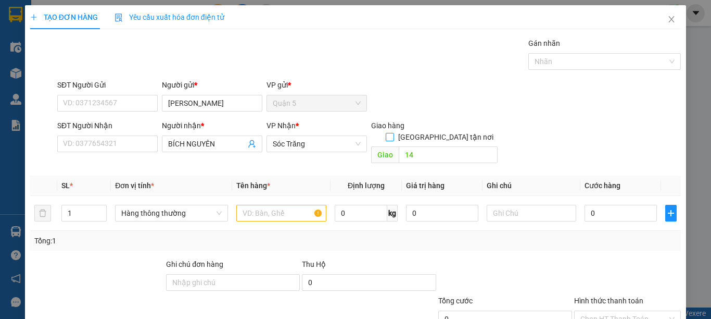
click at [446, 131] on span "[GEOGRAPHIC_DATA] tận nơi" at bounding box center [446, 136] width 104 height 11
click at [393, 133] on input "[GEOGRAPHIC_DATA] tận nơi" at bounding box center [389, 136] width 7 height 7
checkbox input "true"
click at [429, 146] on input "14" at bounding box center [448, 154] width 99 height 17
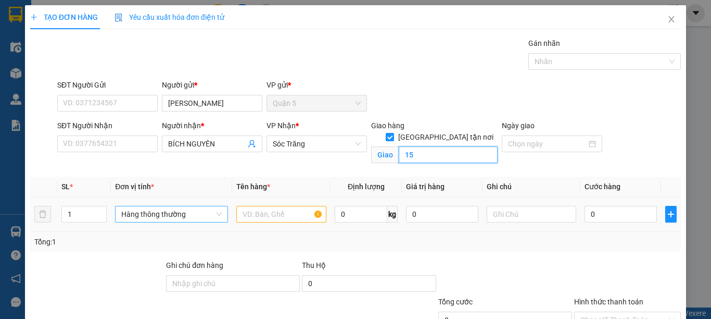
click at [152, 214] on span "Hàng thông thường" at bounding box center [171, 214] width 100 height 16
type input "15"
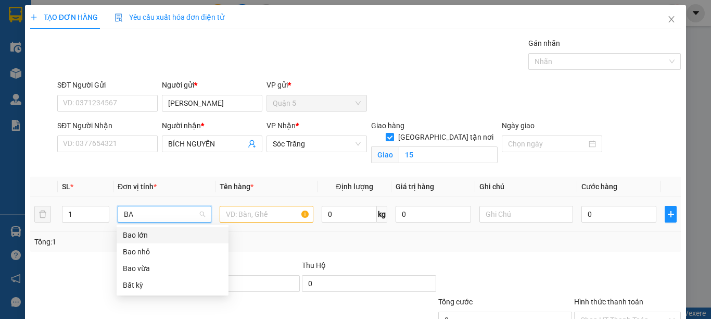
type input "BAO"
click at [166, 230] on div "Bao lớn" at bounding box center [172, 234] width 99 height 11
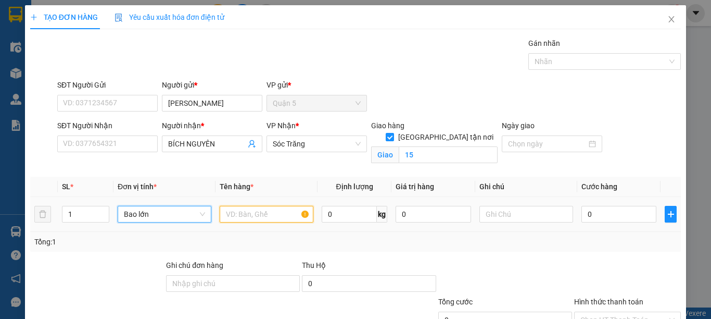
click at [243, 211] on input "text" at bounding box center [267, 214] width 94 height 17
type input "DÉP"
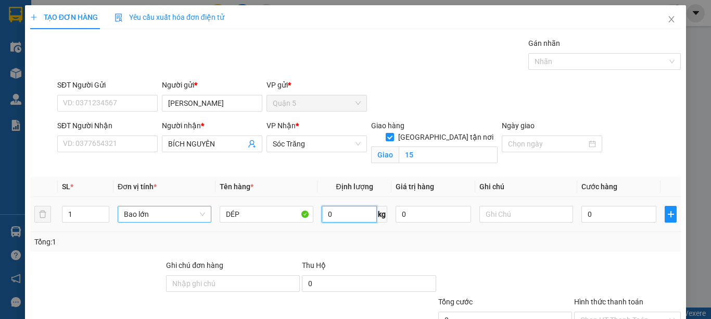
drag, startPoint x: 354, startPoint y: 215, endPoint x: 361, endPoint y: 205, distance: 12.1
click at [354, 214] on input "0" at bounding box center [349, 214] width 55 height 17
type input "70"
click at [501, 210] on input "text" at bounding box center [526, 214] width 94 height 17
click at [497, 213] on input "text" at bounding box center [526, 214] width 94 height 17
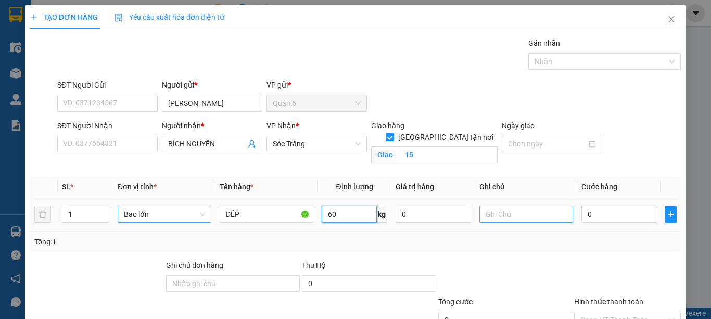
type input "60"
click at [514, 206] on div at bounding box center [526, 214] width 94 height 21
click at [503, 220] on input "text" at bounding box center [526, 214] width 94 height 17
type input "1 BAO 70 KG"
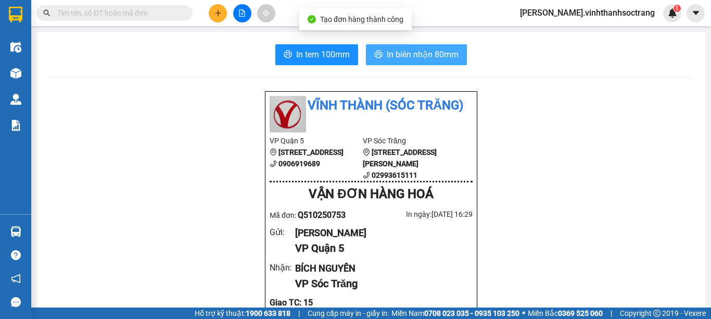
click at [421, 59] on span "In biên nhận 80mm" at bounding box center [423, 54] width 72 height 13
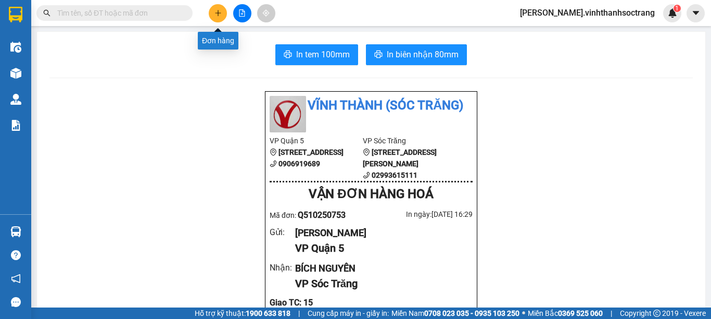
click at [215, 17] on button at bounding box center [218, 13] width 18 height 18
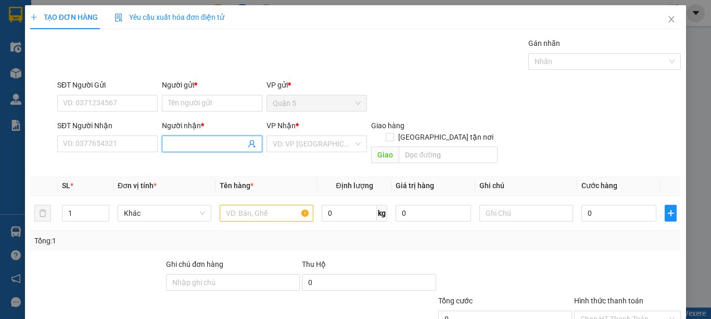
click at [177, 141] on input "Người nhận *" at bounding box center [207, 143] width 78 height 11
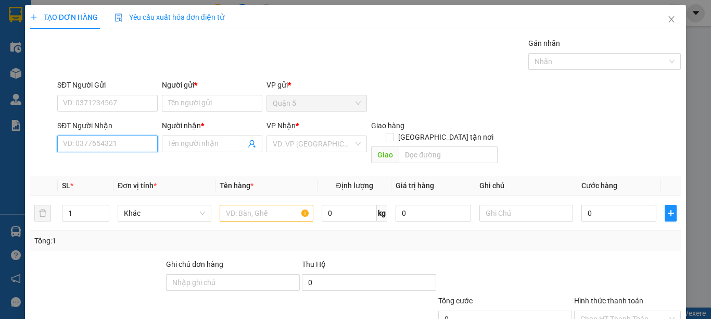
click at [83, 143] on input "SĐT Người Nhận" at bounding box center [107, 143] width 100 height 17
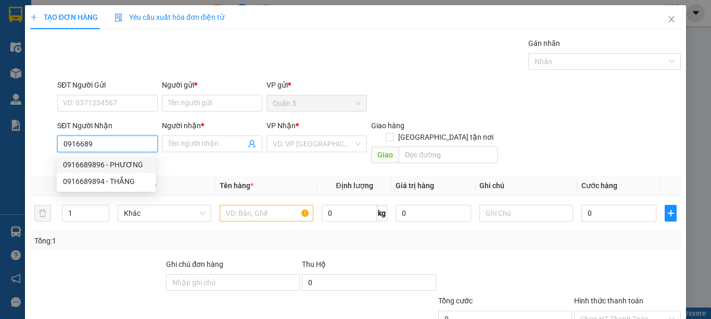
click at [107, 165] on div "0916689896 - PHƯƠNG" at bounding box center [106, 164] width 86 height 11
type input "0916689896"
type input "PHƯƠNG"
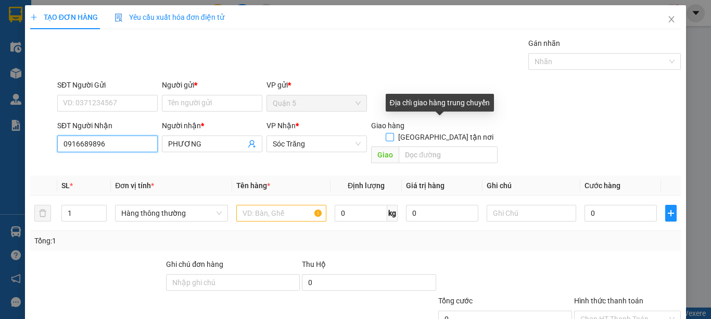
type input "0916689896"
click at [393, 133] on input "[GEOGRAPHIC_DATA] tận nơi" at bounding box center [389, 136] width 7 height 7
checkbox input "true"
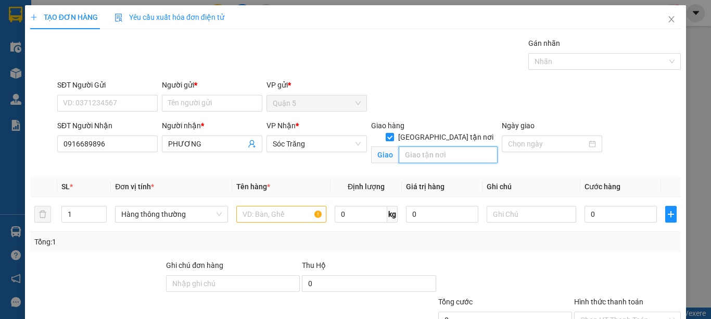
click at [435, 146] on input "text" at bounding box center [448, 154] width 99 height 17
type input "14"
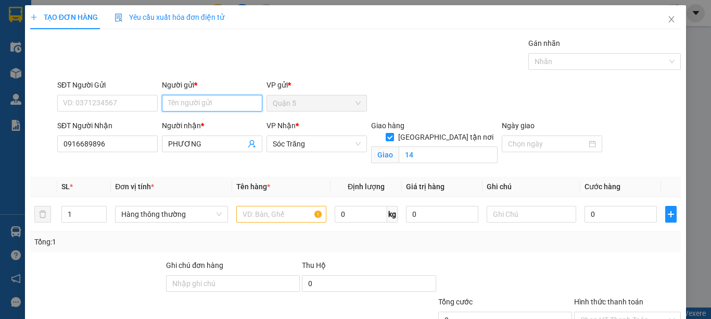
click at [199, 97] on input "Người gửi *" at bounding box center [212, 103] width 100 height 17
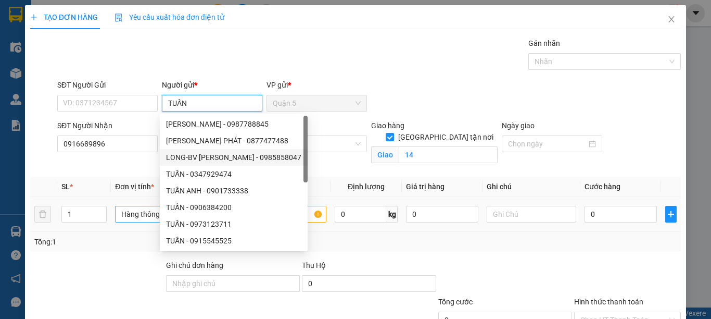
click at [128, 215] on span "Hàng thông thường" at bounding box center [171, 214] width 100 height 16
type input "TUẤN"
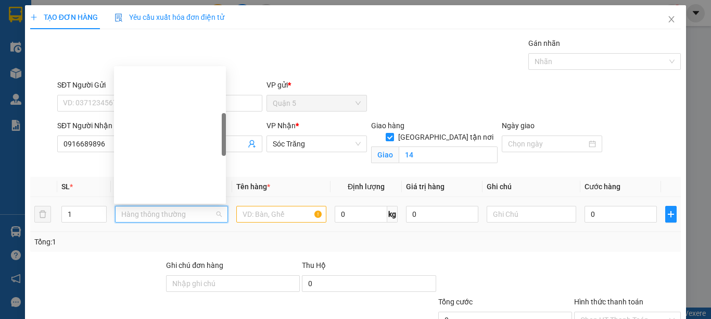
type input "T"
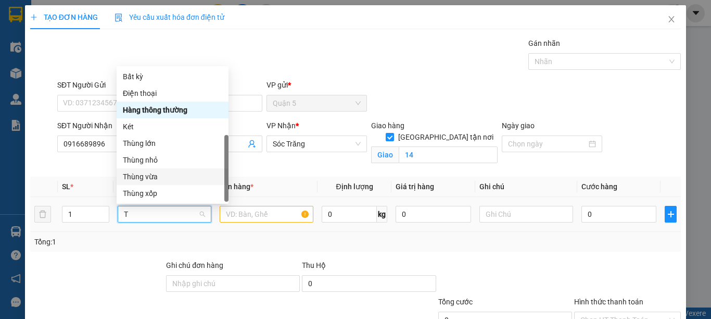
click at [134, 171] on div "Thùng vừa" at bounding box center [172, 176] width 99 height 11
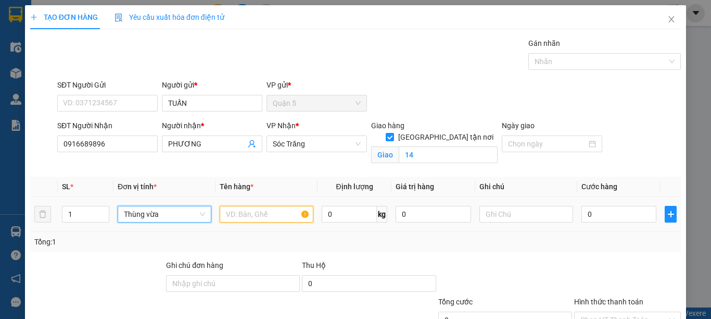
click at [233, 211] on input "text" at bounding box center [267, 214] width 94 height 17
type input "QA"
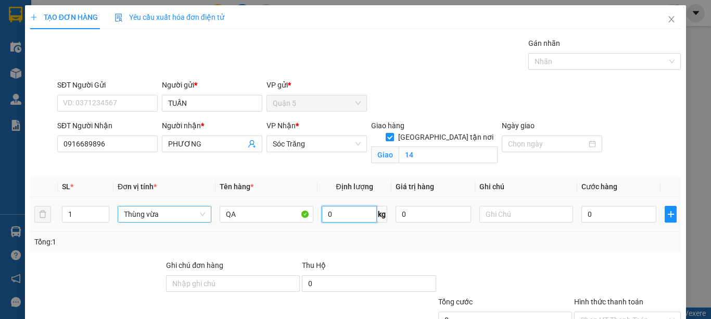
click at [344, 218] on input "0" at bounding box center [349, 214] width 55 height 17
type input "20"
click at [510, 219] on input "text" at bounding box center [526, 214] width 94 height 17
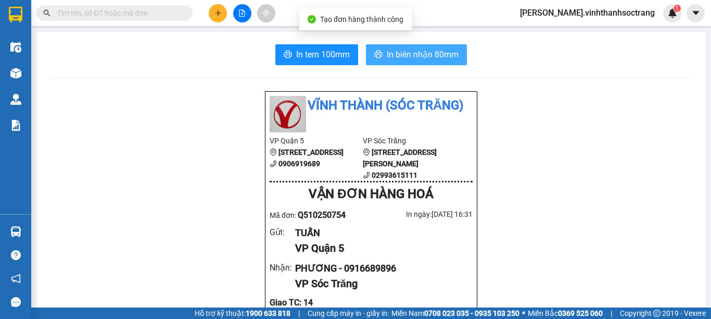
click at [439, 60] on span "In biên nhận 80mm" at bounding box center [423, 54] width 72 height 13
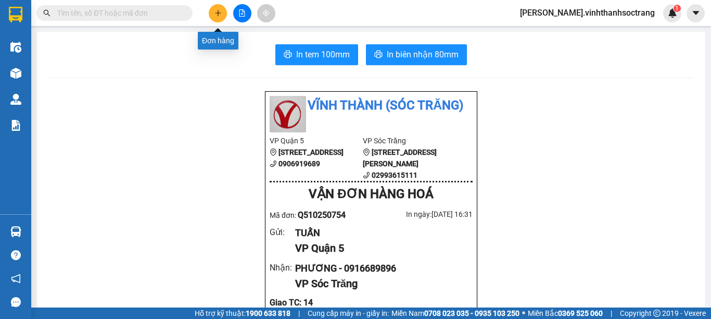
click at [219, 17] on button at bounding box center [218, 13] width 18 height 18
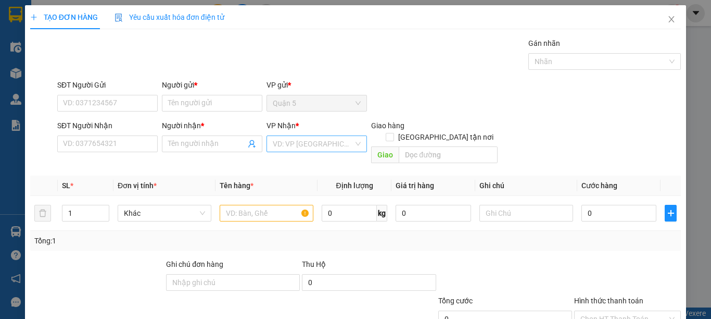
click at [288, 146] on input "search" at bounding box center [313, 144] width 81 height 16
click at [280, 196] on div "Sóc Trăng" at bounding box center [313, 197] width 86 height 11
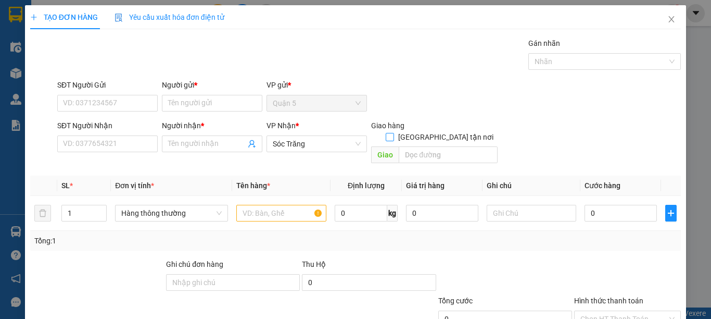
click at [393, 133] on input "[GEOGRAPHIC_DATA] tận nơi" at bounding box center [389, 136] width 7 height 7
checkbox input "true"
click at [440, 146] on input "text" at bounding box center [448, 154] width 99 height 17
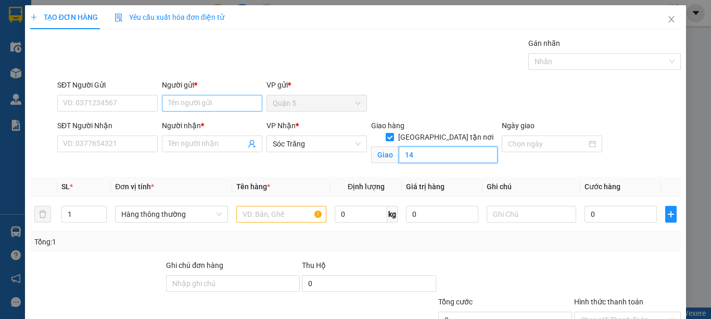
type input "14"
click at [177, 107] on input "Người gửi *" at bounding box center [212, 103] width 100 height 17
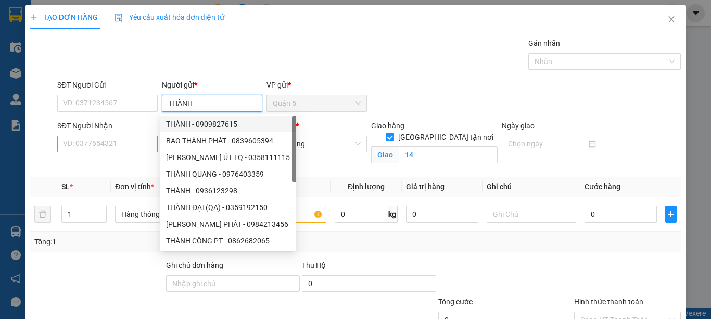
type input "THÀNH"
click at [134, 143] on input "SĐT Người Nhận" at bounding box center [107, 143] width 100 height 17
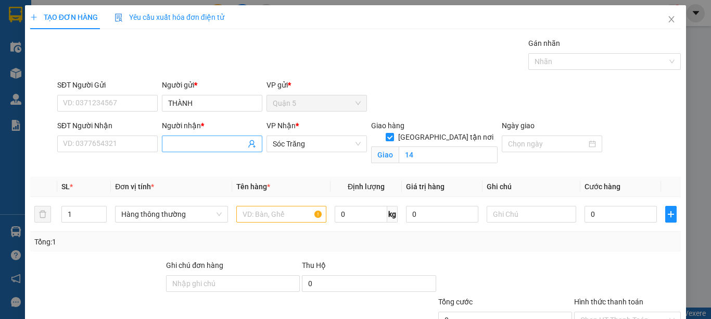
click at [174, 144] on input "Người nhận *" at bounding box center [207, 143] width 78 height 11
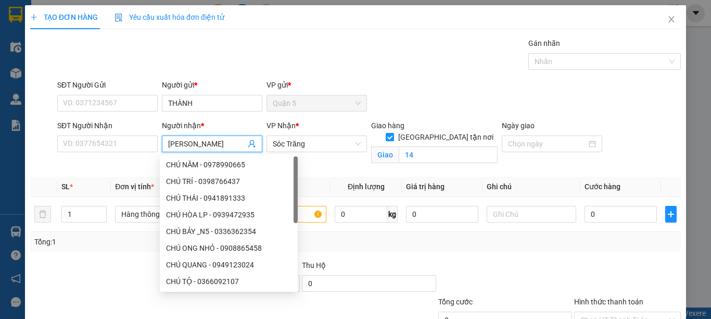
type input "[PERSON_NAME]"
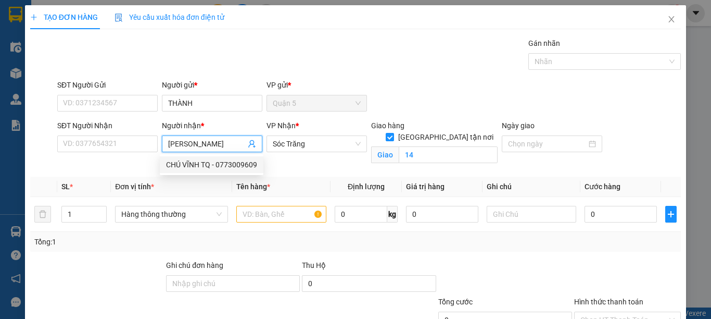
click at [211, 167] on div "CHÚ VĨNH TQ - 0773009609" at bounding box center [211, 164] width 91 height 11
type input "0773009609"
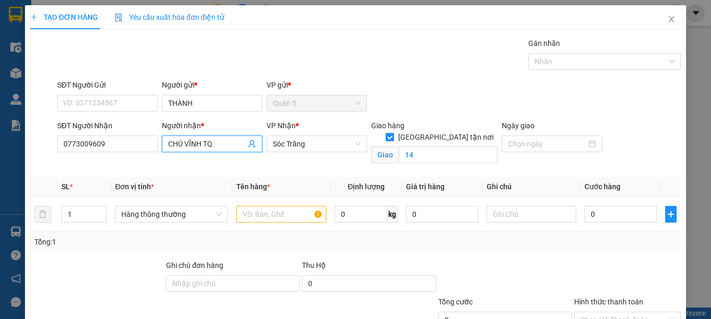
click at [218, 141] on input "CHÚ VĨNH TQ" at bounding box center [207, 143] width 78 height 11
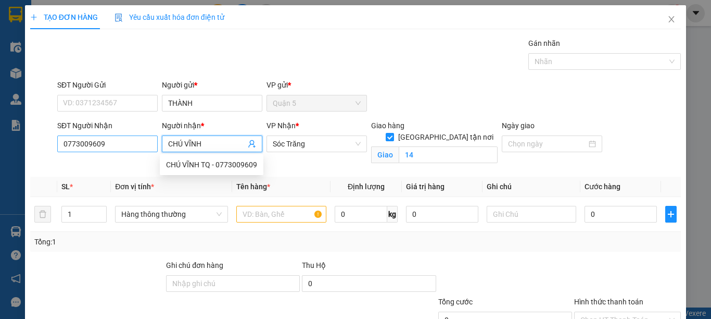
type input "CHÚ VĨNH"
click at [126, 140] on input "0773009609" at bounding box center [107, 143] width 100 height 17
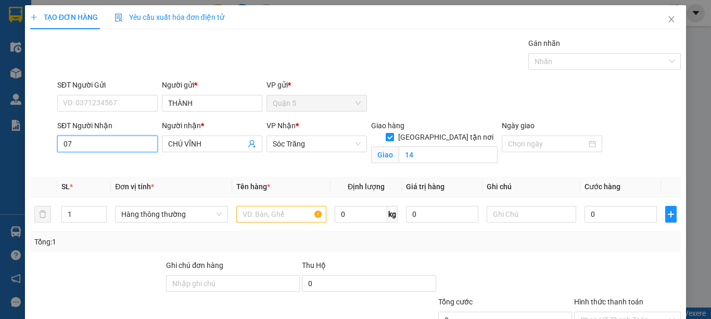
type input "0"
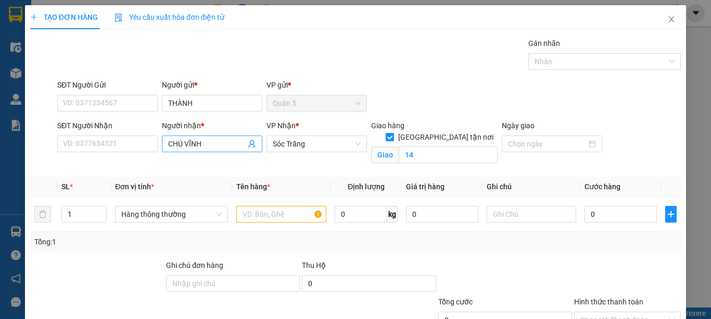
click at [219, 147] on input "CHÚ VĨNH" at bounding box center [207, 143] width 78 height 11
click at [144, 210] on span "Hàng thông thường" at bounding box center [171, 214] width 100 height 16
type input "CHÚ VINH"
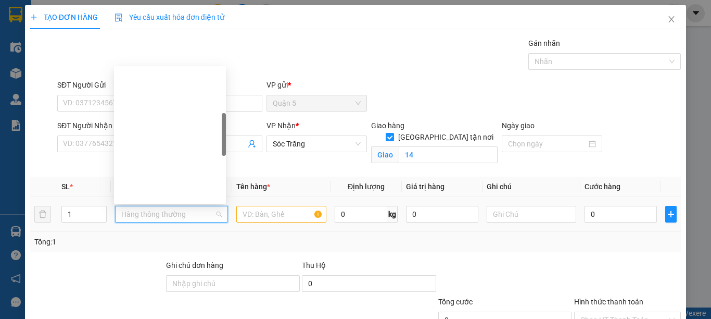
type input "B"
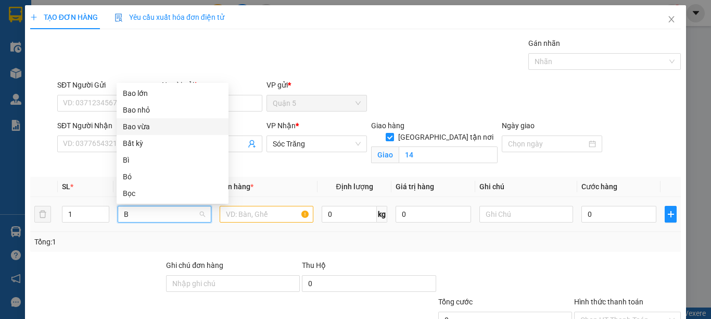
click at [145, 125] on div "Bao vừa" at bounding box center [172, 126] width 99 height 11
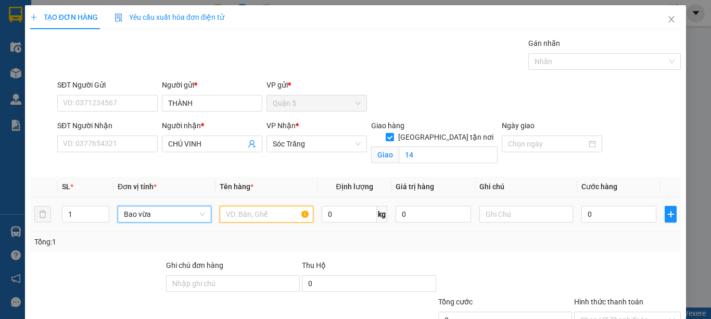
click at [236, 209] on input "text" at bounding box center [267, 214] width 94 height 17
type input "VẢI"
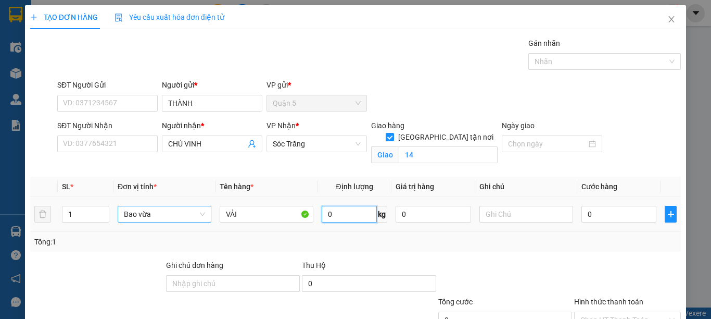
click at [328, 215] on input "0" at bounding box center [349, 214] width 55 height 17
type input "30"
click at [499, 215] on input "text" at bounding box center [526, 214] width 94 height 17
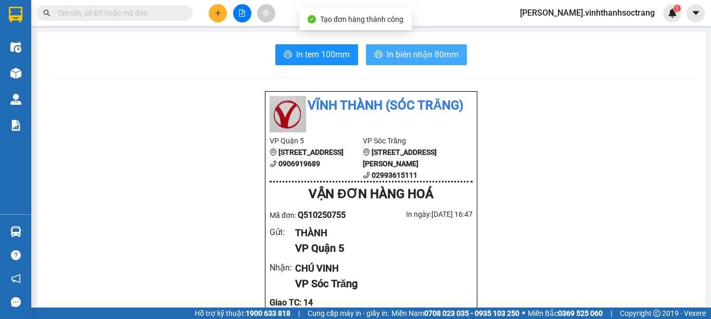
click at [427, 50] on span "In biên nhận 80mm" at bounding box center [423, 54] width 72 height 13
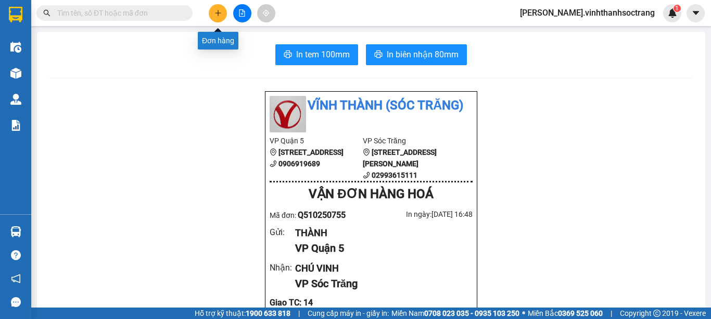
click at [214, 16] on icon "plus" at bounding box center [217, 12] width 7 height 7
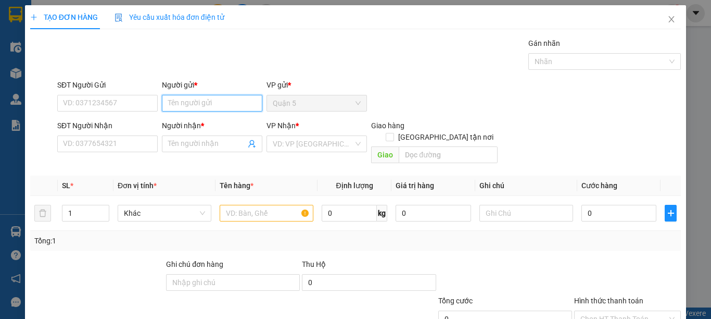
click at [199, 103] on input "Người gửi *" at bounding box center [212, 103] width 100 height 17
click at [172, 101] on input "Người gửi *" at bounding box center [212, 103] width 100 height 17
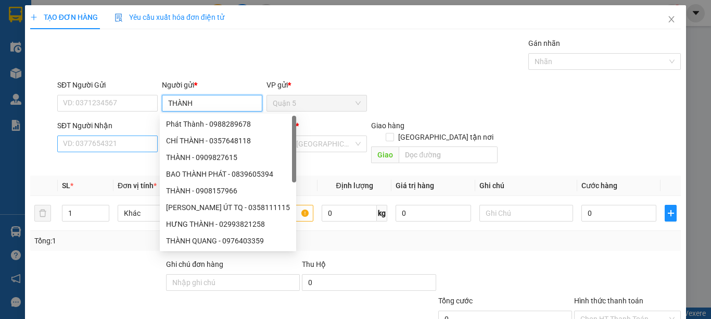
type input "THÀNH"
click at [149, 145] on input "SĐT Người Nhận" at bounding box center [107, 143] width 100 height 17
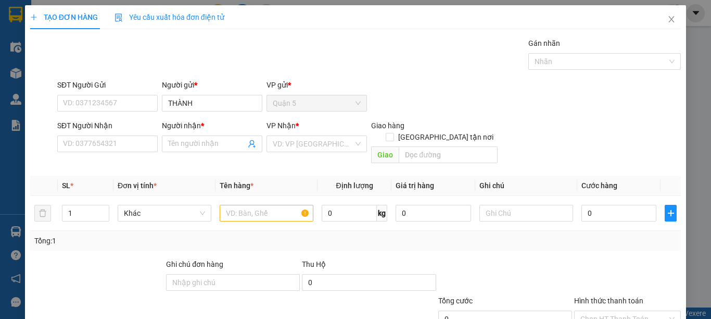
click at [169, 144] on input "Người nhận *" at bounding box center [207, 143] width 78 height 11
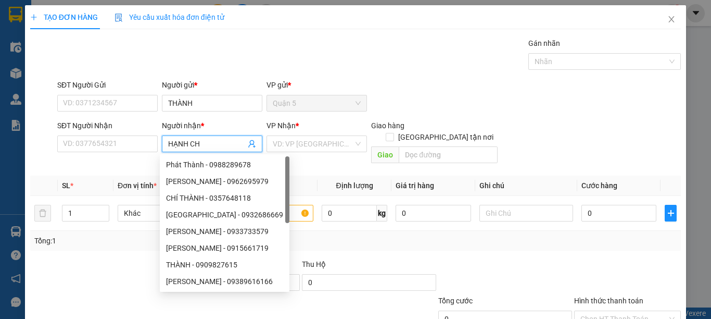
type input "HẠNH CHI"
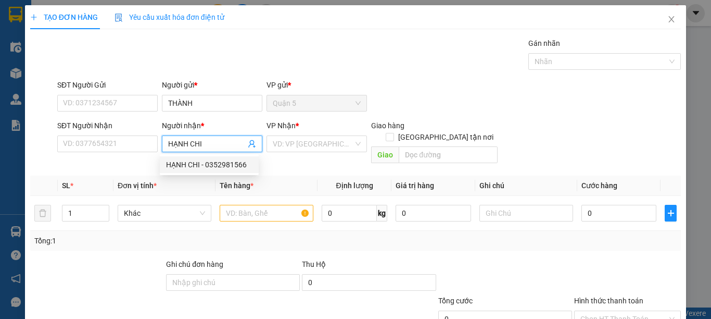
click at [198, 166] on div "HẠNH CHI - 0352981566" at bounding box center [209, 164] width 86 height 11
type input "0352981566"
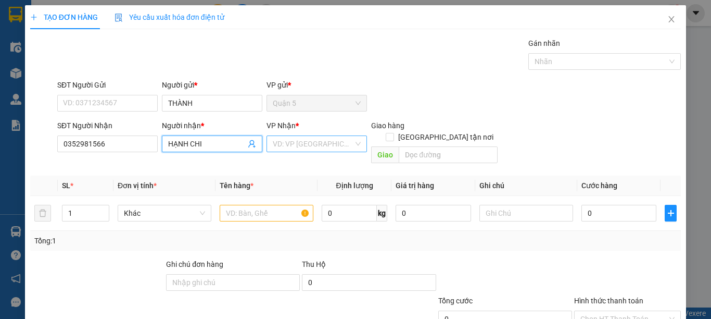
type input "HẠNH CHI"
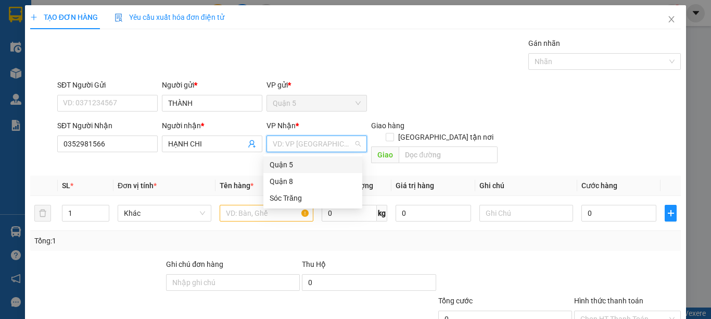
click at [289, 137] on input "search" at bounding box center [313, 144] width 81 height 16
drag, startPoint x: 285, startPoint y: 202, endPoint x: 429, endPoint y: 130, distance: 161.1
click at [286, 202] on div "Sóc Trăng" at bounding box center [313, 197] width 86 height 11
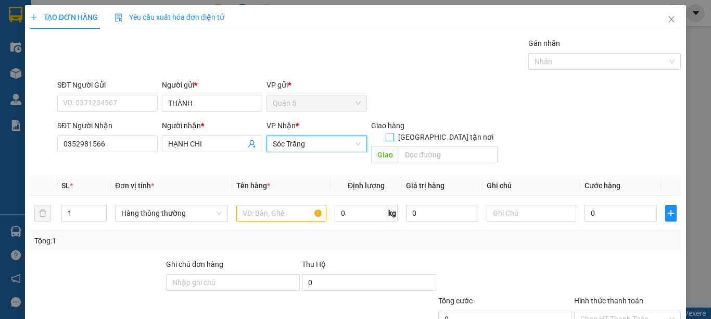
click at [394, 133] on span at bounding box center [390, 137] width 8 height 8
click at [393, 133] on input "[GEOGRAPHIC_DATA] tận nơi" at bounding box center [389, 136] width 7 height 7
checkbox input "true"
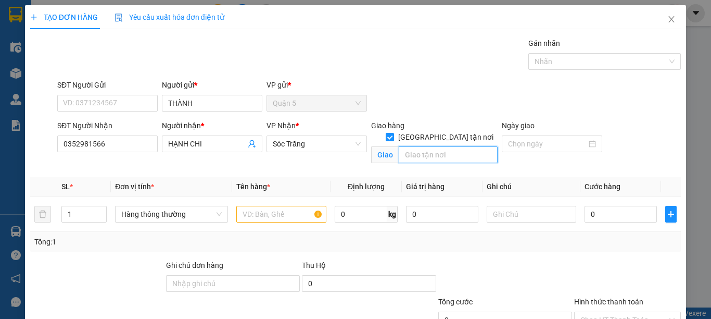
click at [435, 146] on input "text" at bounding box center [448, 154] width 99 height 17
click at [138, 218] on span "Hàng thông thường" at bounding box center [171, 214] width 100 height 16
type input "14"
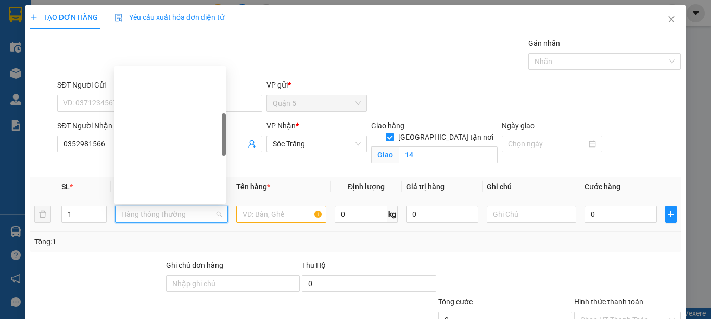
type input "B"
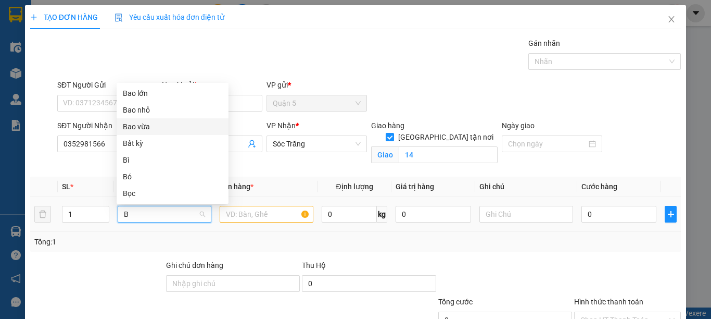
click at [142, 121] on div "Bao vừa" at bounding box center [172, 126] width 99 height 11
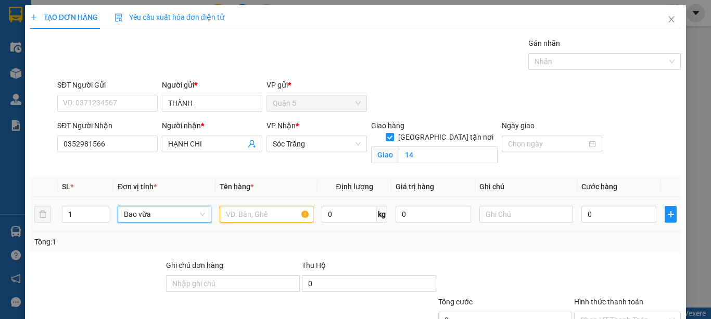
click at [260, 210] on input "text" at bounding box center [267, 214] width 94 height 17
type input "VẢI"
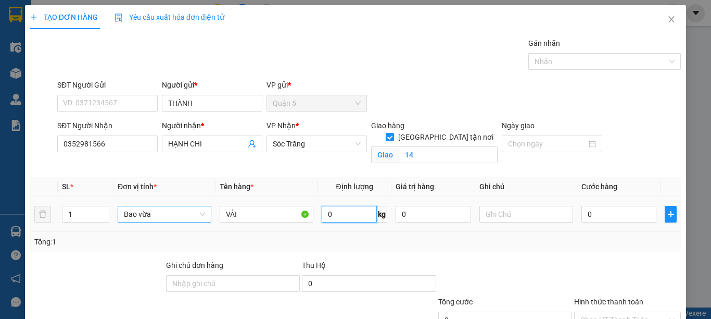
click at [348, 215] on input "0" at bounding box center [349, 214] width 55 height 17
type input "30"
click at [495, 218] on input "text" at bounding box center [526, 214] width 94 height 17
type input "1 BA"
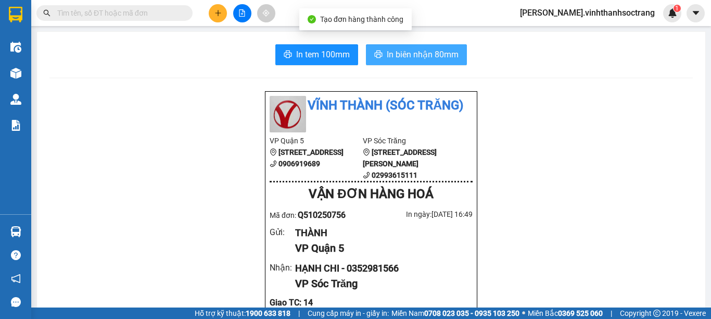
click at [386, 64] on button "In biên nhận 80mm" at bounding box center [416, 54] width 101 height 21
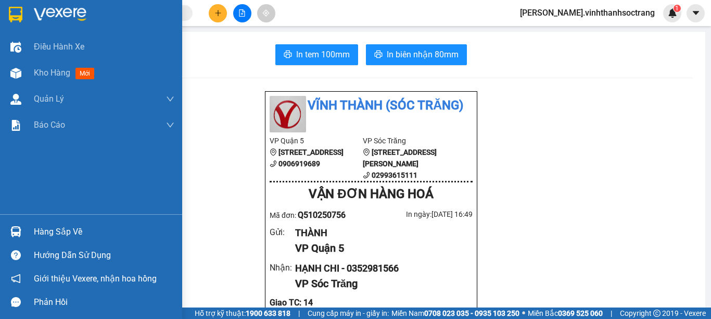
drag, startPoint x: 42, startPoint y: 72, endPoint x: 710, endPoint y: 229, distance: 686.9
click at [42, 72] on span "Kho hàng" at bounding box center [52, 73] width 36 height 10
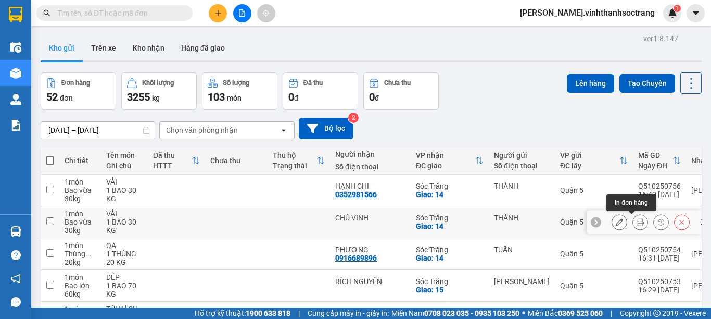
click at [637, 220] on icon at bounding box center [640, 221] width 7 height 7
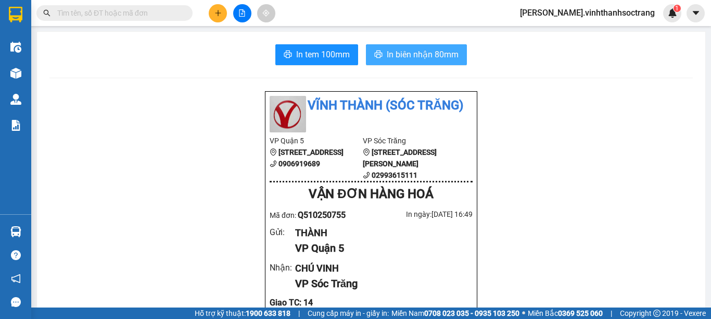
click at [424, 58] on span "In biên nhận 80mm" at bounding box center [423, 54] width 72 height 13
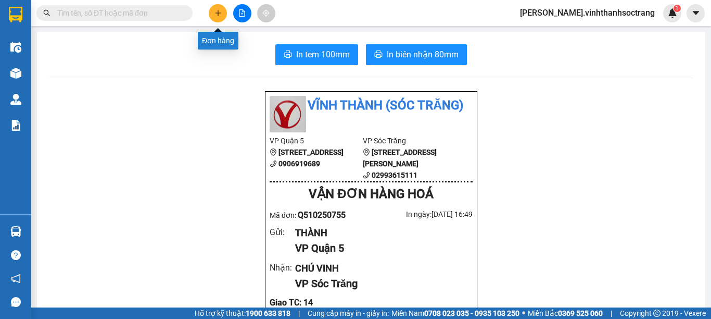
click at [222, 8] on button at bounding box center [218, 13] width 18 height 18
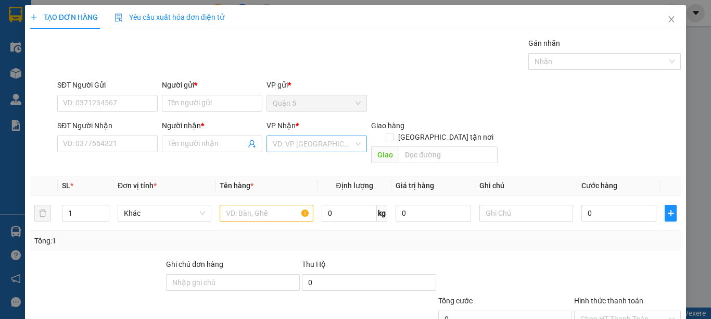
click at [273, 148] on input "search" at bounding box center [313, 144] width 81 height 16
click at [281, 191] on div "Sóc Trăng" at bounding box center [312, 197] width 99 height 17
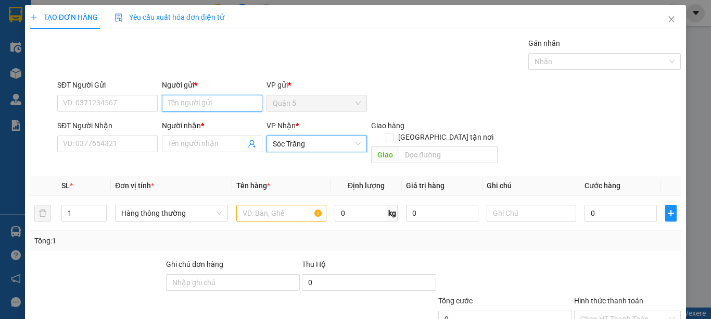
click at [196, 104] on input "Người gửi *" at bounding box center [212, 103] width 100 height 17
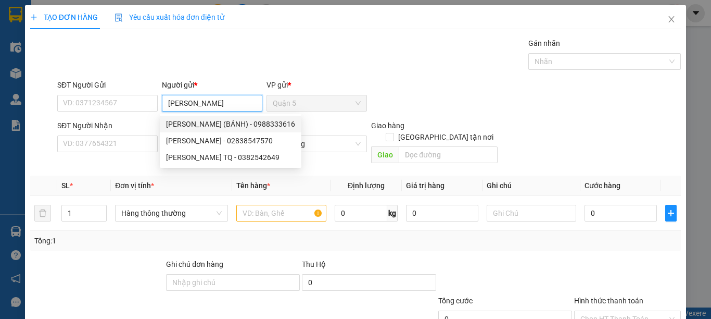
type input "[PERSON_NAME]"
click at [137, 132] on div "SĐT Người Nhận" at bounding box center [107, 128] width 100 height 16
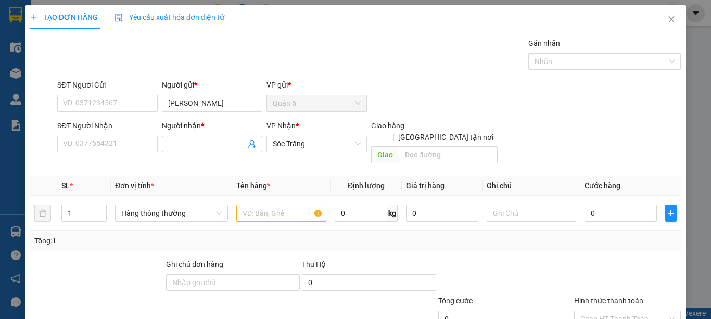
click at [184, 144] on input "Người nhận *" at bounding box center [207, 143] width 78 height 11
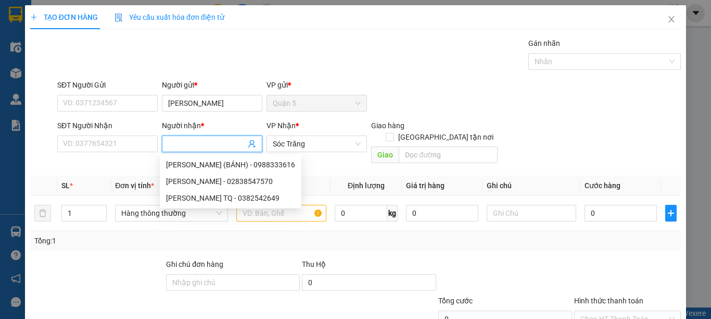
type input "E"
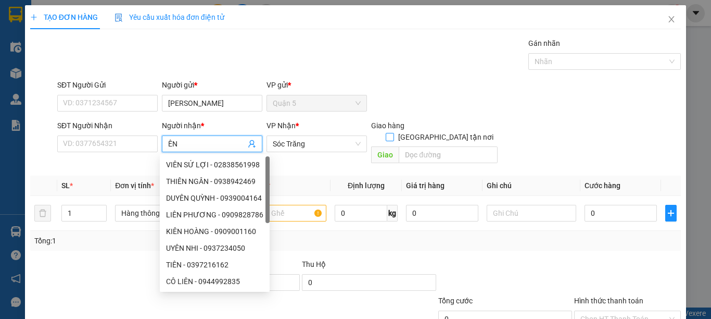
type input "ÊN"
click at [445, 131] on span "[GEOGRAPHIC_DATA] tận nơi" at bounding box center [446, 136] width 104 height 11
click at [393, 133] on input "[GEOGRAPHIC_DATA] tận nơi" at bounding box center [389, 136] width 7 height 7
checkbox input "true"
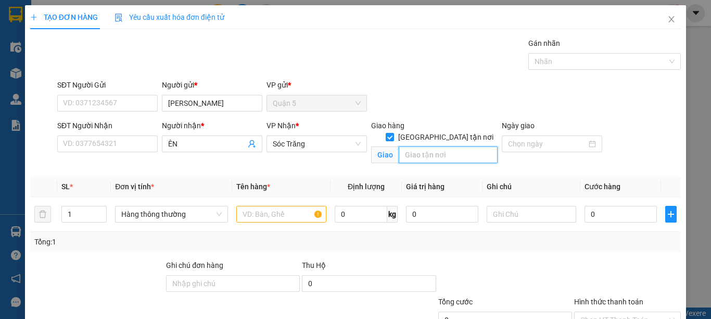
click at [444, 147] on input "text" at bounding box center [448, 154] width 99 height 17
type input "14"
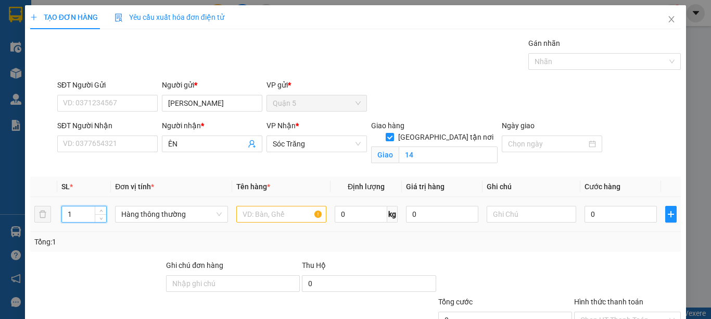
click at [81, 210] on input "1" at bounding box center [84, 214] width 44 height 16
click at [133, 212] on span "Hàng thông thường" at bounding box center [171, 214] width 100 height 16
type input "14"
type input "M"
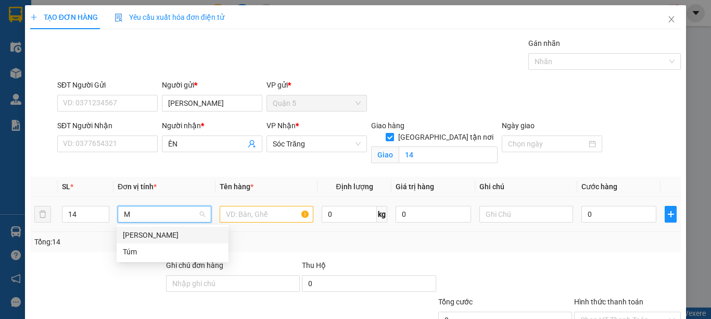
click at [139, 237] on div "[PERSON_NAME]" at bounding box center [172, 234] width 99 height 11
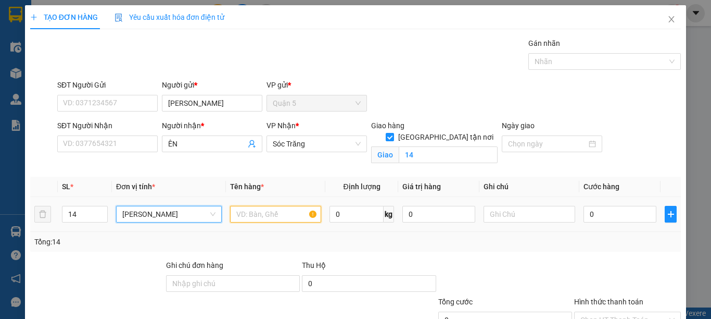
click at [230, 213] on input "text" at bounding box center [275, 214] width 91 height 17
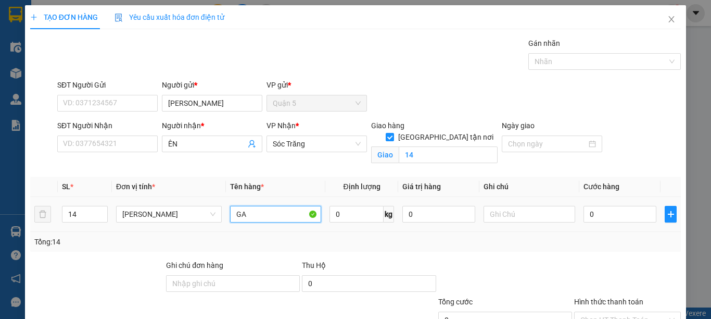
type input "G"
type input "T"
click at [509, 217] on input "text" at bounding box center [529, 214] width 91 height 17
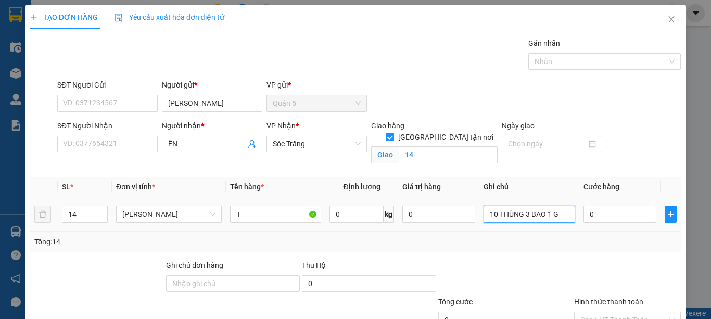
type input "10 THÙNG 3 BAO 1 GO"
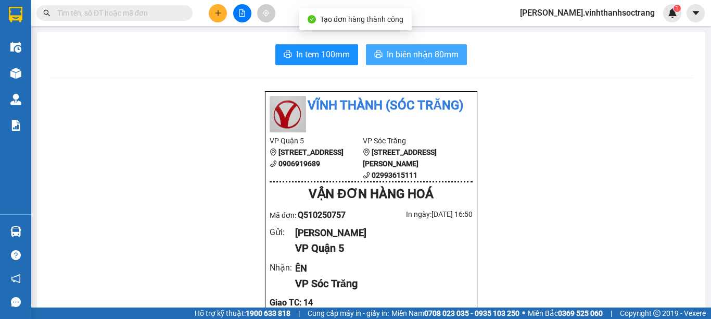
click at [427, 50] on span "In biên nhận 80mm" at bounding box center [423, 54] width 72 height 13
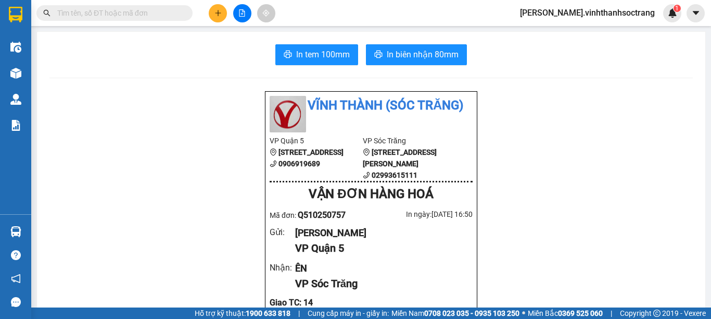
click at [218, 14] on icon "plus" at bounding box center [218, 13] width 1 height 6
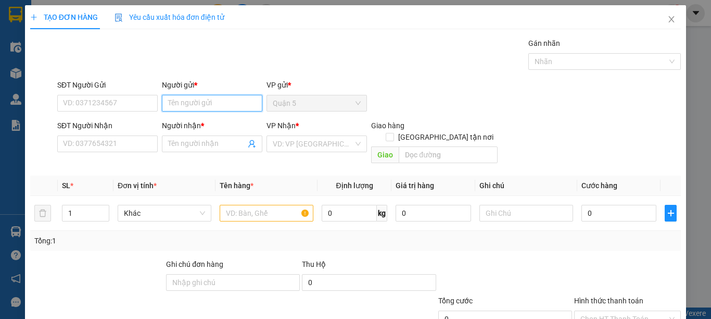
click at [186, 106] on input "Người gửi *" at bounding box center [212, 103] width 100 height 17
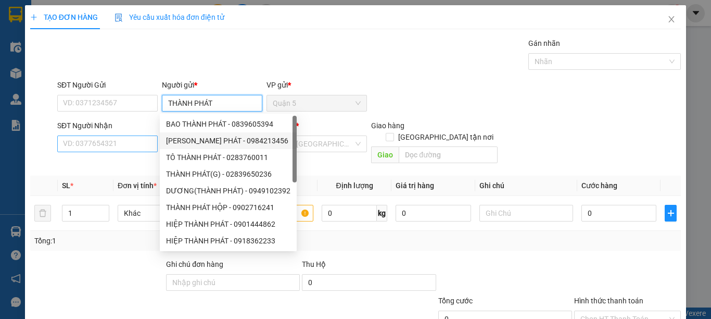
type input "THÀNH PHÁT"
click at [146, 142] on input "SĐT Người Nhận" at bounding box center [107, 143] width 100 height 17
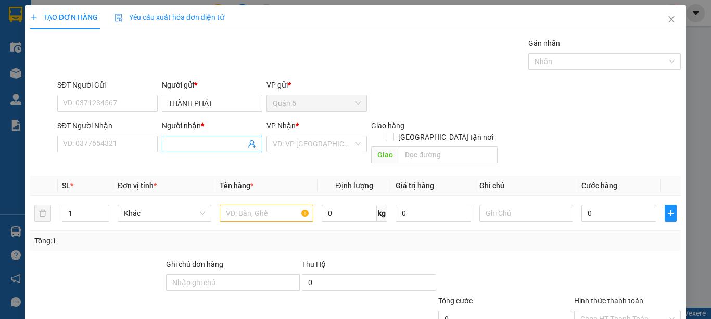
click at [189, 144] on input "Người nhận *" at bounding box center [207, 143] width 78 height 11
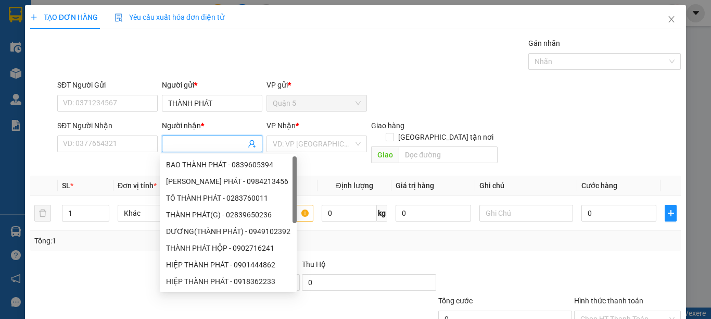
type input "D"
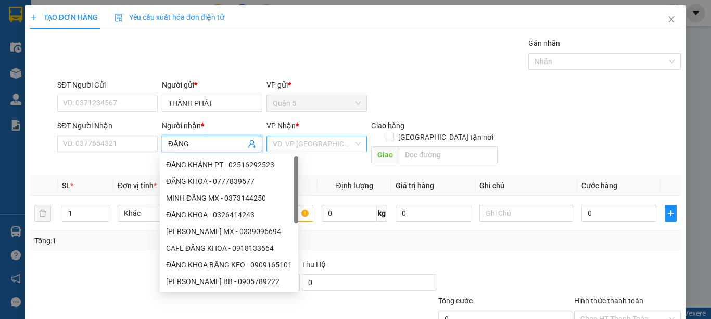
type input "ĐĂNG"
click at [282, 150] on input "search" at bounding box center [313, 144] width 81 height 16
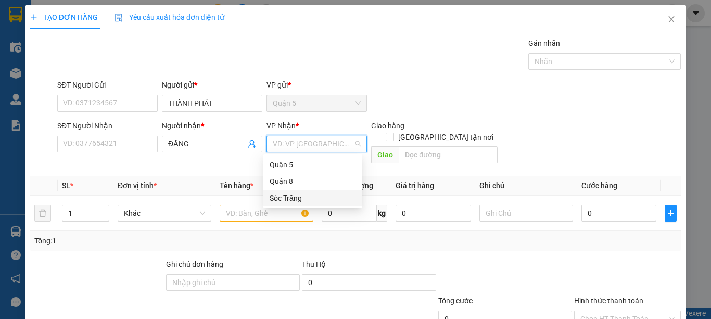
drag, startPoint x: 296, startPoint y: 203, endPoint x: 402, endPoint y: 146, distance: 120.4
click at [296, 203] on div "Sóc Trăng" at bounding box center [313, 197] width 86 height 11
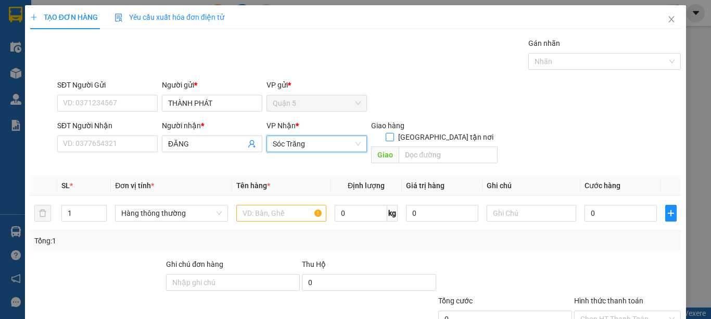
click at [444, 131] on span "[GEOGRAPHIC_DATA] tận nơi" at bounding box center [446, 136] width 104 height 11
click at [393, 133] on input "[GEOGRAPHIC_DATA] tận nơi" at bounding box center [389, 136] width 7 height 7
checkbox input "true"
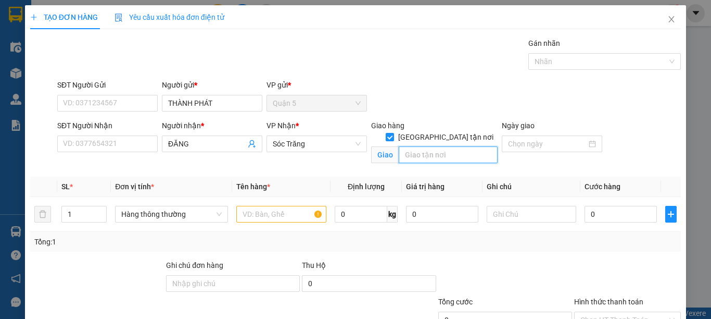
click at [443, 146] on input "text" at bounding box center [448, 154] width 99 height 17
click at [184, 212] on span "Hàng thông thường" at bounding box center [171, 214] width 100 height 16
type input "14"
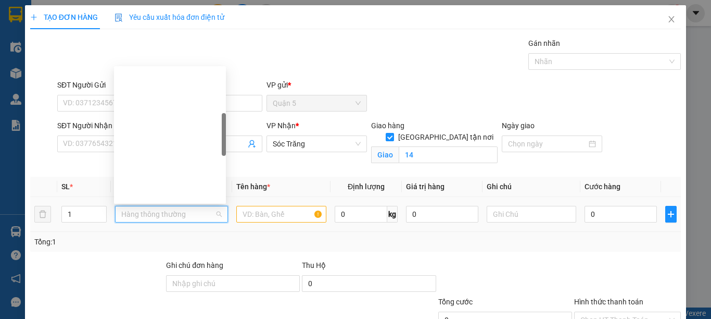
type input "T"
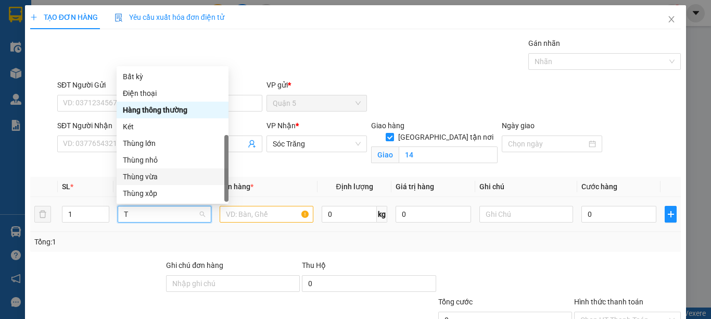
click at [157, 171] on div "Thùng vừa" at bounding box center [172, 176] width 99 height 11
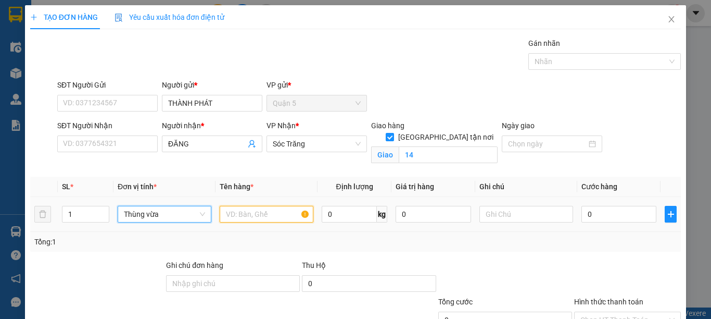
click at [234, 211] on input "text" at bounding box center [267, 214] width 94 height 17
type input "BÁNH BAO"
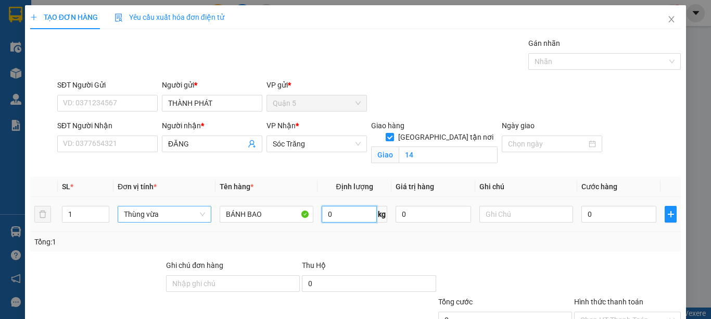
click at [342, 215] on input "0" at bounding box center [349, 214] width 55 height 17
type input "30"
click at [520, 216] on input "text" at bounding box center [526, 214] width 94 height 17
type input "1 THUN"
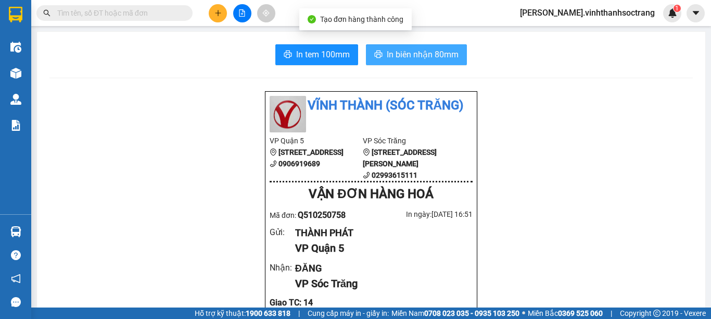
click at [414, 56] on span "In biên nhận 80mm" at bounding box center [423, 54] width 72 height 13
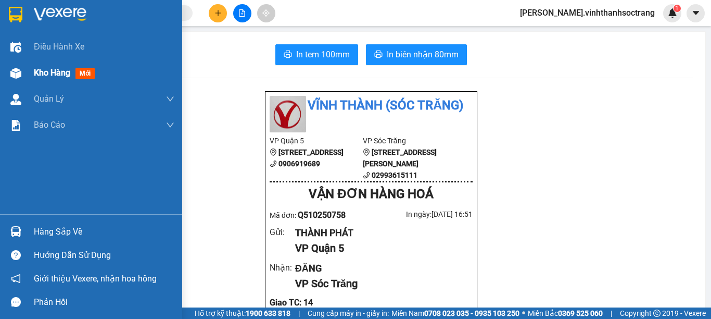
click at [48, 72] on span "Kho hàng" at bounding box center [52, 73] width 36 height 10
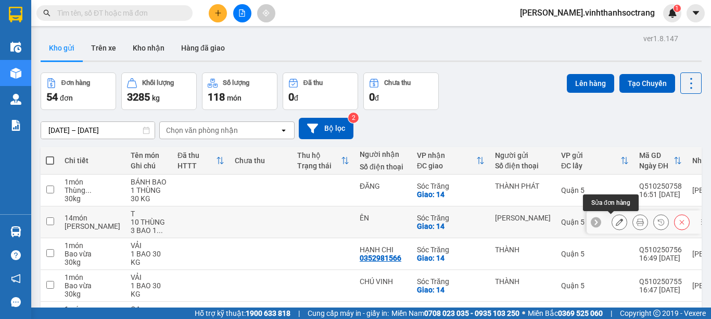
click at [616, 225] on icon at bounding box center [619, 221] width 7 height 7
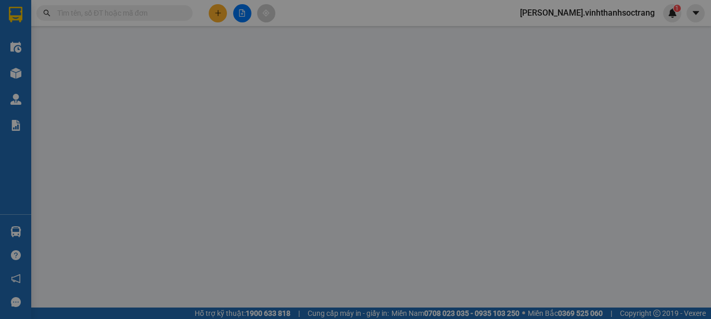
type input "[PERSON_NAME]"
type input "ÊN"
checkbox input "true"
type input "14"
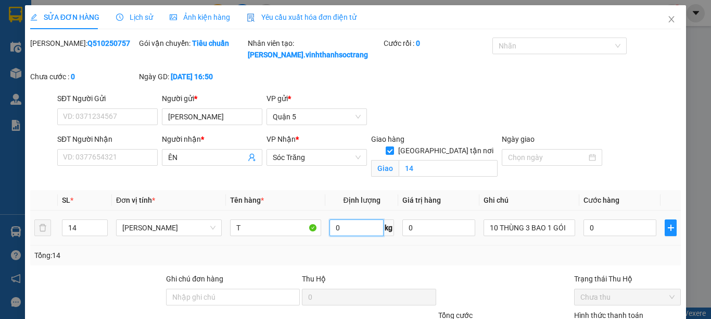
click at [334, 228] on input "0" at bounding box center [356, 227] width 54 height 17
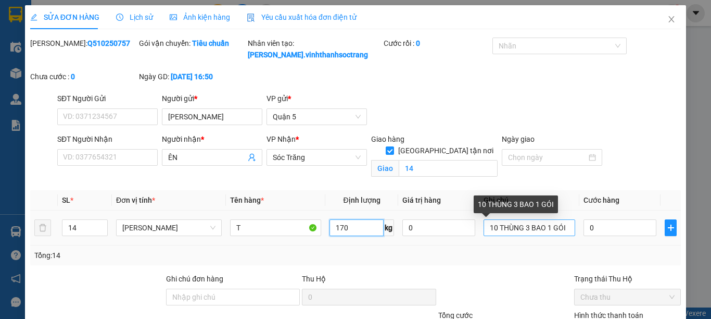
type input "170"
click at [558, 228] on input "10 THÙNG 3 BAO 1 GÓI" at bounding box center [529, 227] width 91 height 17
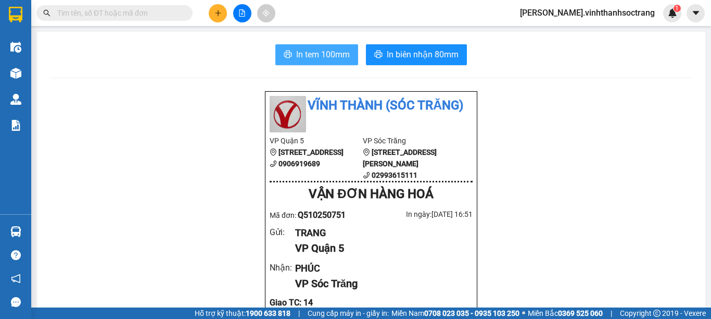
click at [298, 49] on span "In tem 100mm" at bounding box center [323, 54] width 54 height 13
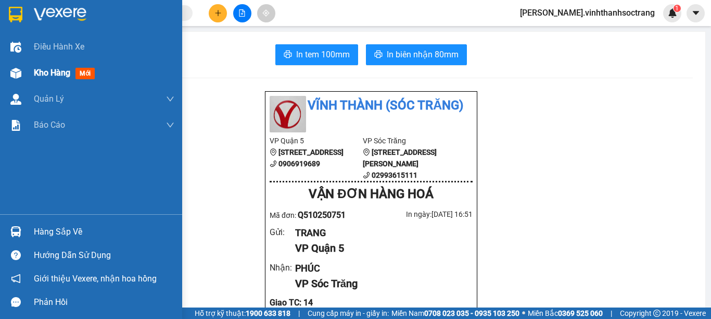
click at [47, 72] on span "Kho hàng" at bounding box center [52, 73] width 36 height 10
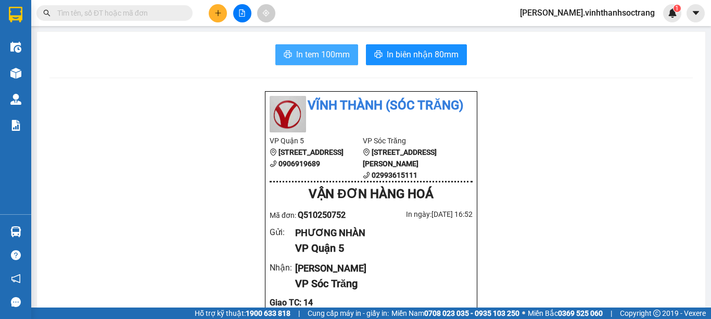
click at [324, 55] on span "In tem 100mm" at bounding box center [323, 54] width 54 height 13
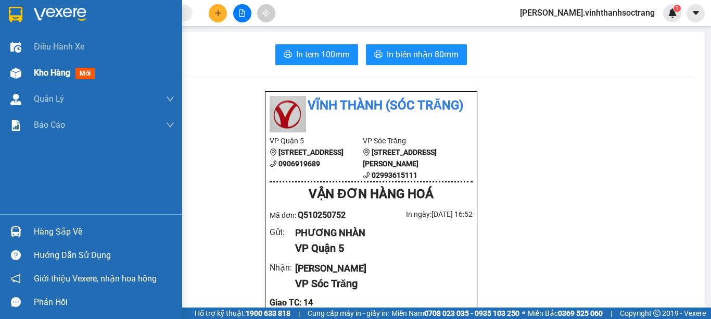
click at [39, 74] on span "Kho hàng" at bounding box center [52, 73] width 36 height 10
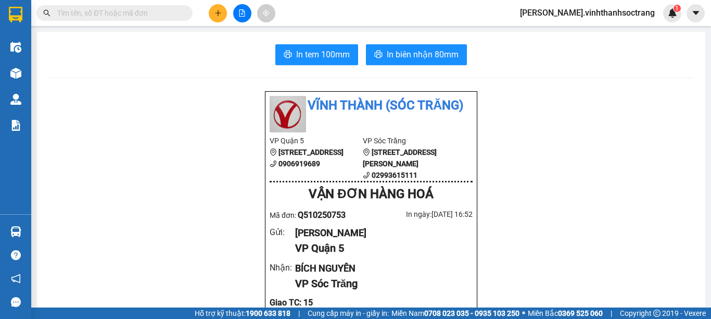
click at [322, 46] on button "In tem 100mm" at bounding box center [316, 54] width 83 height 21
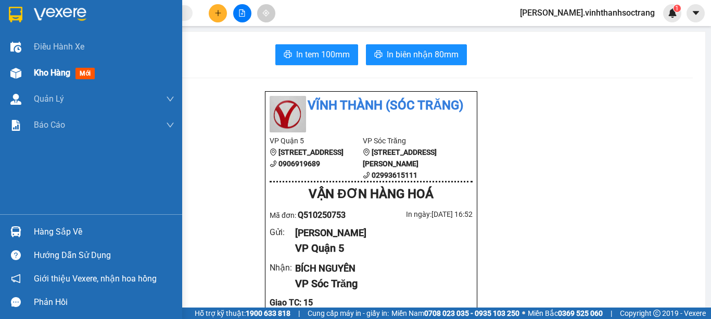
click at [41, 74] on span "Kho hàng" at bounding box center [52, 73] width 36 height 10
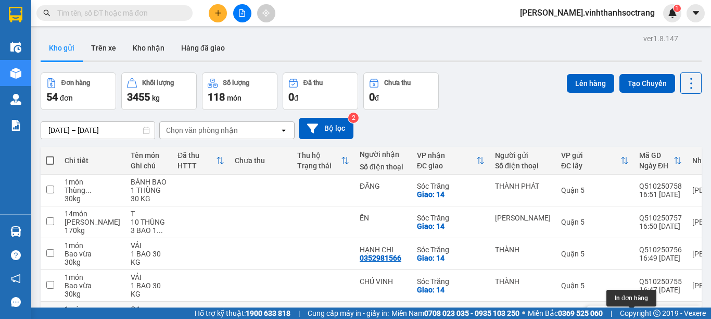
click at [637, 313] on icon at bounding box center [640, 316] width 7 height 7
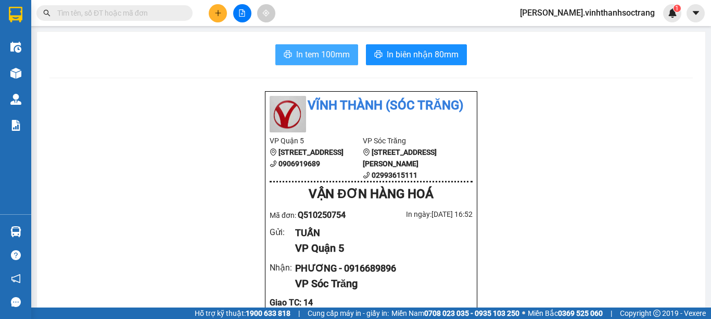
click at [299, 65] on button "In tem 100mm" at bounding box center [316, 54] width 83 height 21
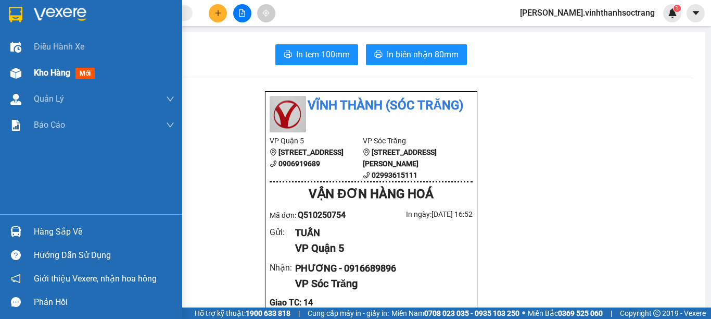
click at [46, 70] on span "Kho hàng" at bounding box center [52, 73] width 36 height 10
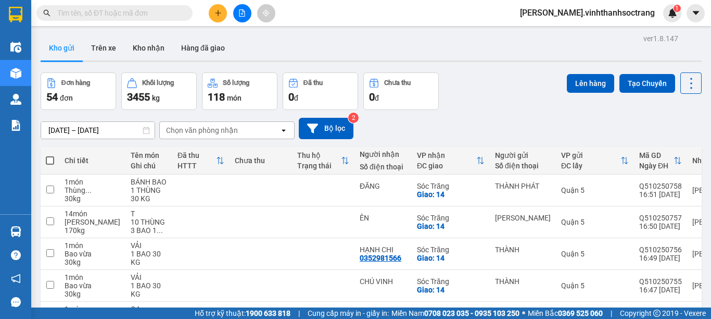
click at [212, 21] on div at bounding box center [242, 13] width 78 height 18
click at [211, 16] on button at bounding box center [218, 13] width 18 height 18
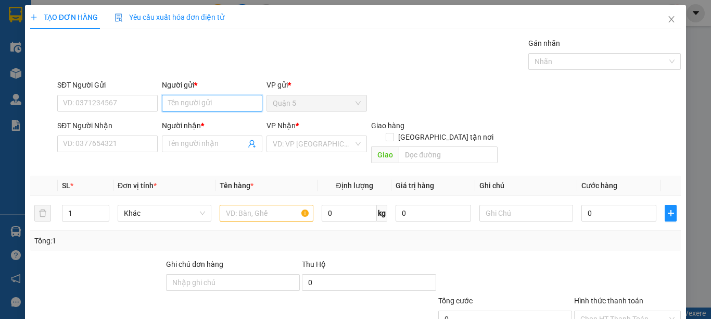
click at [172, 109] on input "Người gửi *" at bounding box center [212, 103] width 100 height 17
type input "THÔNG HOA"
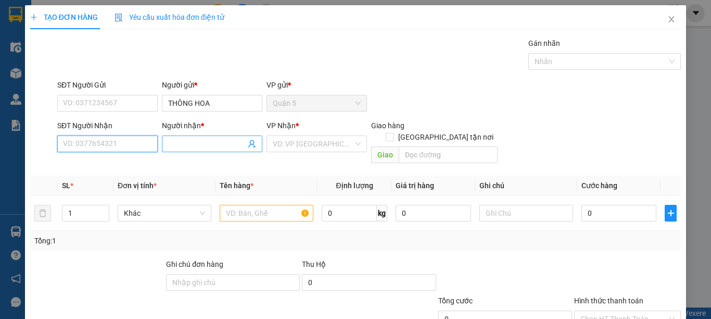
drag, startPoint x: 137, startPoint y: 147, endPoint x: 184, endPoint y: 142, distance: 47.1
click at [143, 145] on input "SĐT Người Nhận" at bounding box center [107, 143] width 100 height 17
click at [194, 145] on input "Người nhận *" at bounding box center [207, 143] width 78 height 11
type input "THẠI"
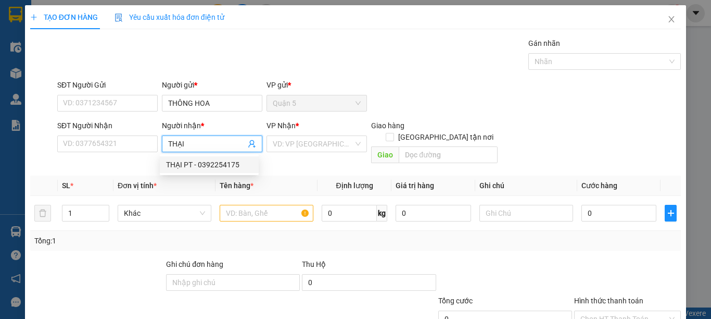
click at [182, 165] on div "THẠI PT - 0392254175" at bounding box center [209, 164] width 86 height 11
type input "0392254175"
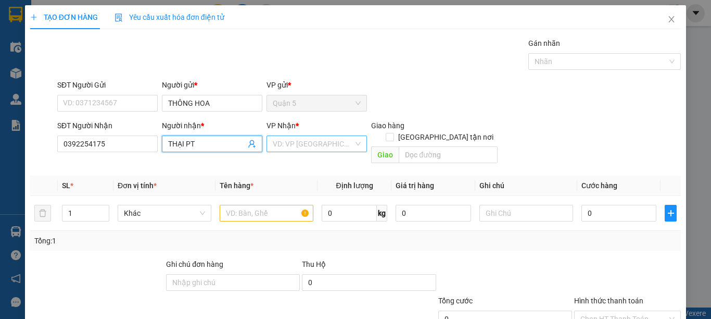
type input "THẠI PT"
click at [317, 149] on input "search" at bounding box center [313, 144] width 81 height 16
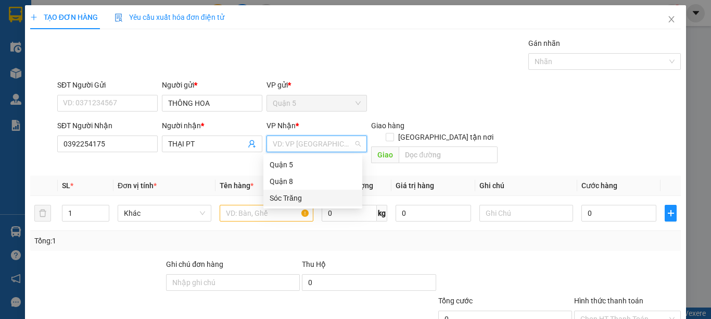
click at [287, 194] on div "Sóc Trăng" at bounding box center [313, 197] width 86 height 11
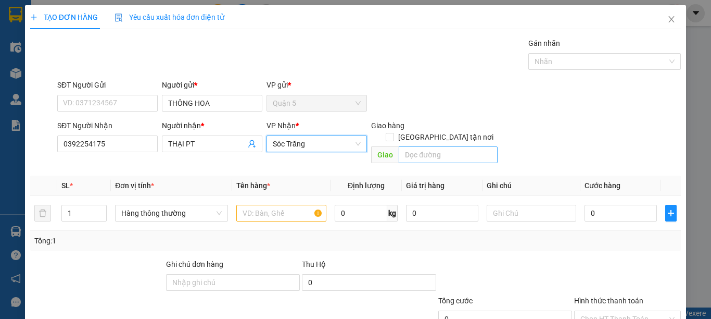
drag, startPoint x: 435, startPoint y: 129, endPoint x: 436, endPoint y: 138, distance: 8.9
click at [394, 133] on span at bounding box center [390, 137] width 8 height 8
click at [393, 133] on input "[GEOGRAPHIC_DATA] tận nơi" at bounding box center [389, 136] width 7 height 7
checkbox input "true"
click at [434, 147] on input "text" at bounding box center [448, 154] width 99 height 17
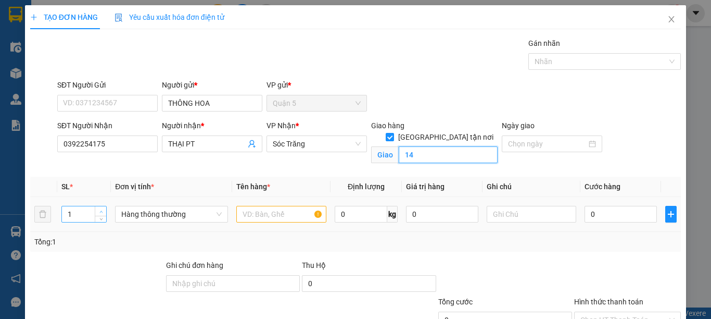
type input "14"
click at [98, 212] on span "up" at bounding box center [101, 211] width 6 height 6
type input "4"
click at [98, 212] on span "up" at bounding box center [101, 211] width 6 height 6
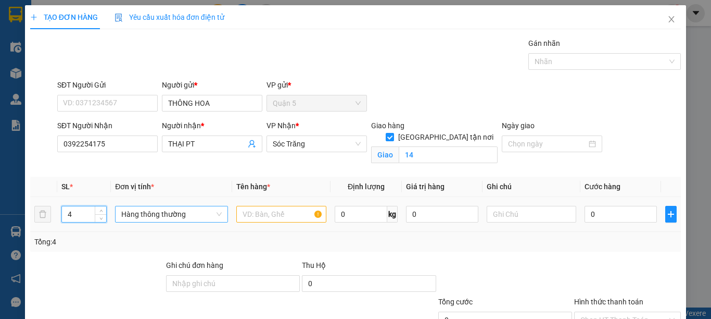
click at [139, 214] on span "Hàng thông thường" at bounding box center [171, 214] width 100 height 16
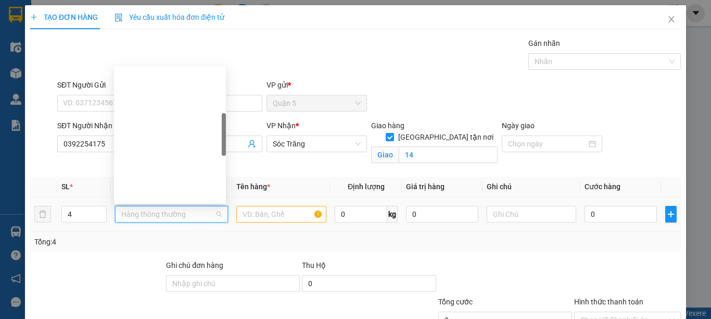
type input "T"
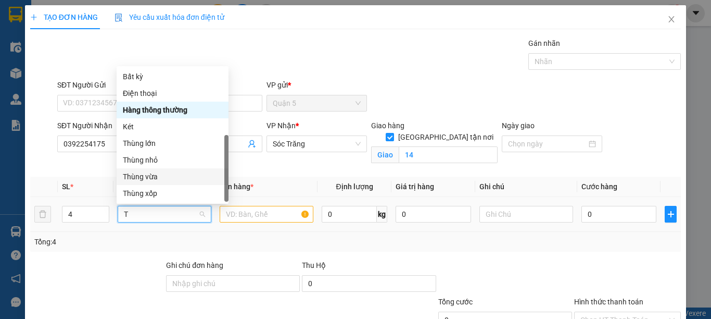
drag, startPoint x: 137, startPoint y: 146, endPoint x: 183, endPoint y: 203, distance: 73.3
click at [137, 171] on div "Thùng vừa" at bounding box center [172, 176] width 99 height 11
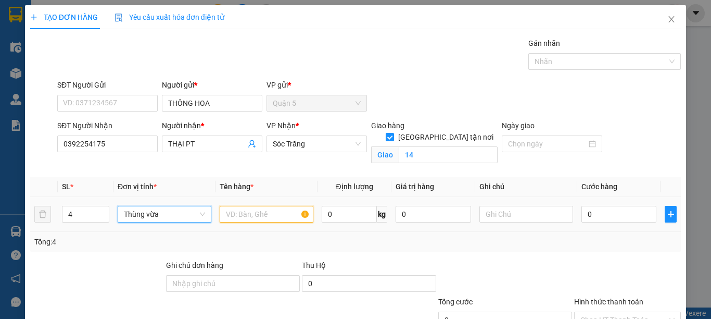
click at [235, 215] on input "text" at bounding box center [267, 214] width 94 height 17
type input "PT"
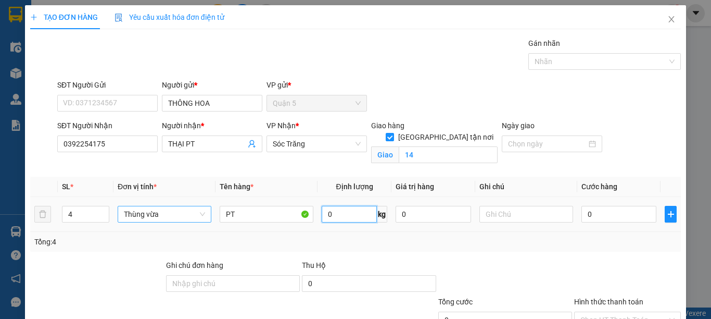
click at [352, 215] on input "0" at bounding box center [349, 214] width 55 height 17
type input "80"
click at [492, 215] on input "text" at bounding box center [526, 214] width 94 height 17
type input "4 THUNG"
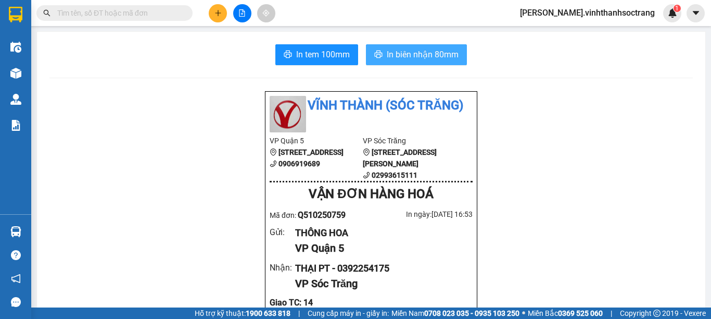
click at [420, 59] on span "In biên nhận 80mm" at bounding box center [423, 54] width 72 height 13
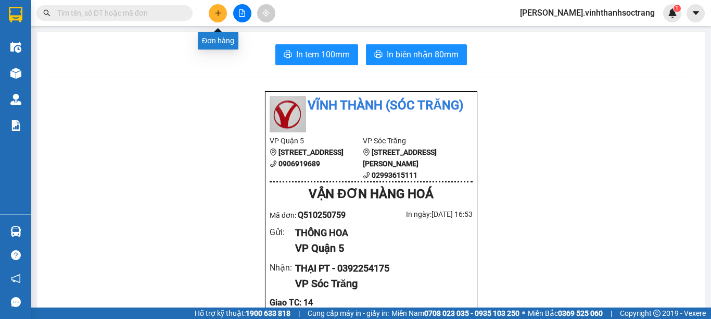
click at [216, 18] on button at bounding box center [218, 13] width 18 height 18
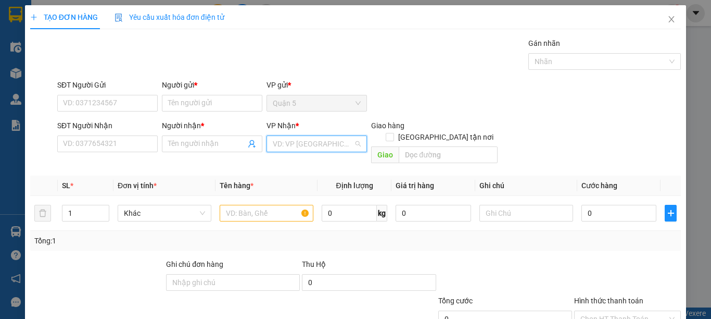
click at [320, 148] on input "search" at bounding box center [313, 144] width 81 height 16
click at [298, 193] on div "Sóc Trăng" at bounding box center [313, 197] width 86 height 11
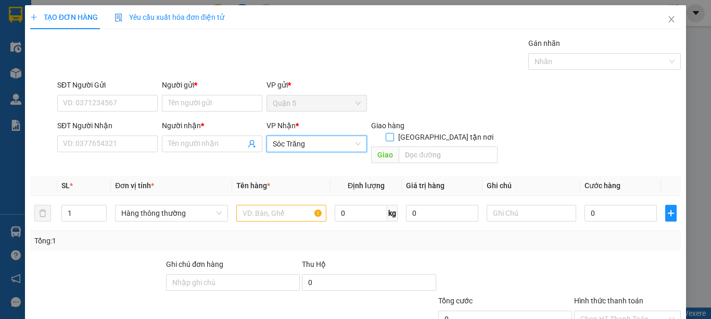
click at [394, 133] on span at bounding box center [390, 137] width 8 height 8
click at [393, 133] on input "[GEOGRAPHIC_DATA] tận nơi" at bounding box center [389, 136] width 7 height 7
checkbox input "true"
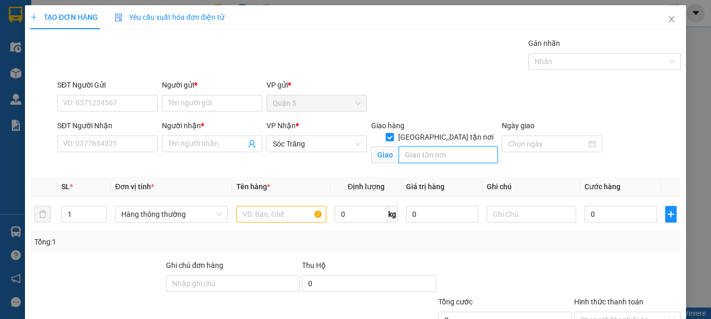
click at [439, 146] on input "text" at bounding box center [448, 154] width 99 height 17
type input "14"
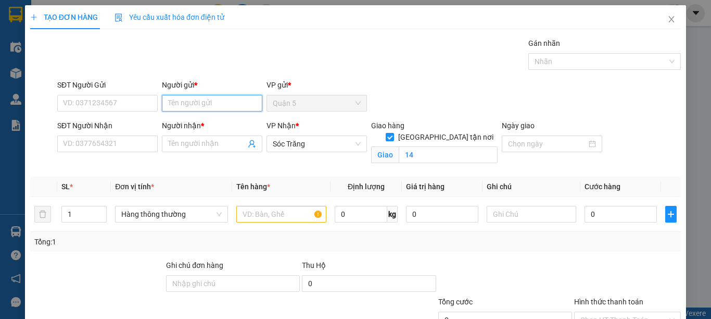
click at [187, 109] on input "Người gửi *" at bounding box center [212, 103] width 100 height 17
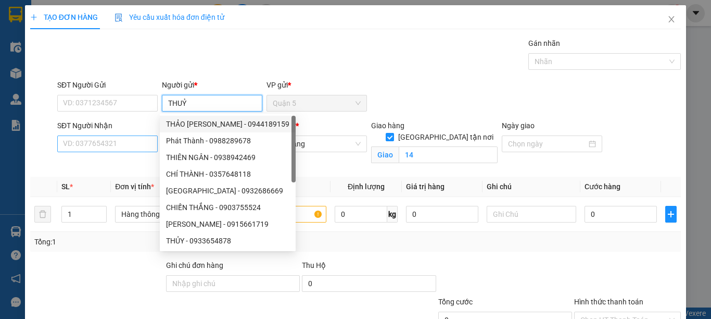
type input "THUỶ"
click at [147, 140] on input "SĐT Người Nhận" at bounding box center [107, 143] width 100 height 17
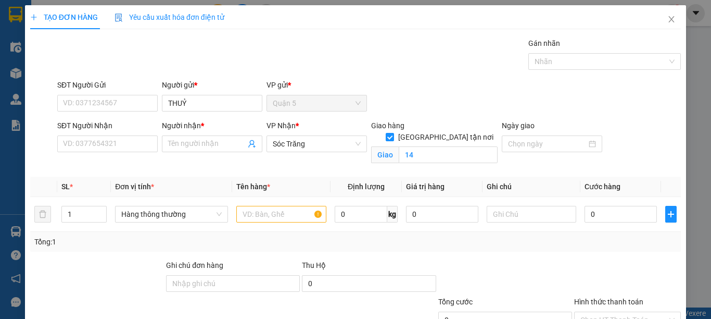
click at [187, 143] on input "Người nhận *" at bounding box center [207, 143] width 78 height 11
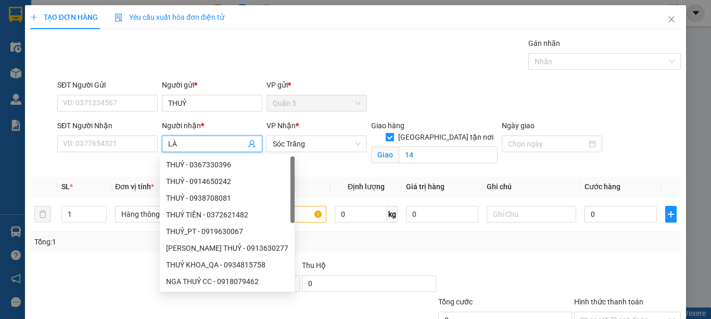
type input "LÀI"
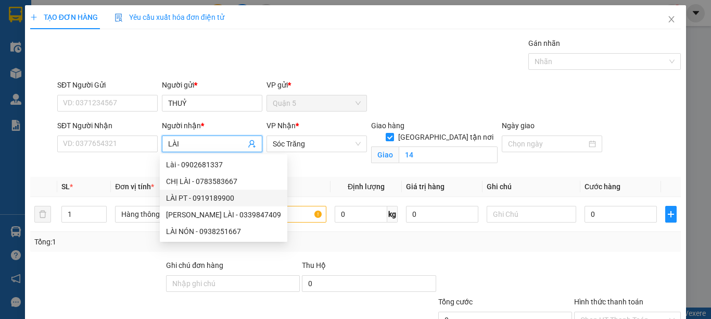
drag, startPoint x: 181, startPoint y: 194, endPoint x: 326, endPoint y: 155, distance: 150.4
click at [182, 194] on div "LÀI PT - 0919189900" at bounding box center [223, 197] width 115 height 11
type input "0919189900"
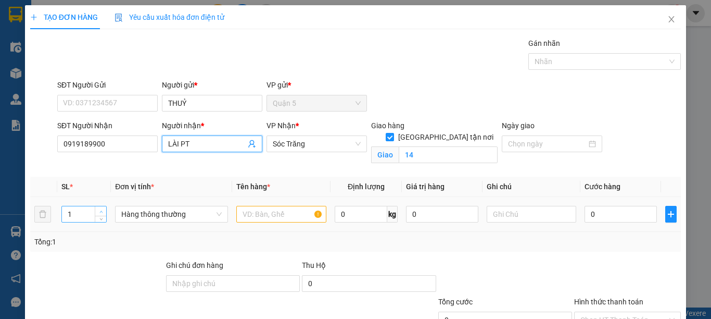
type input "LÀI PT"
click at [98, 207] on span "Increase Value" at bounding box center [100, 210] width 11 height 9
type input "2"
click at [132, 213] on span "Hàng thông thường" at bounding box center [171, 214] width 100 height 16
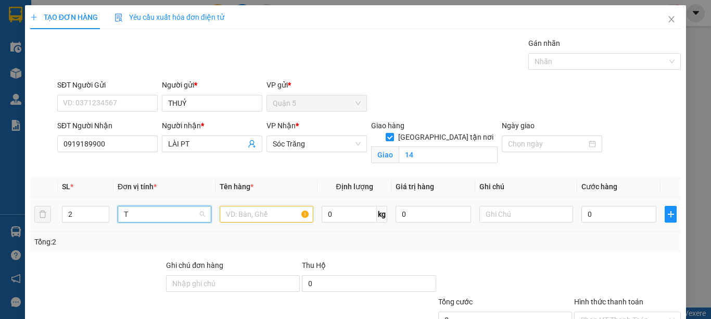
type input "T"
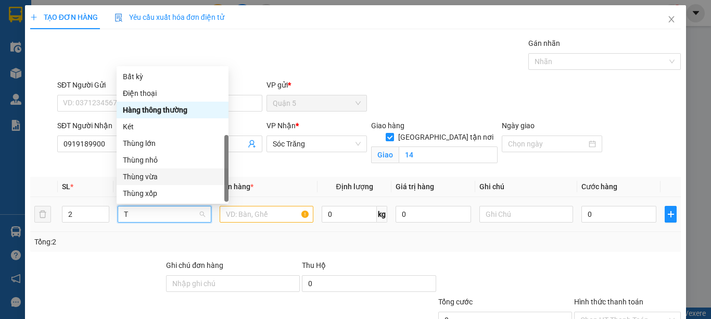
click at [149, 171] on div "Thùng vừa" at bounding box center [172, 176] width 99 height 11
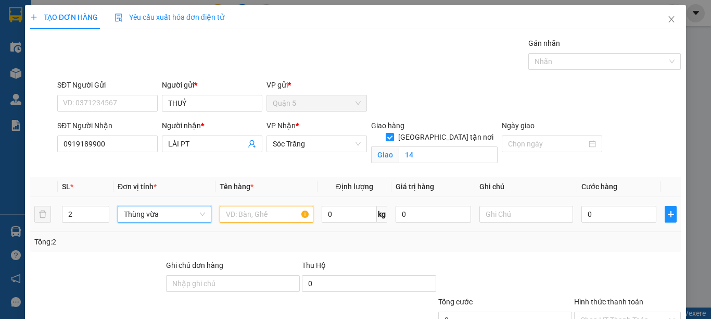
click at [250, 215] on input "text" at bounding box center [267, 214] width 94 height 17
type input "PT"
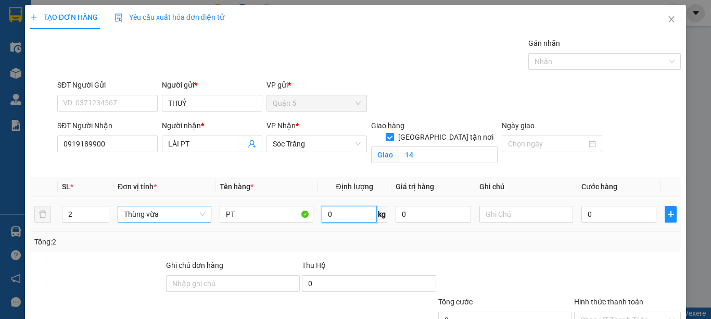
click at [343, 217] on input "0" at bounding box center [349, 214] width 55 height 17
type input "30"
click at [486, 218] on input "text" at bounding box center [526, 214] width 94 height 17
type input "2 TH"
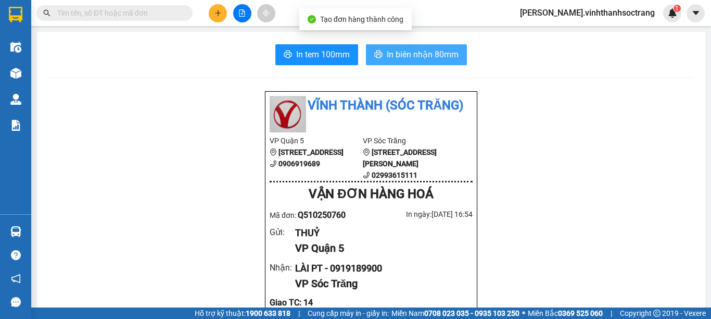
click at [437, 59] on span "In biên nhận 80mm" at bounding box center [423, 54] width 72 height 13
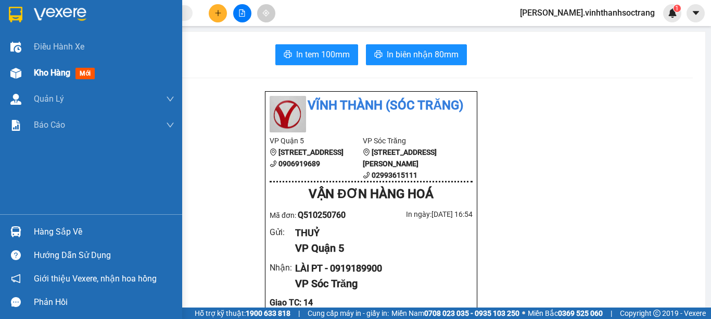
click at [54, 72] on span "Kho hàng" at bounding box center [52, 73] width 36 height 10
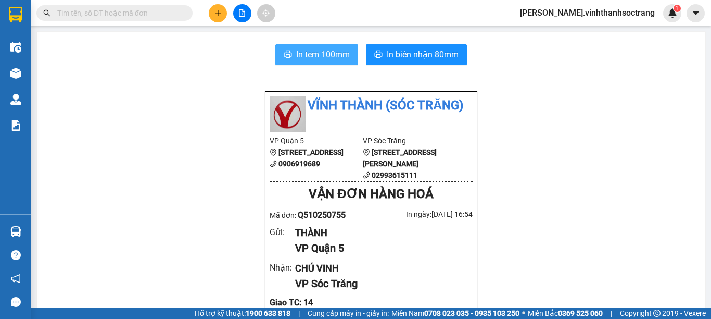
click at [318, 60] on span "In tem 100mm" at bounding box center [323, 54] width 54 height 13
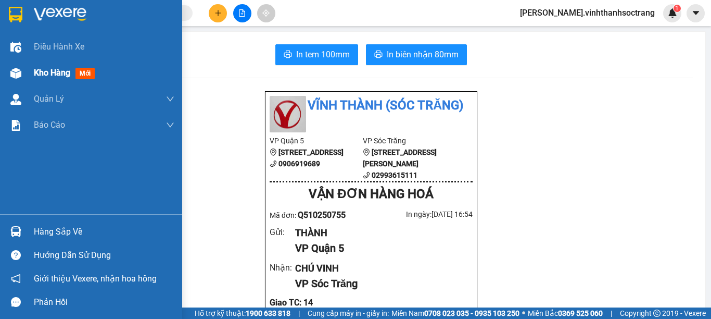
click at [56, 72] on span "Kho hàng" at bounding box center [52, 73] width 36 height 10
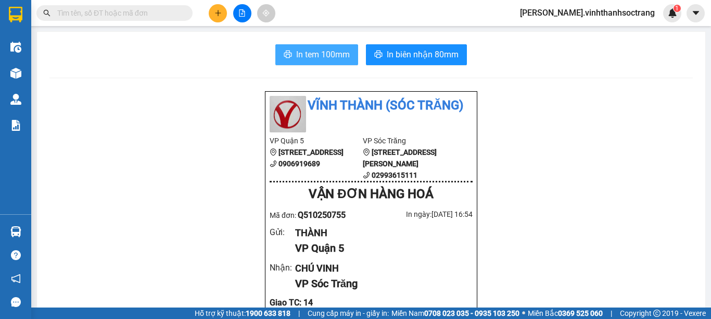
click at [314, 53] on span "In tem 100mm" at bounding box center [323, 54] width 54 height 13
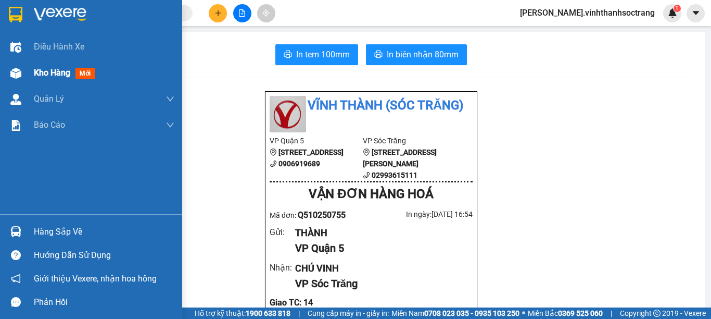
click at [40, 73] on span "Kho hàng" at bounding box center [52, 73] width 36 height 10
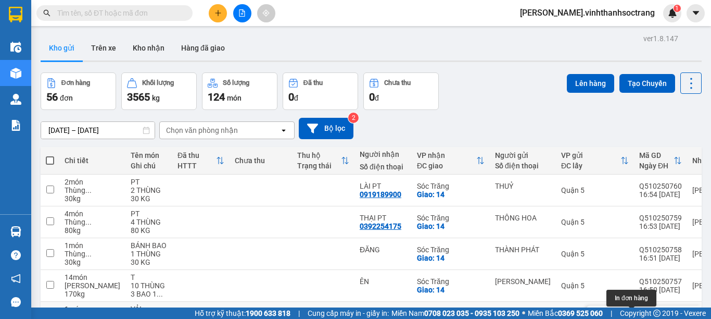
click at [637, 313] on icon at bounding box center [640, 316] width 7 height 7
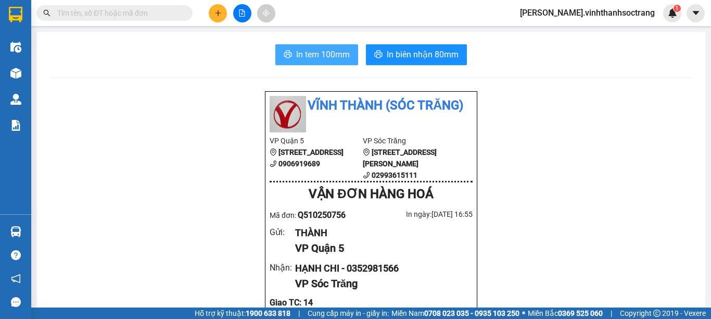
click at [295, 62] on button "In tem 100mm" at bounding box center [316, 54] width 83 height 21
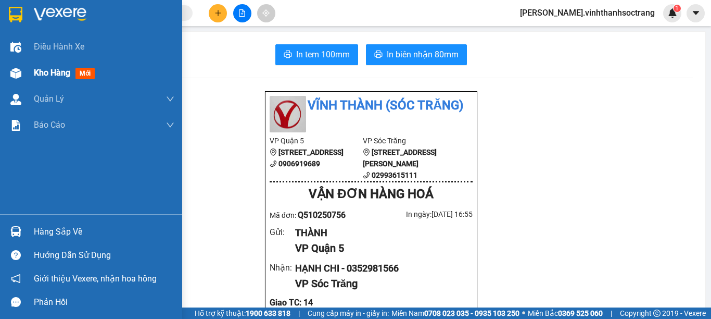
click at [55, 71] on span "Kho hàng" at bounding box center [52, 73] width 36 height 10
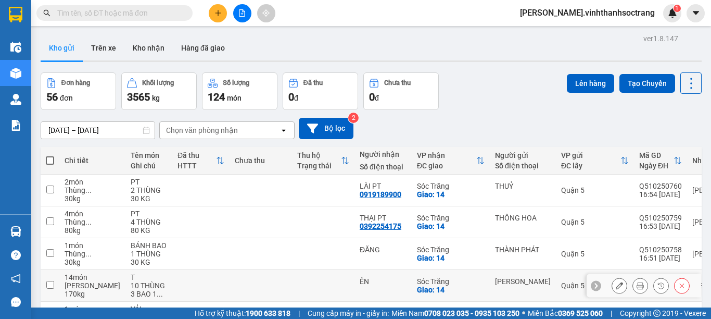
click at [633, 283] on button at bounding box center [640, 285] width 15 height 18
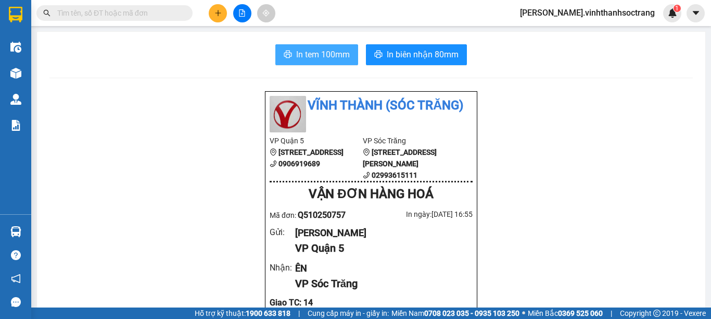
click at [309, 64] on button "In tem 100mm" at bounding box center [316, 54] width 83 height 21
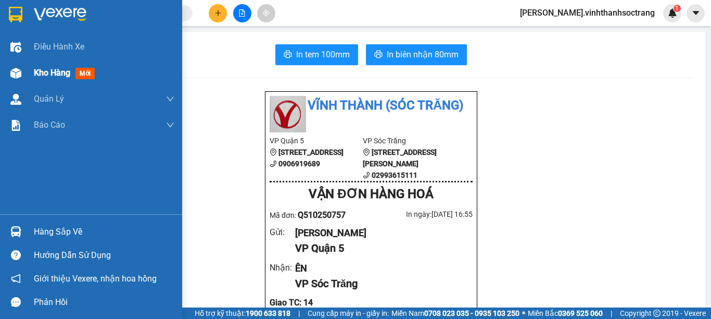
click at [33, 75] on div "Kho hàng mới" at bounding box center [91, 73] width 182 height 26
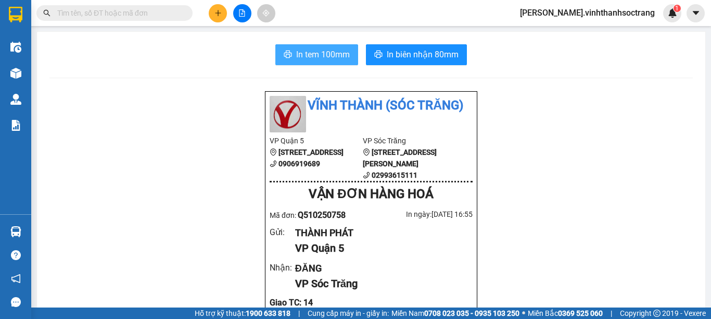
click at [326, 62] on button "In tem 100mm" at bounding box center [316, 54] width 83 height 21
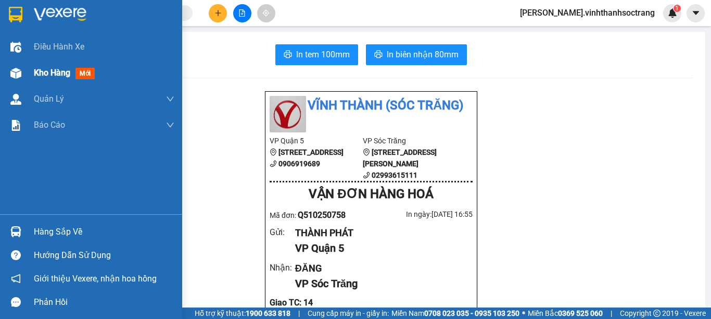
click at [38, 72] on span "Kho hàng" at bounding box center [52, 73] width 36 height 10
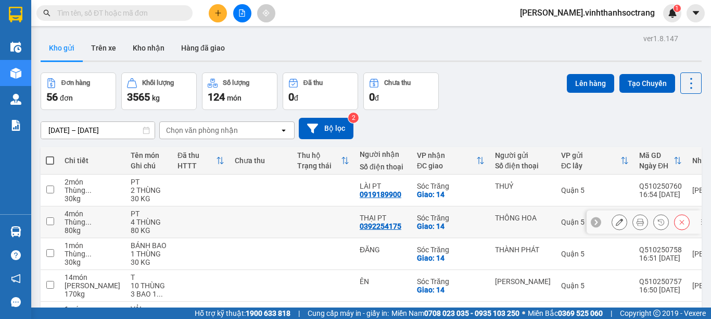
click at [633, 217] on button at bounding box center [640, 222] width 15 height 18
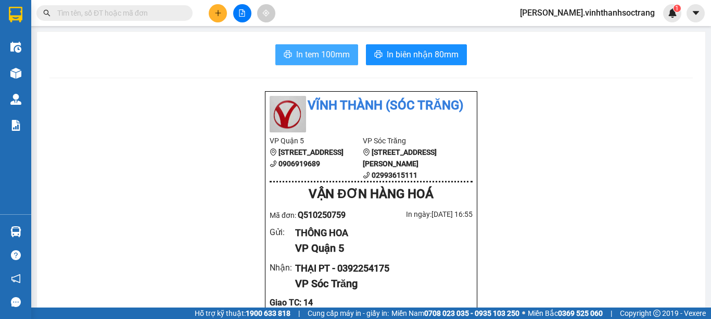
click at [320, 54] on span "In tem 100mm" at bounding box center [323, 54] width 54 height 13
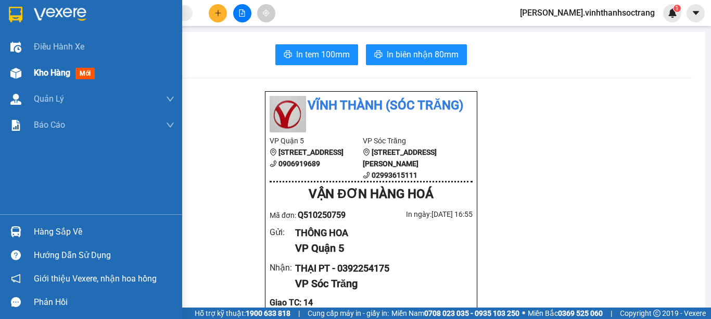
click at [43, 73] on span "Kho hàng" at bounding box center [52, 73] width 36 height 10
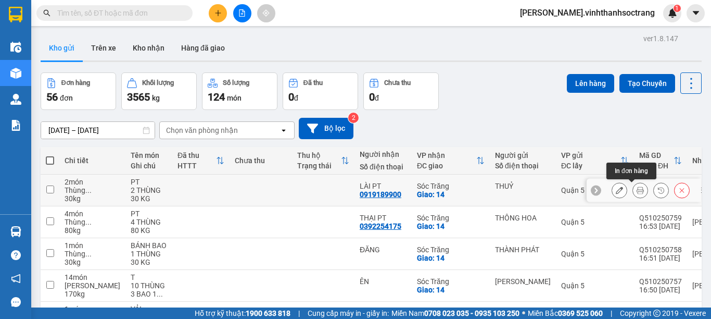
click at [637, 187] on icon at bounding box center [640, 189] width 7 height 7
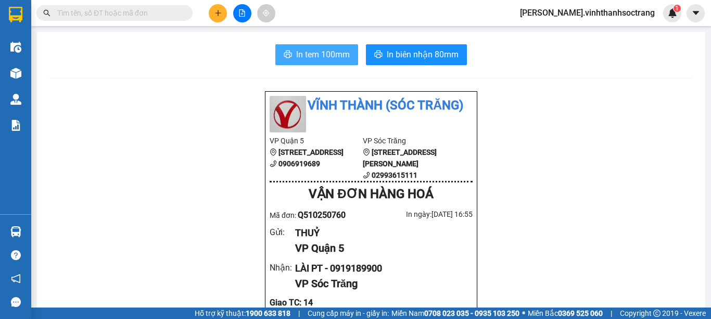
click at [342, 60] on span "In tem 100mm" at bounding box center [323, 54] width 54 height 13
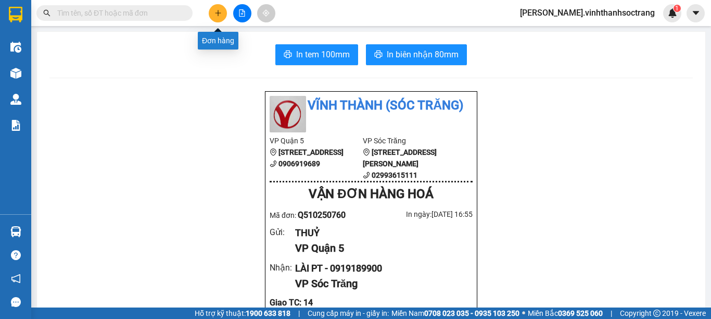
click at [221, 18] on button at bounding box center [218, 13] width 18 height 18
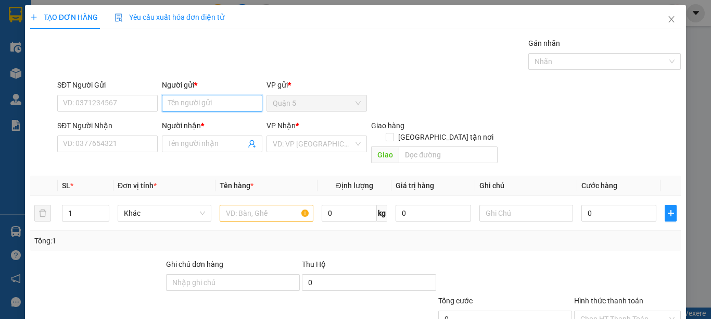
click at [171, 105] on input "Người gửi *" at bounding box center [212, 103] width 100 height 17
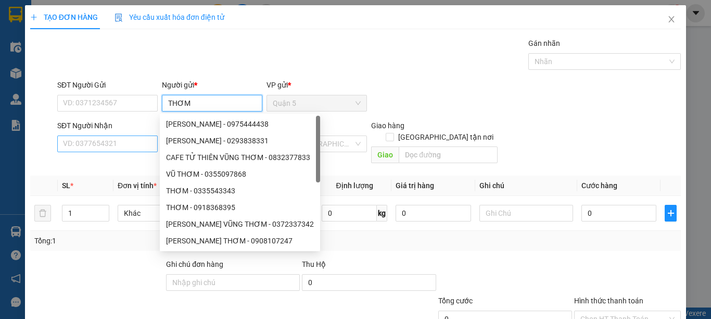
type input "THƠM"
click at [129, 143] on input "SĐT Người Nhận" at bounding box center [107, 143] width 100 height 17
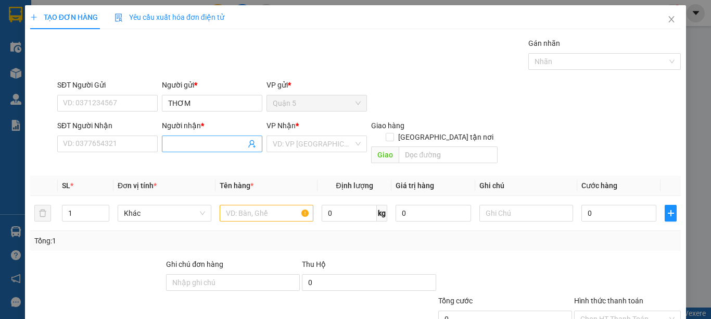
click at [173, 143] on input "Người nhận *" at bounding box center [207, 143] width 78 height 11
type input "THUỲ ANH"
click at [276, 143] on input "search" at bounding box center [313, 144] width 81 height 16
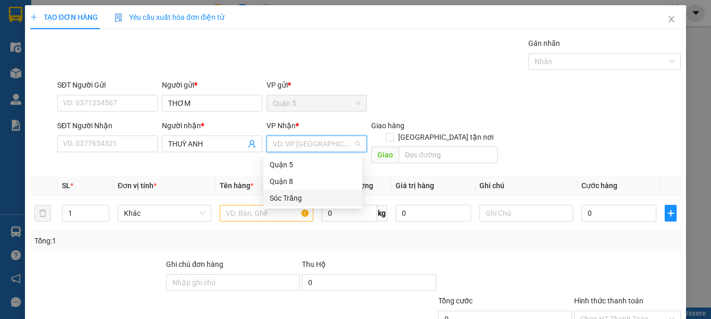
click at [288, 192] on div "Sóc Trăng" at bounding box center [312, 197] width 99 height 17
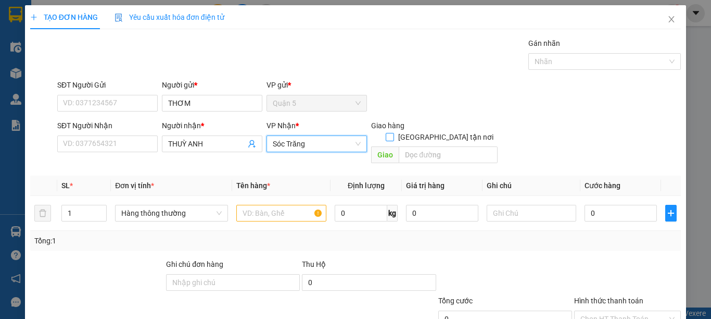
click at [454, 131] on span "[GEOGRAPHIC_DATA] tận nơi" at bounding box center [446, 136] width 104 height 11
click at [393, 133] on input "[GEOGRAPHIC_DATA] tận nơi" at bounding box center [389, 136] width 7 height 7
checkbox input "true"
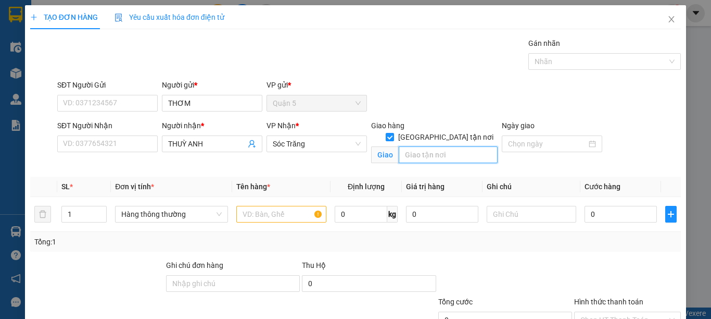
click at [450, 146] on input "text" at bounding box center [448, 154] width 99 height 17
click at [146, 218] on span "Hàng thông thường" at bounding box center [171, 214] width 100 height 16
type input "14"
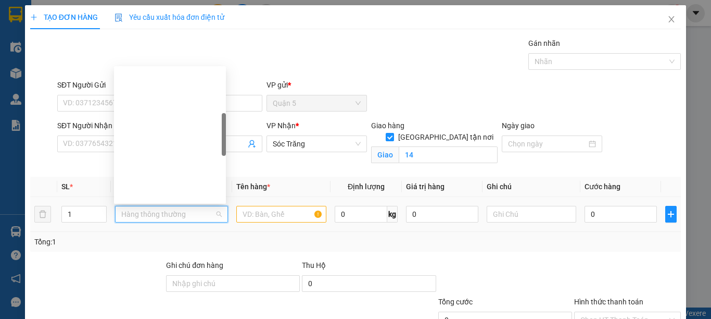
scroll to position [167, 0]
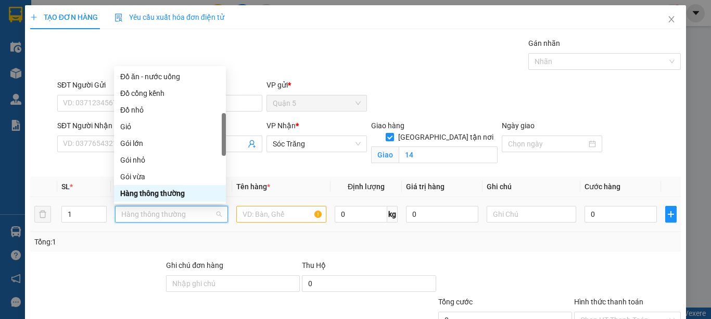
type input "B"
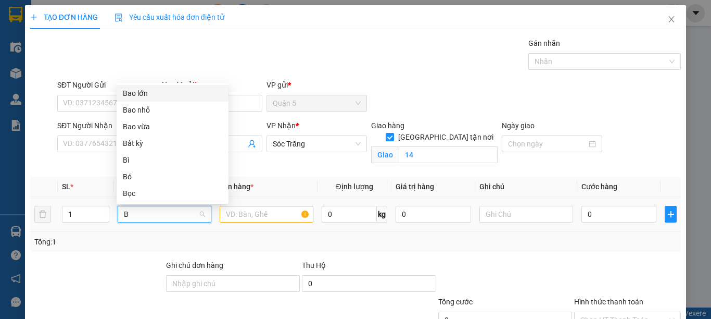
drag, startPoint x: 128, startPoint y: 95, endPoint x: 175, endPoint y: 159, distance: 80.4
click at [128, 95] on div "Bao lớn" at bounding box center [172, 92] width 99 height 11
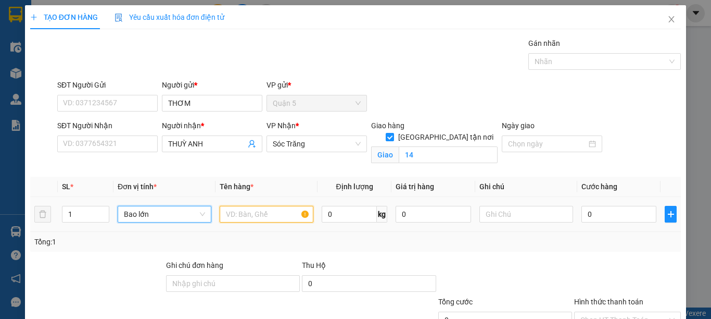
click at [231, 217] on input "text" at bounding box center [267, 214] width 94 height 17
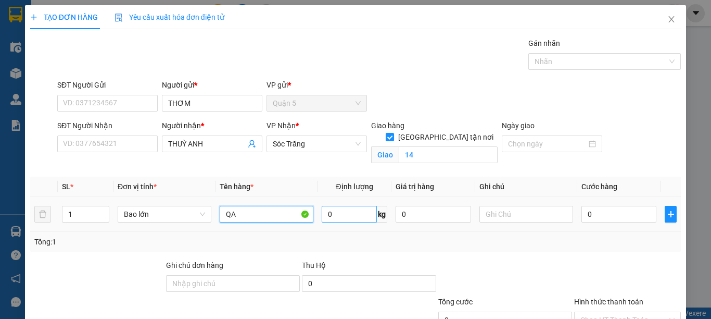
type input "QA"
click at [327, 215] on input "0" at bounding box center [349, 214] width 55 height 17
type input "40"
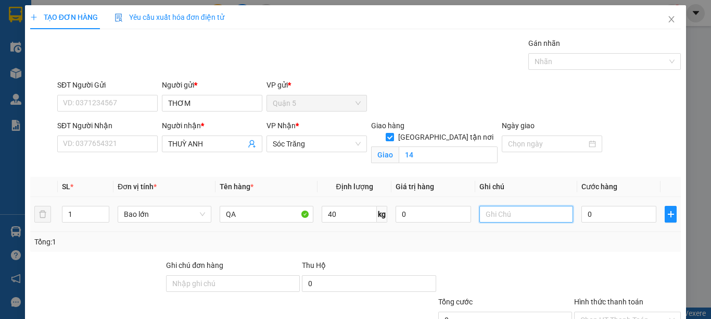
click at [488, 214] on input "text" at bounding box center [526, 214] width 94 height 17
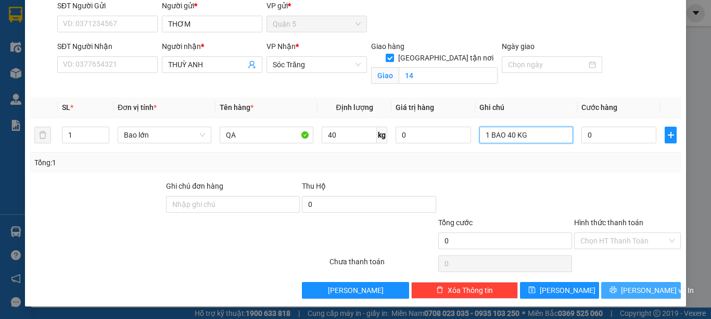
type input "1 BAO 40 KG"
click at [607, 287] on button "[PERSON_NAME] và In" at bounding box center [641, 290] width 80 height 17
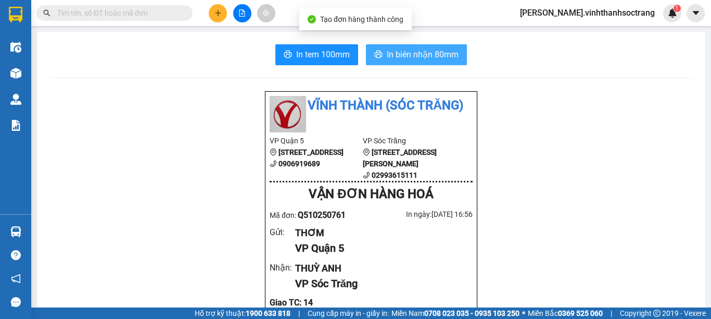
click at [462, 57] on button "In biên nhận 80mm" at bounding box center [416, 54] width 101 height 21
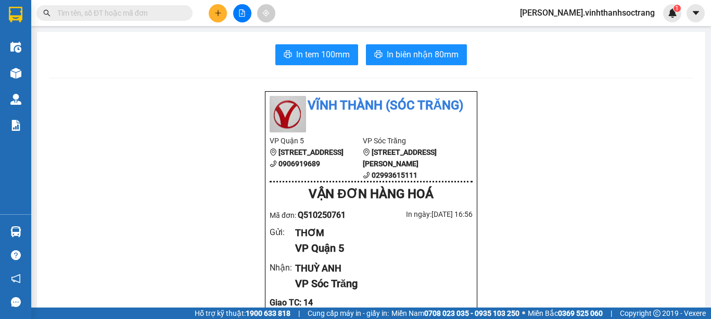
click at [213, 19] on button at bounding box center [218, 13] width 18 height 18
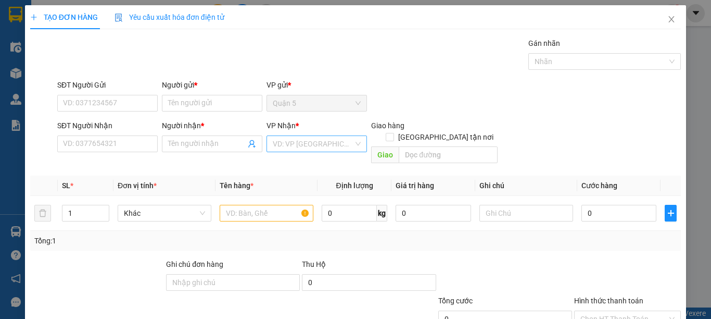
click at [276, 141] on input "search" at bounding box center [313, 144] width 81 height 16
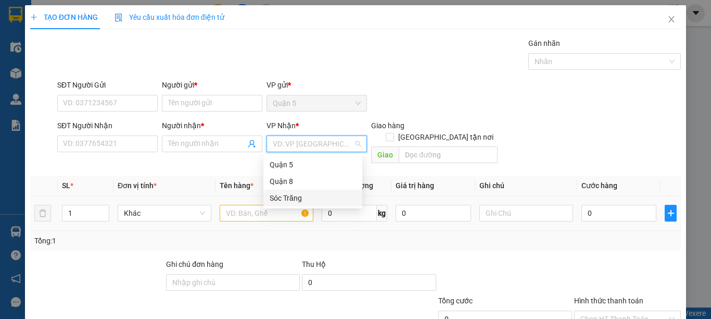
click at [295, 201] on div "Sóc Trăng" at bounding box center [313, 197] width 86 height 11
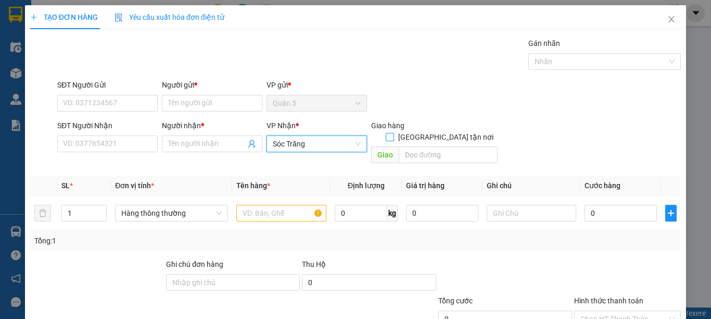
click at [444, 131] on span "[GEOGRAPHIC_DATA] tận nơi" at bounding box center [446, 136] width 104 height 11
click at [393, 133] on input "[GEOGRAPHIC_DATA] tận nơi" at bounding box center [389, 136] width 7 height 7
checkbox input "true"
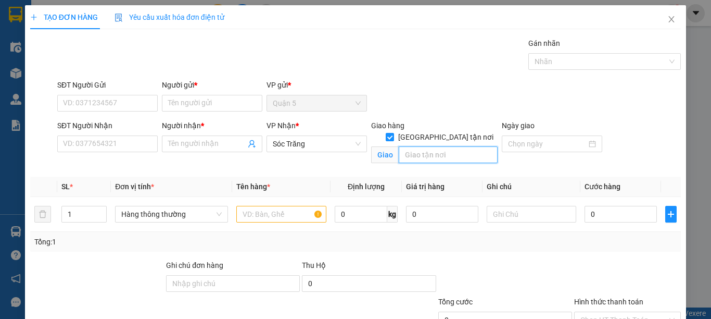
click at [443, 146] on input "text" at bounding box center [448, 154] width 99 height 17
click at [137, 212] on span "Hàng thông thường" at bounding box center [171, 214] width 100 height 16
type input "14"
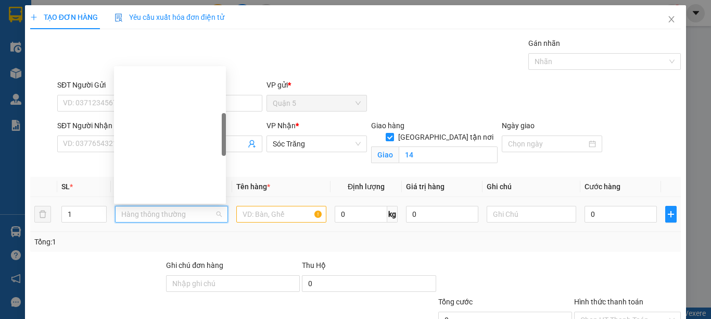
type input "B"
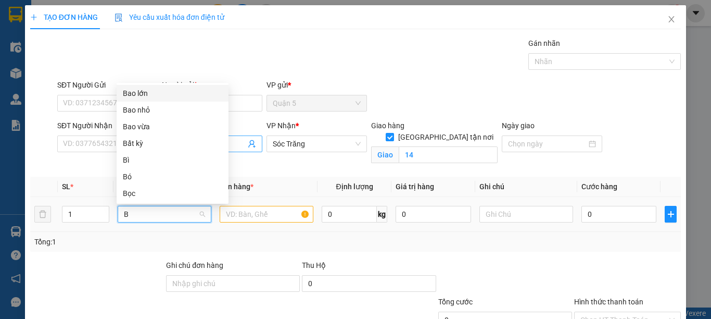
click at [130, 96] on div "Bao lớn" at bounding box center [172, 92] width 99 height 11
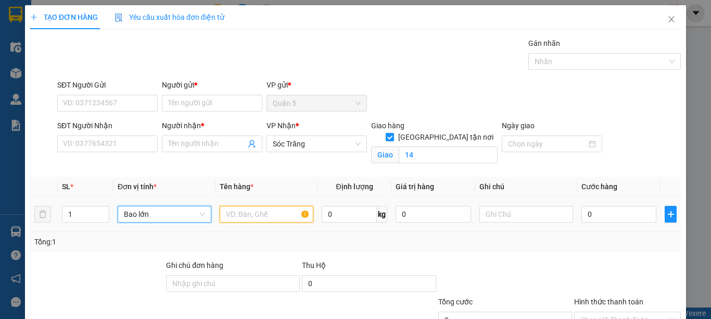
click at [236, 216] on input "text" at bounding box center [267, 214] width 94 height 17
type input "PT"
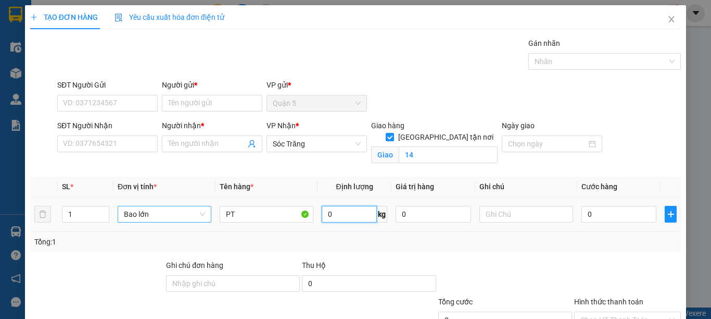
click at [339, 217] on input "0" at bounding box center [349, 214] width 55 height 17
type input "40"
click at [492, 213] on input "text" at bounding box center [526, 214] width 94 height 17
type input "1 BAO 40 KG"
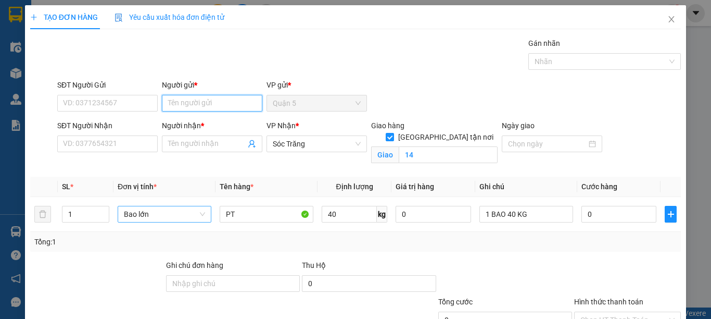
click at [234, 107] on input "Người gửi *" at bounding box center [212, 103] width 100 height 17
click at [233, 106] on input "Người gửi *" at bounding box center [212, 103] width 100 height 17
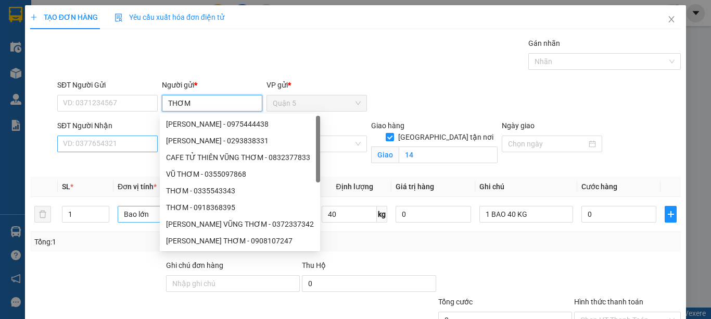
type input "THƠM"
click at [139, 147] on input "SĐT Người Nhận" at bounding box center [107, 143] width 100 height 17
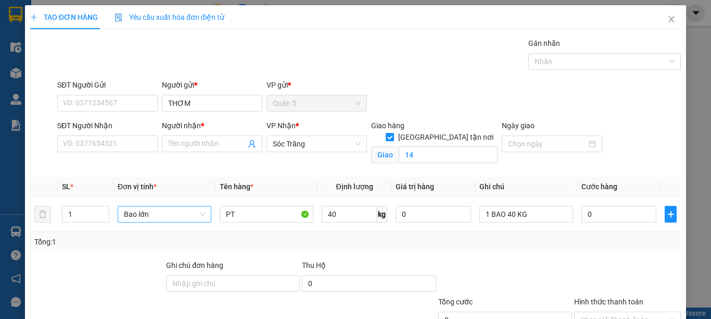
click at [178, 143] on input "Người nhận *" at bounding box center [207, 143] width 78 height 11
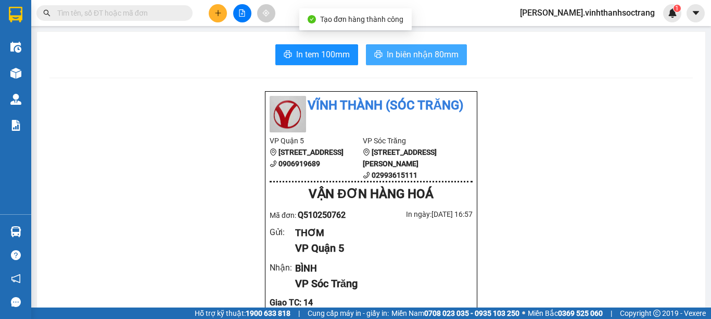
click at [399, 64] on button "In biên nhận 80mm" at bounding box center [416, 54] width 101 height 21
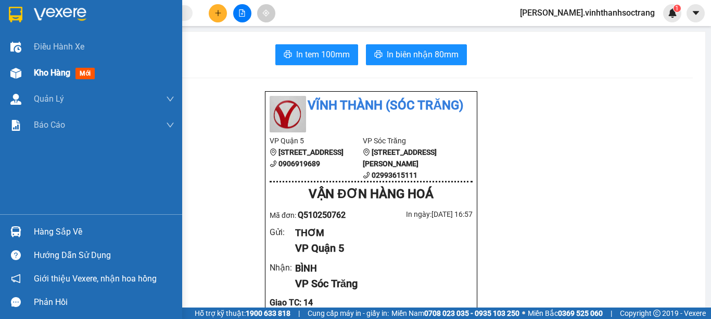
click at [42, 71] on span "Kho hàng" at bounding box center [52, 73] width 36 height 10
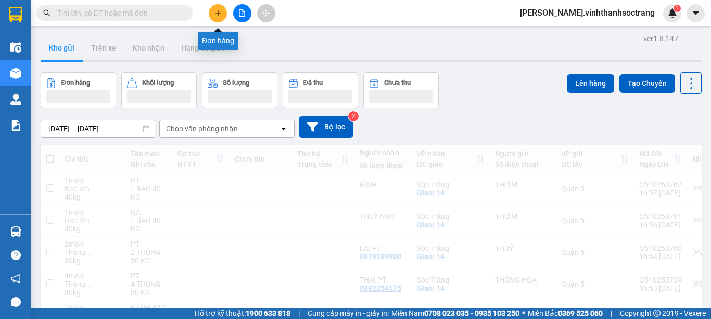
click at [218, 18] on button at bounding box center [218, 13] width 18 height 18
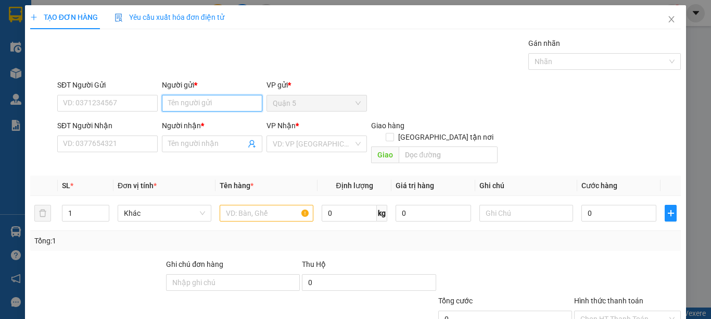
click at [220, 108] on input "Người gửi *" at bounding box center [212, 103] width 100 height 17
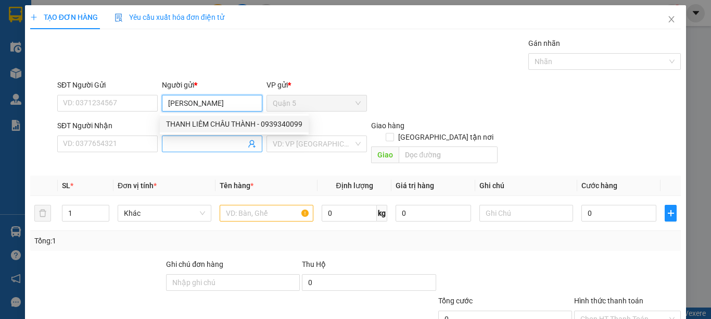
type input "THANH LIÊM"
click at [162, 139] on span at bounding box center [212, 143] width 100 height 17
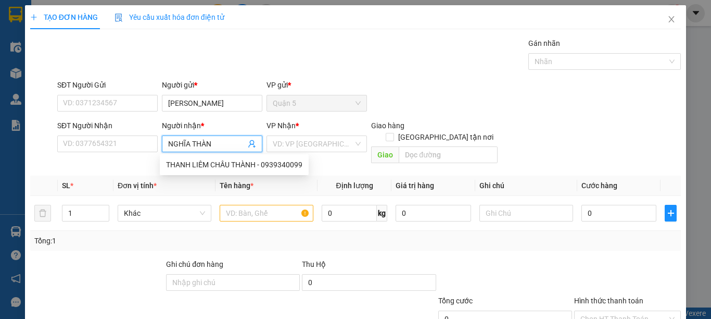
type input "NGHĨA THÀNH"
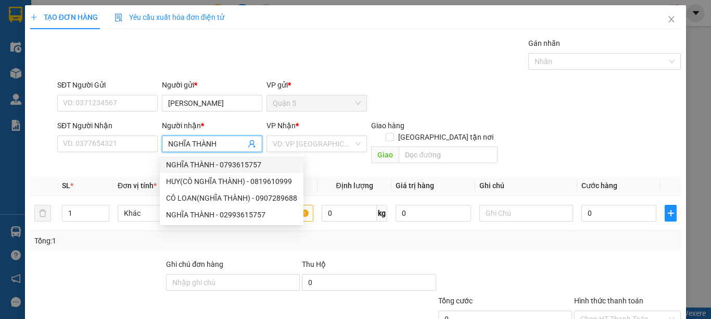
click at [208, 165] on div "NGHĨA THÀNH - 0793615757" at bounding box center [231, 164] width 131 height 11
type input "0793615757"
type input "NGHĨA THÀNH"
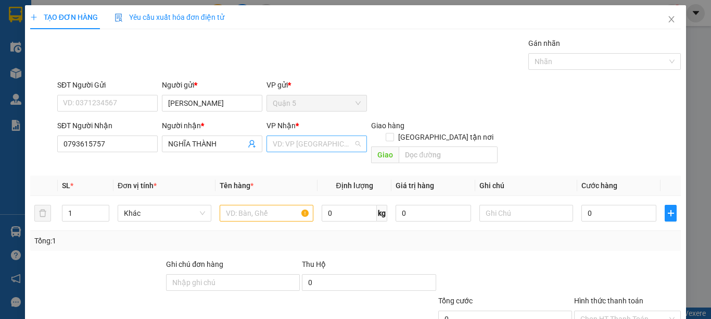
click at [287, 142] on input "search" at bounding box center [313, 144] width 81 height 16
drag, startPoint x: 289, startPoint y: 193, endPoint x: 487, endPoint y: 135, distance: 206.1
click at [290, 193] on div "Sóc Trăng" at bounding box center [313, 197] width 86 height 11
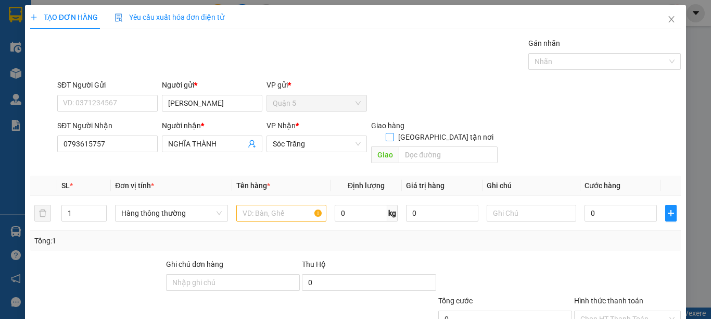
drag, startPoint x: 449, startPoint y: 121, endPoint x: 445, endPoint y: 146, distance: 24.8
click at [449, 131] on span "[GEOGRAPHIC_DATA] tận nơi" at bounding box center [446, 136] width 104 height 11
click at [393, 133] on input "[GEOGRAPHIC_DATA] tận nơi" at bounding box center [389, 136] width 7 height 7
checkbox input "true"
click at [443, 146] on input "text" at bounding box center [448, 154] width 99 height 17
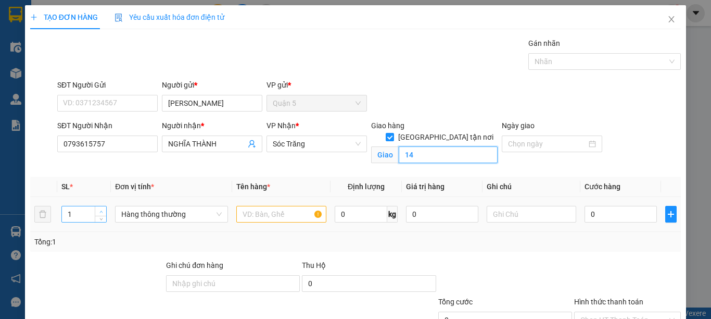
type input "14"
click at [103, 210] on span "up" at bounding box center [101, 211] width 6 height 6
type input "4"
click at [103, 210] on span "up" at bounding box center [101, 211] width 6 height 6
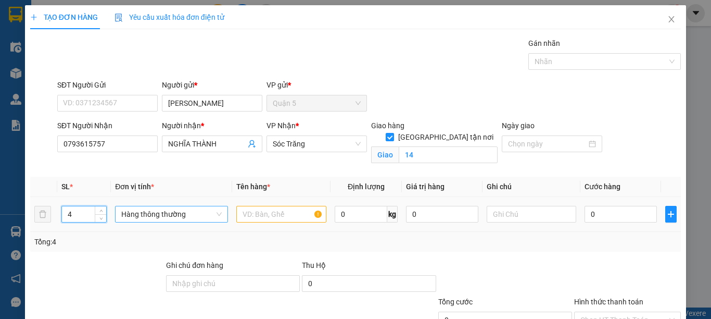
click at [132, 215] on span "Hàng thông thường" at bounding box center [171, 214] width 100 height 16
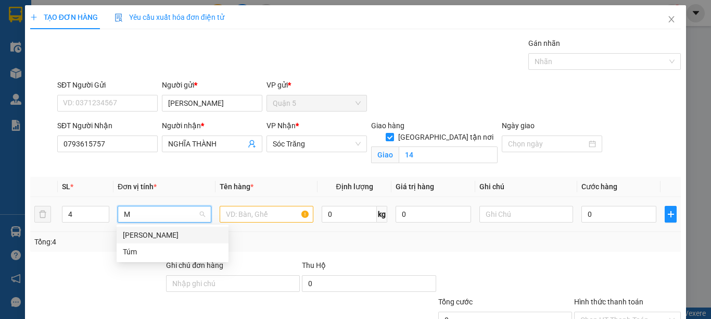
type input "M"
click at [131, 233] on div "[PERSON_NAME]" at bounding box center [172, 234] width 99 height 11
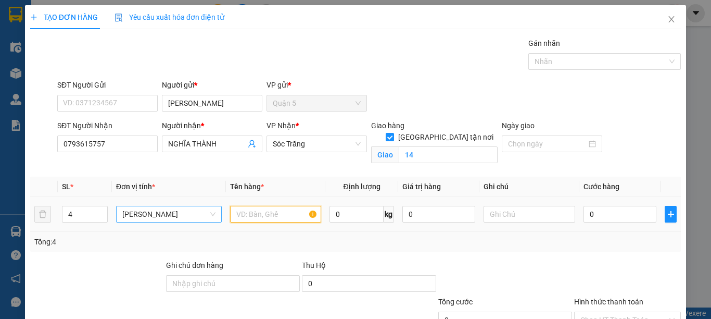
click at [240, 215] on input "text" at bounding box center [275, 214] width 91 height 17
type input "PT"
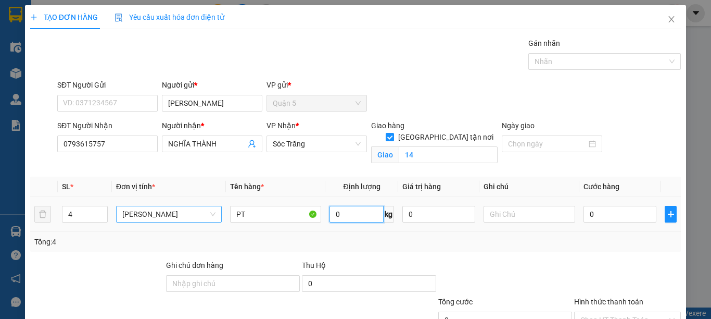
click at [356, 218] on input "0" at bounding box center [356, 214] width 54 height 17
type input "60"
click at [484, 216] on input "text" at bounding box center [529, 214] width 91 height 17
type input "2 THÙNG 1 BAO 1 KIỆN 60KG"
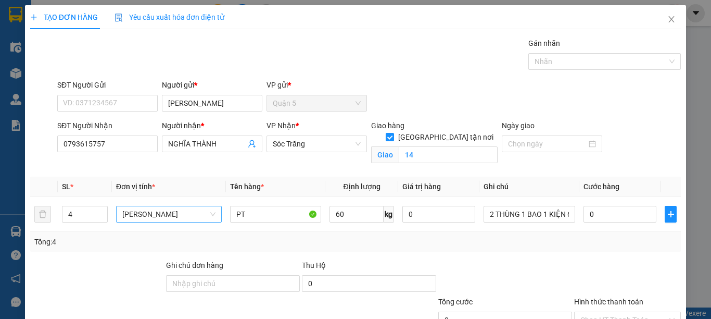
checkbox input "false"
type input "1"
type input "0"
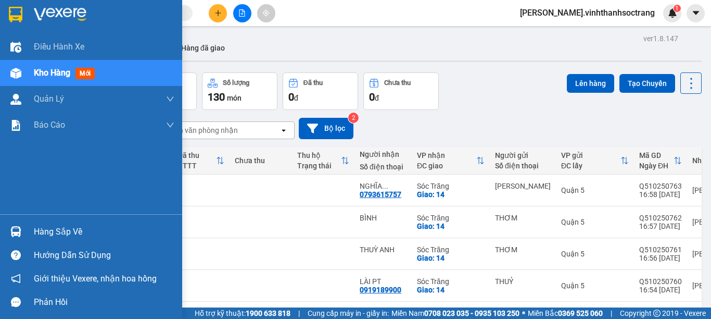
click at [44, 74] on span "Kho hàng" at bounding box center [52, 73] width 36 height 10
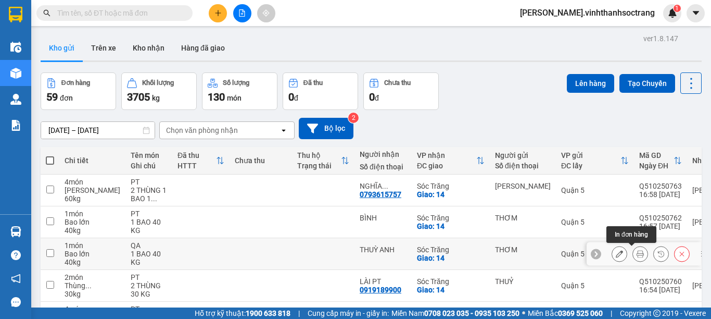
click at [637, 250] on icon at bounding box center [640, 253] width 7 height 7
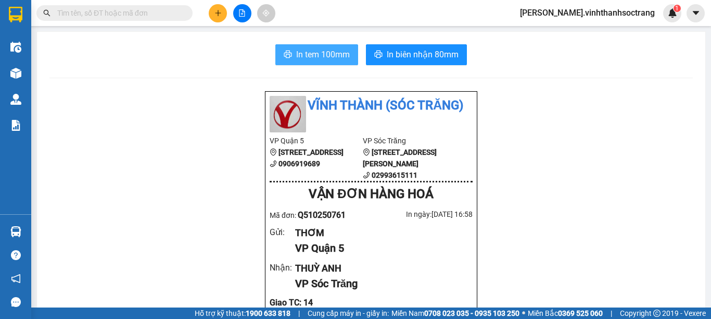
click at [329, 53] on span "In tem 100mm" at bounding box center [323, 54] width 54 height 13
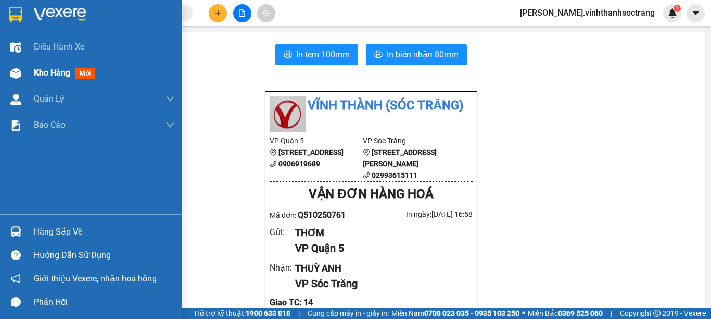
click at [46, 74] on span "Kho hàng" at bounding box center [52, 73] width 36 height 10
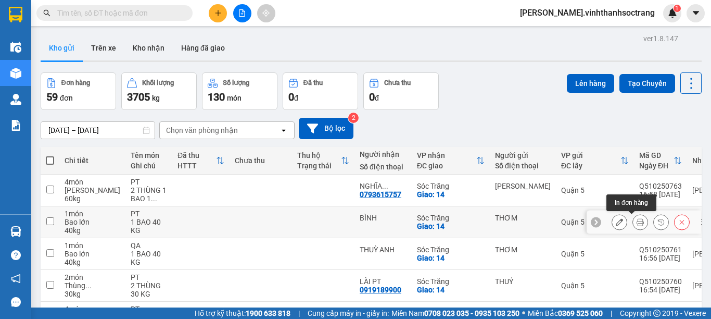
click at [637, 222] on icon at bounding box center [640, 221] width 7 height 7
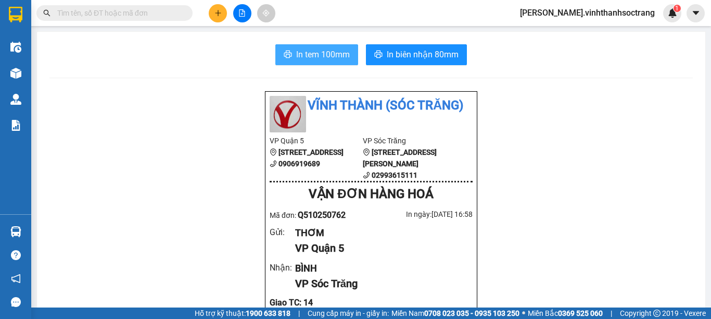
click at [341, 63] on button "In tem 100mm" at bounding box center [316, 54] width 83 height 21
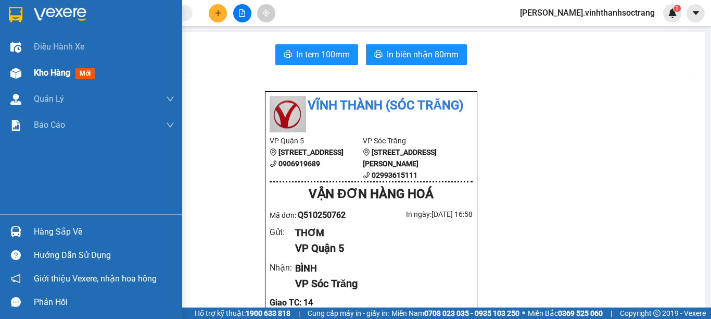
click at [41, 73] on span "Kho hàng" at bounding box center [52, 73] width 36 height 10
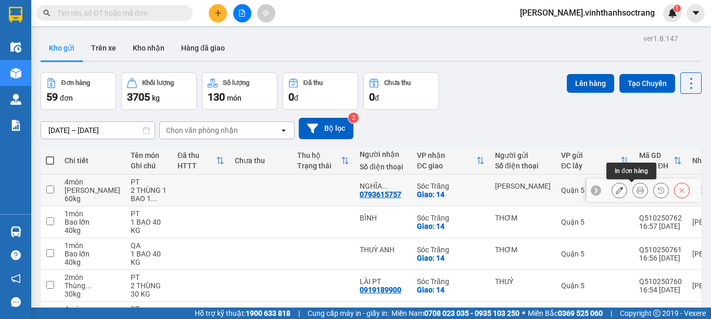
click at [637, 191] on icon at bounding box center [640, 189] width 7 height 7
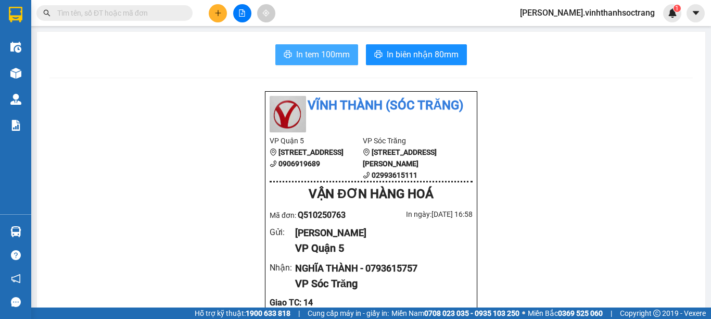
click at [340, 61] on button "In tem 100mm" at bounding box center [316, 54] width 83 height 21
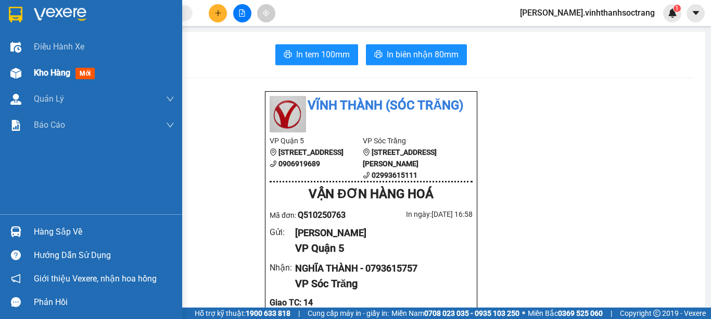
click at [45, 73] on span "Kho hàng" at bounding box center [52, 73] width 36 height 10
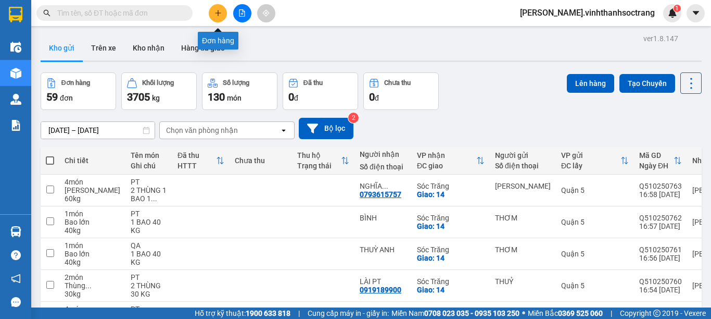
click at [222, 18] on button at bounding box center [218, 13] width 18 height 18
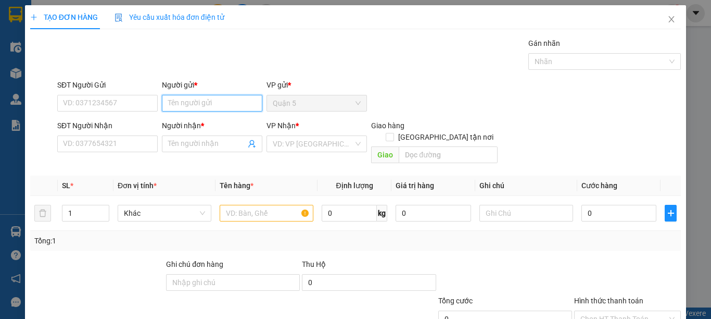
click at [211, 99] on input "Người gửi *" at bounding box center [212, 103] width 100 height 17
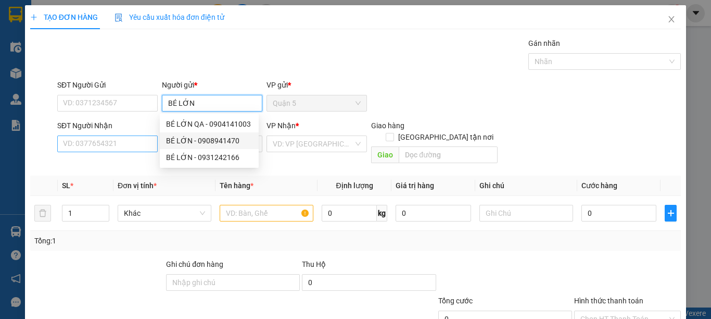
type input "BÉ LỚN"
click at [148, 142] on input "SĐT Người Nhận" at bounding box center [107, 143] width 100 height 17
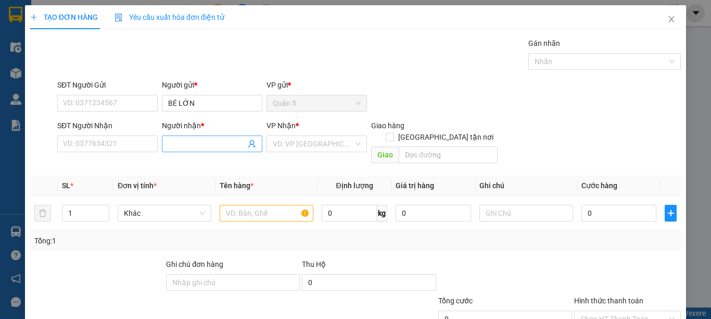
click at [177, 143] on input "Người nhận *" at bounding box center [207, 143] width 78 height 11
type input "CHÂU VĂN THANH"
click at [285, 145] on input "search" at bounding box center [313, 144] width 81 height 16
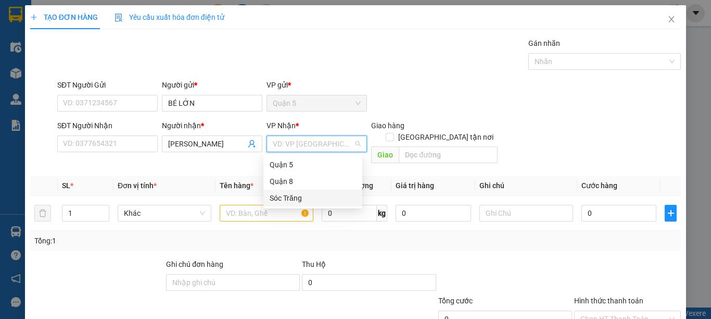
click at [285, 192] on div "Sóc Trăng" at bounding box center [313, 197] width 86 height 11
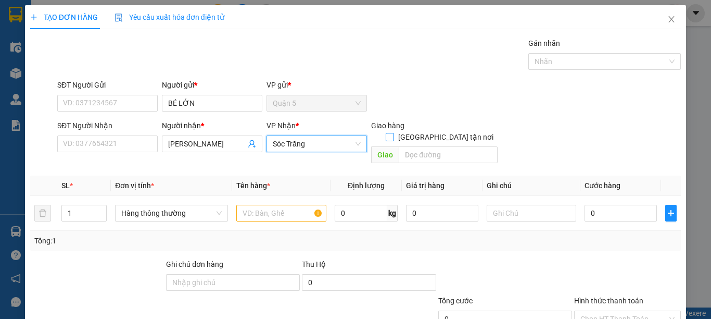
click at [456, 131] on span "[GEOGRAPHIC_DATA] tận nơi" at bounding box center [446, 136] width 104 height 11
click at [393, 133] on input "[GEOGRAPHIC_DATA] tận nơi" at bounding box center [389, 136] width 7 height 7
checkbox input "true"
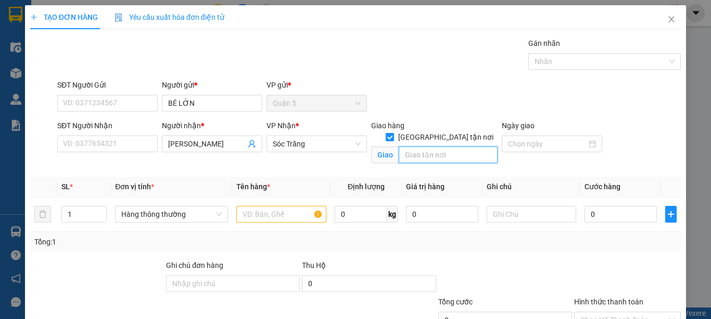
click at [454, 146] on input "text" at bounding box center [448, 154] width 99 height 17
click at [148, 213] on span "Hàng thông thường" at bounding box center [171, 214] width 100 height 16
type input "14"
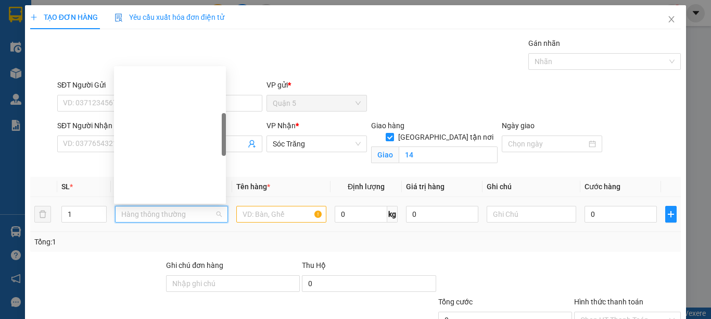
type input "G"
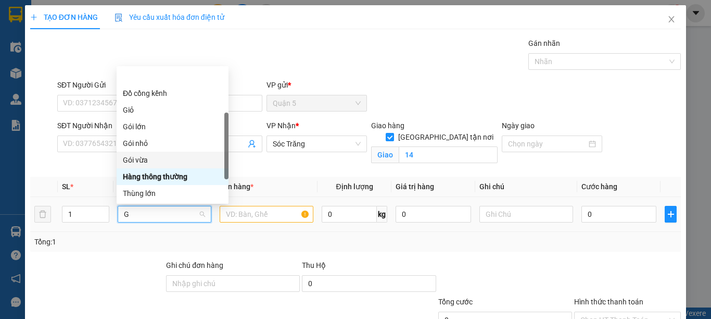
click at [131, 154] on div "Gói vừa" at bounding box center [172, 159] width 99 height 11
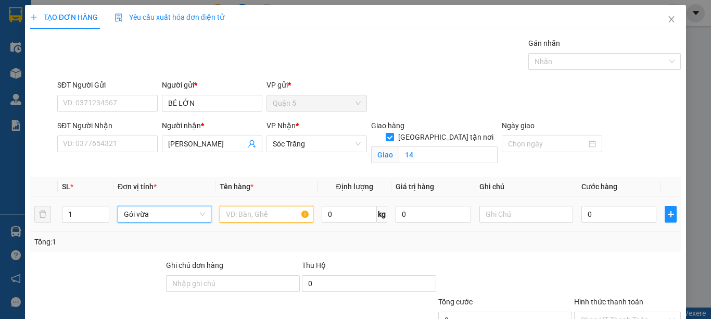
click at [231, 216] on input "text" at bounding box center [267, 214] width 94 height 17
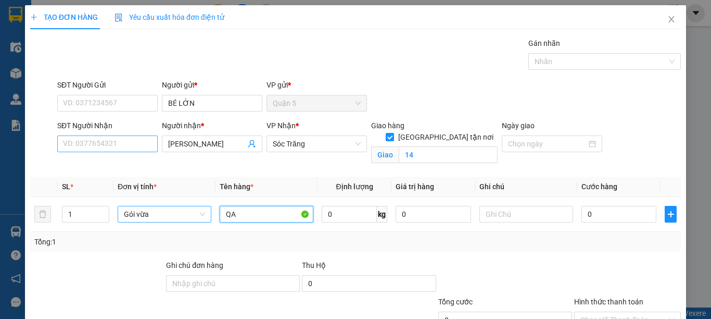
type input "QA"
click at [124, 144] on input "SĐT Người Nhận" at bounding box center [107, 143] width 100 height 17
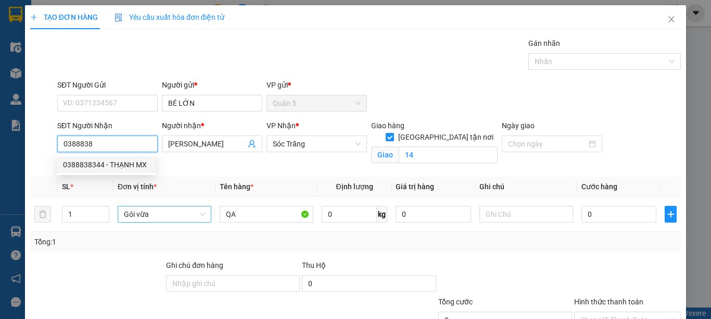
click at [129, 161] on div "0388838344 - THẠNH MX" at bounding box center [106, 164] width 86 height 11
type input "0388838344"
type input "THẠNH MX"
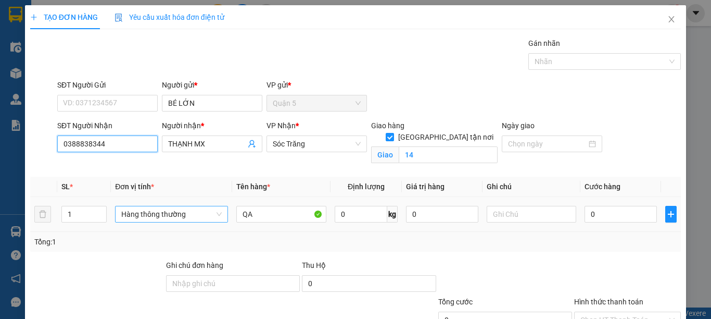
click at [125, 206] on span "Hàng thông thường" at bounding box center [171, 214] width 100 height 16
type input "0388838344"
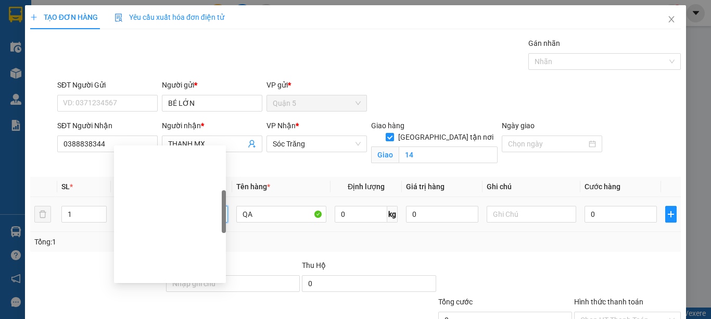
type input "G"
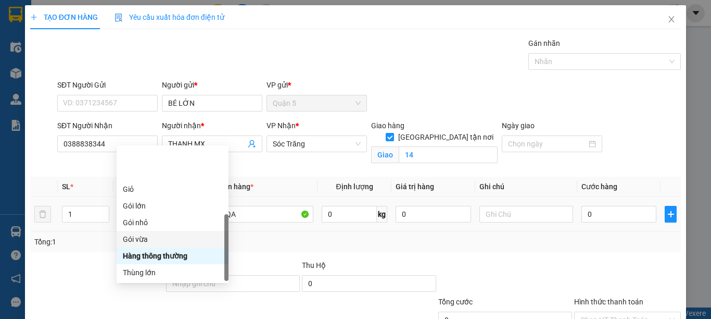
click at [139, 233] on div "Gói vừa" at bounding box center [172, 238] width 99 height 11
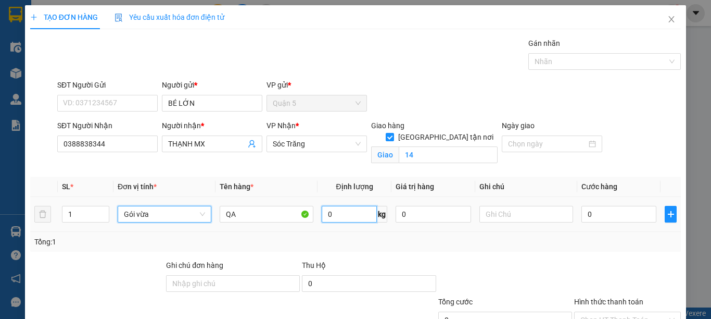
click at [328, 206] on input "0" at bounding box center [349, 214] width 55 height 17
type input "40"
click at [493, 206] on input "text" at bounding box center [526, 214] width 94 height 17
type input "1 GÓI 40 KG"
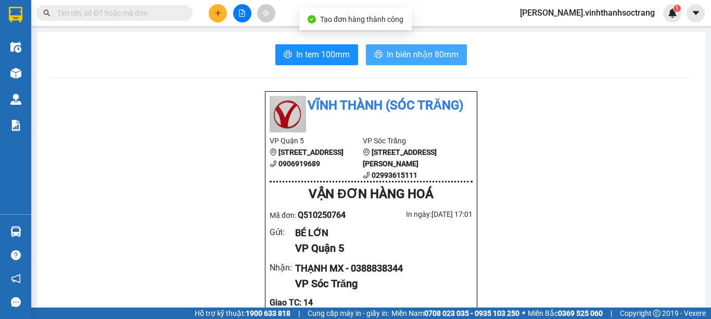
click at [405, 53] on span "In biên nhận 80mm" at bounding box center [423, 54] width 72 height 13
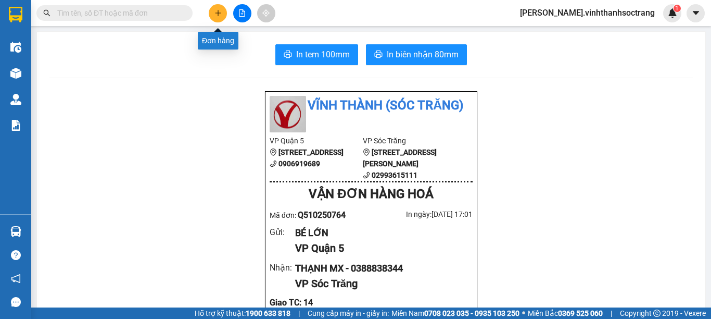
click at [217, 17] on button at bounding box center [218, 13] width 18 height 18
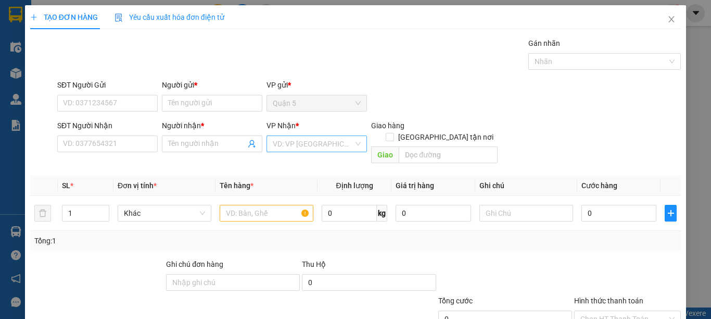
drag, startPoint x: 313, startPoint y: 145, endPoint x: 307, endPoint y: 150, distance: 7.7
click at [310, 147] on input "search" at bounding box center [313, 144] width 81 height 16
click at [286, 201] on div "Sóc Trăng" at bounding box center [313, 197] width 86 height 11
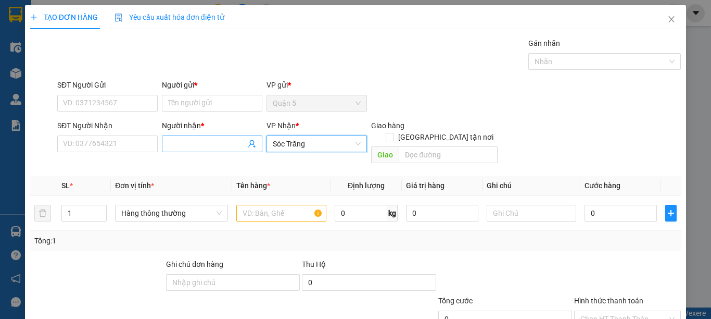
click at [210, 148] on input "Người nhận *" at bounding box center [207, 143] width 78 height 11
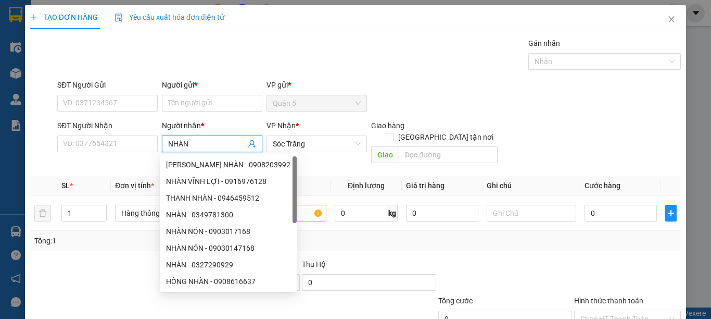
type input "NHÀN K"
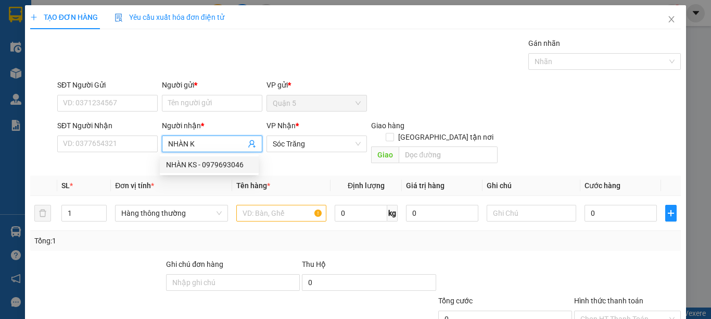
click at [211, 164] on div "NHÀN KS - 0979693046" at bounding box center [209, 164] width 86 height 11
type input "0979693046"
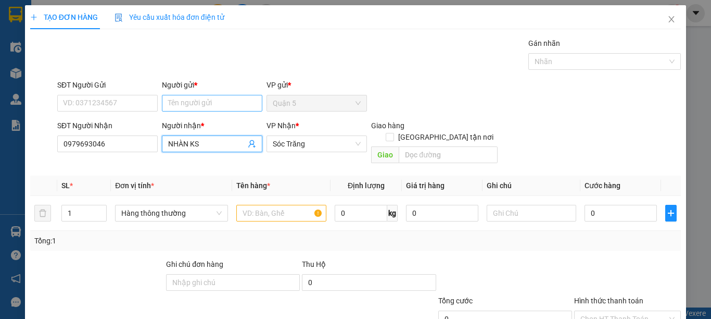
type input "NHÀN KS"
click at [202, 101] on input "Người gửi *" at bounding box center [212, 103] width 100 height 17
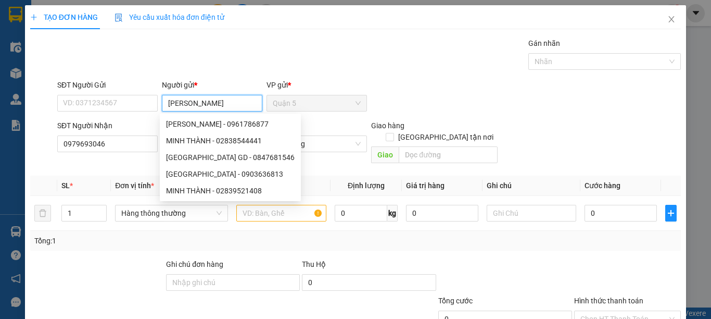
type input "MINH THÀNH"
click at [442, 131] on div "Giao hàng Giao tận nơi" at bounding box center [434, 133] width 126 height 27
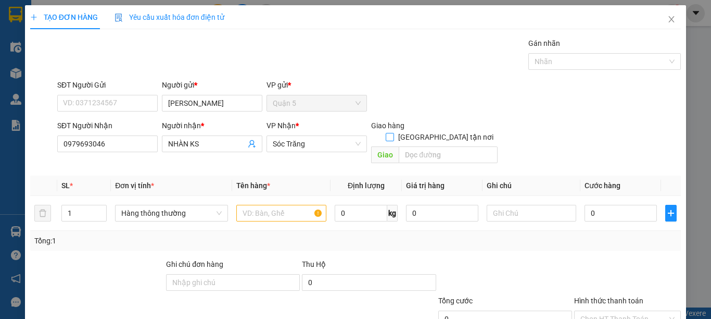
click at [394, 133] on span at bounding box center [390, 137] width 8 height 8
click at [393, 133] on input "[GEOGRAPHIC_DATA] tận nơi" at bounding box center [389, 136] width 7 height 7
checkbox input "true"
click at [436, 146] on input "text" at bounding box center [448, 154] width 99 height 17
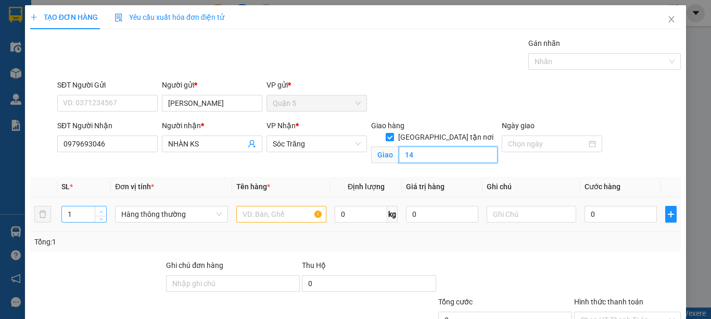
type input "14"
click at [98, 207] on span "Increase Value" at bounding box center [100, 210] width 11 height 9
type input "4"
click at [98, 207] on span "Increase Value" at bounding box center [100, 210] width 11 height 9
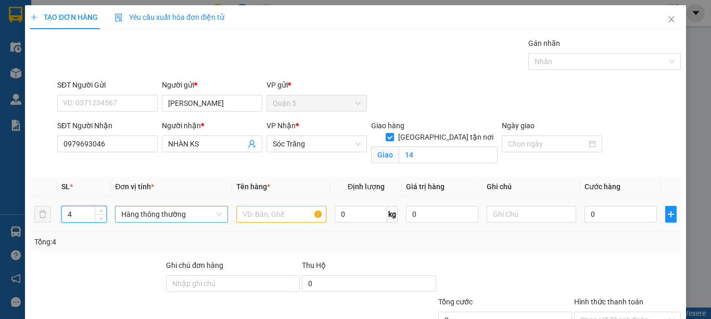
click at [148, 219] on span "Hàng thông thường" at bounding box center [171, 214] width 100 height 16
type input "B"
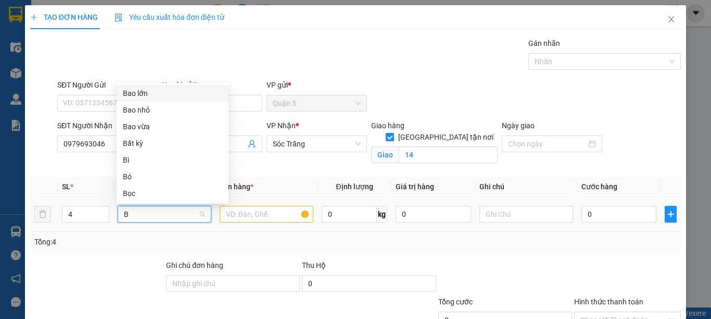
click at [136, 95] on div "Bao lớn" at bounding box center [172, 92] width 99 height 11
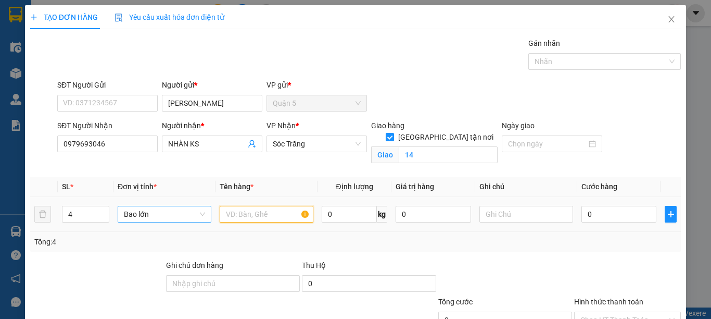
click at [231, 214] on input "text" at bounding box center [267, 214] width 94 height 17
type input "DÉP"
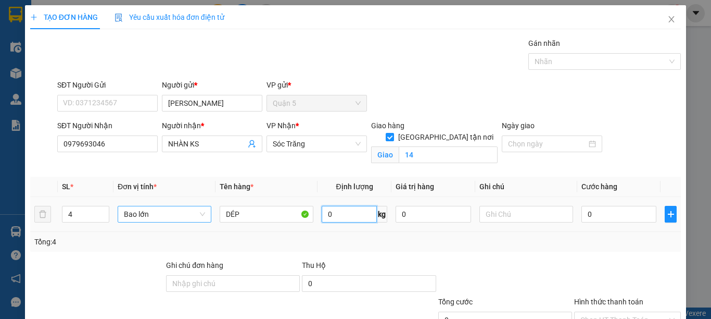
click at [328, 213] on input "0" at bounding box center [349, 214] width 55 height 17
type input "200"
click at [505, 219] on input "text" at bounding box center [526, 214] width 94 height 17
type input "4 BAO 200"
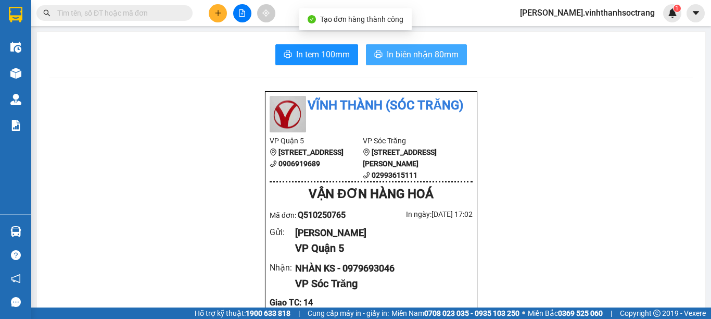
click at [432, 56] on span "In biên nhận 80mm" at bounding box center [423, 54] width 72 height 13
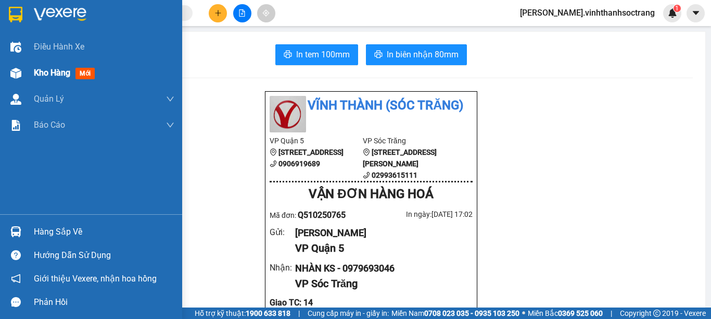
click at [35, 69] on span "Kho hàng" at bounding box center [52, 73] width 36 height 10
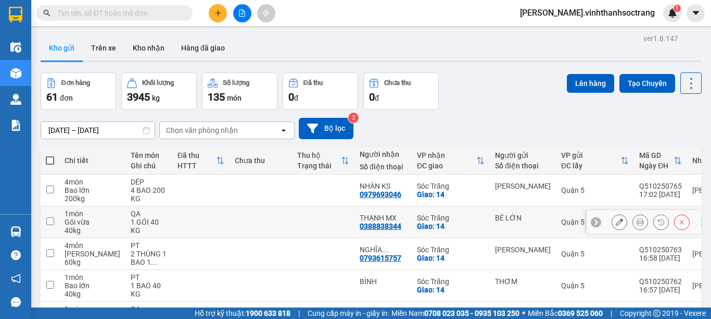
click at [637, 221] on icon at bounding box center [640, 221] width 7 height 7
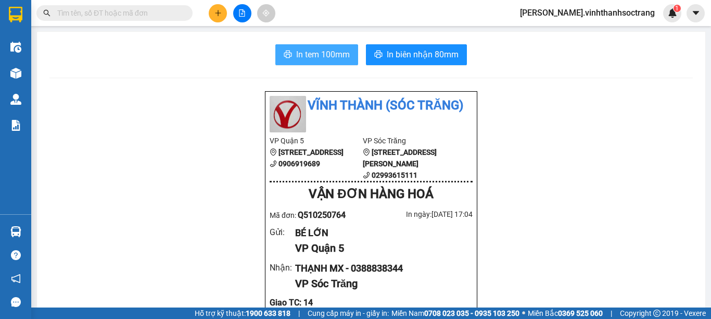
click at [328, 58] on span "In tem 100mm" at bounding box center [323, 54] width 54 height 13
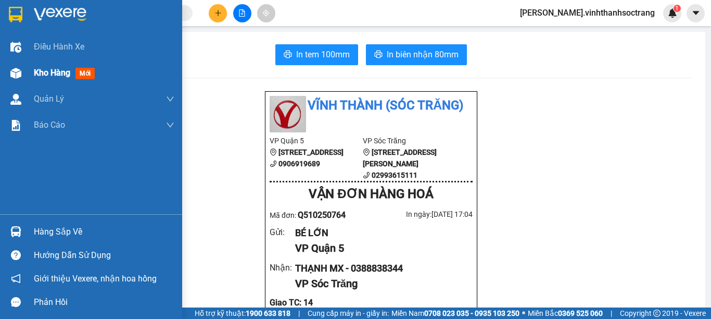
click at [39, 74] on span "Kho hàng" at bounding box center [52, 73] width 36 height 10
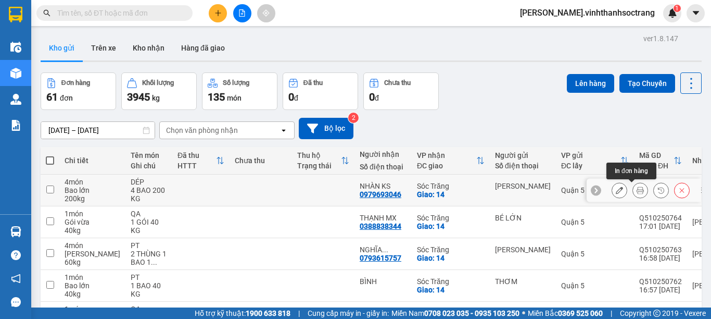
click at [633, 188] on button at bounding box center [640, 190] width 15 height 18
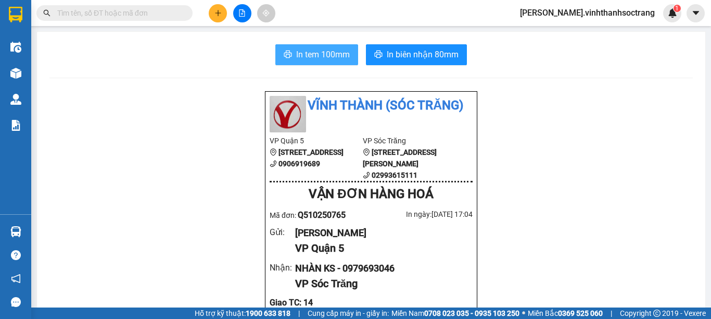
click at [320, 48] on span "In tem 100mm" at bounding box center [323, 54] width 54 height 13
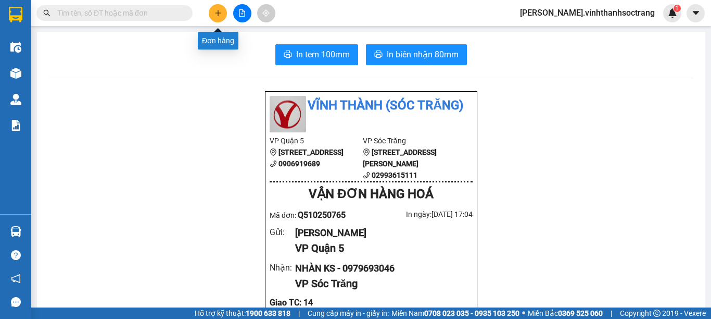
click at [214, 15] on icon "plus" at bounding box center [217, 12] width 7 height 7
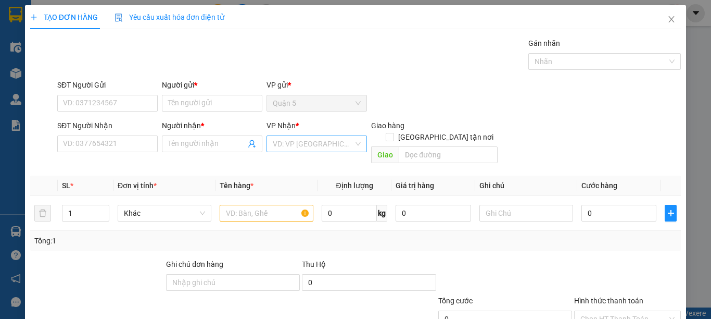
click at [273, 144] on input "search" at bounding box center [313, 144] width 81 height 16
click at [279, 191] on div "Sóc Trăng" at bounding box center [312, 197] width 99 height 17
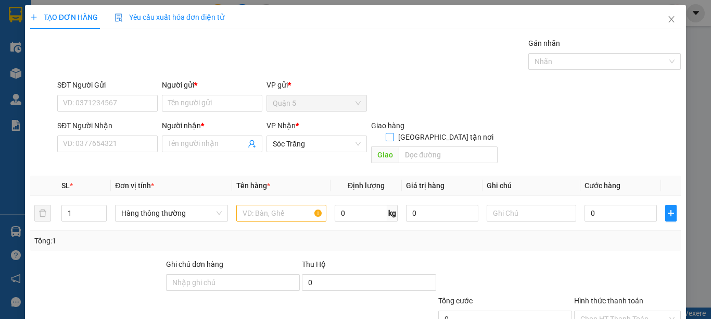
click at [465, 131] on span "[GEOGRAPHIC_DATA] tận nơi" at bounding box center [446, 136] width 104 height 11
click at [393, 133] on input "[GEOGRAPHIC_DATA] tận nơi" at bounding box center [389, 136] width 7 height 7
checkbox input "true"
click at [459, 146] on input "text" at bounding box center [448, 154] width 99 height 17
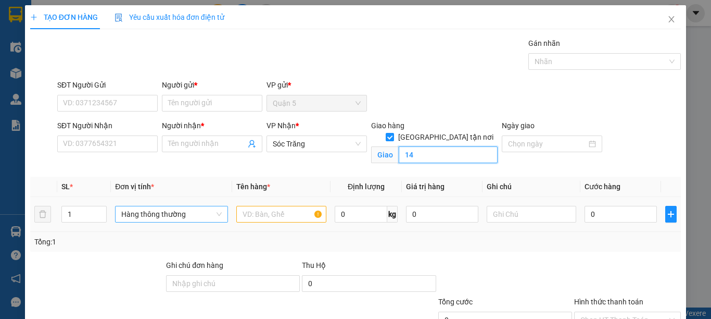
click at [147, 220] on span "Hàng thông thường" at bounding box center [171, 214] width 100 height 16
type input "14"
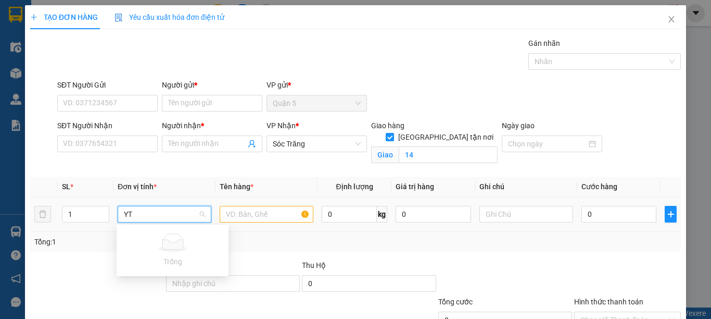
type input "Y"
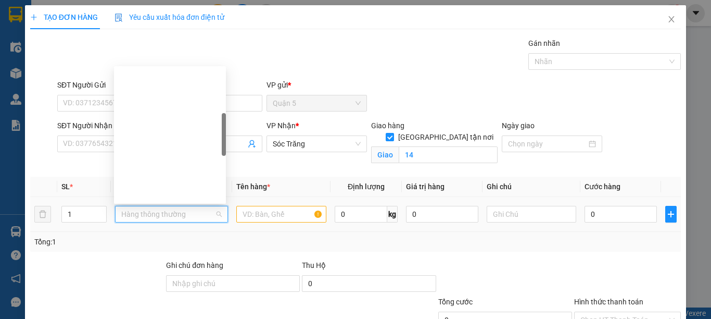
type input "T"
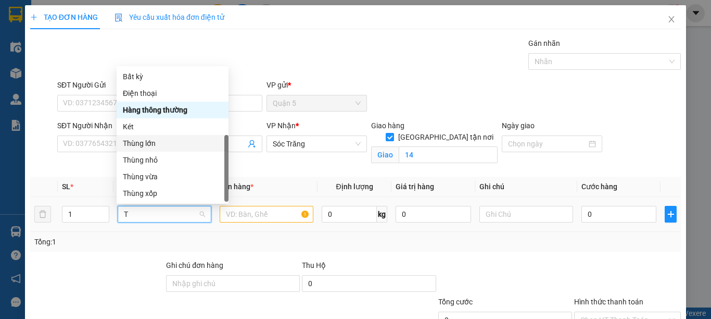
click at [143, 137] on div "Thùng lớn" at bounding box center [172, 142] width 99 height 11
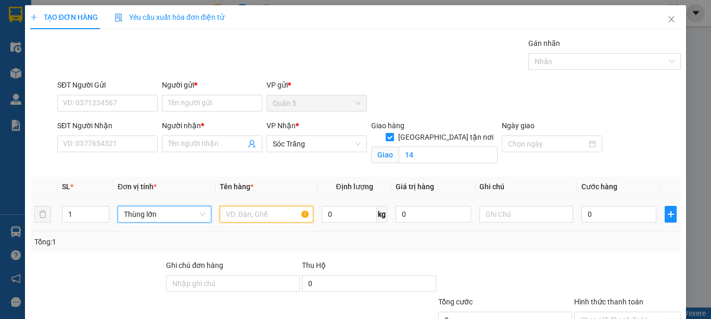
click at [235, 216] on input "text" at bounding box center [267, 214] width 94 height 17
type input "NÓN"
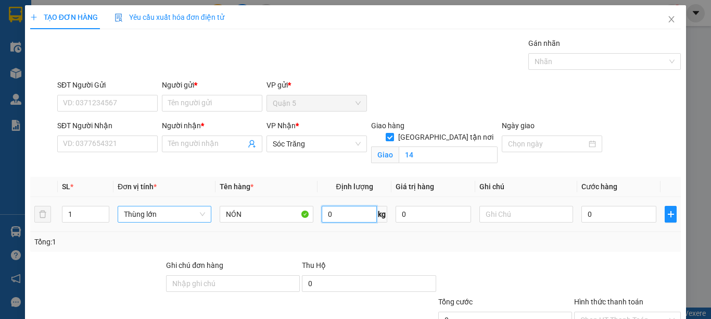
click at [349, 217] on input "0" at bounding box center [349, 214] width 55 height 17
type input "50"
click at [493, 216] on input "text" at bounding box center [526, 214] width 94 height 17
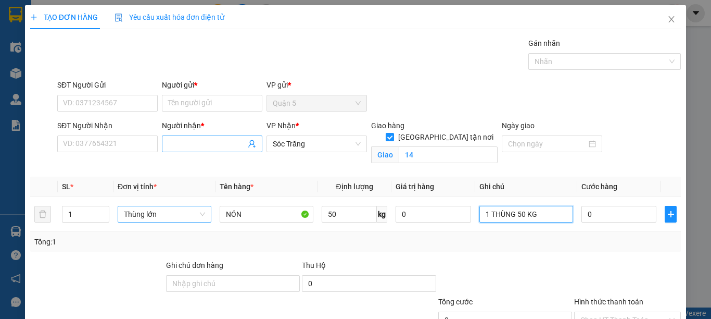
type input "1 THÙNG 50 KG"
click at [169, 138] on input "Người nhận *" at bounding box center [207, 143] width 78 height 11
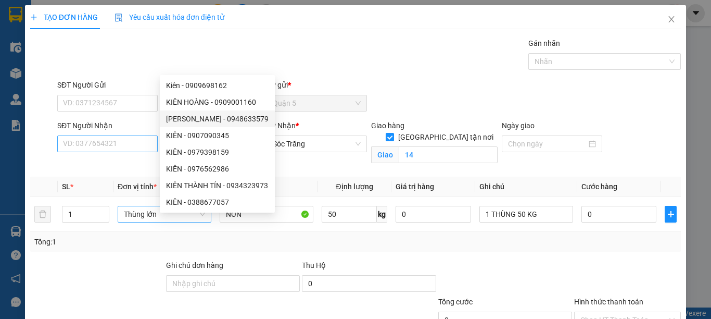
type input "KIÊN"
click at [127, 135] on input "SĐT Người Nhận" at bounding box center [107, 143] width 100 height 17
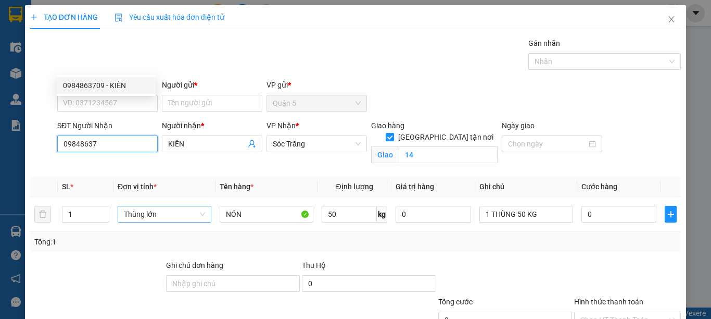
click at [104, 84] on div "0984863709 - KIÊN" at bounding box center [106, 85] width 86 height 11
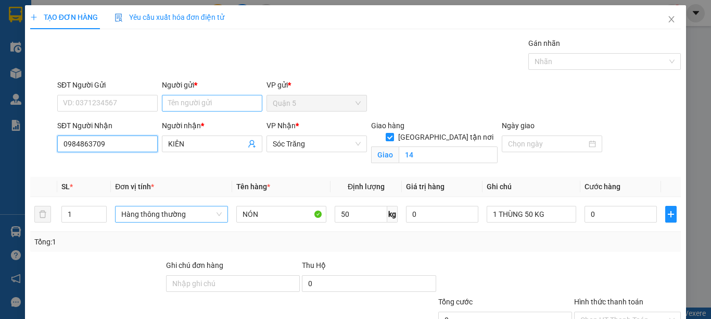
type input "0984863709"
click at [215, 95] on input "Người gửi *" at bounding box center [212, 103] width 100 height 17
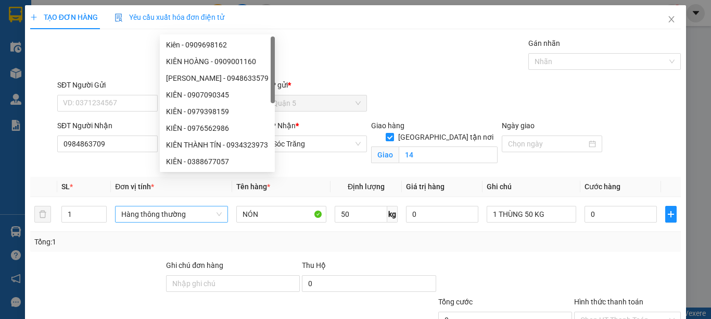
type input "BÌNH"
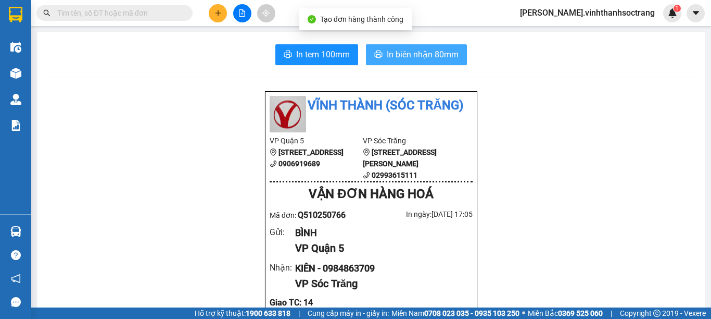
click at [420, 54] on span "In biên nhận 80mm" at bounding box center [423, 54] width 72 height 13
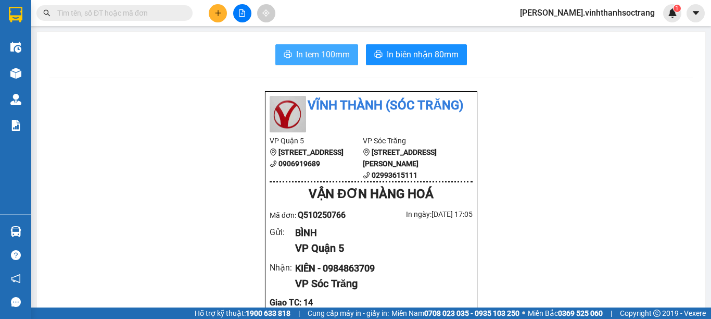
drag, startPoint x: 320, startPoint y: 64, endPoint x: 323, endPoint y: 73, distance: 10.4
click at [320, 64] on button "In tem 100mm" at bounding box center [316, 54] width 83 height 21
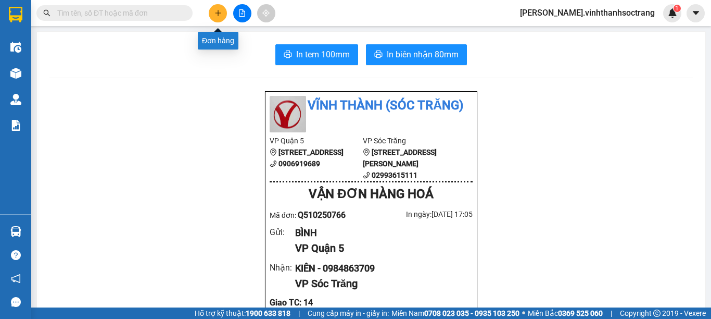
click at [215, 17] on button at bounding box center [218, 13] width 18 height 18
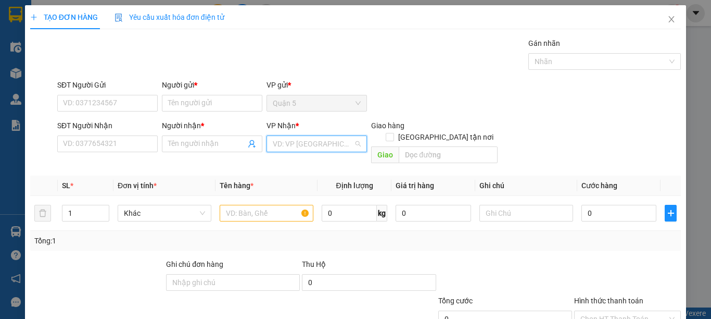
click at [319, 140] on input "search" at bounding box center [313, 144] width 81 height 16
click at [284, 198] on div "Sóc Trăng" at bounding box center [313, 197] width 86 height 11
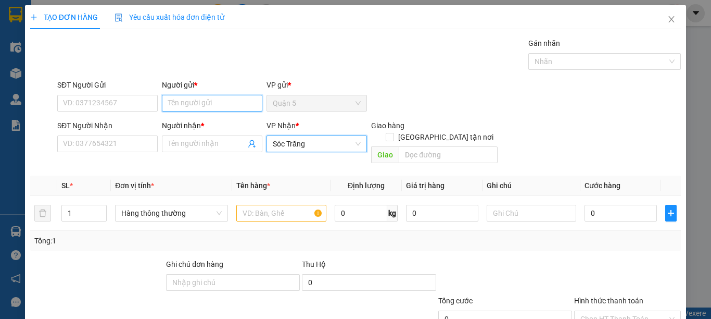
click at [221, 109] on input "Người gửi *" at bounding box center [212, 103] width 100 height 17
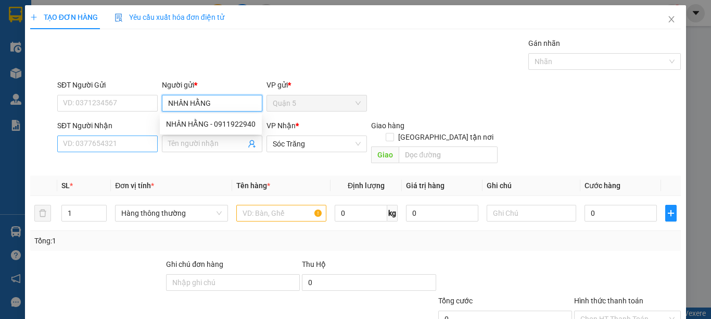
type input "NHÂN HẰNG"
click at [141, 146] on input "SĐT Người Nhận" at bounding box center [107, 143] width 100 height 17
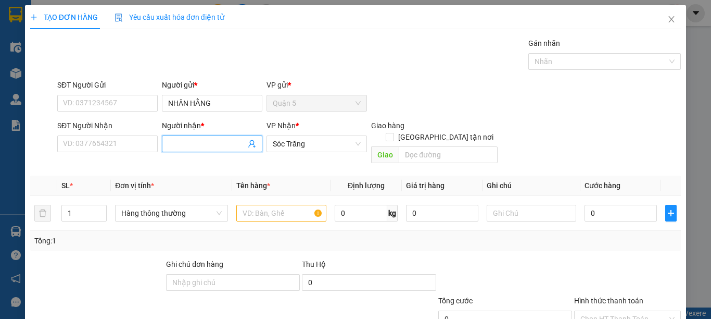
click at [176, 144] on input "Người nhận *" at bounding box center [207, 143] width 78 height 11
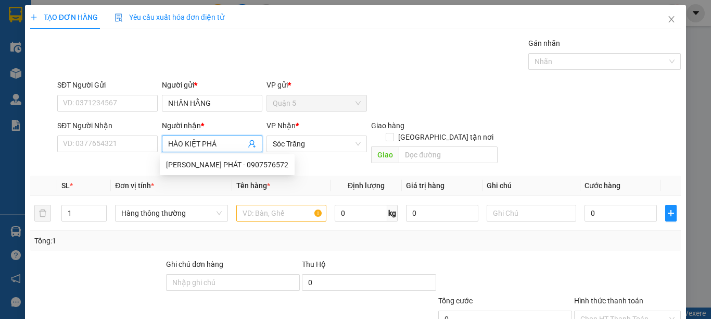
type input "HÀO KIỆT PHÁT"
click at [201, 161] on div "HÀO KIỆT PHÁT - 0907576572" at bounding box center [227, 164] width 122 height 11
type input "0907576572"
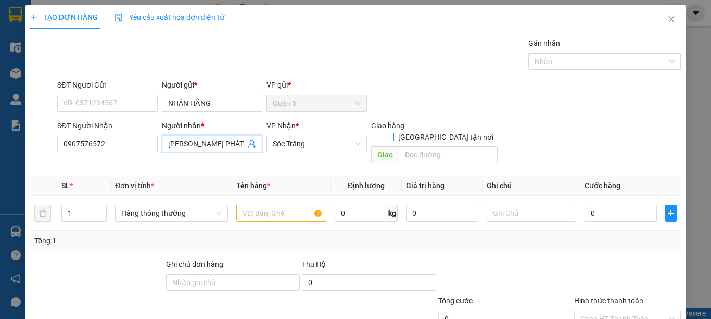
type input "HÀO KIỆT PHÁT"
drag, startPoint x: 438, startPoint y: 126, endPoint x: 437, endPoint y: 133, distance: 7.4
click at [393, 133] on input "[GEOGRAPHIC_DATA] tận nơi" at bounding box center [389, 136] width 7 height 7
checkbox input "true"
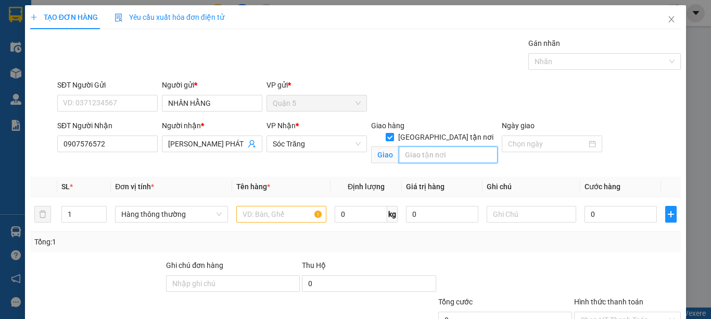
click at [431, 146] on input "text" at bounding box center [448, 154] width 99 height 17
type input "14"
type input "2"
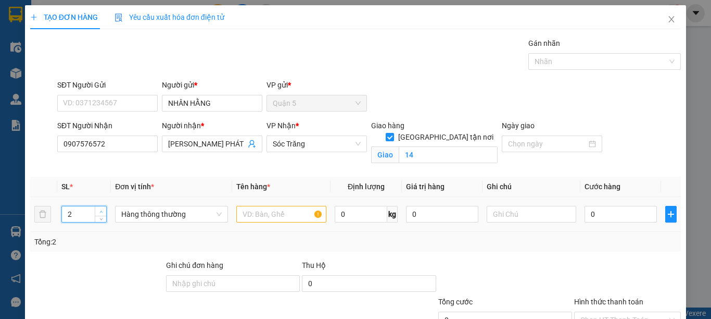
drag, startPoint x: 101, startPoint y: 212, endPoint x: 136, endPoint y: 216, distance: 35.1
click at [102, 212] on span "up" at bounding box center [101, 211] width 6 height 6
click at [137, 216] on span "Hàng thông thường" at bounding box center [171, 214] width 100 height 16
type input "B"
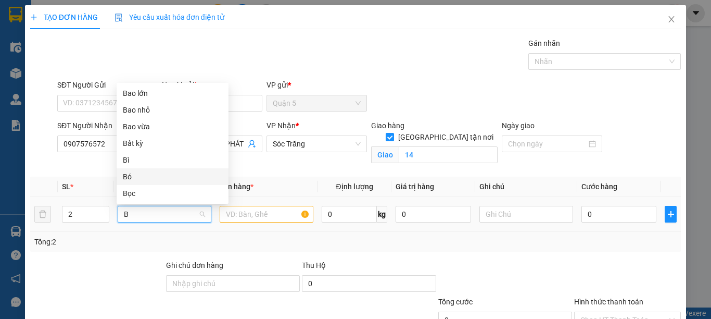
click at [134, 175] on div "Bó" at bounding box center [172, 176] width 99 height 11
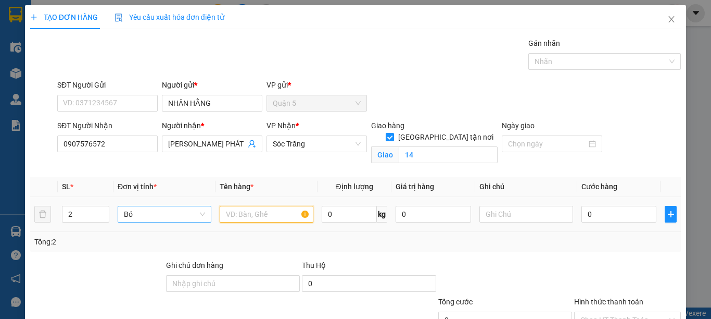
click at [234, 219] on input "text" at bounding box center [267, 214] width 94 height 17
type input "LƯỚI"
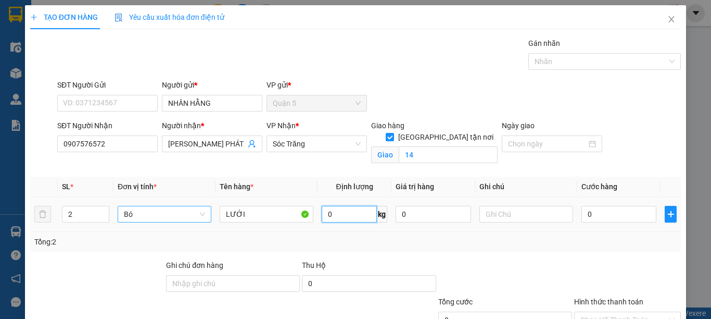
click at [342, 216] on input "0" at bounding box center [349, 214] width 55 height 17
type input "30"
click at [487, 210] on input "text" at bounding box center [526, 214] width 94 height 17
type input "2 BÓ 3"
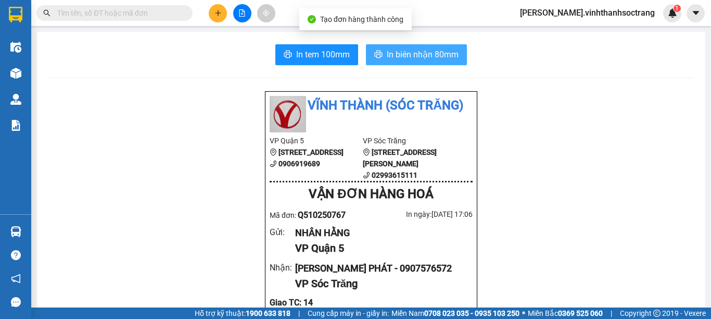
click at [422, 48] on span "In biên nhận 80mm" at bounding box center [423, 54] width 72 height 13
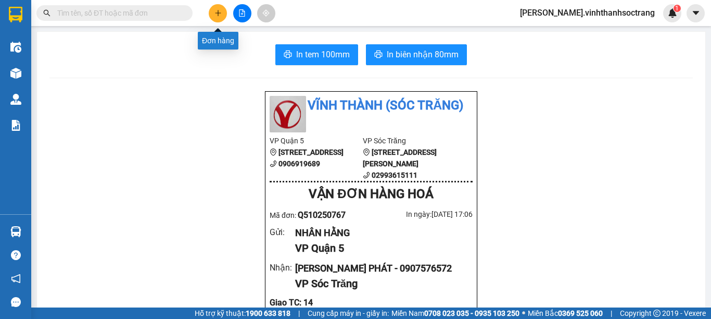
click at [218, 16] on icon "plus" at bounding box center [217, 12] width 7 height 7
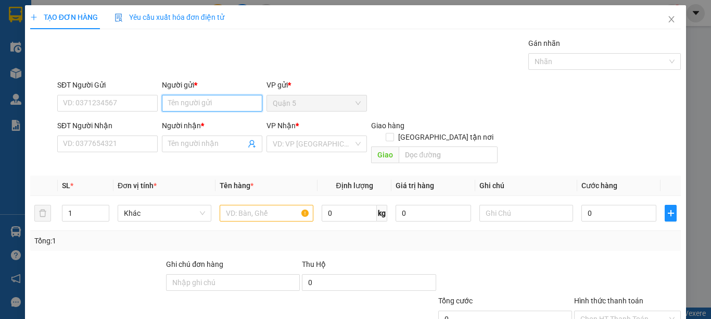
click at [194, 98] on input "Người gửi *" at bounding box center [212, 103] width 100 height 17
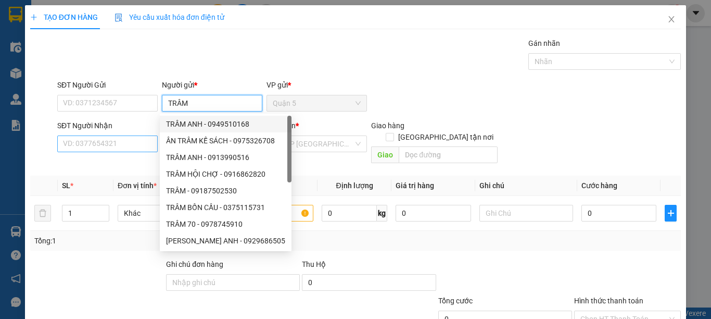
type input "TRÂM"
click at [140, 143] on input "SĐT Người Nhận" at bounding box center [107, 143] width 100 height 17
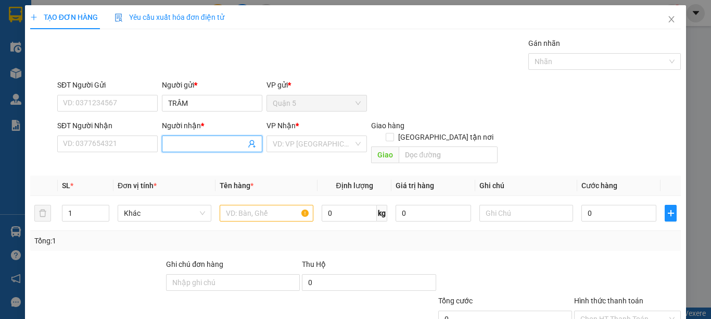
click at [188, 147] on input "Người nhận *" at bounding box center [207, 143] width 78 height 11
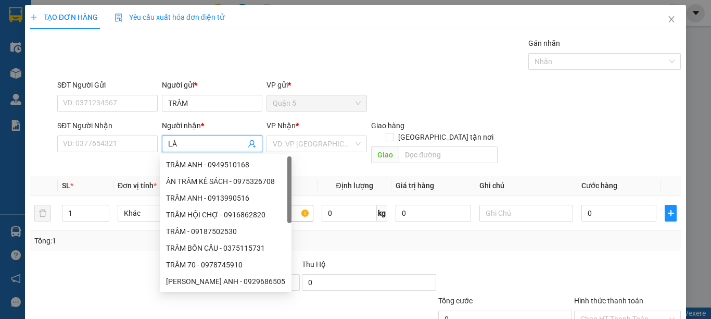
type input "LÀI"
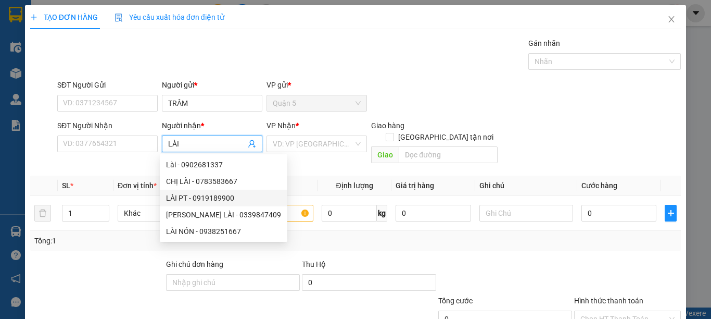
click at [187, 199] on div "LÀI PT - 0919189900" at bounding box center [223, 197] width 115 height 11
type input "0919189900"
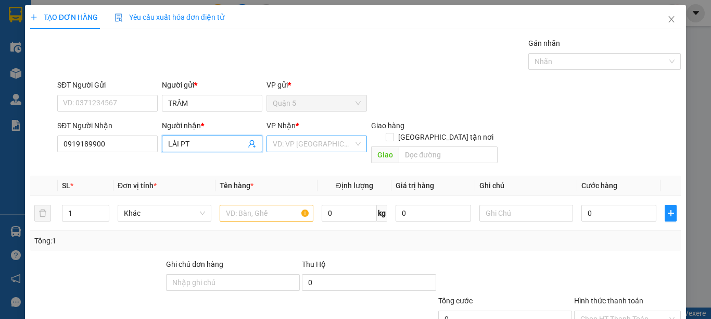
type input "LÀI PT"
click at [304, 141] on input "search" at bounding box center [313, 144] width 81 height 16
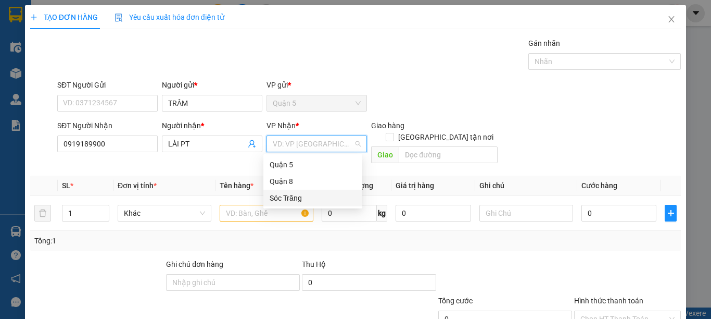
click at [299, 197] on div "Sóc Trăng" at bounding box center [313, 197] width 86 height 11
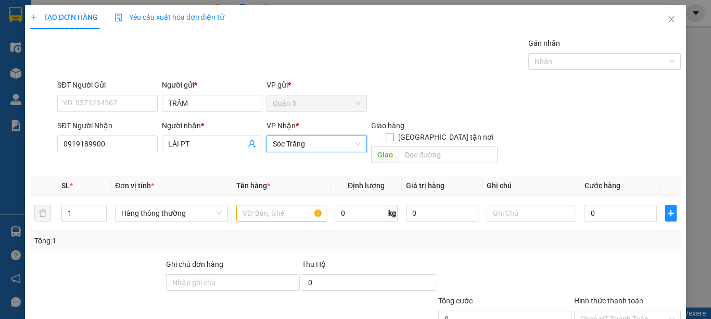
click at [393, 133] on input "[GEOGRAPHIC_DATA] tận nơi" at bounding box center [389, 136] width 7 height 7
checkbox input "true"
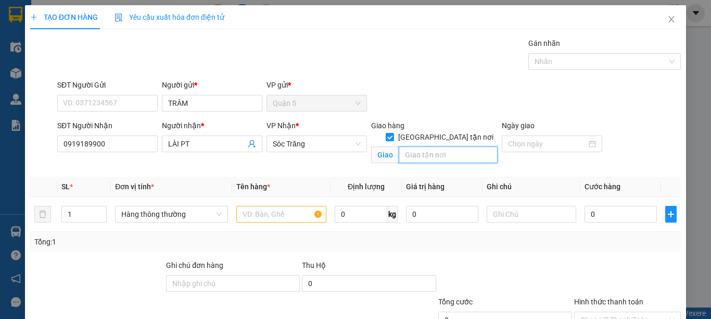
click at [432, 146] on input "text" at bounding box center [448, 154] width 99 height 17
type input "14"
click at [249, 218] on input "text" at bounding box center [281, 214] width 90 height 17
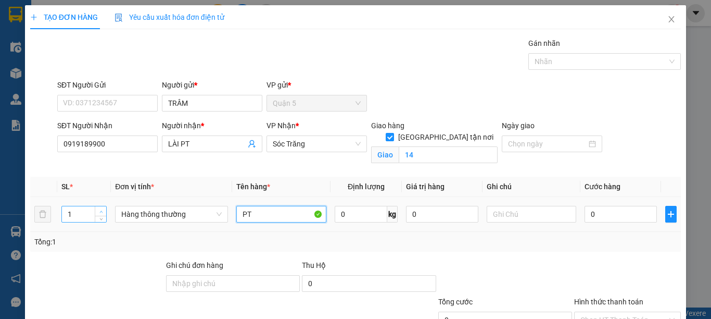
type input "PT"
click at [98, 208] on span "up" at bounding box center [101, 211] width 6 height 6
type input "3"
click at [98, 208] on span "up" at bounding box center [101, 211] width 6 height 6
click at [136, 215] on span "Hàng thông thường" at bounding box center [171, 214] width 100 height 16
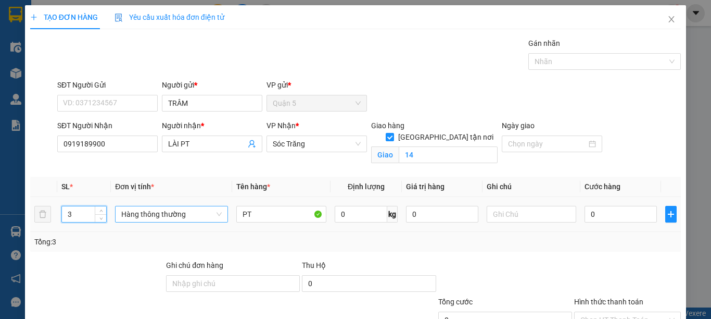
type input "T"
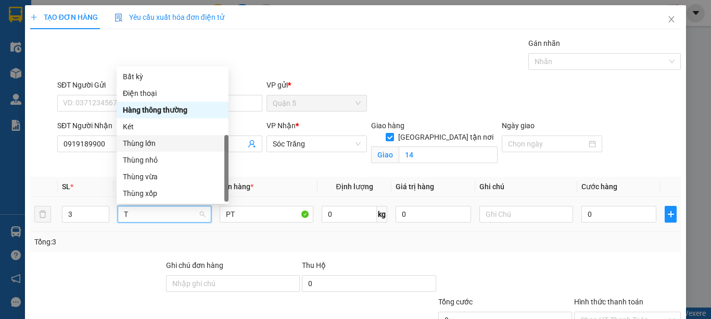
click at [146, 137] on div "Thùng lớn" at bounding box center [172, 142] width 99 height 11
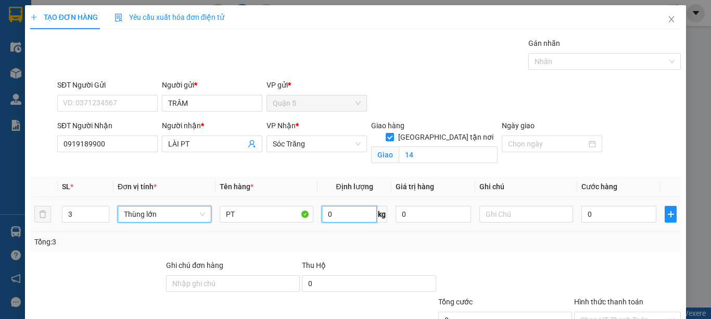
click at [344, 218] on input "0" at bounding box center [349, 214] width 55 height 17
type input "60"
click at [487, 212] on input "text" at bounding box center [526, 214] width 94 height 17
type input "3 T"
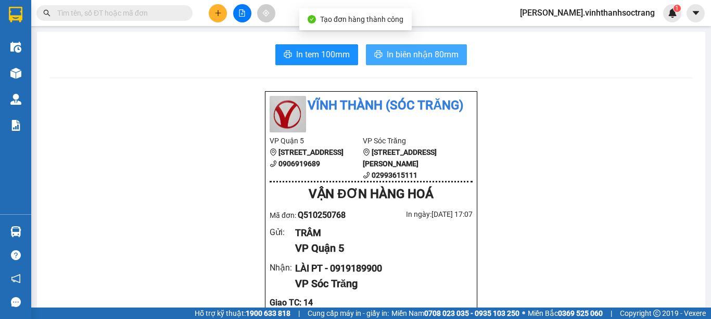
click at [433, 64] on button "In biên nhận 80mm" at bounding box center [416, 54] width 101 height 21
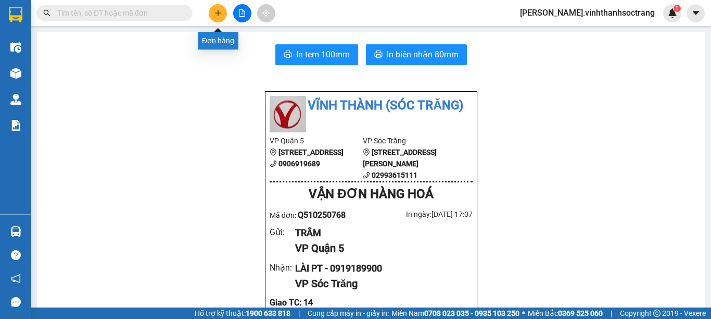
click at [215, 10] on icon "plus" at bounding box center [217, 12] width 7 height 7
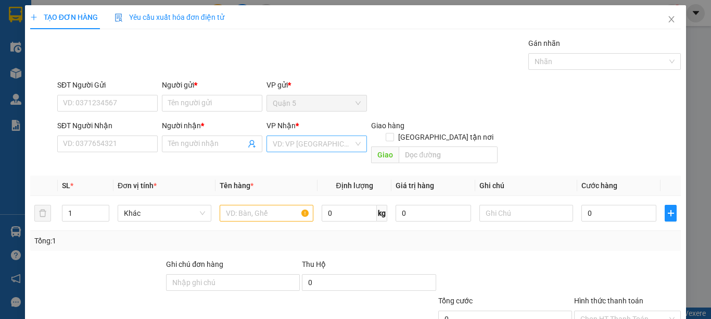
click at [310, 149] on input "search" at bounding box center [313, 144] width 81 height 16
click at [309, 193] on div "Sóc Trăng" at bounding box center [313, 197] width 86 height 11
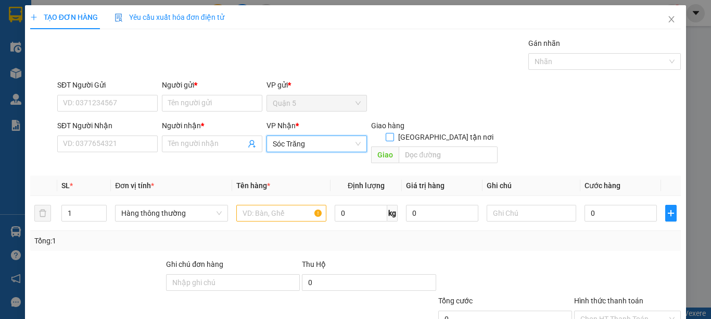
click at [451, 131] on span "[GEOGRAPHIC_DATA] tận nơi" at bounding box center [446, 136] width 104 height 11
click at [393, 133] on input "[GEOGRAPHIC_DATA] tận nơi" at bounding box center [389, 136] width 7 height 7
checkbox input "true"
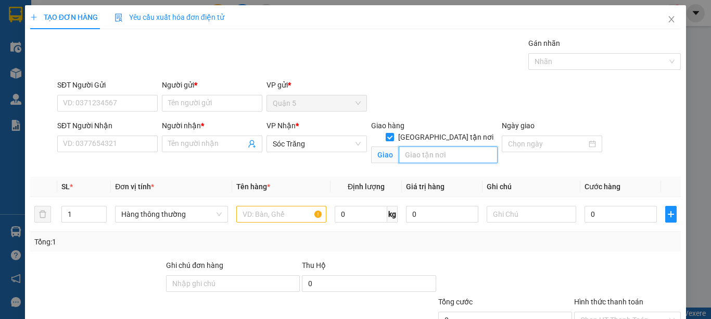
click at [447, 146] on input "text" at bounding box center [448, 154] width 99 height 17
type input "14"
click at [254, 210] on input "text" at bounding box center [281, 214] width 90 height 17
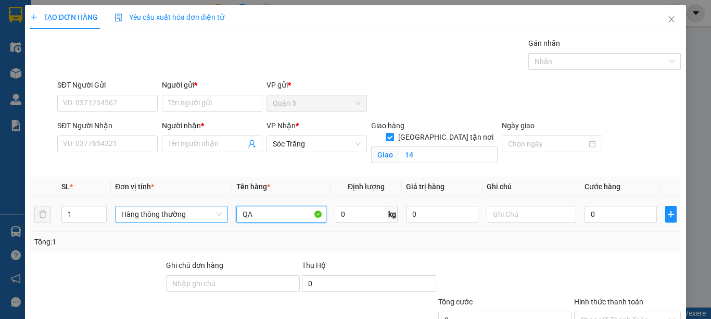
click at [137, 217] on span "Hàng thông thường" at bounding box center [171, 214] width 100 height 16
type input "QA"
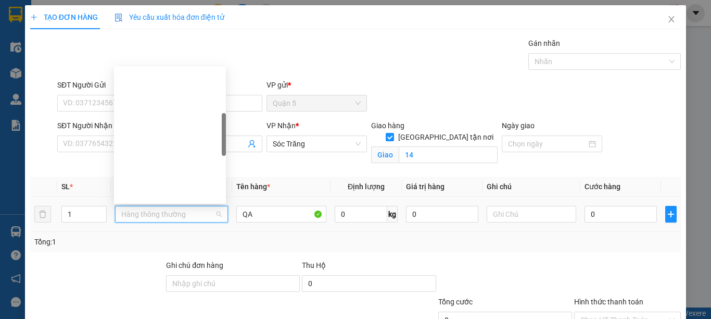
type input "G"
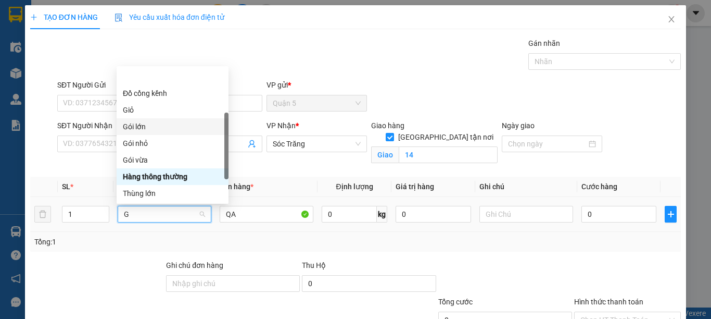
click at [143, 121] on div "Gói lớn" at bounding box center [172, 126] width 99 height 11
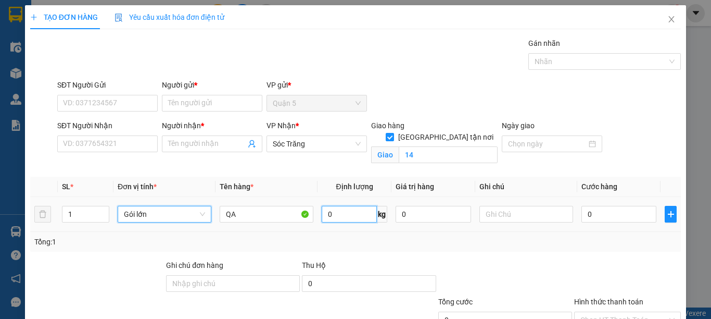
click at [350, 217] on input "0" at bounding box center [349, 214] width 55 height 17
type input "50"
click at [500, 218] on input "text" at bounding box center [526, 214] width 94 height 17
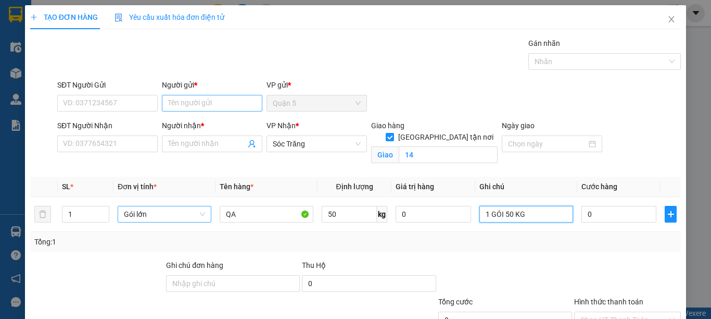
type input "1 GÓI 50 KG"
click at [189, 104] on input "Người gửi *" at bounding box center [212, 103] width 100 height 17
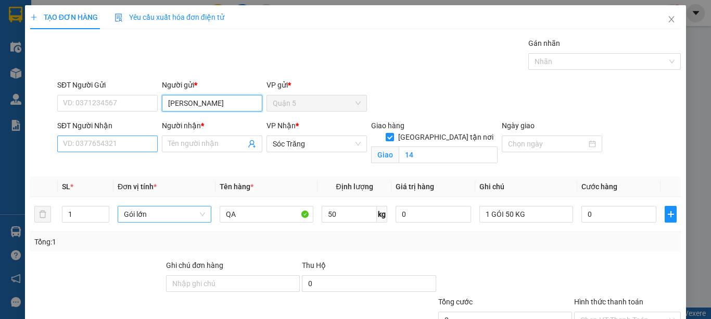
type input "LỘC THẢO"
click at [137, 142] on input "SĐT Người Nhận" at bounding box center [107, 143] width 100 height 17
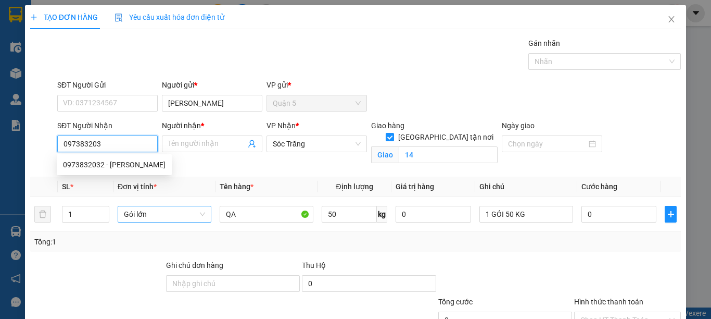
type input "0973832032"
click at [133, 163] on div "0973832032 - ROY TRƯỜNG" at bounding box center [114, 164] width 103 height 11
type input "ROY TRƯỜNG"
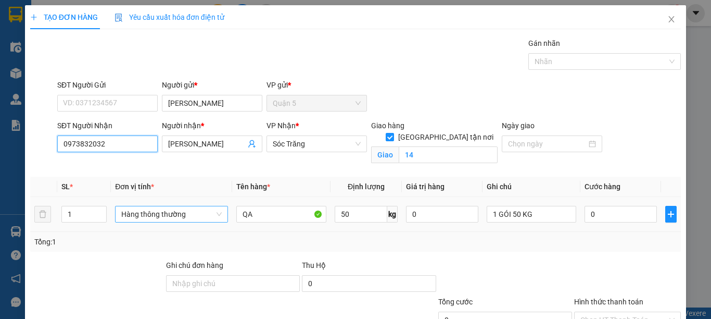
click at [132, 215] on span "Hàng thông thường" at bounding box center [171, 214] width 100 height 16
type input "0973832032"
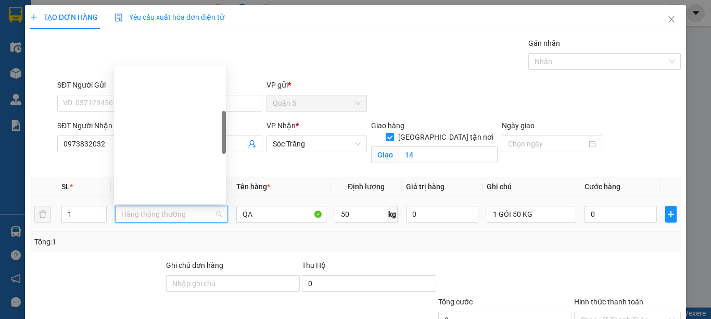
type input "G"
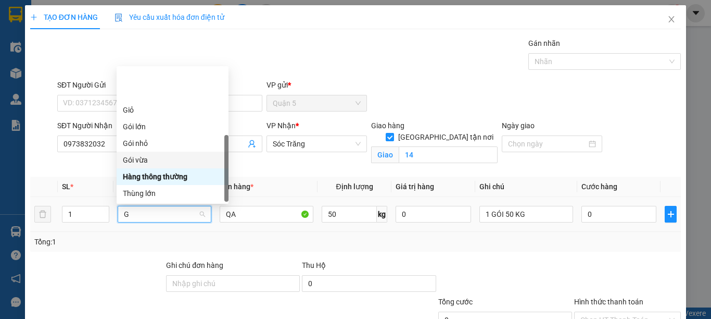
drag, startPoint x: 147, startPoint y: 110, endPoint x: 213, endPoint y: 166, distance: 87.2
click at [147, 154] on div "Gói vừa" at bounding box center [172, 159] width 99 height 11
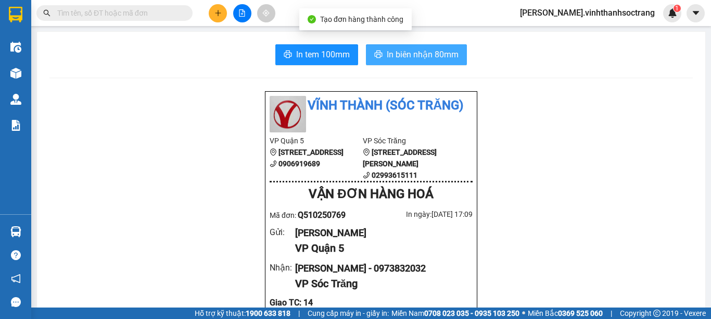
click at [392, 58] on span "In biên nhận 80mm" at bounding box center [423, 54] width 72 height 13
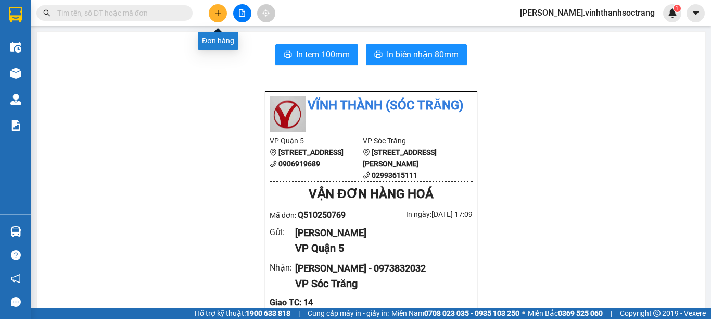
click at [219, 13] on icon "plus" at bounding box center [218, 12] width 6 height 1
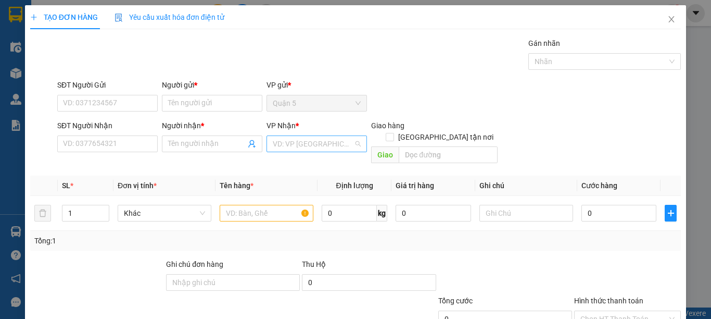
click at [318, 144] on input "search" at bounding box center [313, 144] width 81 height 16
click at [294, 199] on div "Sóc Trăng" at bounding box center [313, 197] width 86 height 11
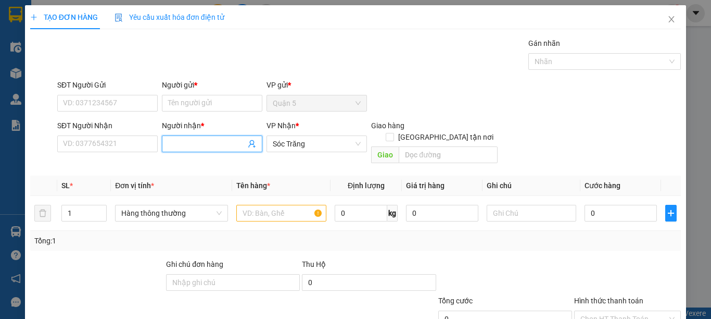
click at [191, 145] on input "Người nhận *" at bounding box center [207, 143] width 78 height 11
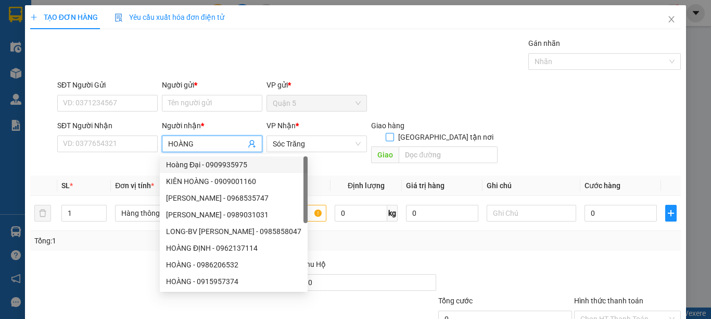
type input "HOÀNG"
click at [393, 133] on input "[GEOGRAPHIC_DATA] tận nơi" at bounding box center [389, 136] width 7 height 7
checkbox input "true"
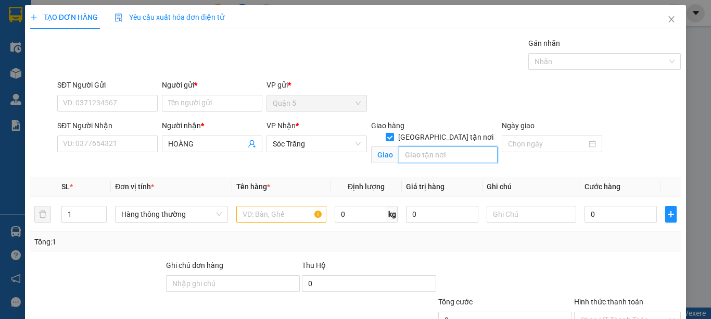
click at [442, 146] on input "text" at bounding box center [448, 154] width 99 height 17
type input "14"
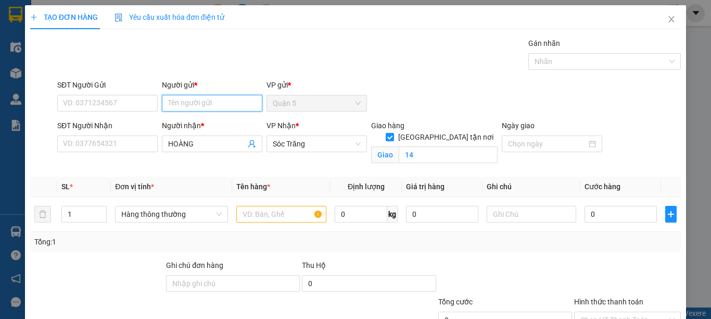
click at [198, 97] on input "Người gửi *" at bounding box center [212, 103] width 100 height 17
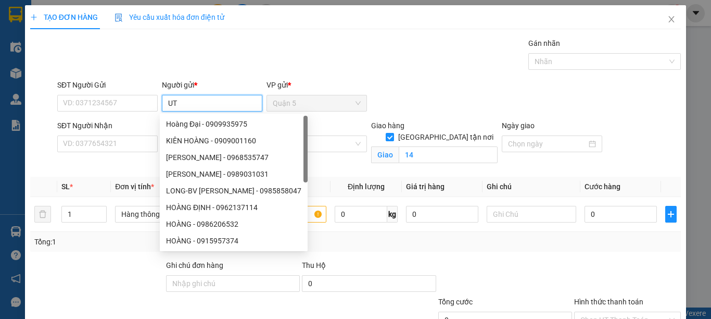
type input "U"
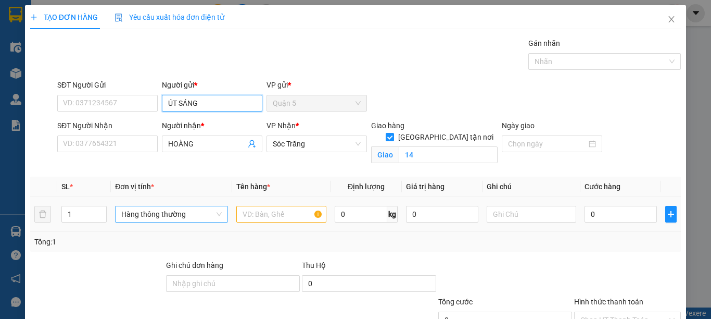
click at [136, 216] on span "Hàng thông thường" at bounding box center [171, 214] width 100 height 16
type input "ÚT SÁNG"
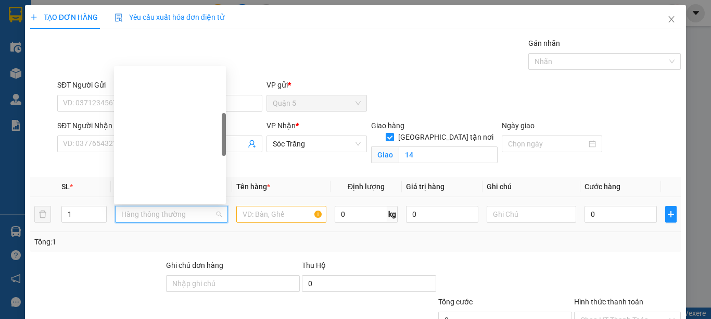
type input "G"
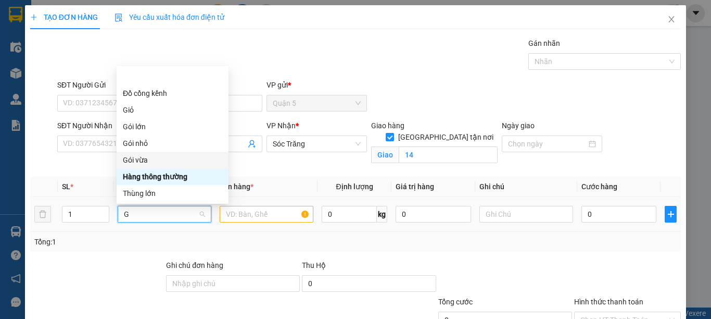
click at [153, 154] on div "Gói vừa" at bounding box center [172, 159] width 99 height 11
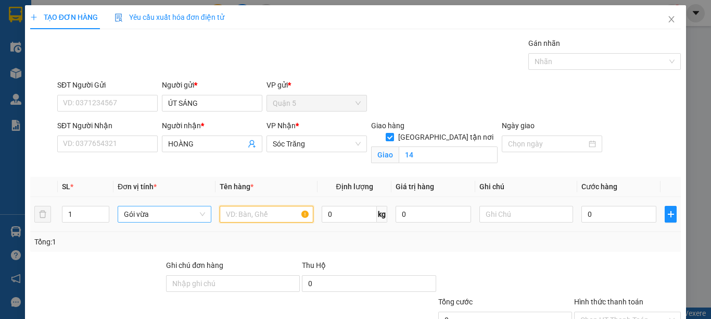
click at [254, 219] on input "text" at bounding box center [267, 214] width 94 height 17
type input "DÂY NỊT"
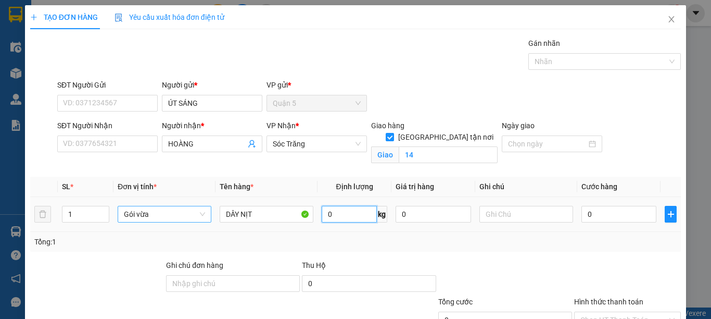
click at [363, 213] on input "0" at bounding box center [349, 214] width 55 height 17
type input "40"
click at [487, 217] on input "text" at bounding box center [526, 214] width 94 height 17
type input "1 GÓI 40 KG"
click at [346, 206] on input "40" at bounding box center [349, 214] width 55 height 17
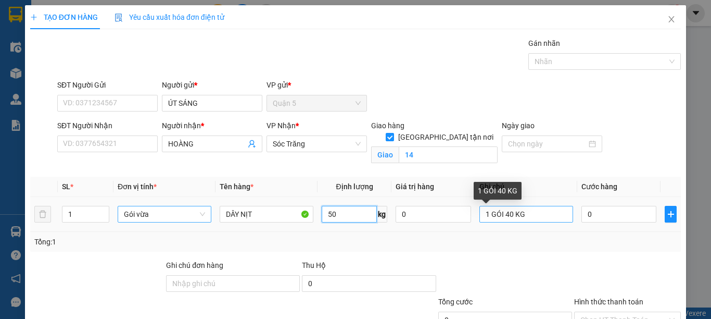
type input "50"
click at [507, 206] on input "1 GÓI 40 KG" at bounding box center [526, 214] width 94 height 17
type input "1 GÓI 50 KG"
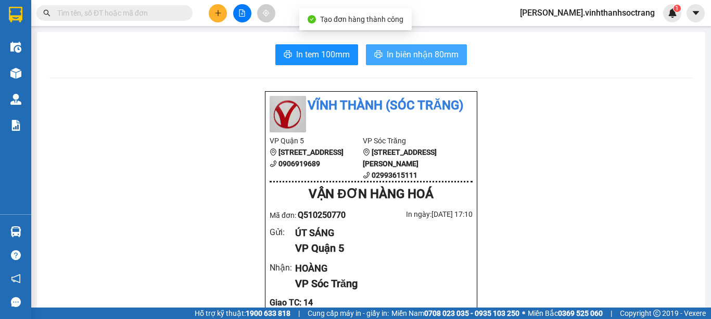
click at [418, 59] on span "In biên nhận 80mm" at bounding box center [423, 54] width 72 height 13
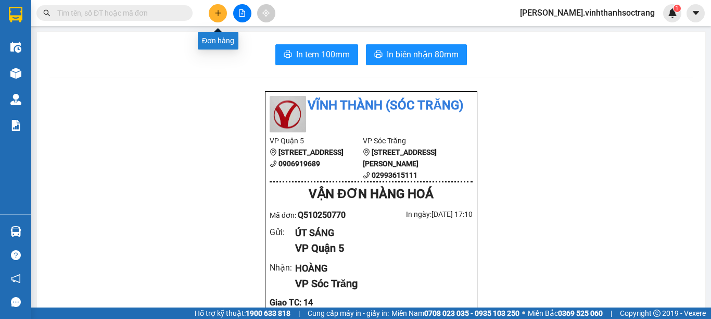
click at [212, 14] on button at bounding box center [218, 13] width 18 height 18
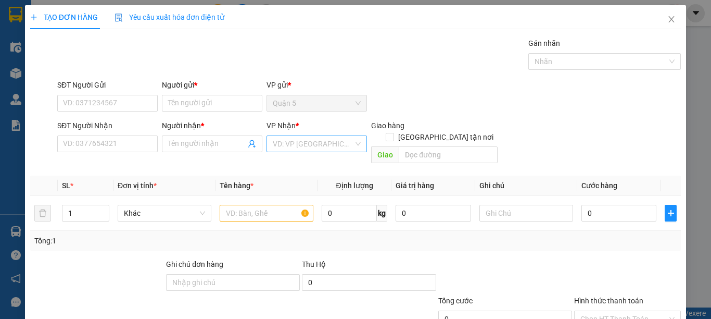
click at [338, 144] on input "search" at bounding box center [313, 144] width 81 height 16
click at [281, 193] on div "Sóc Trăng" at bounding box center [313, 197] width 86 height 11
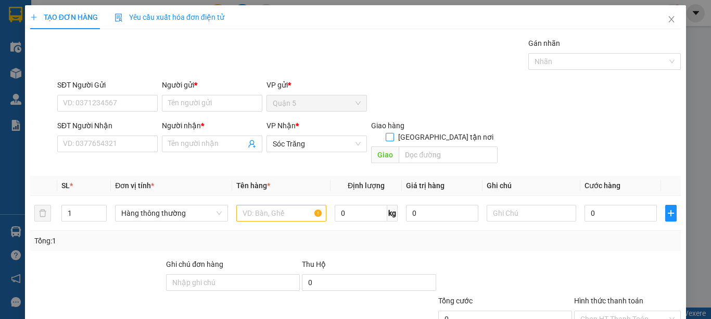
click at [394, 133] on span at bounding box center [390, 137] width 8 height 8
click at [393, 133] on input "[GEOGRAPHIC_DATA] tận nơi" at bounding box center [389, 136] width 7 height 7
checkbox input "true"
click at [442, 146] on input "text" at bounding box center [448, 154] width 99 height 17
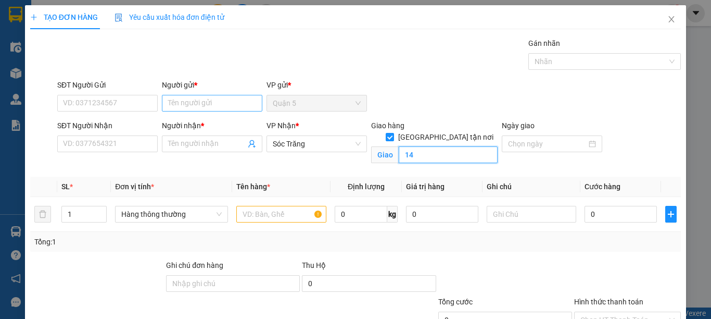
type input "14"
click at [170, 108] on input "Người gửi *" at bounding box center [212, 103] width 100 height 17
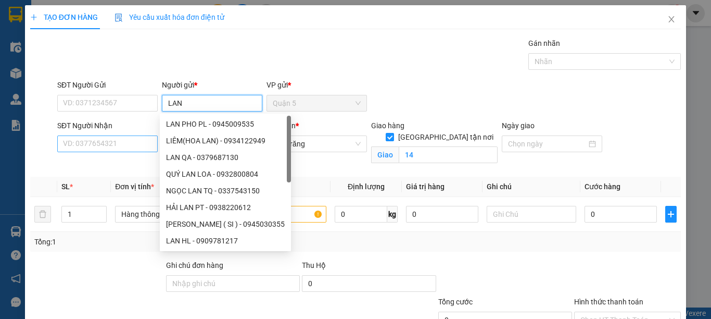
type input "LAN"
click at [108, 148] on input "SĐT Người Nhận" at bounding box center [107, 143] width 100 height 17
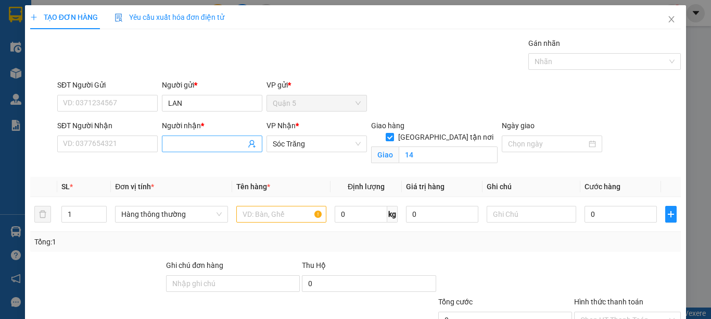
click at [175, 142] on input "Người nhận *" at bounding box center [207, 143] width 78 height 11
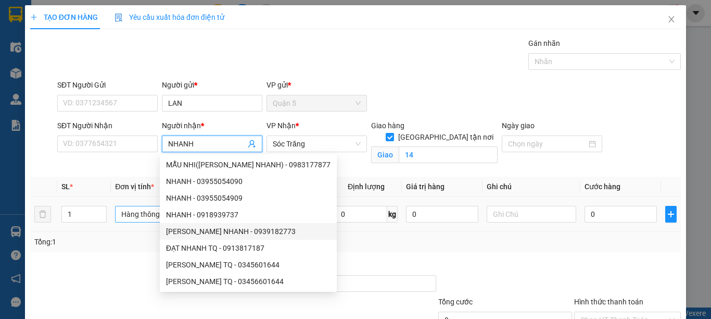
click at [133, 210] on span "Hàng thông thường" at bounding box center [171, 214] width 100 height 16
type input "NHANH"
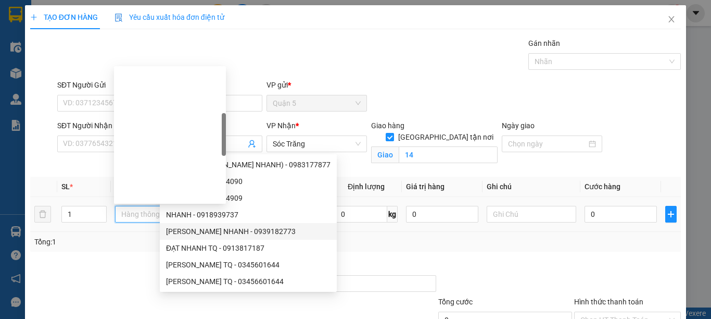
type input "T"
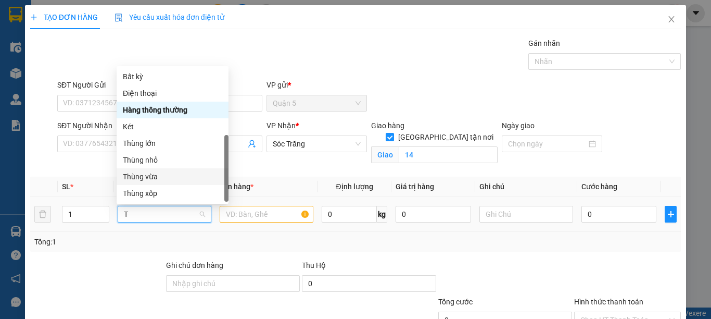
click at [145, 171] on div "Thùng vừa" at bounding box center [172, 176] width 99 height 11
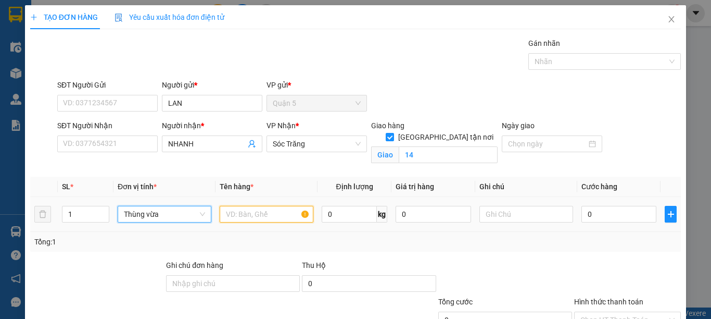
click at [249, 217] on input "text" at bounding box center [267, 214] width 94 height 17
type input "MÓC KHOÁ"
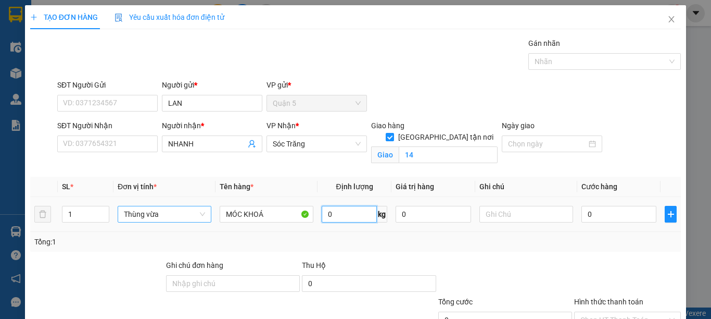
click at [327, 217] on input "0" at bounding box center [349, 214] width 55 height 17
type input "20"
click at [482, 215] on input "text" at bounding box center [526, 214] width 94 height 17
type input "1 THÙNG 20"
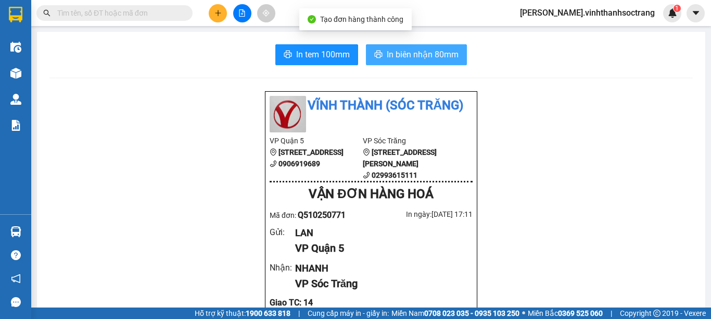
click at [426, 64] on button "In biên nhận 80mm" at bounding box center [416, 54] width 101 height 21
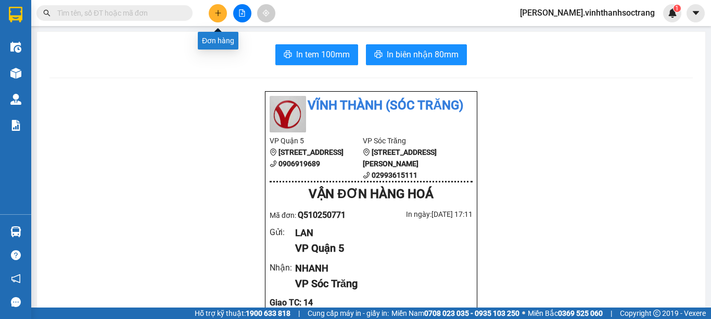
click at [222, 19] on button at bounding box center [218, 13] width 18 height 18
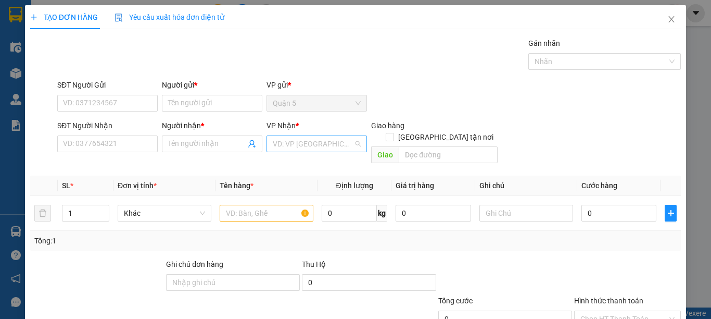
click at [286, 146] on input "search" at bounding box center [313, 144] width 81 height 16
click at [288, 196] on div "Sóc Trăng" at bounding box center [313, 197] width 86 height 11
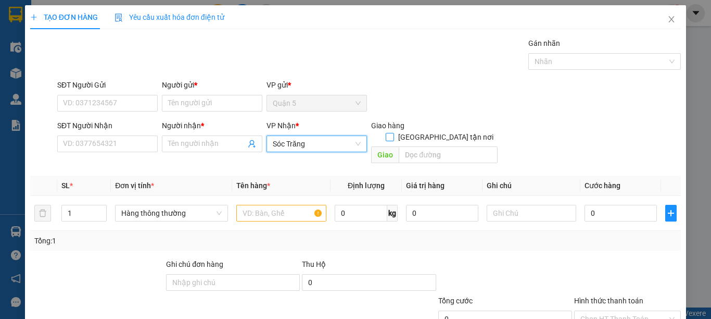
click at [452, 131] on span "[GEOGRAPHIC_DATA] tận nơi" at bounding box center [446, 136] width 104 height 11
click at [393, 133] on input "[GEOGRAPHIC_DATA] tận nơi" at bounding box center [389, 136] width 7 height 7
checkbox input "true"
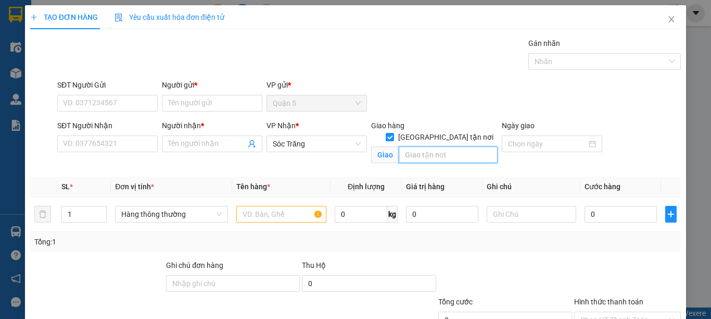
click at [448, 146] on input "text" at bounding box center [448, 154] width 99 height 17
type input "14"
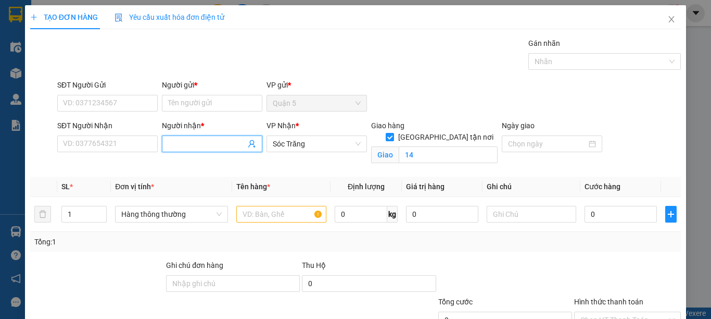
click at [183, 141] on input "Người nhận *" at bounding box center [207, 143] width 78 height 11
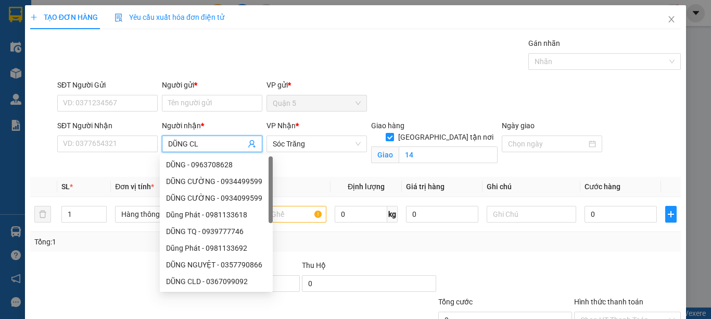
type input "DŨNG CLD"
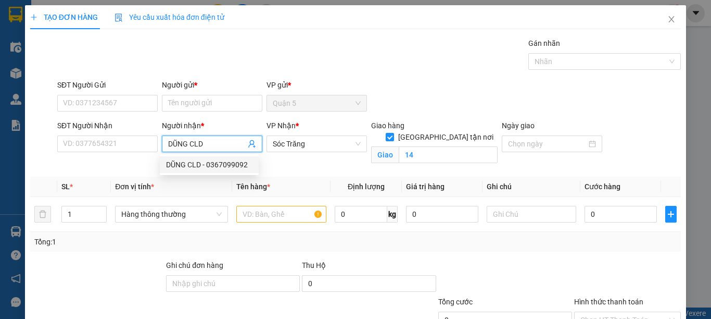
click at [193, 162] on div "DŨNG CLD - 0367099092" at bounding box center [209, 164] width 86 height 11
type input "0367099092"
type input "DŨNG CLD"
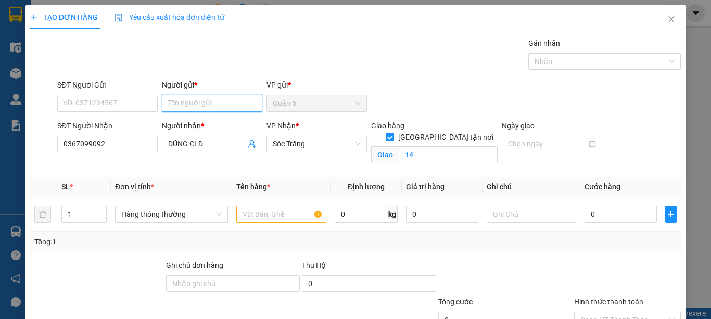
click at [202, 103] on input "Người gửi *" at bounding box center [212, 103] width 100 height 17
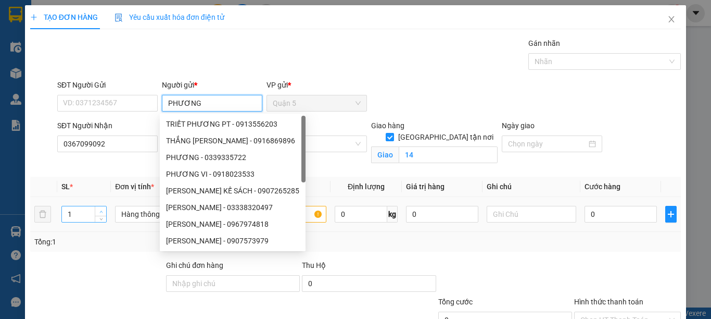
type input "PHƯƠNG"
click at [103, 211] on span "up" at bounding box center [101, 211] width 6 height 6
type input "5"
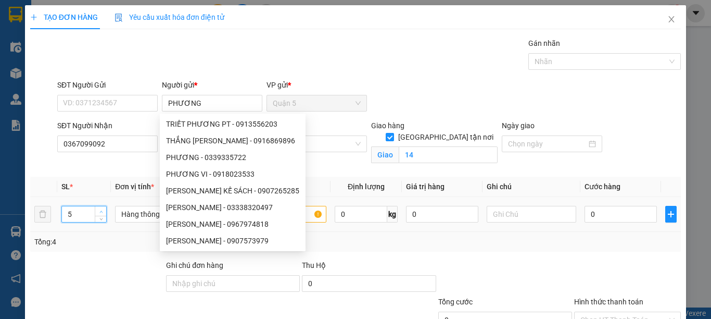
click at [103, 211] on span "up" at bounding box center [101, 211] width 6 height 6
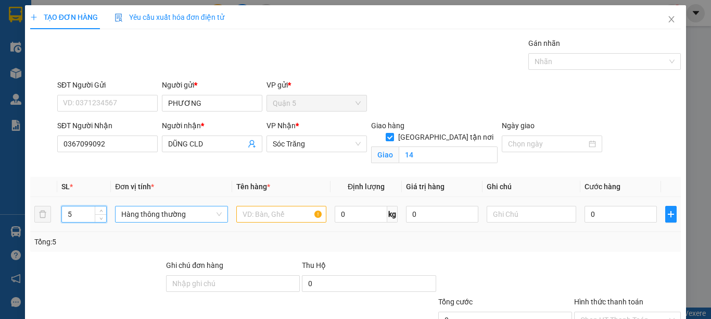
click at [124, 212] on span "Hàng thông thường" at bounding box center [171, 214] width 100 height 16
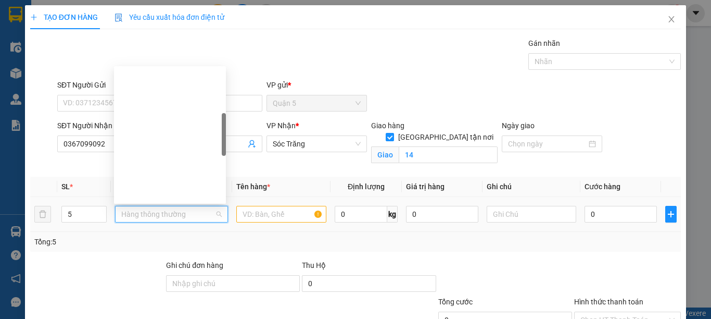
type input "M"
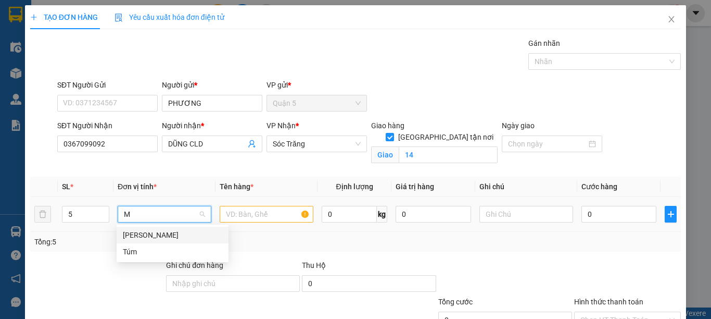
click at [130, 228] on div "[PERSON_NAME]" at bounding box center [173, 234] width 112 height 17
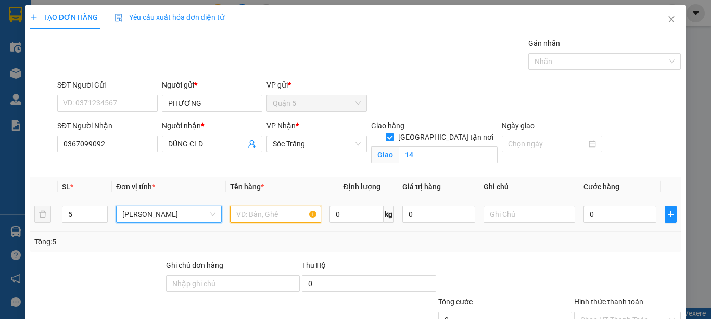
click at [231, 218] on input "text" at bounding box center [275, 214] width 91 height 17
type input "PT"
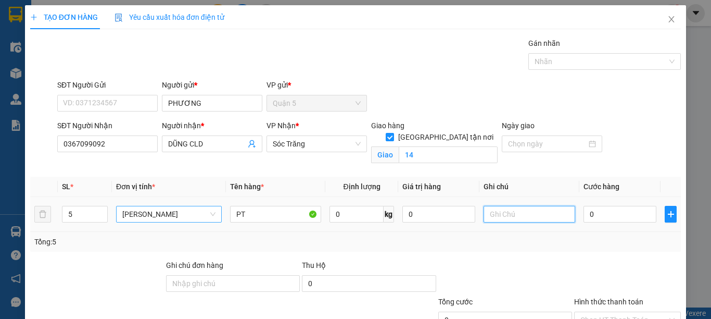
click at [493, 210] on input "text" at bounding box center [529, 214] width 91 height 17
type input "3 BAO 2 THÙNG"
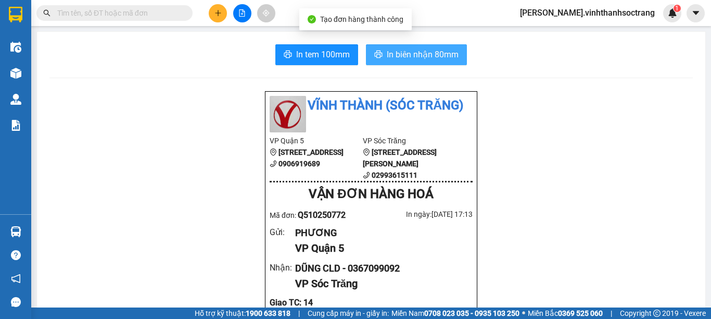
click at [418, 60] on span "In biên nhận 80mm" at bounding box center [423, 54] width 72 height 13
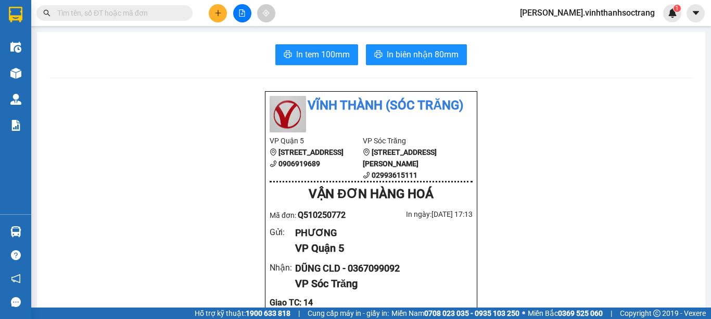
click at [220, 19] on button at bounding box center [218, 13] width 18 height 18
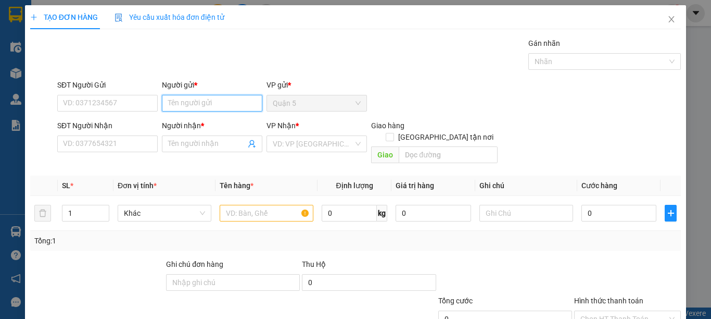
click at [189, 105] on input "Người gửi *" at bounding box center [212, 103] width 100 height 17
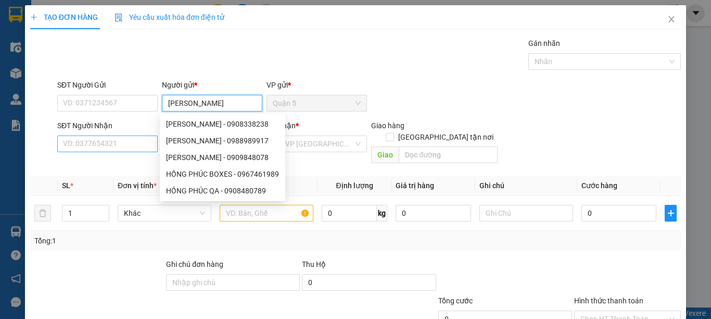
type input "HỒNG PHÚC"
click at [103, 144] on input "SĐT Người Nhận" at bounding box center [107, 143] width 100 height 17
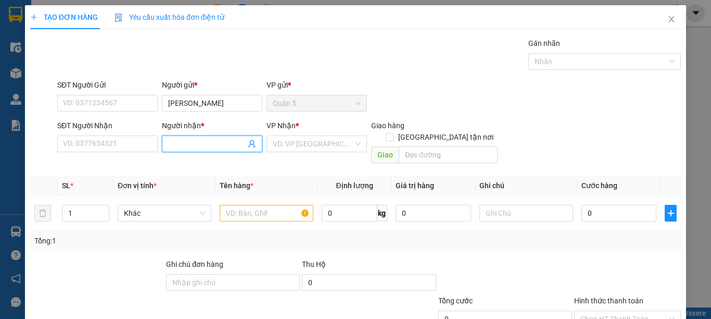
click at [168, 145] on input "Người nhận *" at bounding box center [207, 143] width 78 height 11
type input "QUỲNH HÀO"
click at [273, 142] on input "search" at bounding box center [313, 144] width 81 height 16
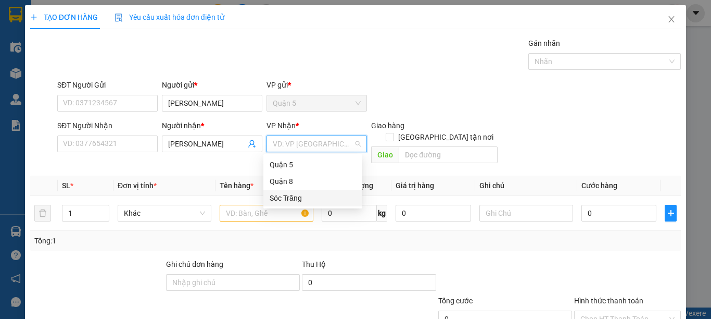
drag, startPoint x: 280, startPoint y: 191, endPoint x: 421, endPoint y: 141, distance: 150.3
click at [281, 191] on div "Sóc Trăng" at bounding box center [312, 197] width 99 height 17
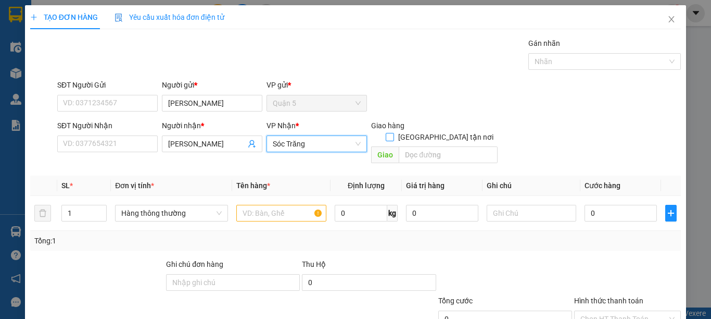
click at [455, 131] on span "[GEOGRAPHIC_DATA] tận nơi" at bounding box center [446, 136] width 104 height 11
click at [393, 133] on input "[GEOGRAPHIC_DATA] tận nơi" at bounding box center [389, 136] width 7 height 7
checkbox input "true"
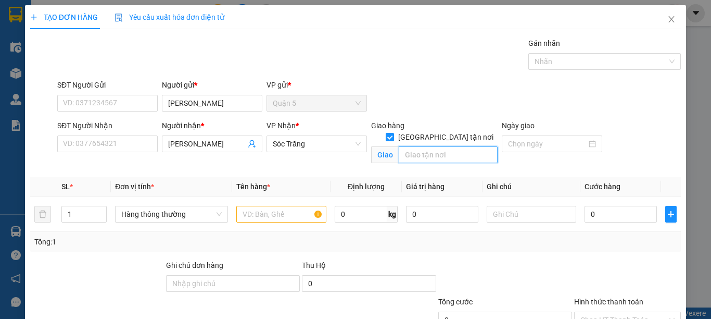
click at [451, 146] on input "text" at bounding box center [448, 154] width 99 height 17
type input "14"
type input "2"
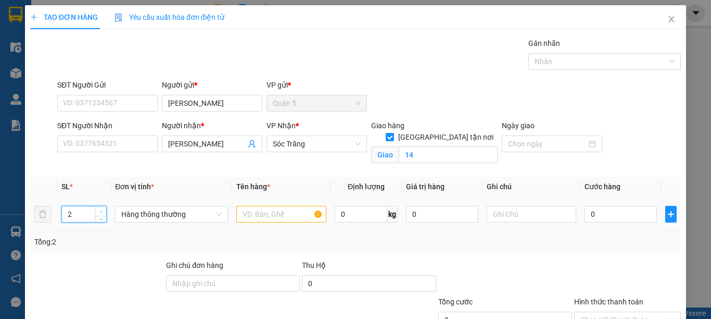
click at [100, 210] on icon "up" at bounding box center [101, 212] width 4 height 4
click at [142, 212] on span "Hàng thông thường" at bounding box center [171, 214] width 100 height 16
type input "B"
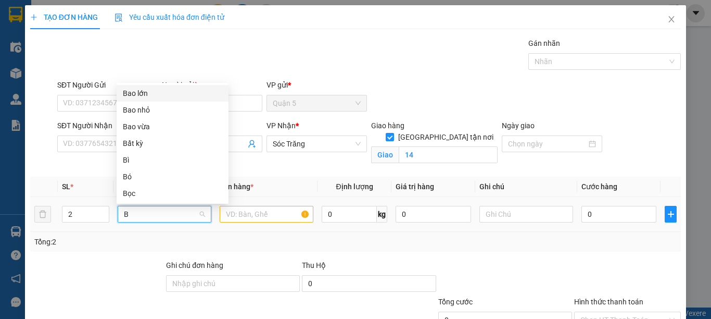
click at [134, 98] on div "Bao lớn" at bounding box center [172, 92] width 99 height 11
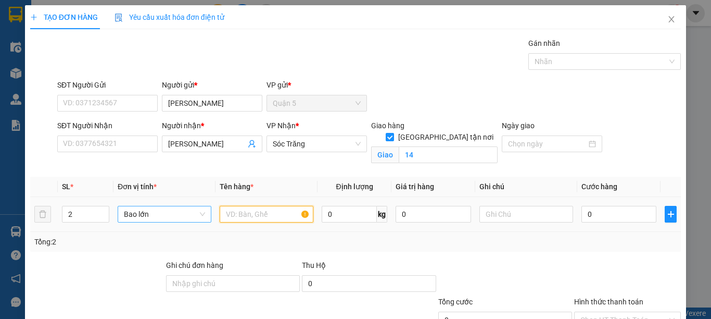
click at [245, 219] on input "text" at bounding box center [267, 214] width 94 height 17
type input "QA"
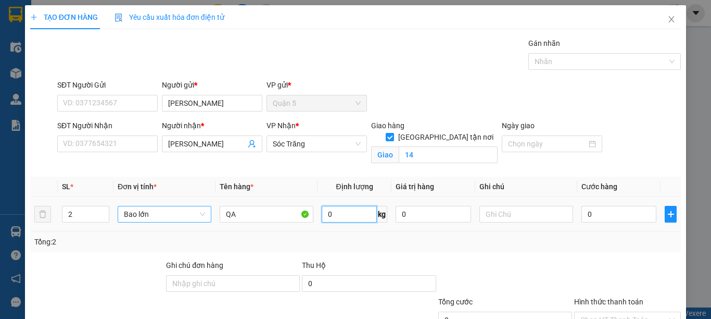
click at [354, 218] on input "0" at bounding box center [349, 214] width 55 height 17
type input "140"
click at [494, 216] on input "text" at bounding box center [526, 214] width 94 height 17
type input "2"
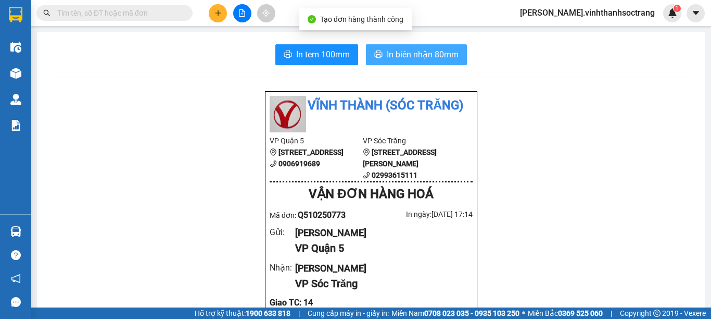
click at [413, 48] on span "In biên nhận 80mm" at bounding box center [423, 54] width 72 height 13
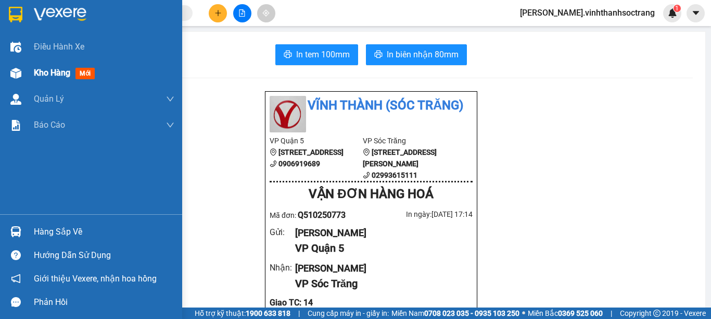
click at [57, 71] on span "Kho hàng" at bounding box center [52, 73] width 36 height 10
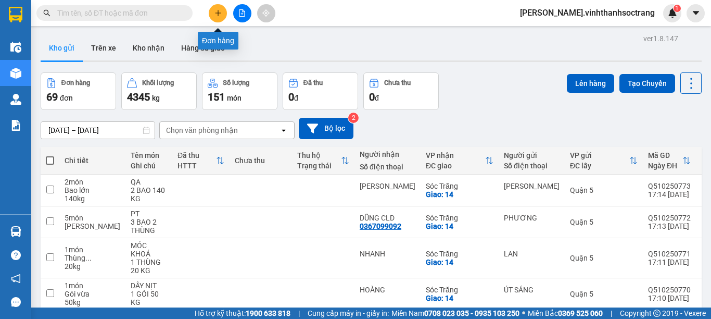
click at [218, 14] on icon "plus" at bounding box center [217, 12] width 7 height 7
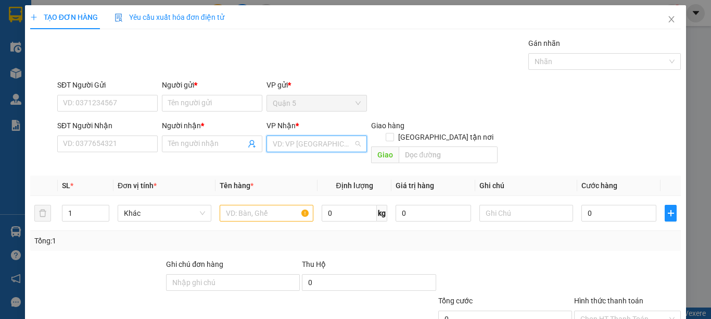
click at [277, 146] on input "search" at bounding box center [313, 144] width 81 height 16
click at [281, 199] on div "Sóc Trăng" at bounding box center [313, 197] width 86 height 11
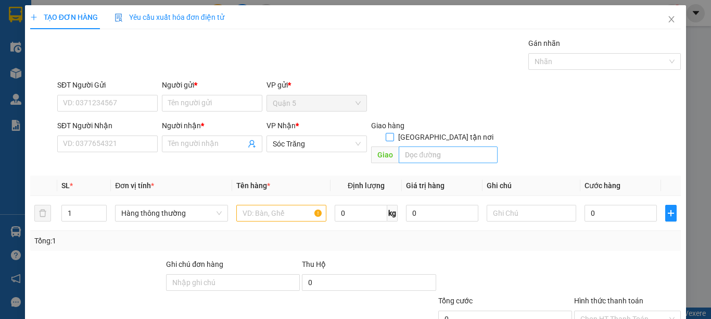
drag, startPoint x: 438, startPoint y: 125, endPoint x: 438, endPoint y: 145, distance: 19.8
click at [438, 136] on div "Giao hàng Giao tận nơi Giao" at bounding box center [434, 144] width 126 height 48
click at [438, 146] on input "text" at bounding box center [448, 154] width 99 height 17
click at [393, 133] on input "[GEOGRAPHIC_DATA] tận nơi" at bounding box center [389, 136] width 7 height 7
checkbox input "true"
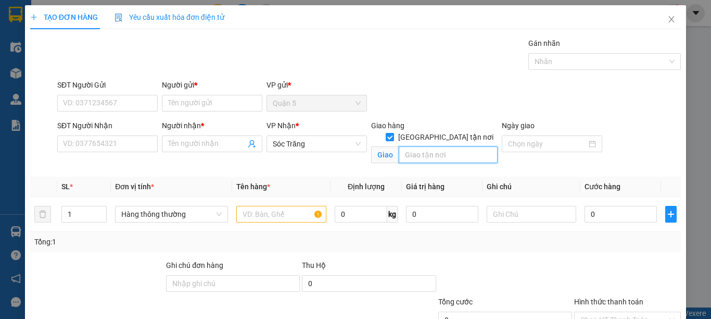
click at [440, 146] on input "text" at bounding box center [448, 154] width 99 height 17
type input "14"
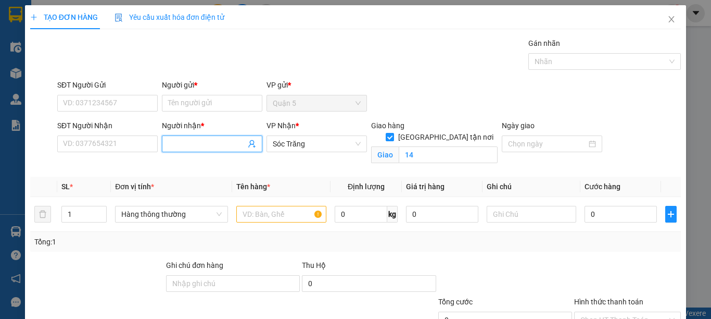
click at [235, 140] on input "Người nhận *" at bounding box center [207, 143] width 78 height 11
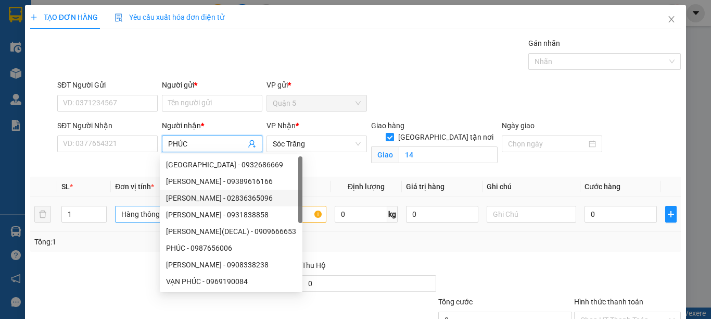
click at [131, 215] on span "Hàng thông thường" at bounding box center [171, 214] width 100 height 16
type input "PHÚC"
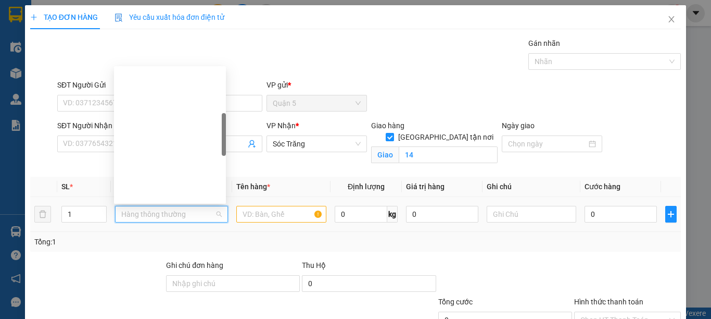
type input "T"
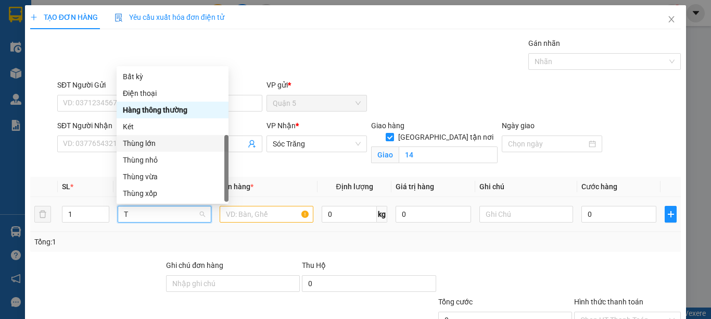
click at [138, 137] on div "Thùng lớn" at bounding box center [172, 142] width 99 height 11
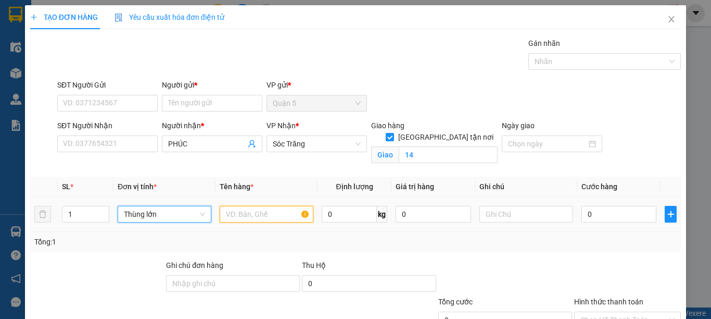
click at [235, 213] on input "text" at bounding box center [267, 214] width 94 height 17
type input "PT"
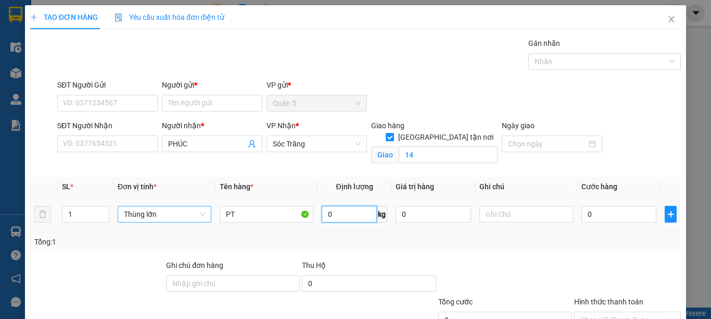
click at [329, 211] on input "0" at bounding box center [349, 214] width 55 height 17
type input "30"
click at [510, 215] on input "text" at bounding box center [526, 214] width 94 height 17
type input "1 THÙNG 1 BAO 50 KG"
click at [343, 208] on input "30" at bounding box center [349, 214] width 55 height 17
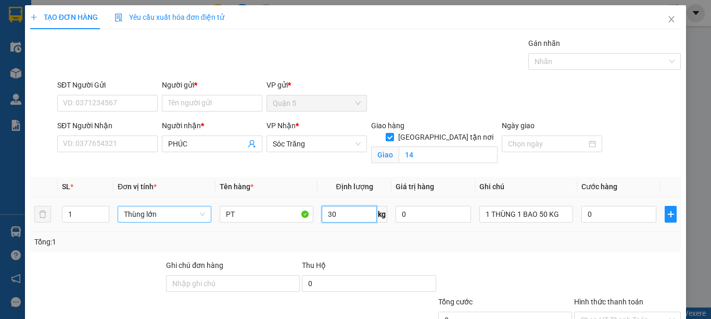
type input "3"
type input "50"
click at [101, 210] on icon "up" at bounding box center [103, 212] width 4 height 4
click at [159, 212] on span "Thùng lớn" at bounding box center [164, 214] width 81 height 16
type input "M"
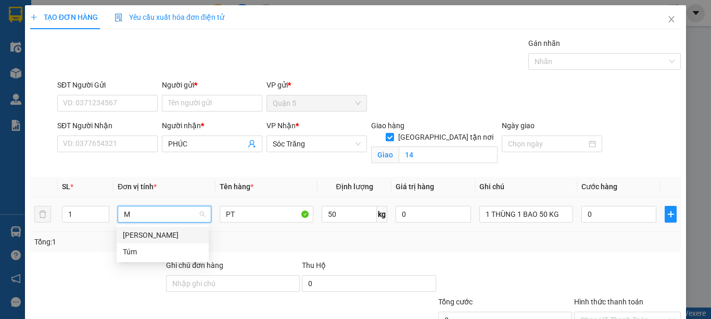
click at [148, 236] on div "[PERSON_NAME]" at bounding box center [163, 234] width 80 height 11
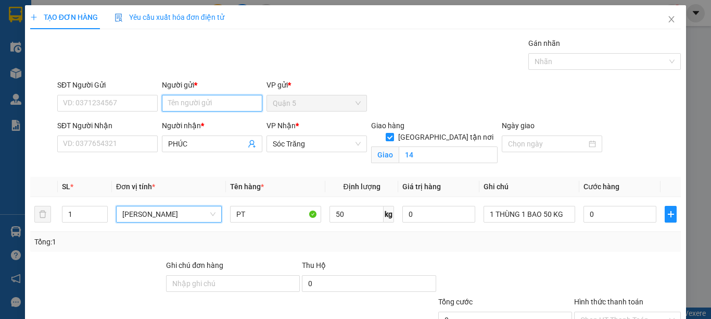
click at [193, 109] on input "Người gửi *" at bounding box center [212, 103] width 100 height 17
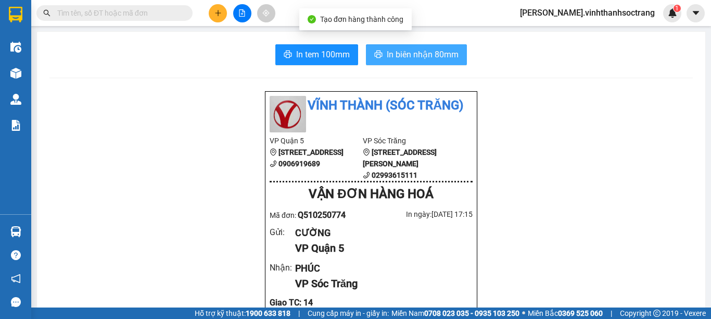
click at [421, 61] on button "In biên nhận 80mm" at bounding box center [416, 54] width 101 height 21
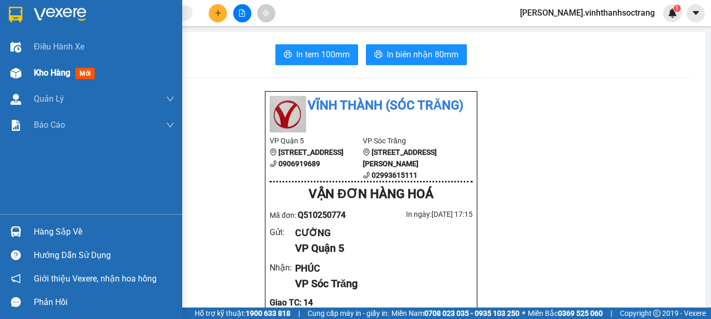
click at [46, 71] on span "Kho hàng" at bounding box center [52, 73] width 36 height 10
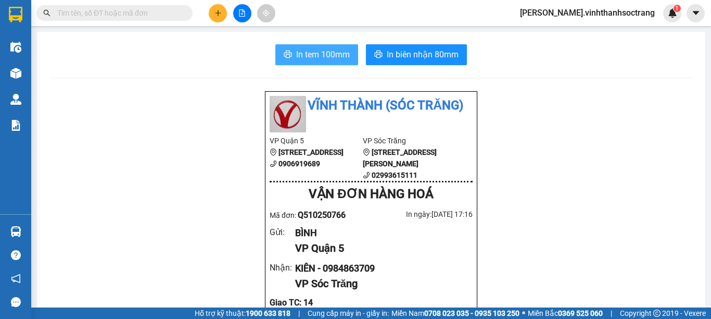
click at [340, 57] on span "In tem 100mm" at bounding box center [323, 54] width 54 height 13
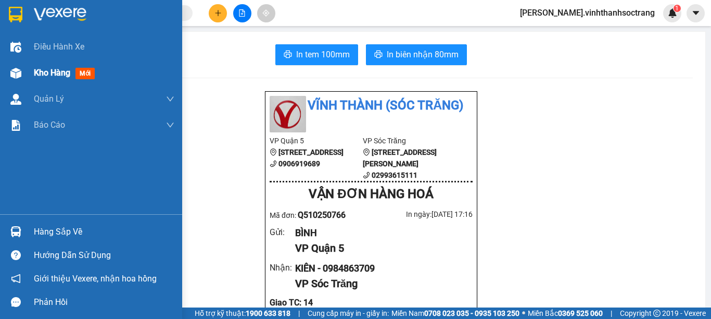
click at [52, 73] on span "Kho hàng" at bounding box center [52, 73] width 36 height 10
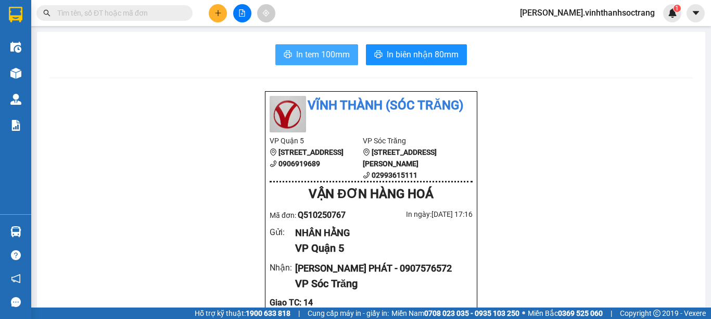
click at [288, 55] on button "In tem 100mm" at bounding box center [316, 54] width 83 height 21
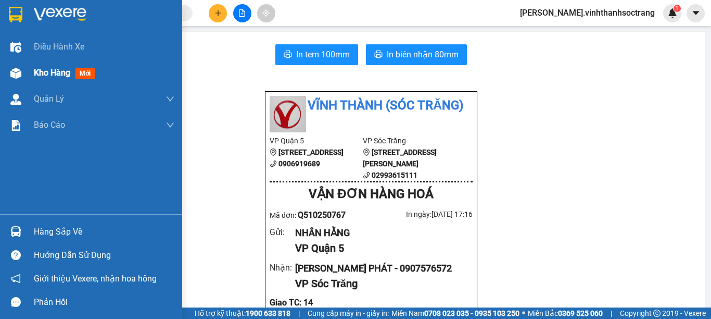
click at [40, 74] on span "Kho hàng" at bounding box center [52, 73] width 36 height 10
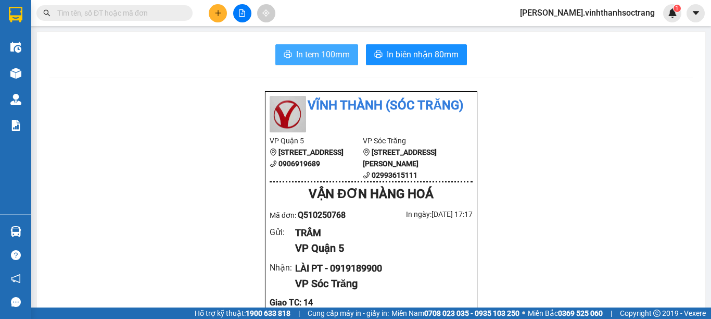
click at [314, 62] on button "In tem 100mm" at bounding box center [316, 54] width 83 height 21
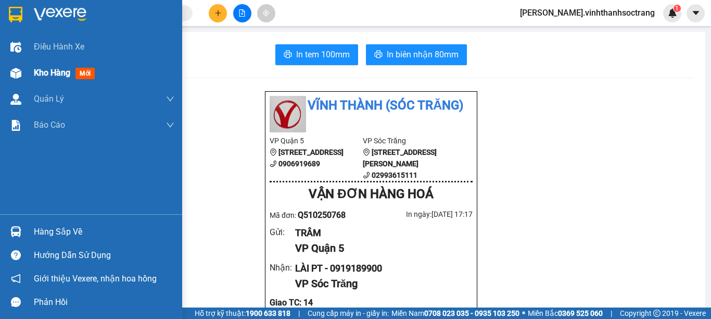
click at [45, 72] on span "Kho hàng" at bounding box center [52, 73] width 36 height 10
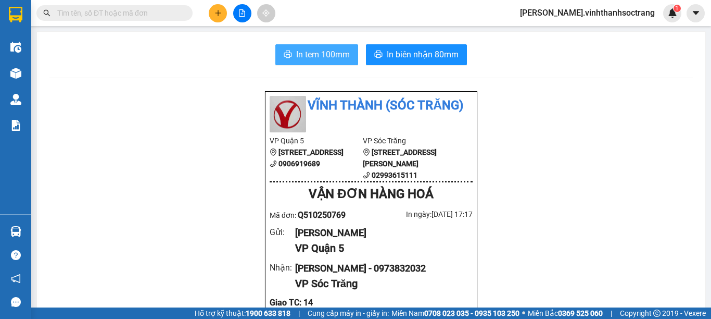
click at [313, 55] on span "In tem 100mm" at bounding box center [323, 54] width 54 height 13
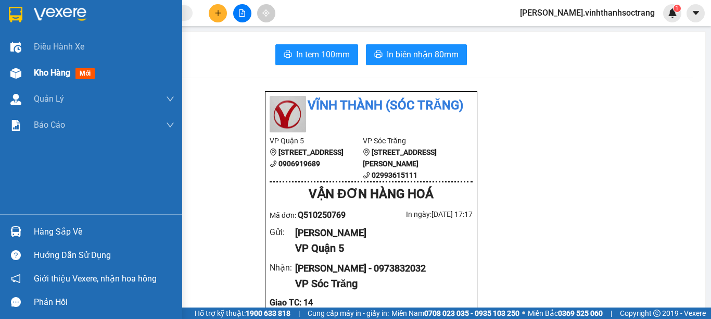
click at [41, 73] on span "Kho hàng" at bounding box center [52, 73] width 36 height 10
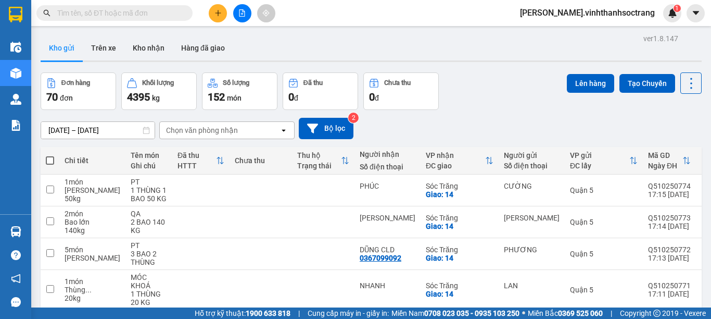
click at [637, 318] on icon at bounding box center [640, 325] width 7 height 7
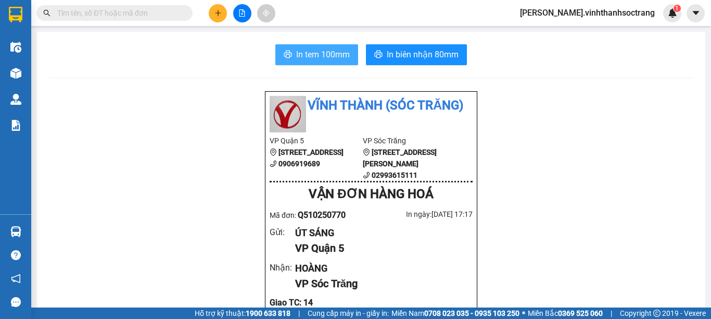
click at [316, 62] on button "In tem 100mm" at bounding box center [316, 54] width 83 height 21
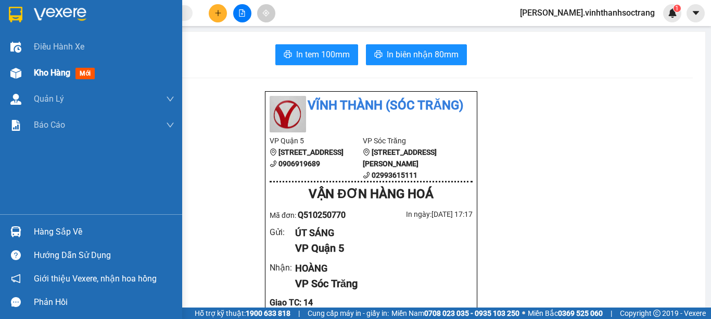
click at [41, 75] on span "Kho hàng" at bounding box center [52, 73] width 36 height 10
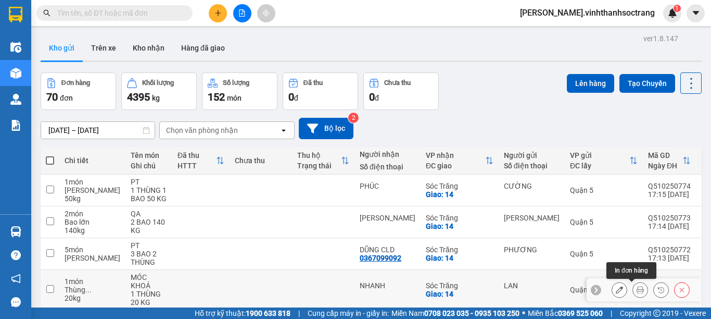
click at [637, 286] on icon at bounding box center [640, 289] width 7 height 7
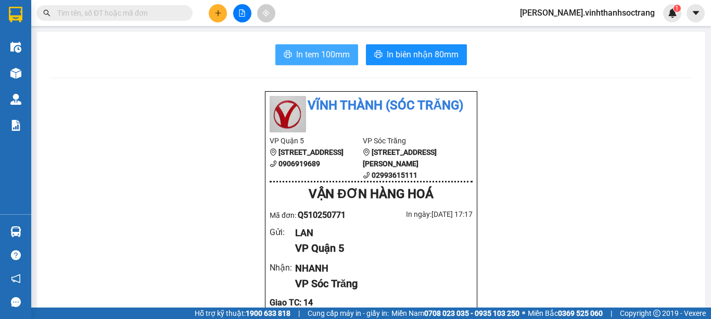
click at [340, 61] on span "In tem 100mm" at bounding box center [323, 54] width 54 height 13
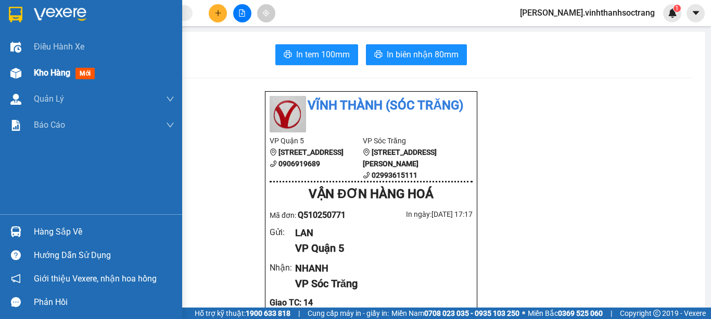
click at [40, 73] on span "Kho hàng" at bounding box center [52, 73] width 36 height 10
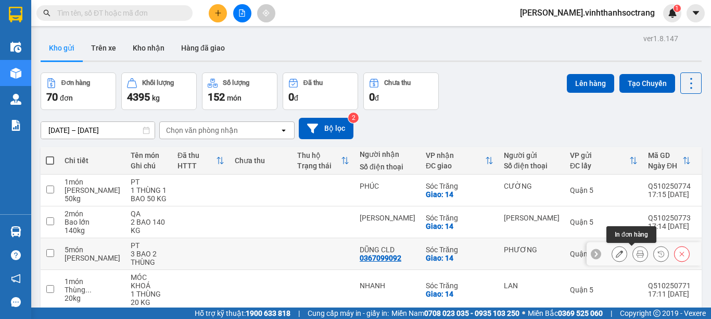
click at [636, 256] on button at bounding box center [640, 254] width 15 height 18
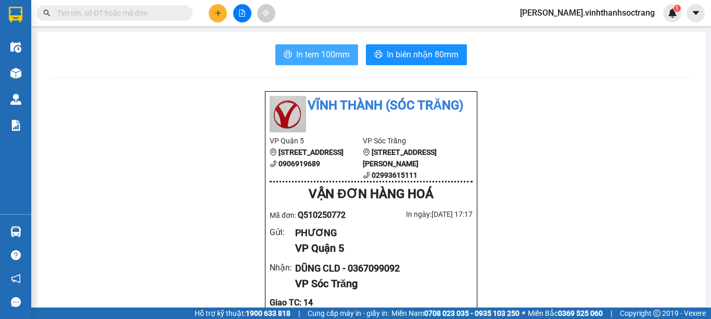
click at [299, 65] on button "In tem 100mm" at bounding box center [316, 54] width 83 height 21
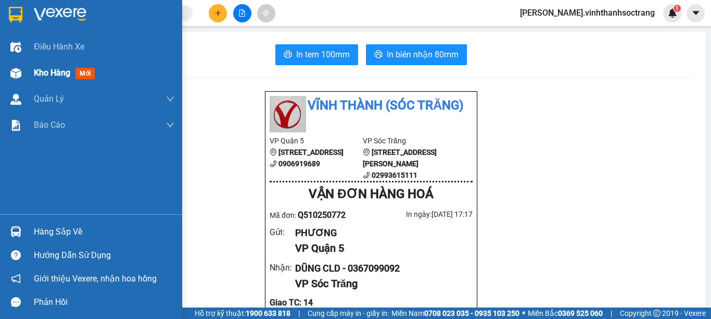
click at [55, 71] on span "Kho hàng" at bounding box center [52, 73] width 36 height 10
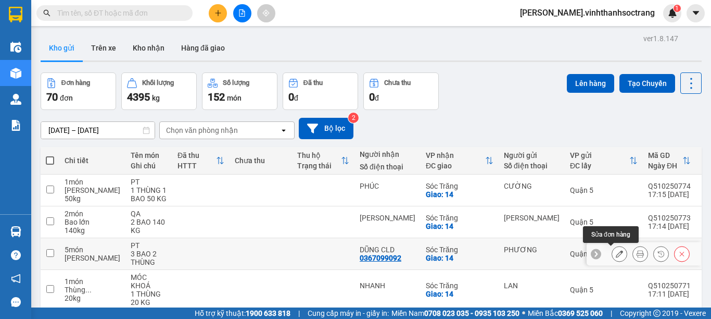
click at [616, 252] on icon at bounding box center [619, 253] width 7 height 7
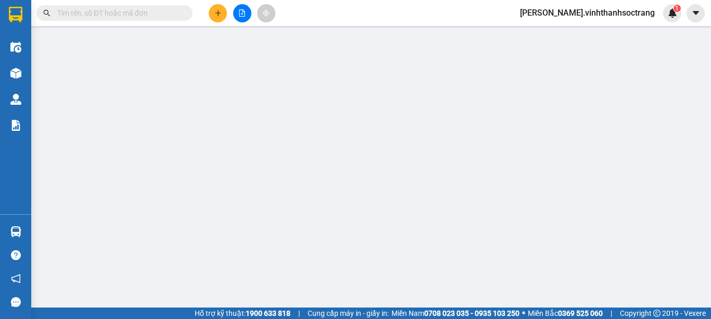
type input "PHƯƠNG"
type input "0367099092"
type input "DŨNG CLD"
checkbox input "true"
type input "14"
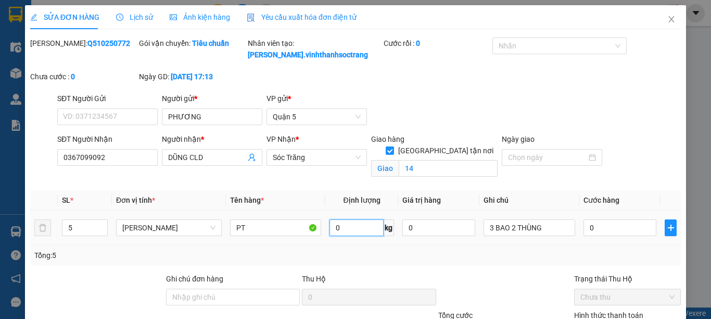
click at [342, 227] on input "0" at bounding box center [356, 227] width 54 height 17
click at [343, 226] on input "0" at bounding box center [356, 227] width 54 height 17
type input "0"
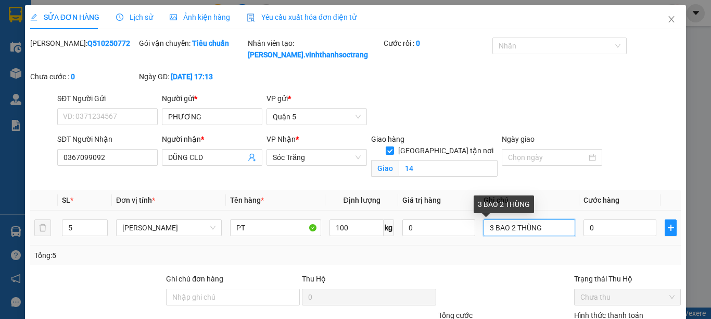
type input "100"
click at [543, 228] on input "3 BAO 2 THÙNG" at bounding box center [529, 227] width 91 height 17
type input "3 BAO 2 THÙNG 100 KG"
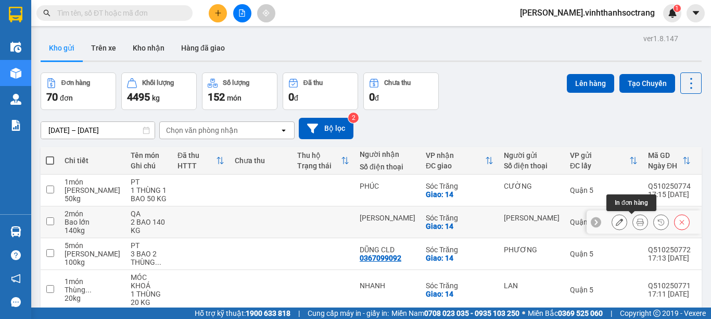
click at [637, 223] on icon at bounding box center [640, 221] width 7 height 7
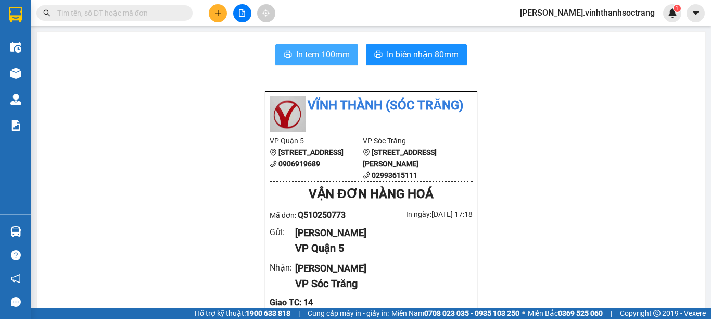
click at [288, 57] on button "In tem 100mm" at bounding box center [316, 54] width 83 height 21
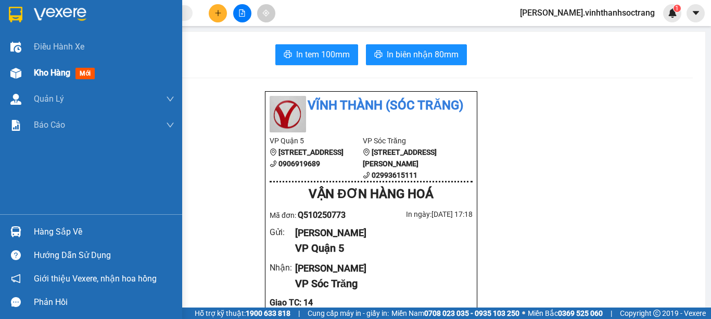
click at [45, 73] on span "Kho hàng" at bounding box center [52, 73] width 36 height 10
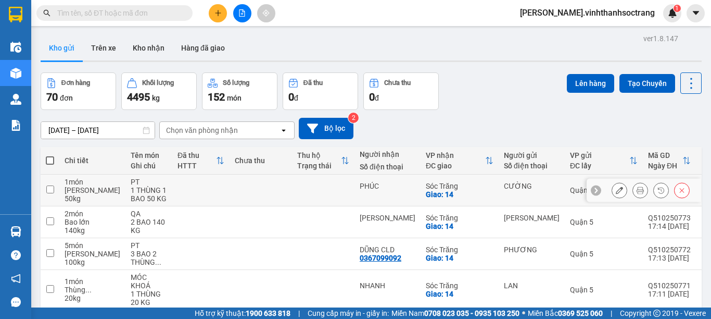
click at [637, 190] on icon at bounding box center [640, 189] width 7 height 7
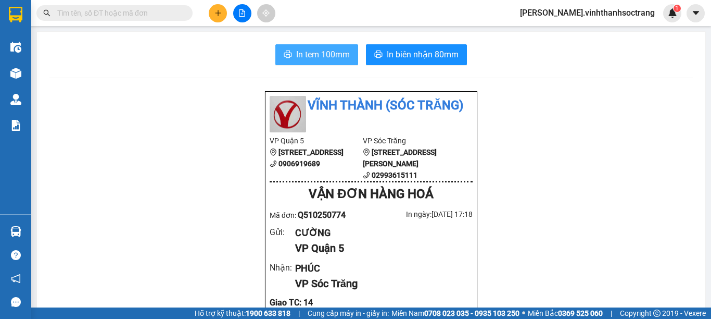
click at [321, 63] on button "In tem 100mm" at bounding box center [316, 54] width 83 height 21
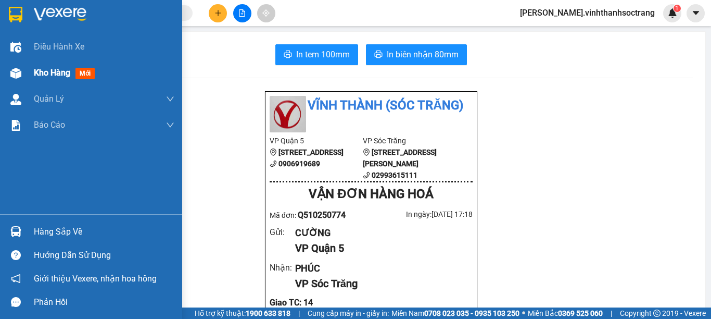
click at [55, 70] on span "Kho hàng" at bounding box center [52, 73] width 36 height 10
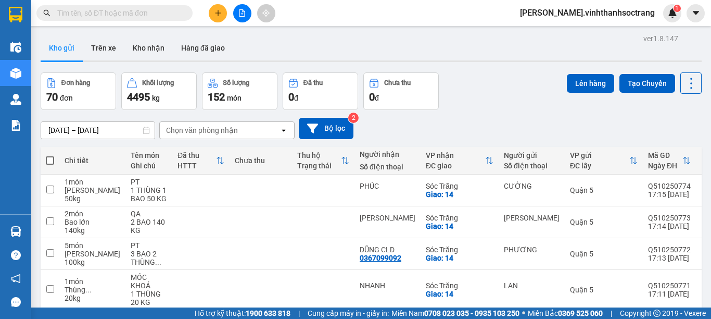
click at [215, 17] on button at bounding box center [218, 13] width 18 height 18
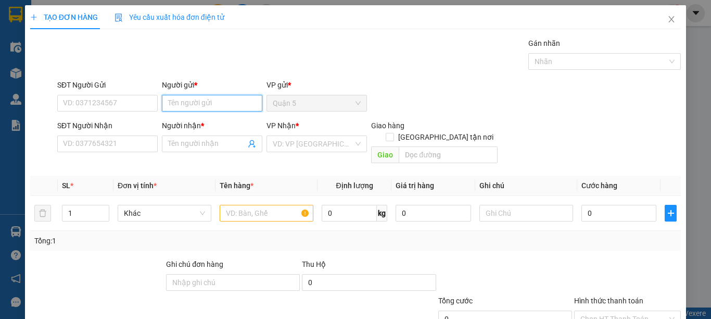
click at [179, 101] on input "Người gửi *" at bounding box center [212, 103] width 100 height 17
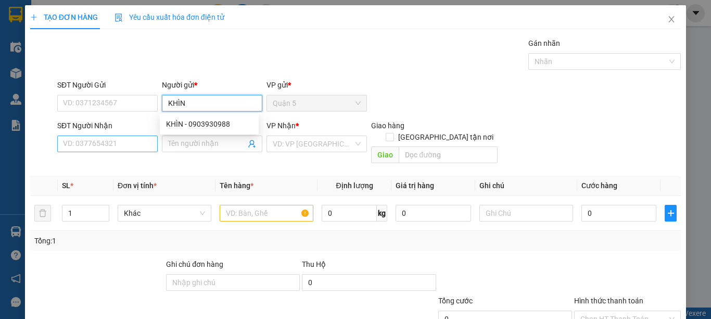
type input "KHÌN"
click at [130, 148] on input "SĐT Người Nhận" at bounding box center [107, 143] width 100 height 17
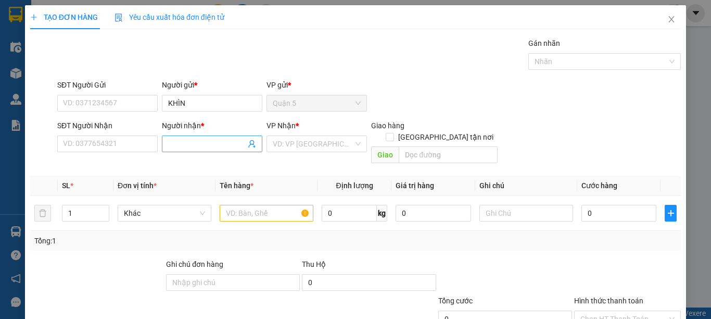
click at [187, 144] on input "Người nhận *" at bounding box center [207, 143] width 78 height 11
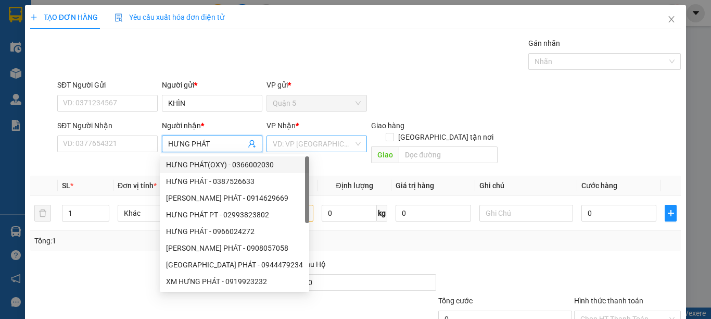
type input "HƯNG PHÁT"
click at [294, 141] on input "search" at bounding box center [313, 144] width 81 height 16
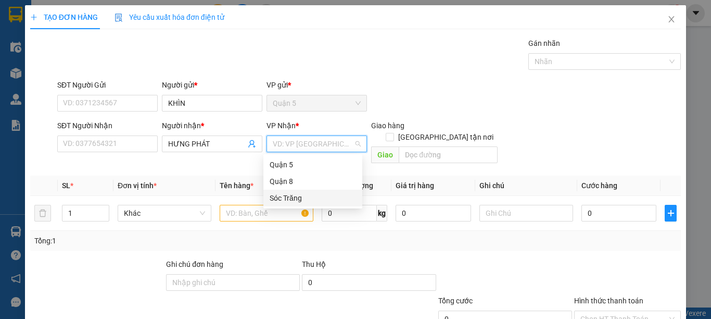
click at [294, 191] on div "Sóc Trăng" at bounding box center [312, 197] width 99 height 17
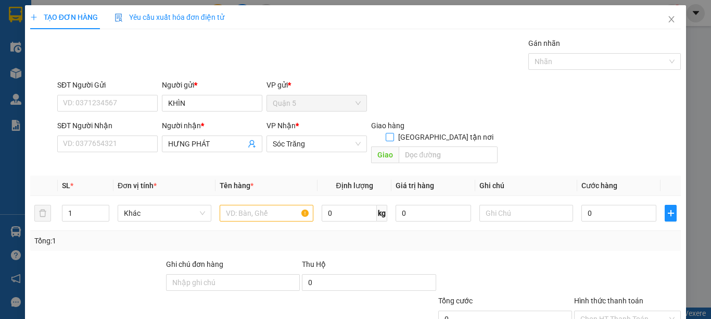
click at [464, 131] on span "[GEOGRAPHIC_DATA] tận nơi" at bounding box center [446, 136] width 104 height 11
click at [393, 133] on input "[GEOGRAPHIC_DATA] tận nơi" at bounding box center [389, 136] width 7 height 7
checkbox input "true"
click at [449, 146] on input "text" at bounding box center [448, 154] width 99 height 17
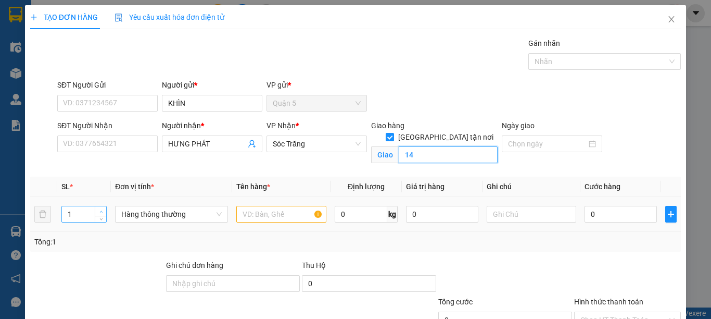
type input "14"
type input "2"
click at [100, 211] on icon "up" at bounding box center [101, 212] width 4 height 4
click at [146, 211] on span "Hàng thông thường" at bounding box center [171, 214] width 100 height 16
type input "M"
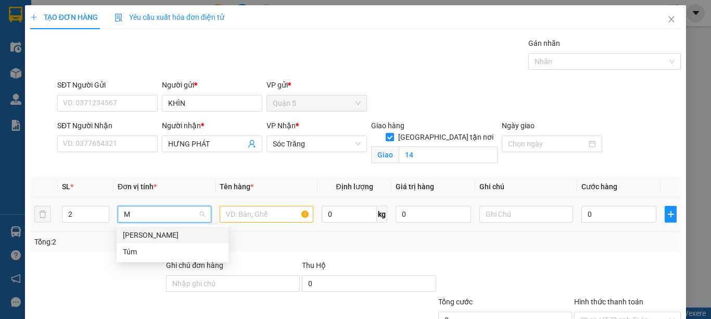
click at [135, 231] on div "[PERSON_NAME]" at bounding box center [172, 234] width 99 height 11
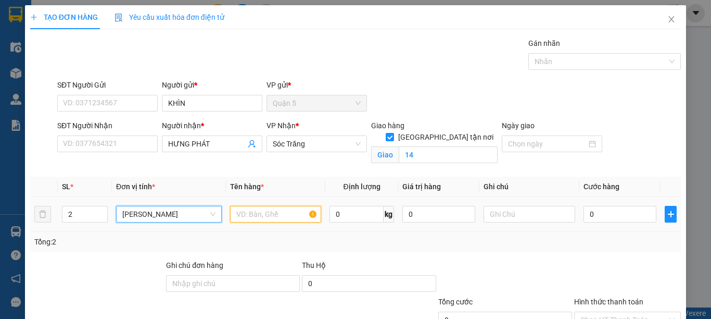
click at [239, 211] on input "text" at bounding box center [275, 214] width 91 height 17
type input "PT"
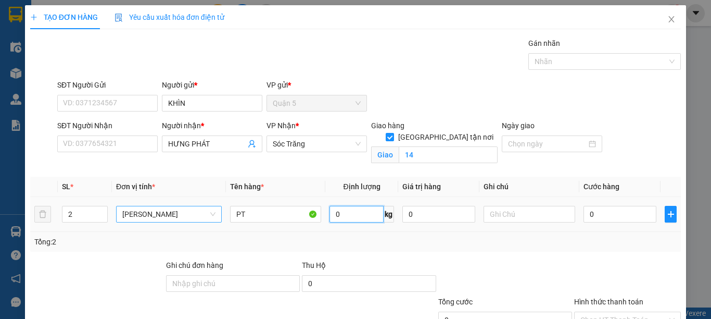
click at [329, 210] on input "0" at bounding box center [356, 214] width 54 height 17
type input "40"
click at [484, 215] on input "text" at bounding box center [529, 214] width 91 height 17
type input "1 BAO 1 KIỆN"
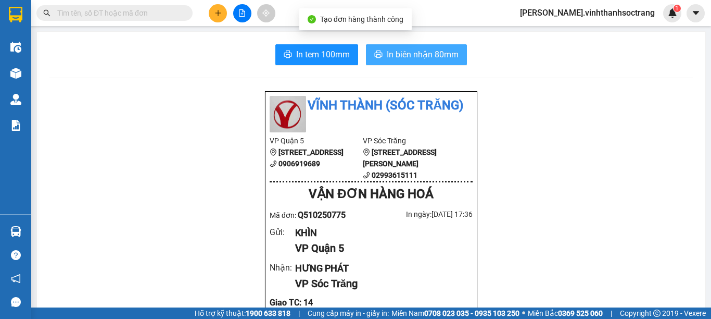
click at [416, 61] on span "In biên nhận 80mm" at bounding box center [423, 54] width 72 height 13
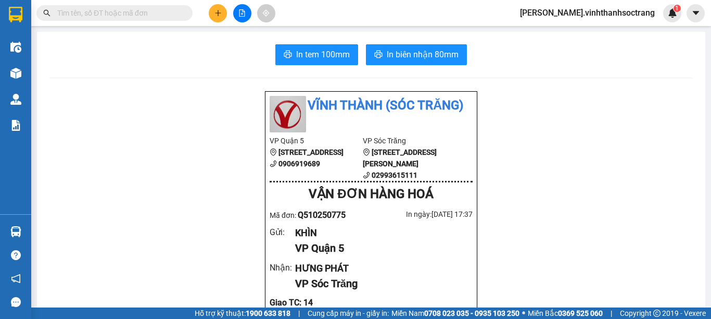
click at [212, 11] on button at bounding box center [218, 13] width 18 height 18
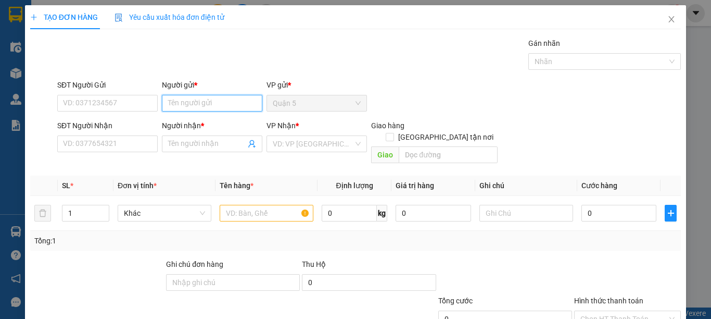
click at [231, 108] on input "Người gửi *" at bounding box center [212, 103] width 100 height 17
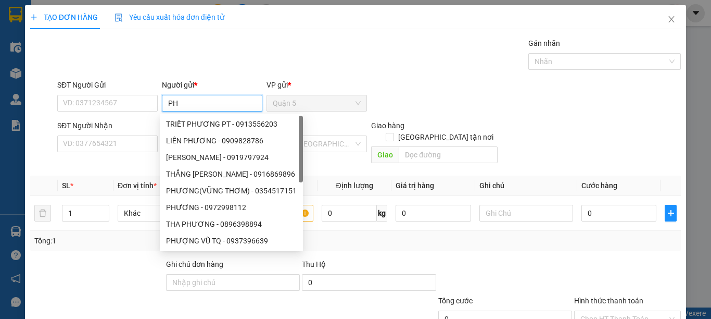
type input "P"
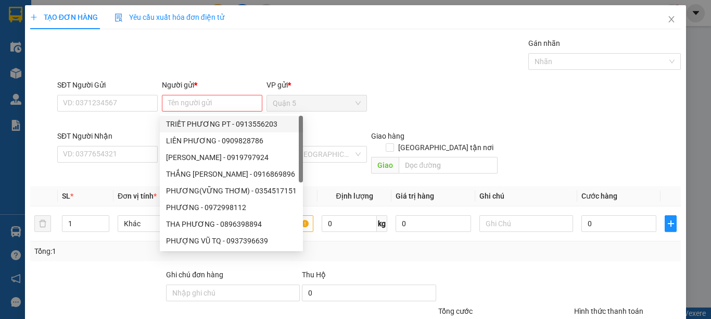
click at [334, 134] on div "VP Nhận *" at bounding box center [316, 135] width 100 height 11
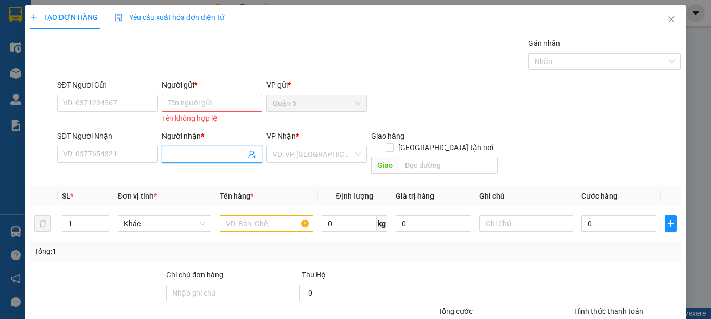
click at [225, 156] on input "Người nhận *" at bounding box center [207, 153] width 78 height 11
type input "PHƯƠNG BÌNH"
click at [220, 105] on input "Người gửi *" at bounding box center [212, 103] width 100 height 17
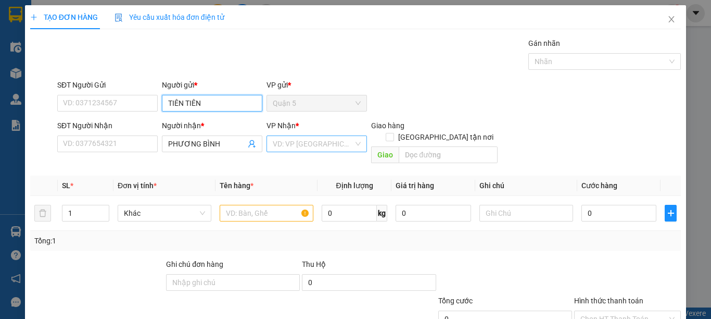
click at [353, 142] on div "VD: VP [GEOGRAPHIC_DATA]" at bounding box center [316, 143] width 100 height 17
type input "TIÊN TIÊN"
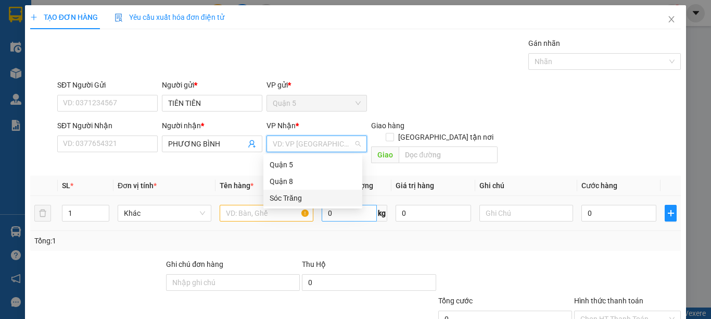
drag, startPoint x: 315, startPoint y: 198, endPoint x: 329, endPoint y: 194, distance: 14.2
click at [315, 199] on div "Sóc Trăng" at bounding box center [313, 197] width 86 height 11
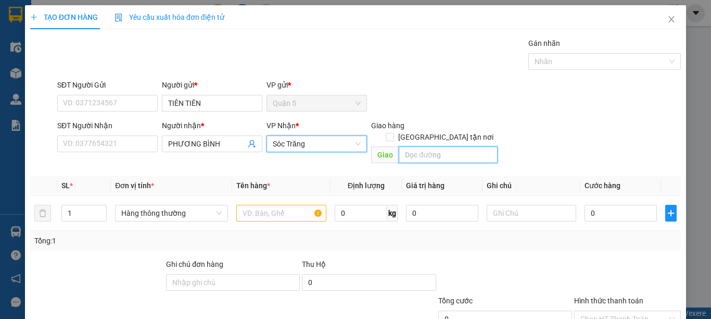
click at [429, 146] on input "text" at bounding box center [448, 154] width 99 height 17
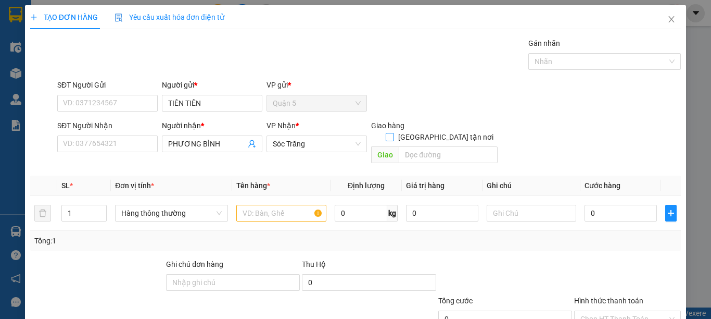
click at [394, 133] on span at bounding box center [390, 137] width 8 height 8
click at [393, 133] on input "[GEOGRAPHIC_DATA] tận nơi" at bounding box center [389, 136] width 7 height 7
checkbox input "true"
click at [416, 146] on input "text" at bounding box center [448, 154] width 99 height 17
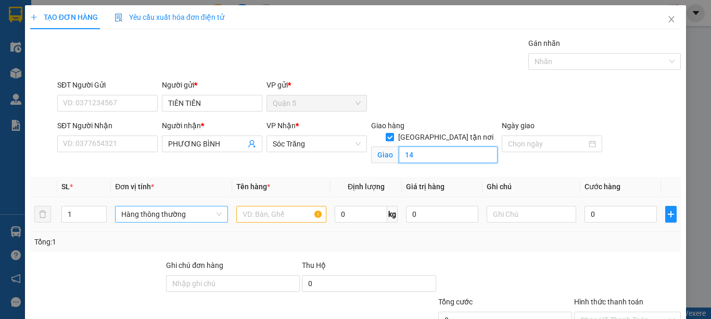
click at [185, 212] on span "Hàng thông thường" at bounding box center [171, 214] width 100 height 16
type input "14"
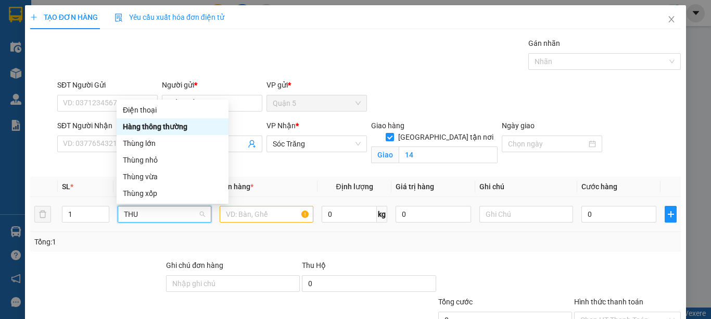
type input "THUN"
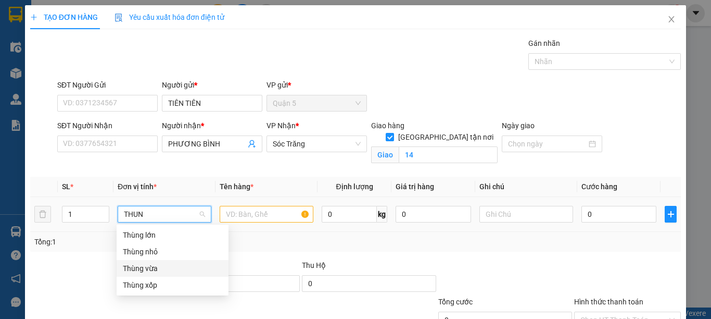
click at [173, 269] on div "Thùng vừa" at bounding box center [172, 267] width 99 height 11
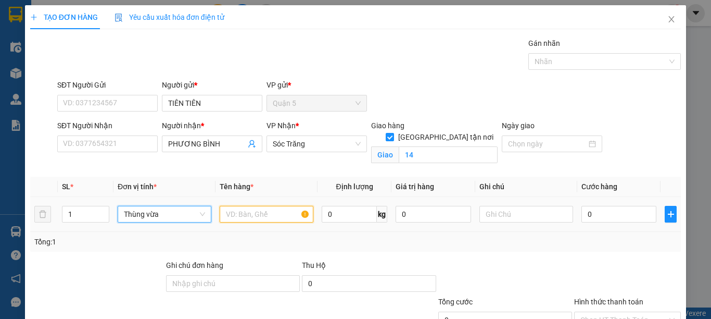
click at [255, 215] on input "text" at bounding box center [267, 214] width 94 height 17
type input "QA"
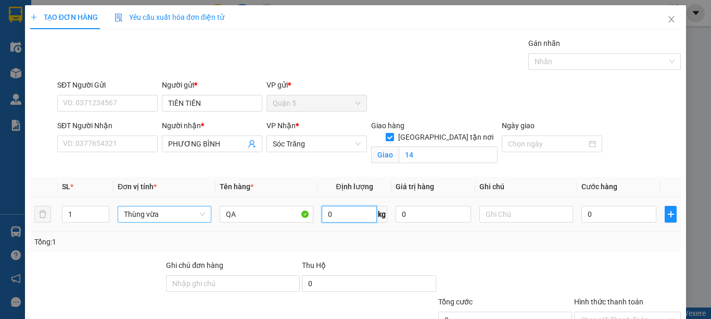
click at [350, 215] on input "0" at bounding box center [349, 214] width 55 height 17
type input "30"
click at [499, 214] on input "text" at bounding box center [526, 214] width 94 height 17
type input "1 THÙNG 30 KG"
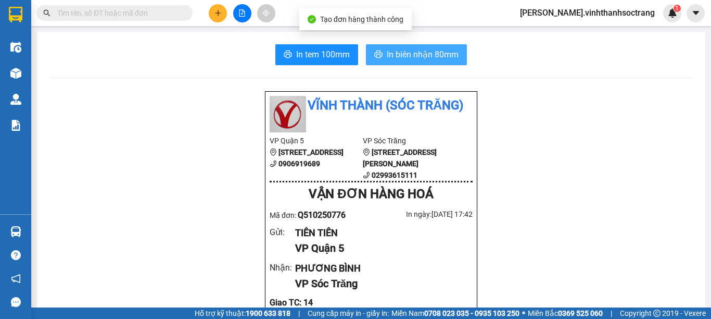
click at [390, 57] on span "In biên nhận 80mm" at bounding box center [423, 54] width 72 height 13
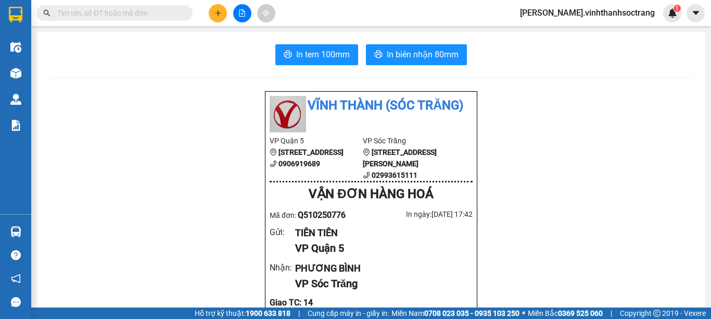
click at [213, 14] on button at bounding box center [218, 13] width 18 height 18
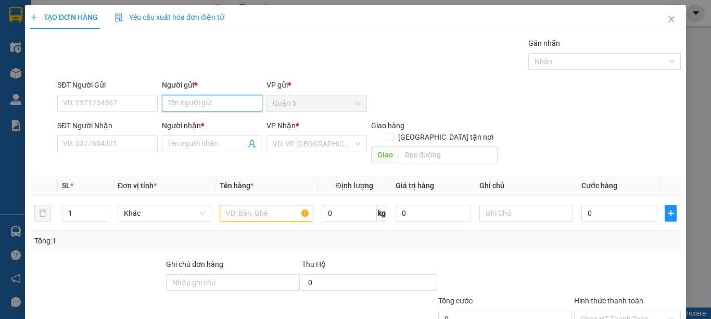
click at [209, 109] on input "Người gửi *" at bounding box center [212, 103] width 100 height 17
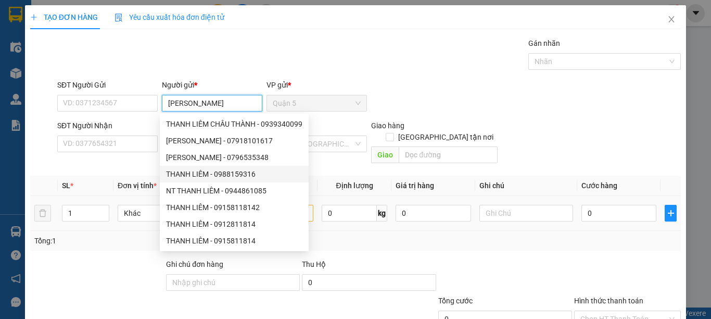
type input "THANH LIÊM"
click at [145, 235] on div "Tổng: 1" at bounding box center [154, 240] width 241 height 11
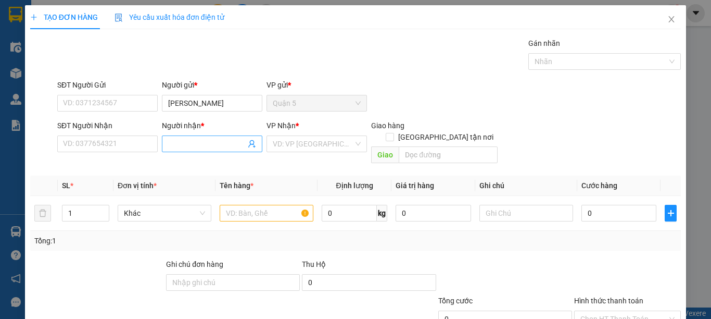
click at [182, 141] on input "Người nhận *" at bounding box center [207, 143] width 78 height 11
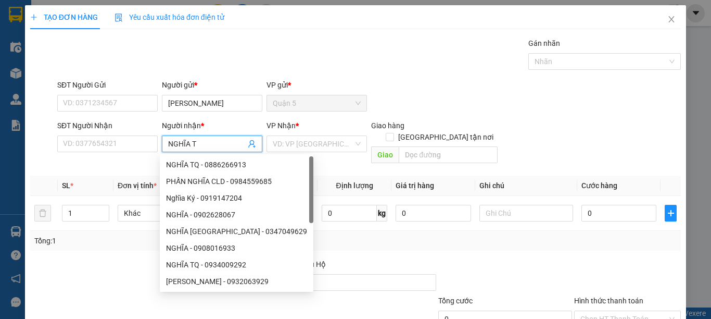
type input "NGHĨA TH"
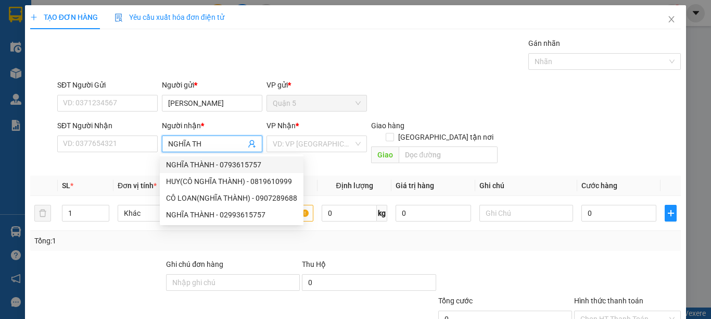
click at [211, 168] on div "NGHĨA THÀNH - 0793615757" at bounding box center [231, 164] width 131 height 11
type input "0793615757"
type input "NGHĨA THÀNH"
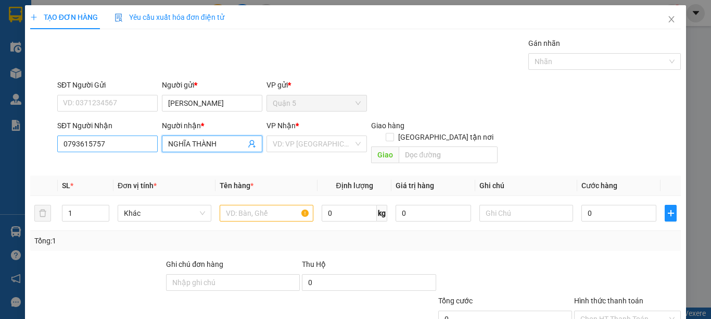
drag, startPoint x: 218, startPoint y: 143, endPoint x: 98, endPoint y: 143, distance: 119.7
click at [98, 143] on div "SĐT Người Nhận 0793615757 Người nhận * NGHĨA THÀNH NGHĨA THÀNH VP Nhận * VD: VP…" at bounding box center [369, 144] width 628 height 48
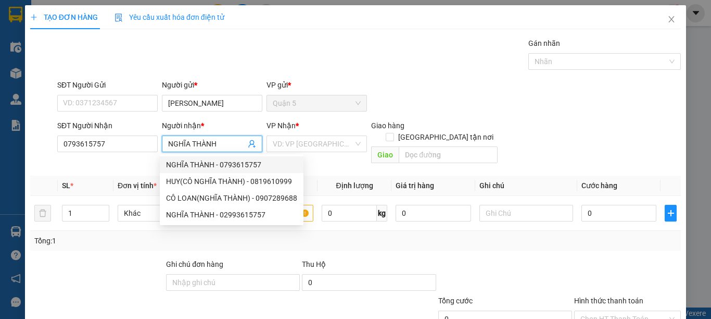
click at [226, 167] on div "NGHĨA THÀNH - 0793615757" at bounding box center [231, 164] width 131 height 11
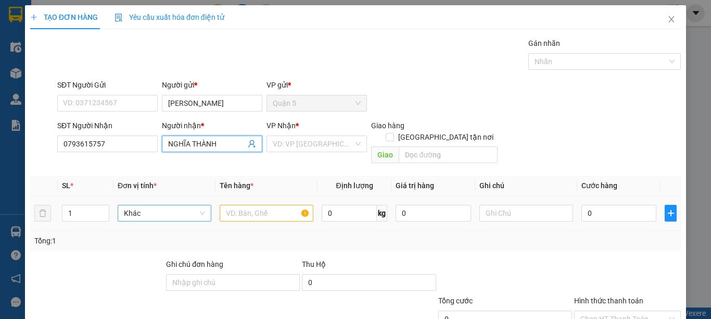
click at [154, 205] on span "Khác" at bounding box center [164, 213] width 81 height 16
type input "NGHĨA THÀNH"
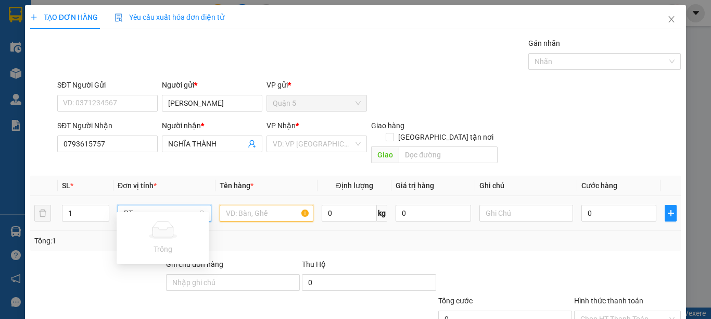
click at [250, 205] on input "text" at bounding box center [267, 213] width 94 height 17
click at [175, 205] on span "Khác" at bounding box center [164, 213] width 81 height 16
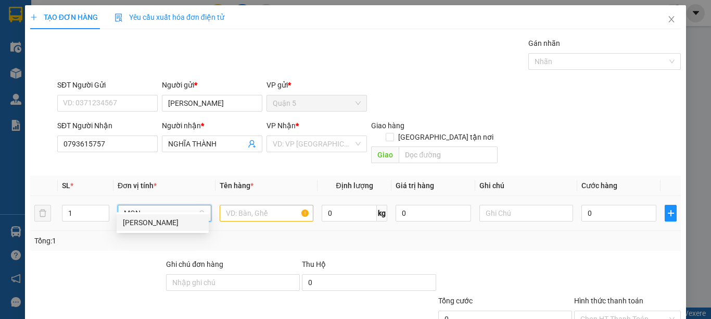
click at [150, 219] on div "[PERSON_NAME]" at bounding box center [163, 222] width 80 height 11
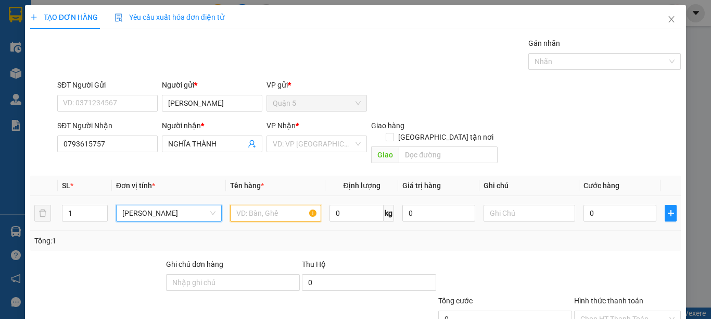
click at [235, 205] on input "text" at bounding box center [275, 213] width 91 height 17
click at [341, 205] on input "0" at bounding box center [356, 213] width 54 height 17
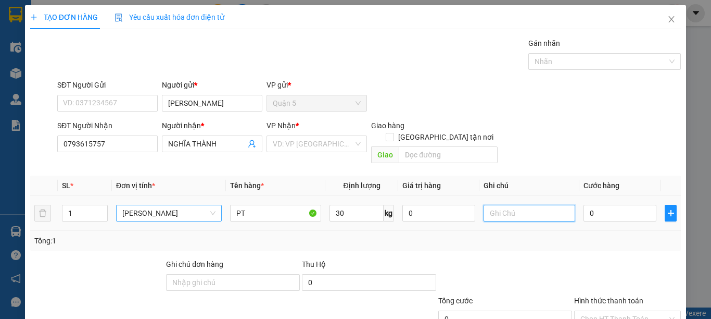
click at [500, 205] on input "text" at bounding box center [529, 213] width 91 height 17
click at [447, 131] on span "[GEOGRAPHIC_DATA] tận nơi" at bounding box center [446, 136] width 104 height 11
click at [393, 133] on input "[GEOGRAPHIC_DATA] tận nơi" at bounding box center [389, 136] width 7 height 7
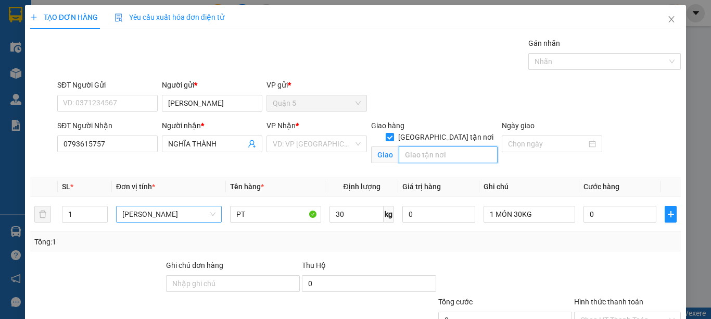
click at [437, 146] on input "text" at bounding box center [448, 154] width 99 height 17
click at [164, 217] on span "[PERSON_NAME]" at bounding box center [168, 214] width 93 height 16
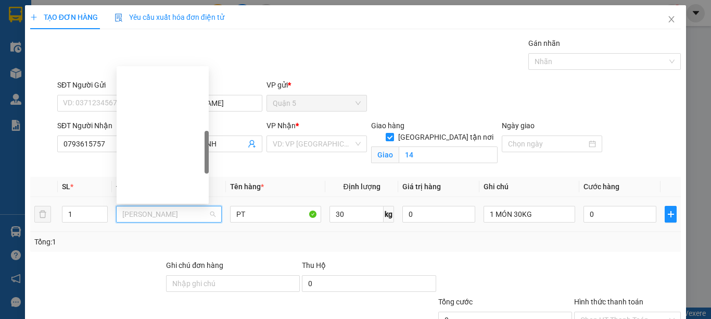
click at [175, 218] on span "[PERSON_NAME]" at bounding box center [168, 214] width 93 height 16
click at [160, 246] on div "Tổng: 1" at bounding box center [154, 241] width 241 height 11
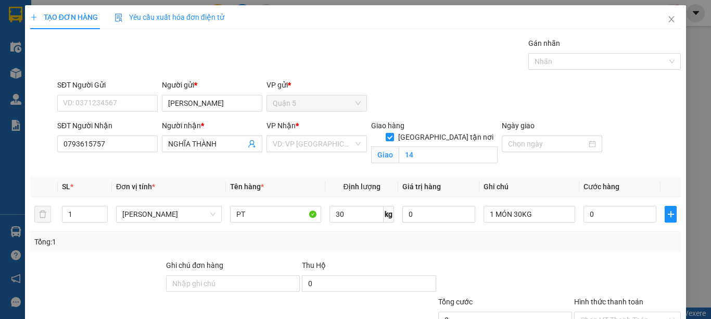
click at [334, 136] on input "search" at bounding box center [313, 144] width 81 height 16
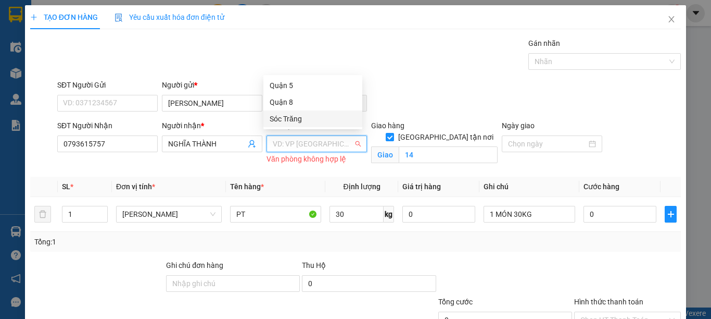
click at [312, 117] on div "Sóc Trăng" at bounding box center [313, 118] width 86 height 11
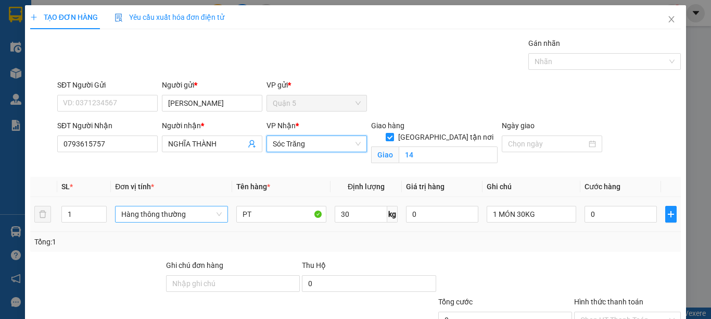
click at [181, 206] on span "Hàng thông thường" at bounding box center [171, 214] width 100 height 16
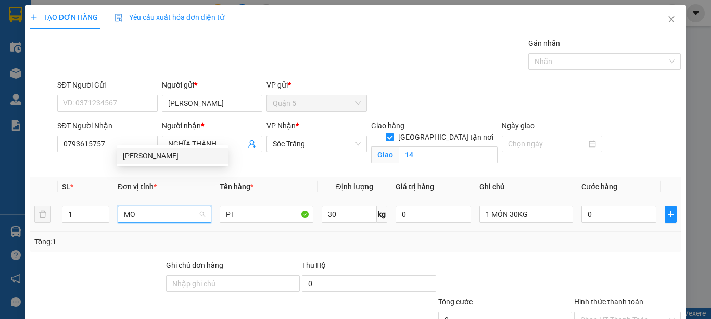
click at [176, 154] on div "[PERSON_NAME]" at bounding box center [172, 155] width 99 height 11
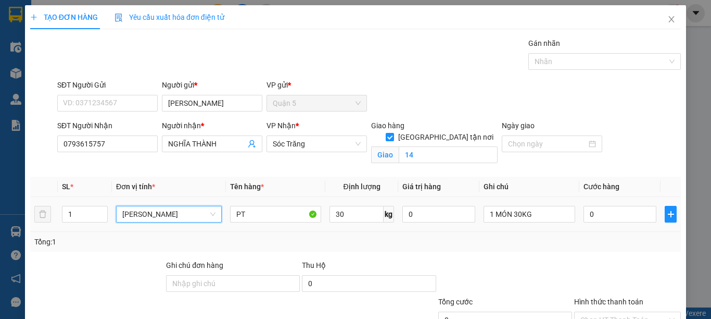
click at [629, 302] on div "TẠO ĐƠN HÀNG Yêu cầu xuất hóa đơn điện tử Transit Pickup Surcharge Ids Transit …" at bounding box center [355, 195] width 661 height 380
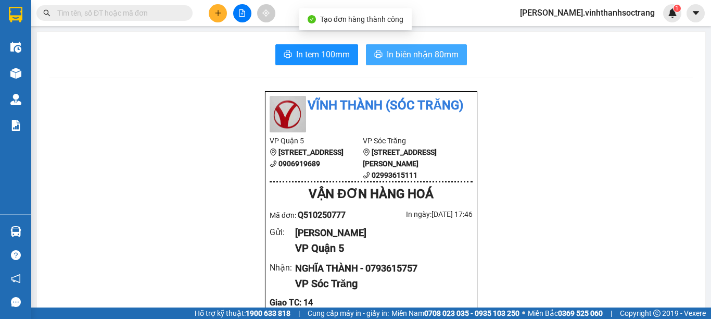
click at [443, 63] on button "In biên nhận 80mm" at bounding box center [416, 54] width 101 height 21
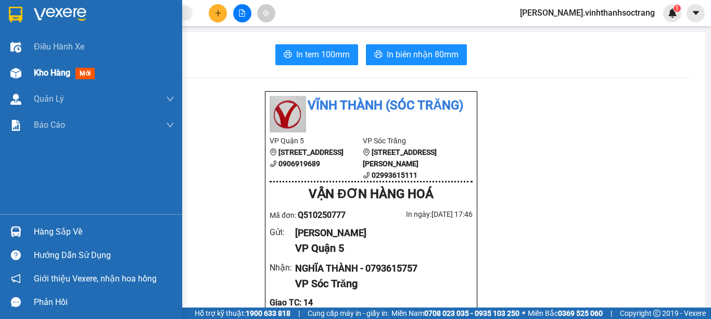
click at [47, 77] on span "Kho hàng" at bounding box center [52, 73] width 36 height 10
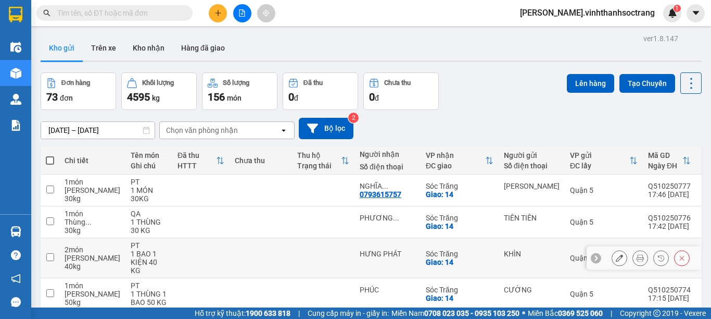
click at [637, 256] on icon at bounding box center [640, 257] width 7 height 7
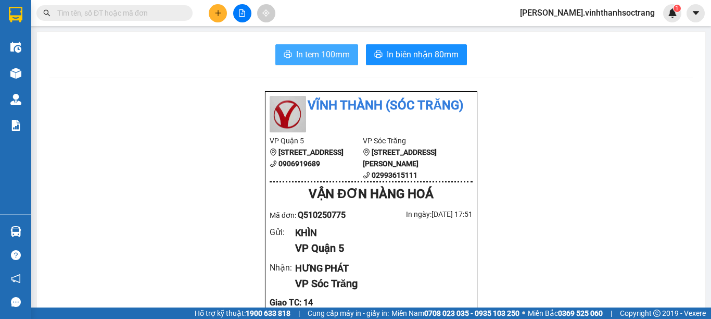
click at [333, 53] on span "In tem 100mm" at bounding box center [323, 54] width 54 height 13
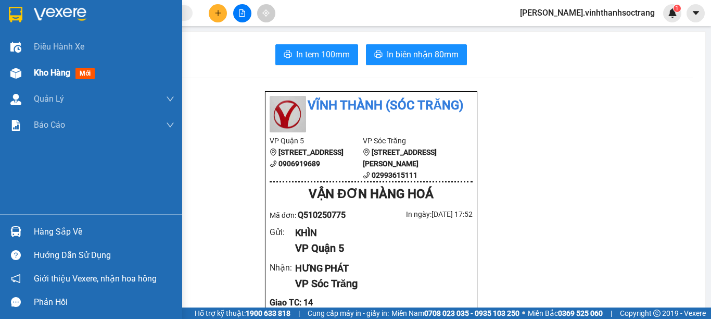
click at [35, 73] on span "Kho hàng" at bounding box center [52, 73] width 36 height 10
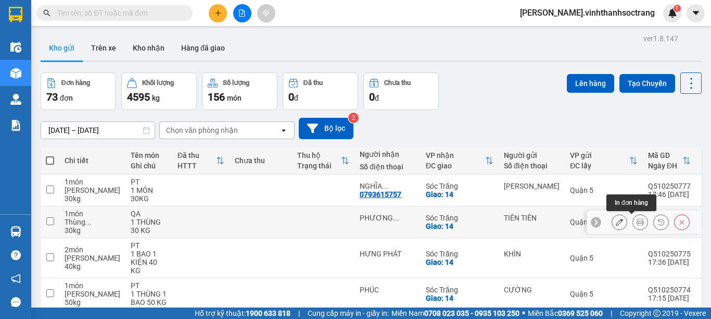
click at [637, 225] on icon at bounding box center [640, 221] width 7 height 7
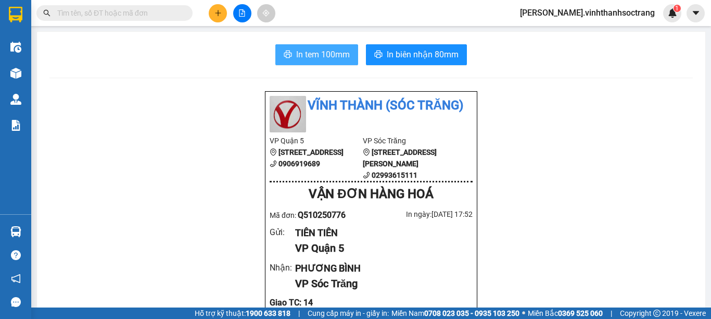
click at [277, 63] on button "In tem 100mm" at bounding box center [316, 54] width 83 height 21
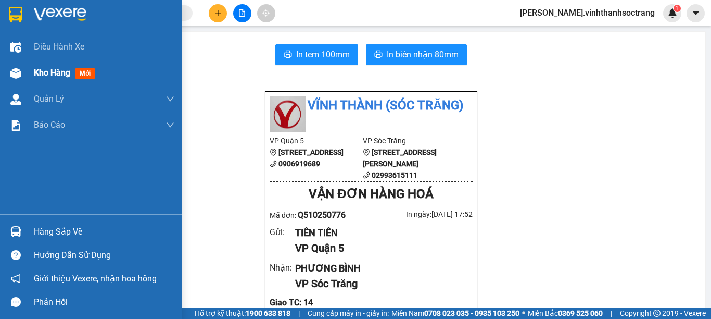
click at [50, 70] on span "Kho hàng" at bounding box center [52, 73] width 36 height 10
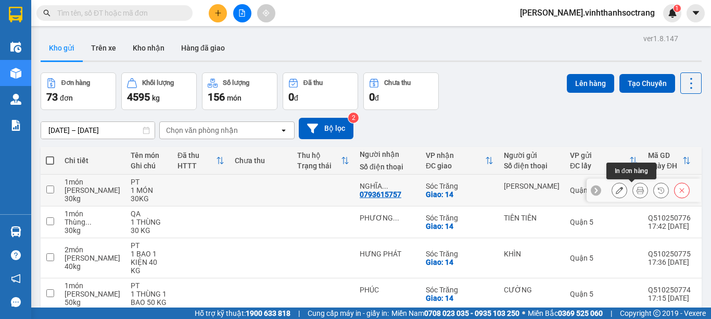
click at [637, 189] on icon at bounding box center [640, 189] width 7 height 7
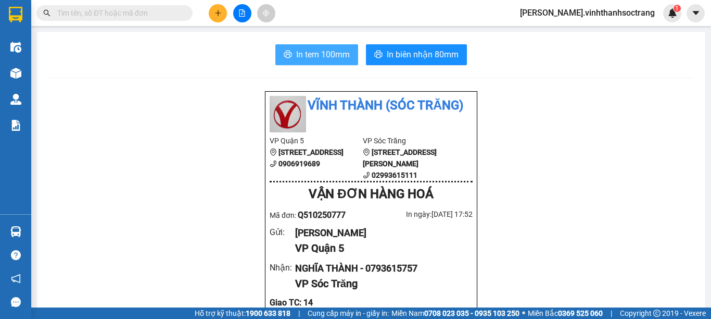
click at [323, 56] on span "In tem 100mm" at bounding box center [323, 54] width 54 height 13
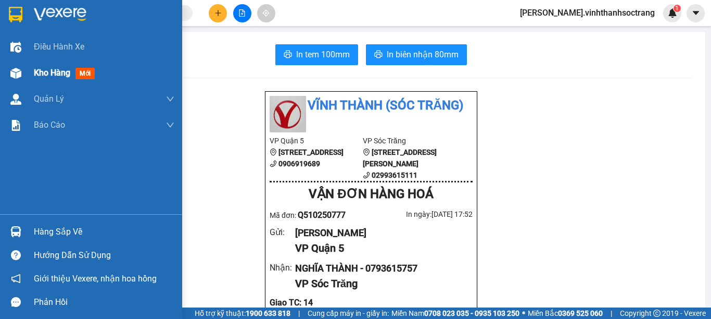
click at [42, 69] on span "Kho hàng" at bounding box center [52, 73] width 36 height 10
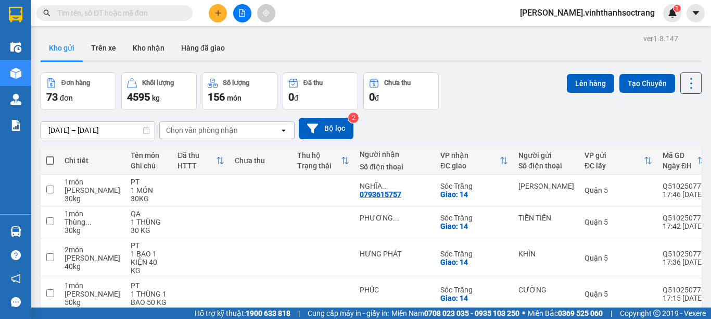
click at [54, 160] on th at bounding box center [50, 161] width 19 height 28
click at [46, 160] on span at bounding box center [50, 160] width 8 height 8
click at [50, 155] on input "checkbox" at bounding box center [50, 155] width 0 height 0
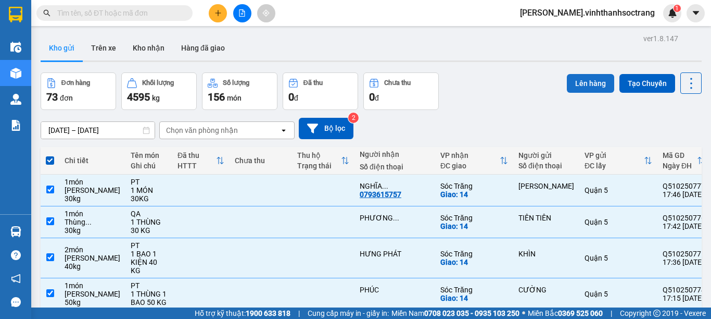
click at [579, 85] on button "Lên hàng" at bounding box center [590, 83] width 47 height 19
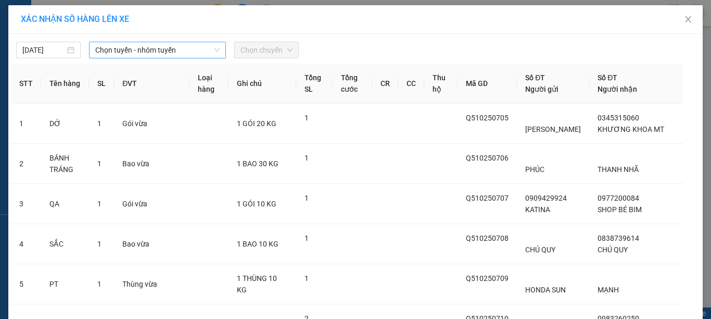
click at [149, 53] on span "Chọn tuyến - nhóm tuyến" at bounding box center [157, 50] width 124 height 16
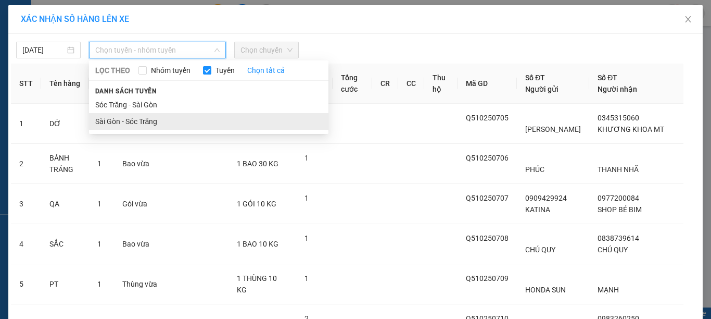
click at [115, 115] on li "Sài Gòn - Sóc Trăng" at bounding box center [208, 121] width 239 height 17
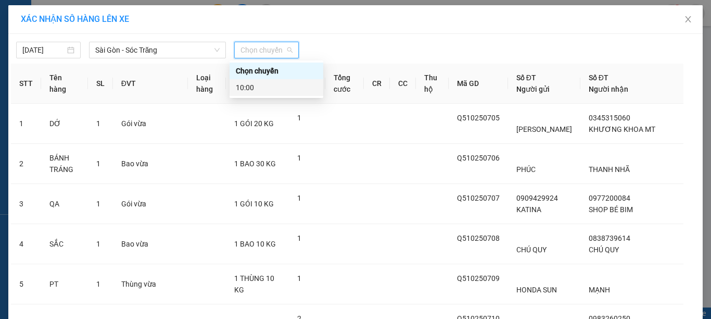
click at [238, 86] on div "10:00" at bounding box center [276, 87] width 81 height 11
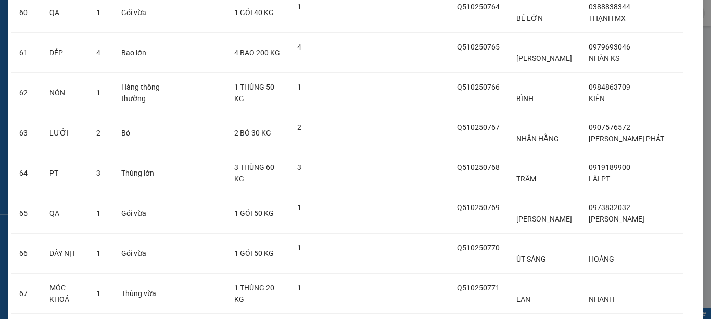
scroll to position [2862, 0]
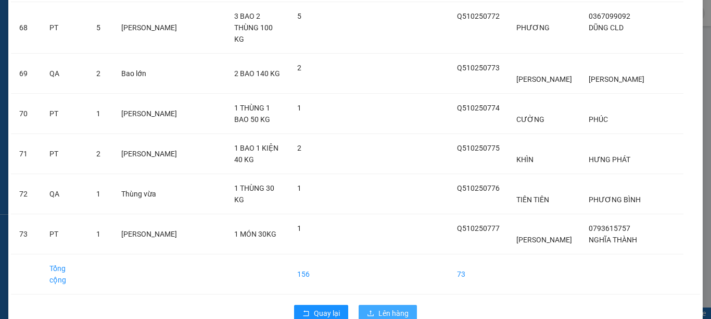
click at [378, 307] on span "Lên hàng" at bounding box center [393, 312] width 30 height 11
